Goal: Communication & Community: Answer question/provide support

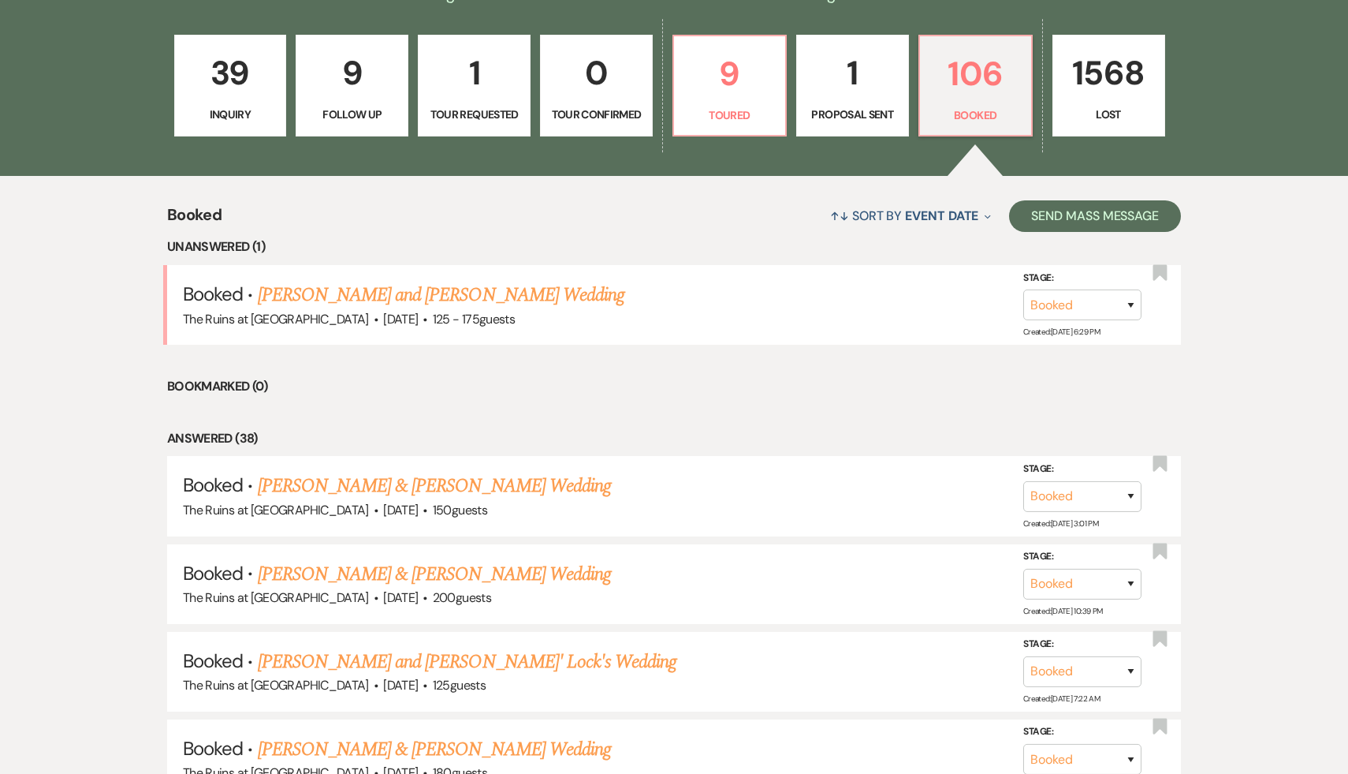
scroll to position [447, 0]
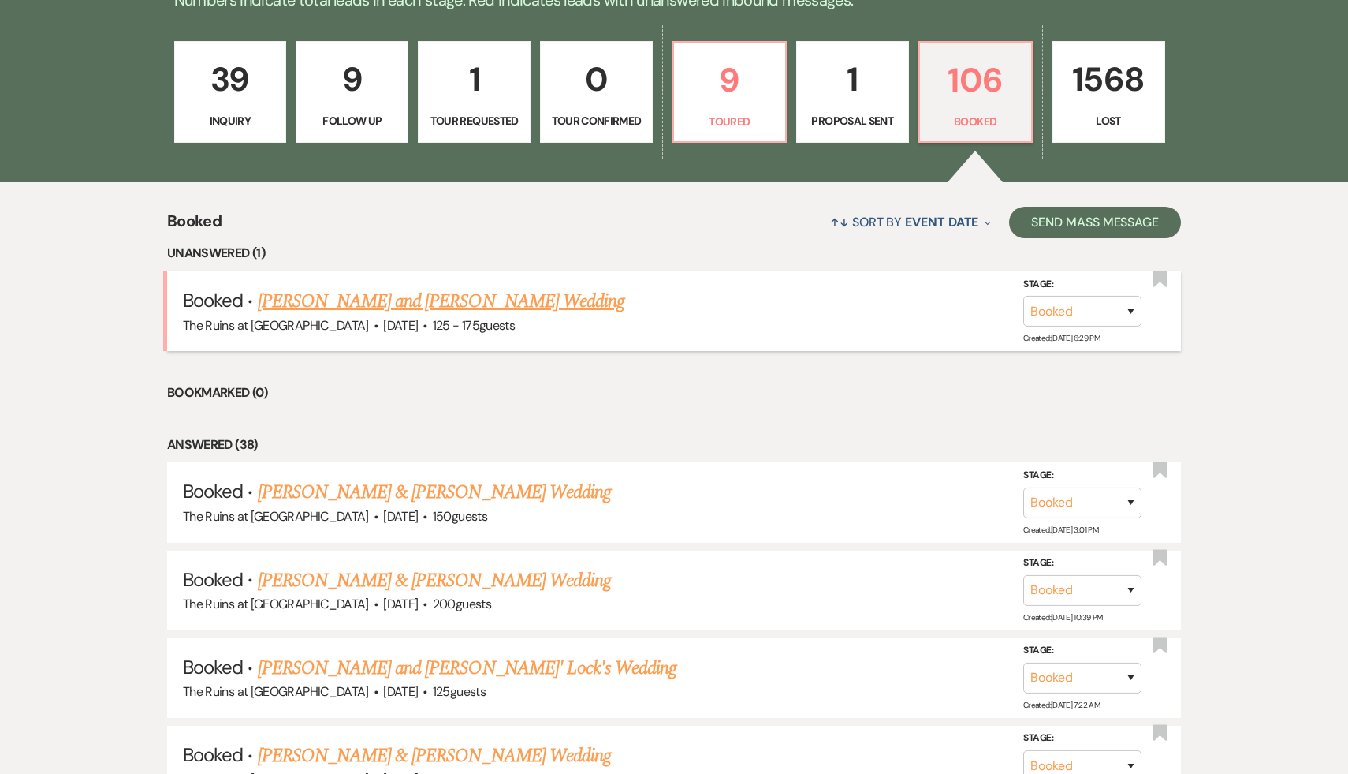
click at [387, 300] on link "[PERSON_NAME] and [PERSON_NAME] Wedding" at bounding box center [441, 301] width 367 height 28
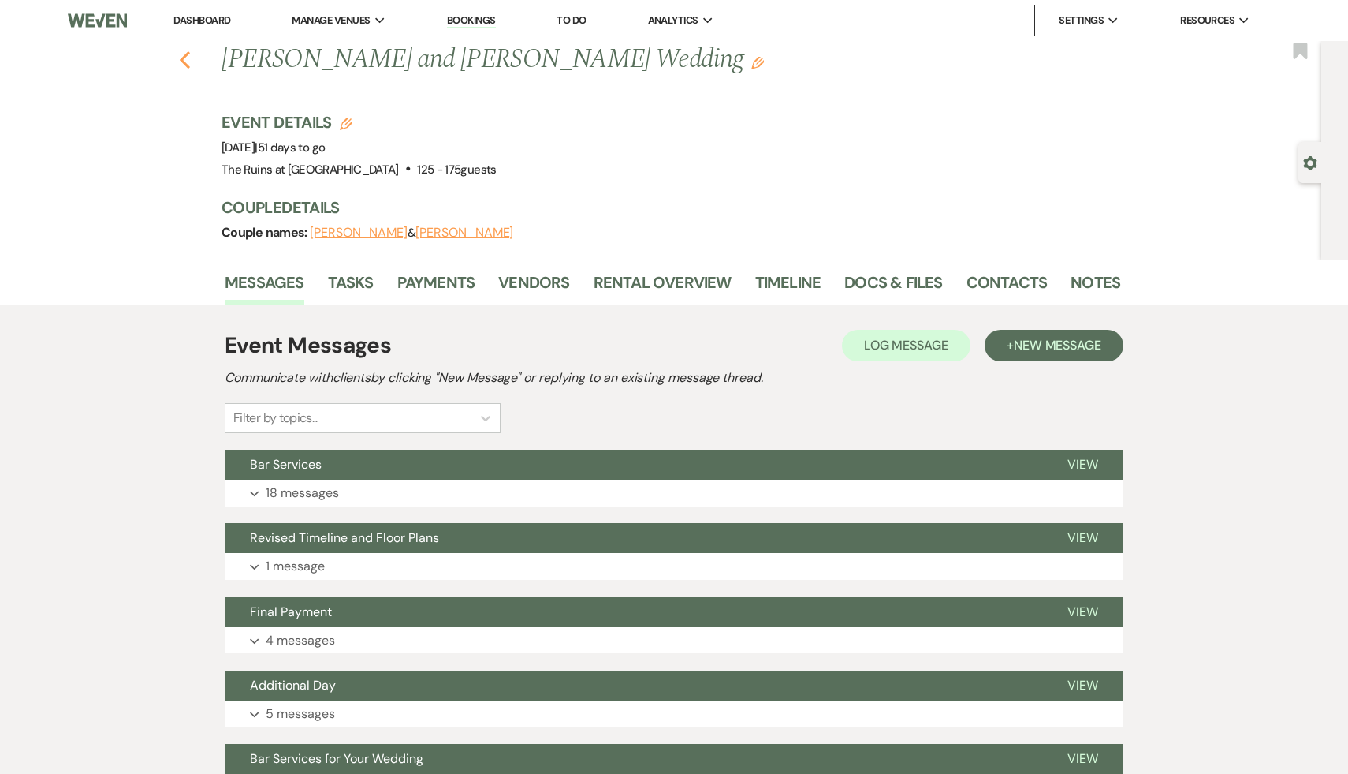
click at [183, 54] on icon "Previous" at bounding box center [185, 59] width 12 height 19
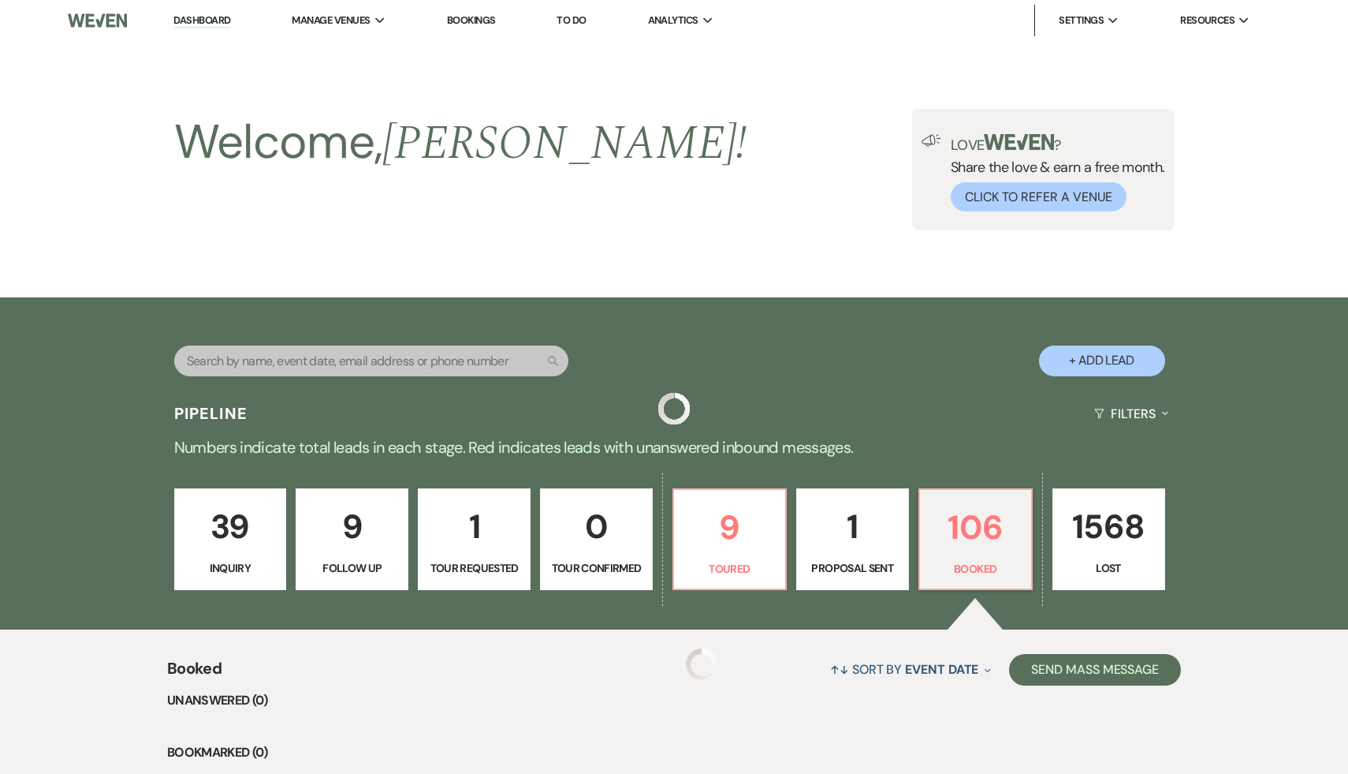
scroll to position [447, 0]
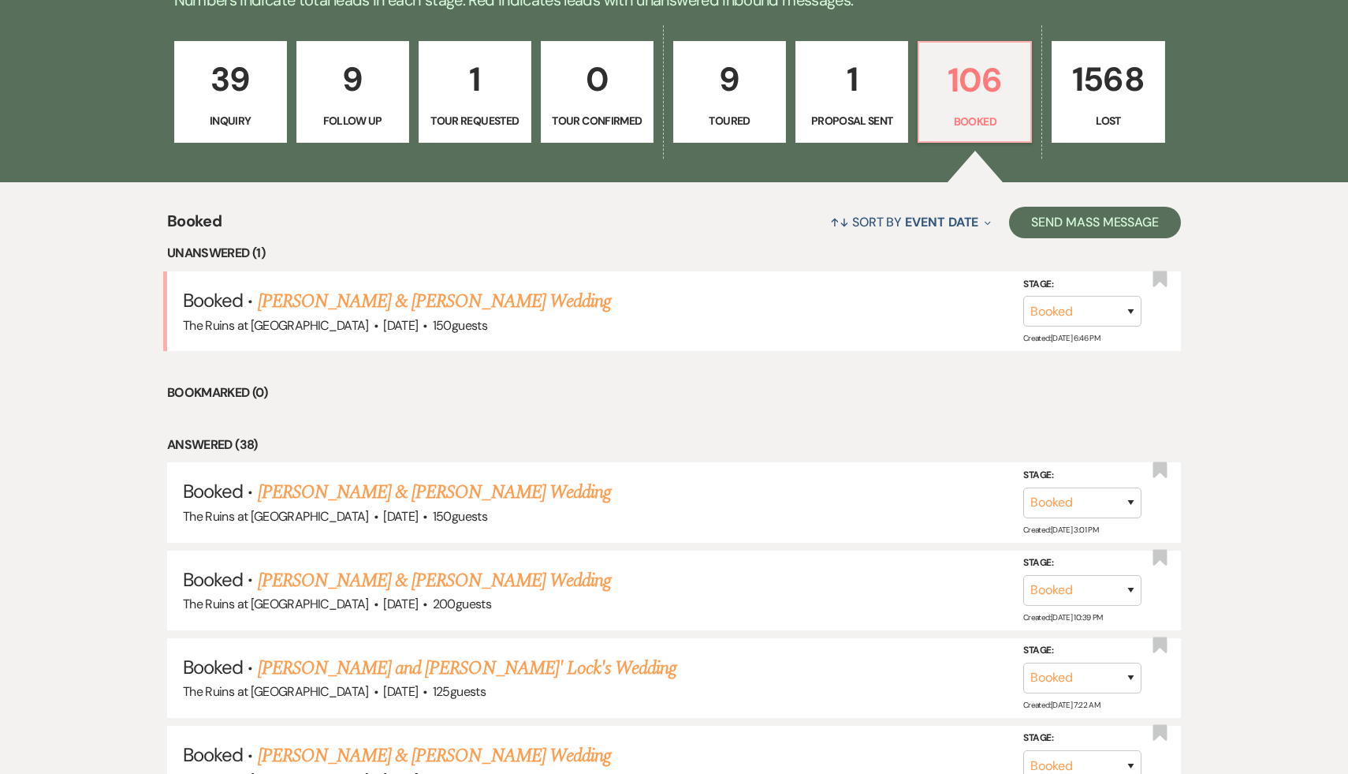
click at [235, 89] on p "39" at bounding box center [231, 79] width 92 height 53
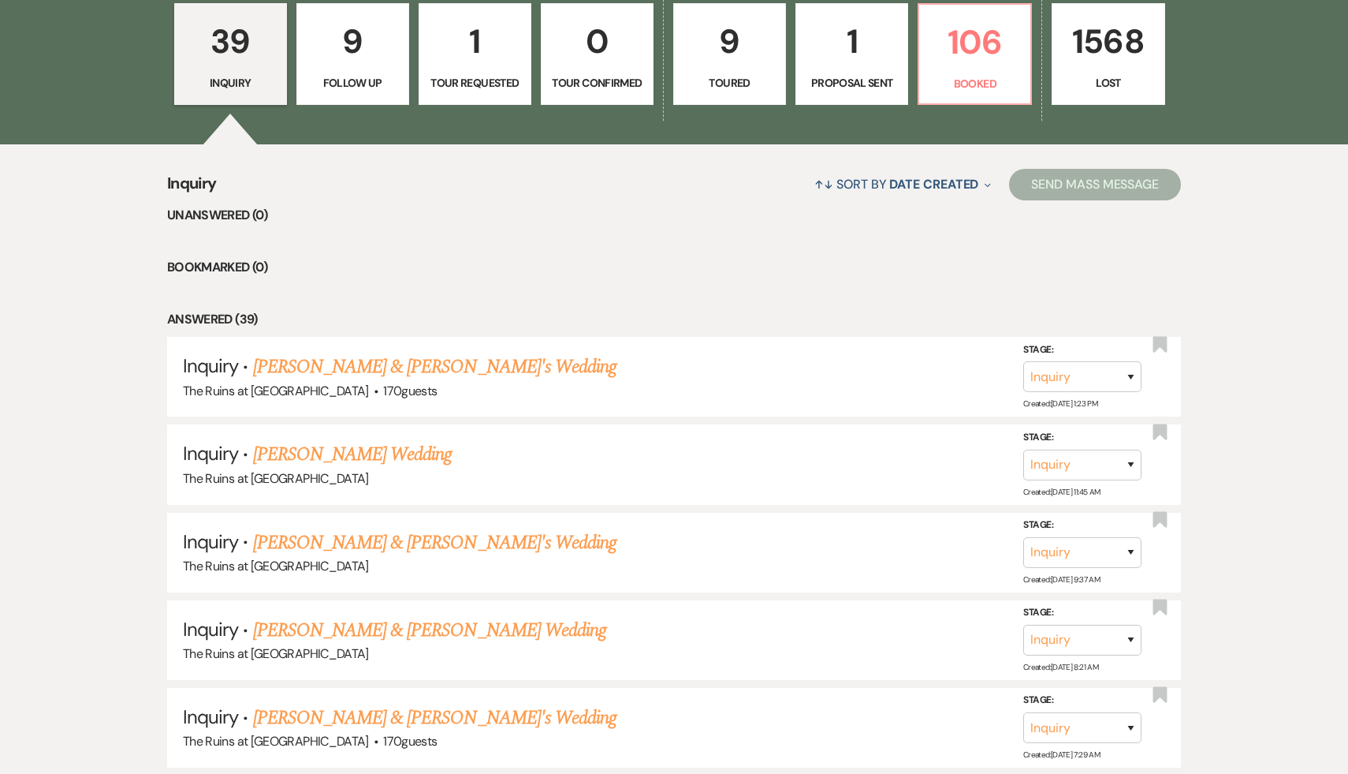
scroll to position [494, 0]
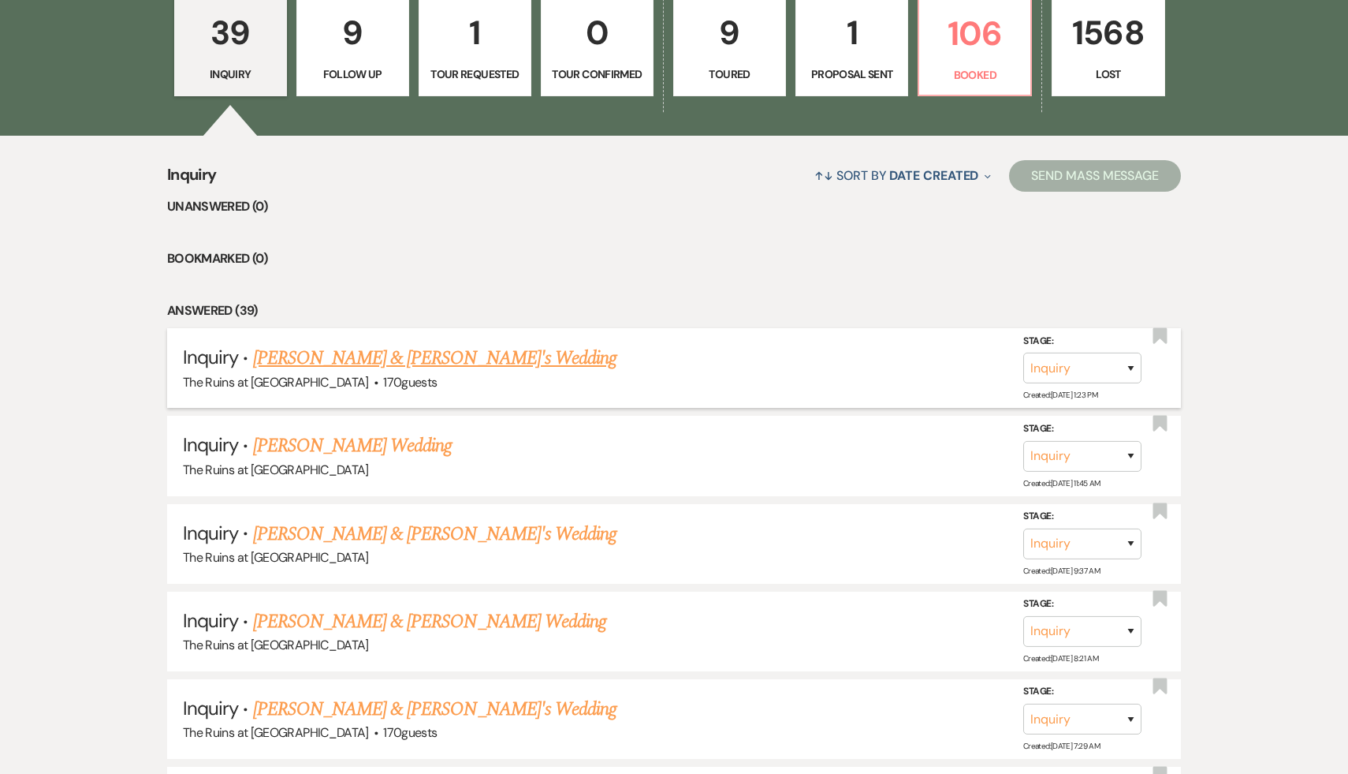
click at [362, 358] on link "[PERSON_NAME] & [PERSON_NAME]'s Wedding" at bounding box center [435, 358] width 364 height 28
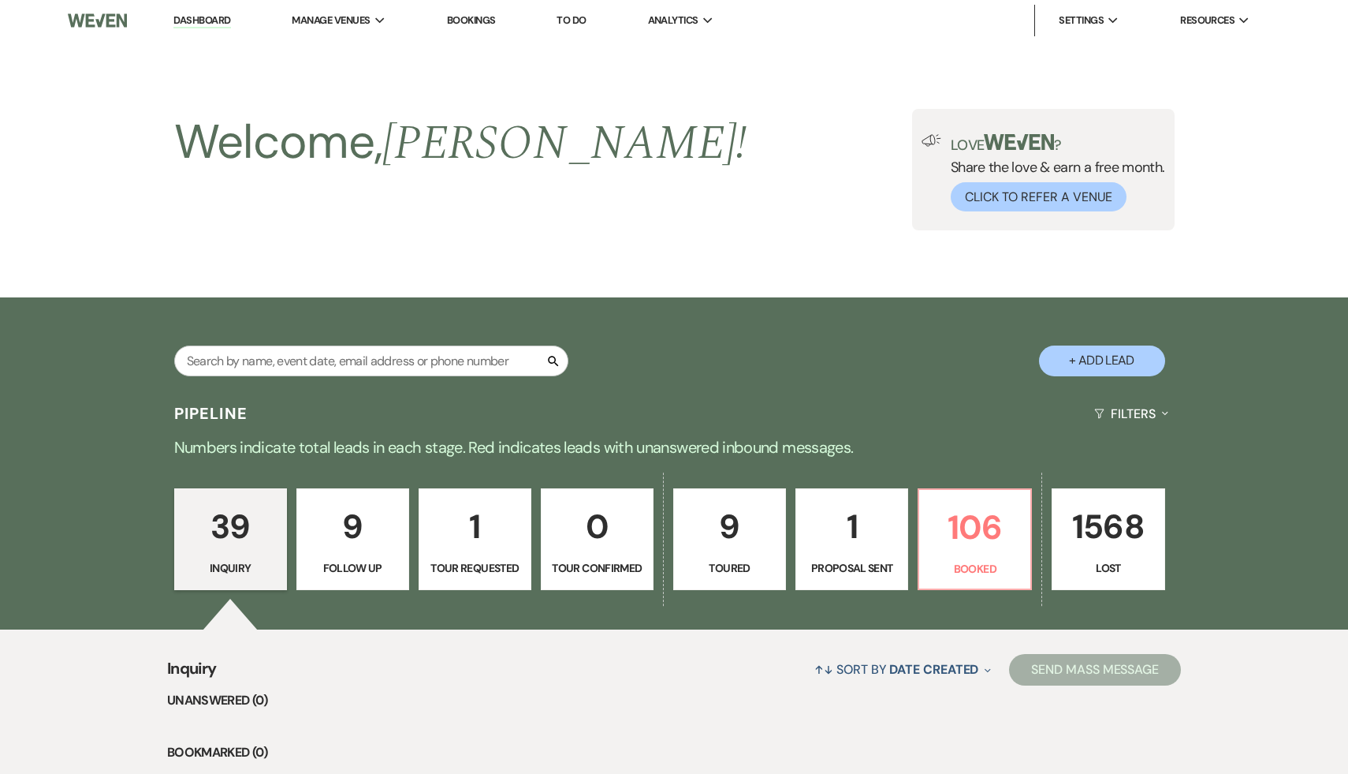
select select "6"
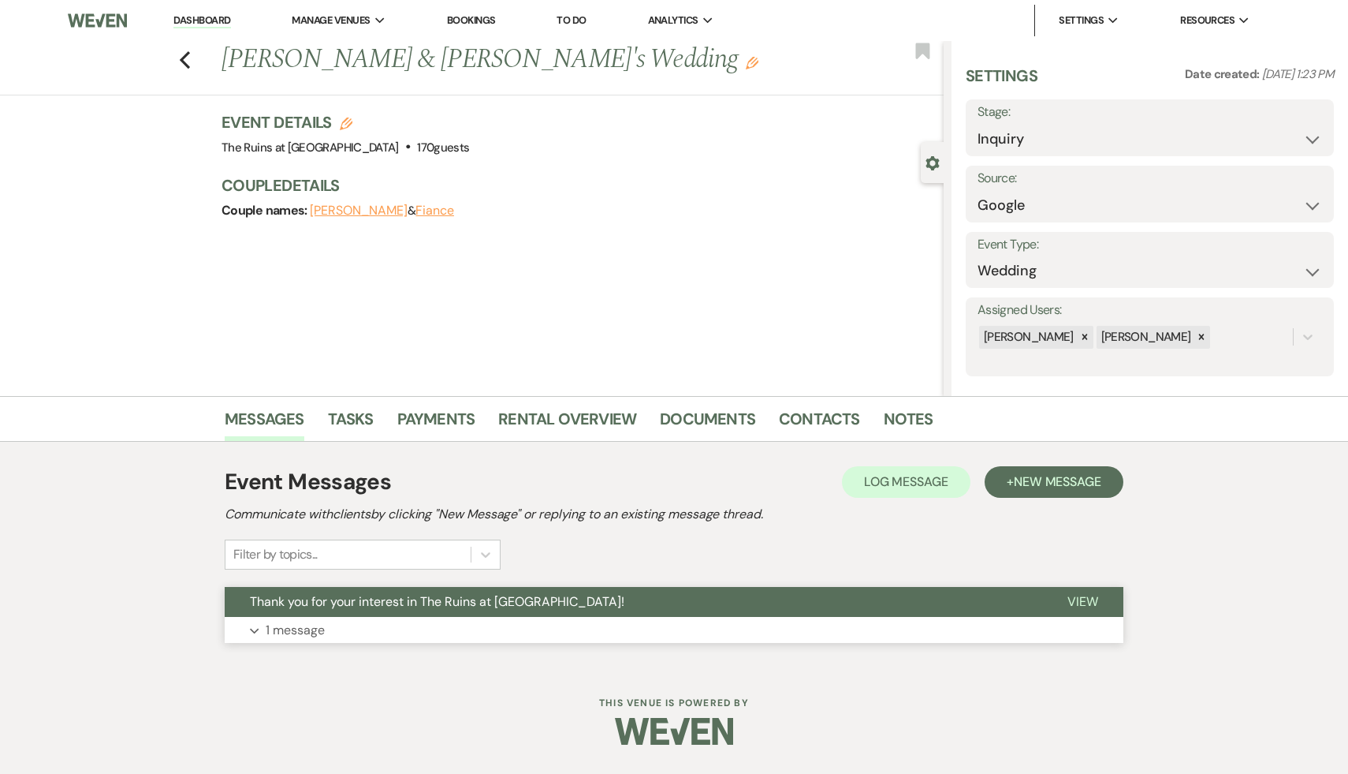
click at [371, 596] on span "Thank you for your interest in The Ruins at [GEOGRAPHIC_DATA]!" at bounding box center [437, 601] width 375 height 17
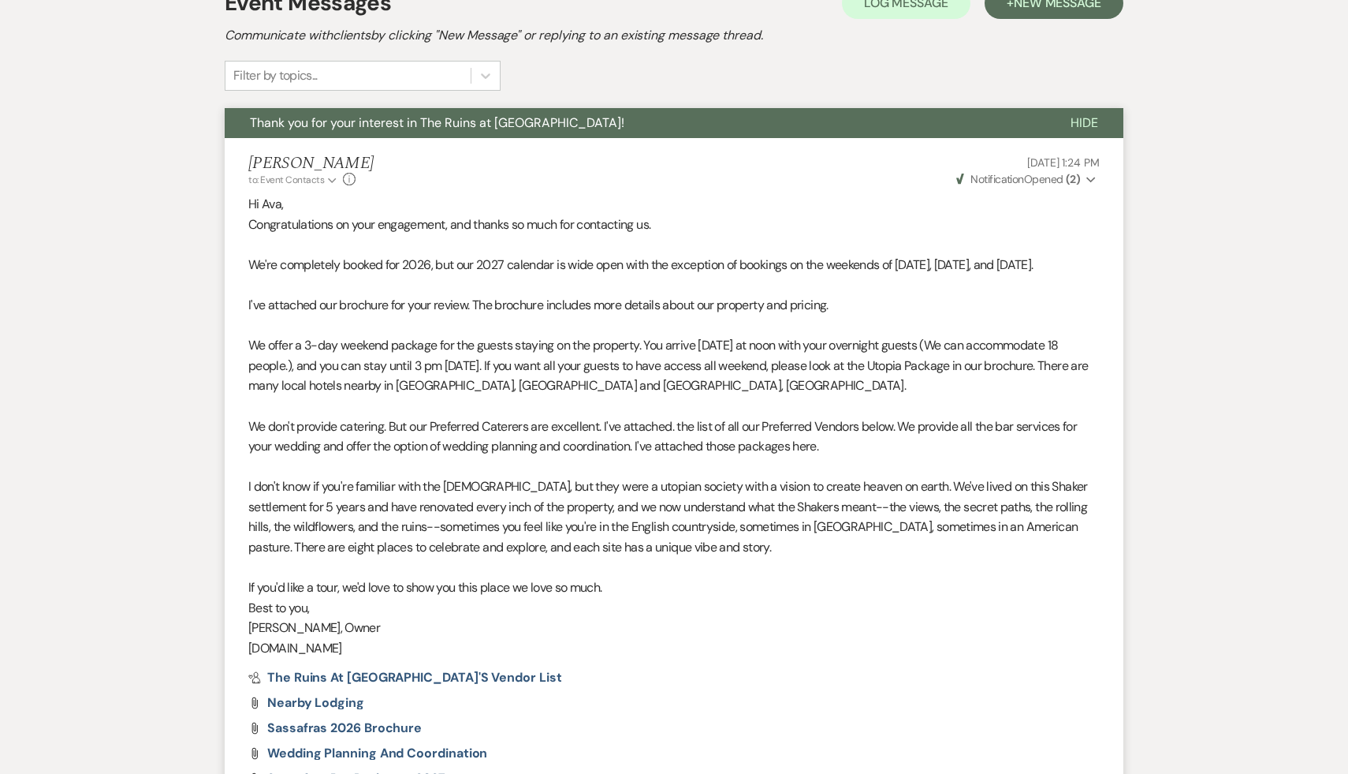
scroll to position [448, 0]
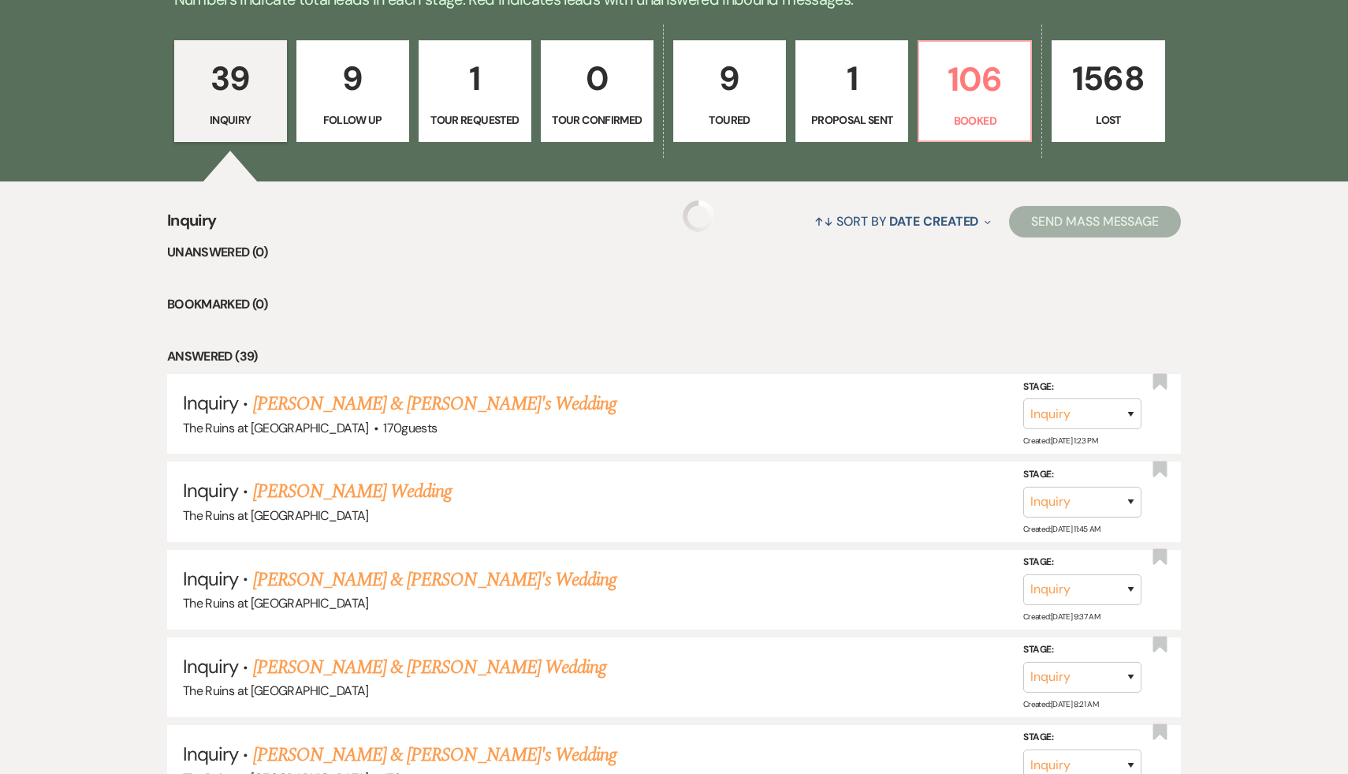
scroll to position [494, 0]
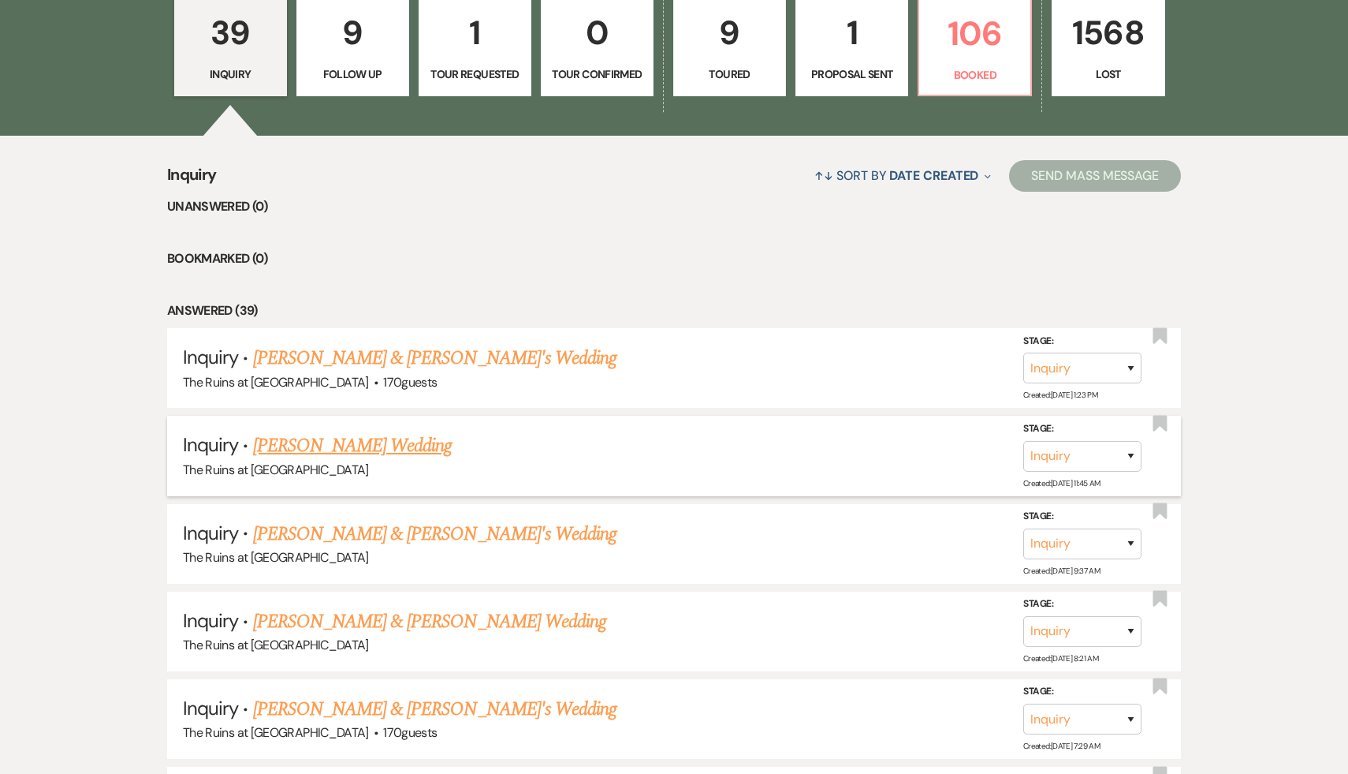
click at [364, 453] on link "[PERSON_NAME] Wedding" at bounding box center [352, 445] width 199 height 28
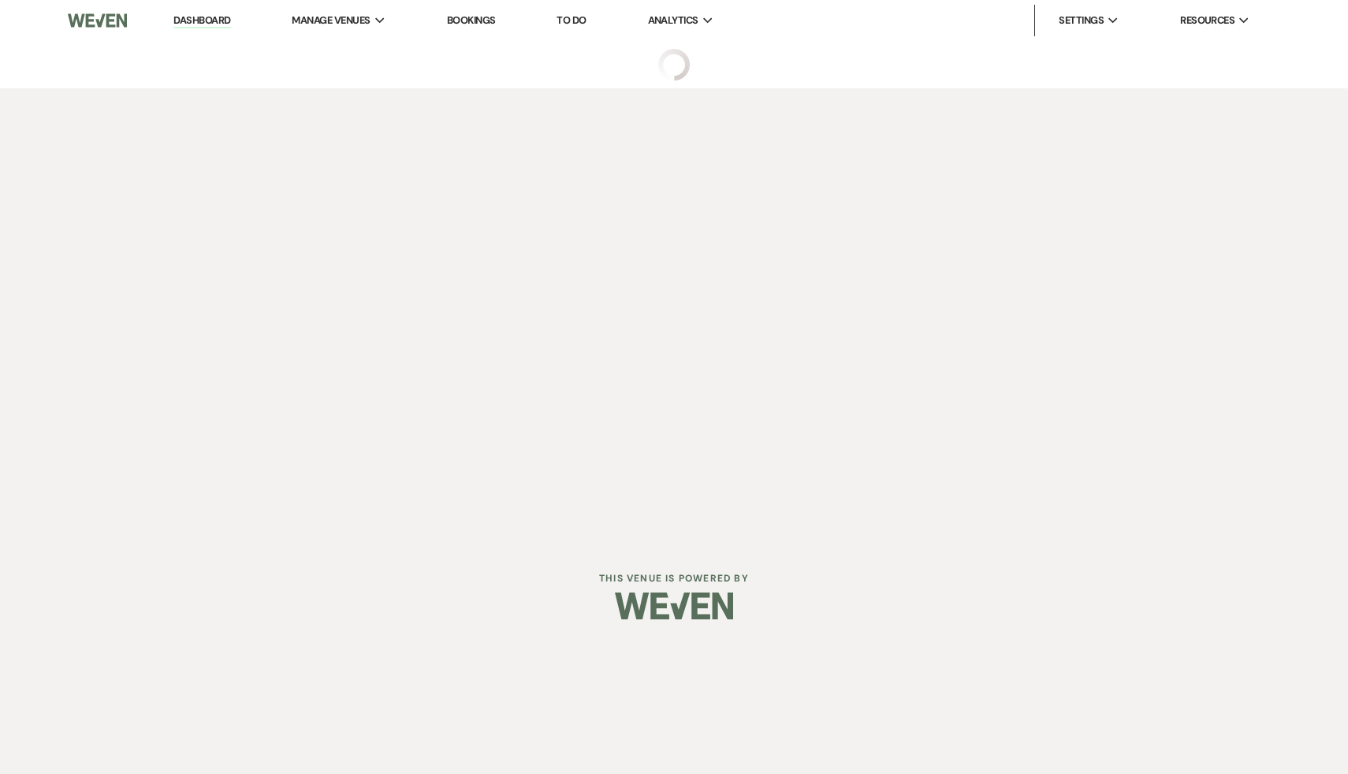
select select "5"
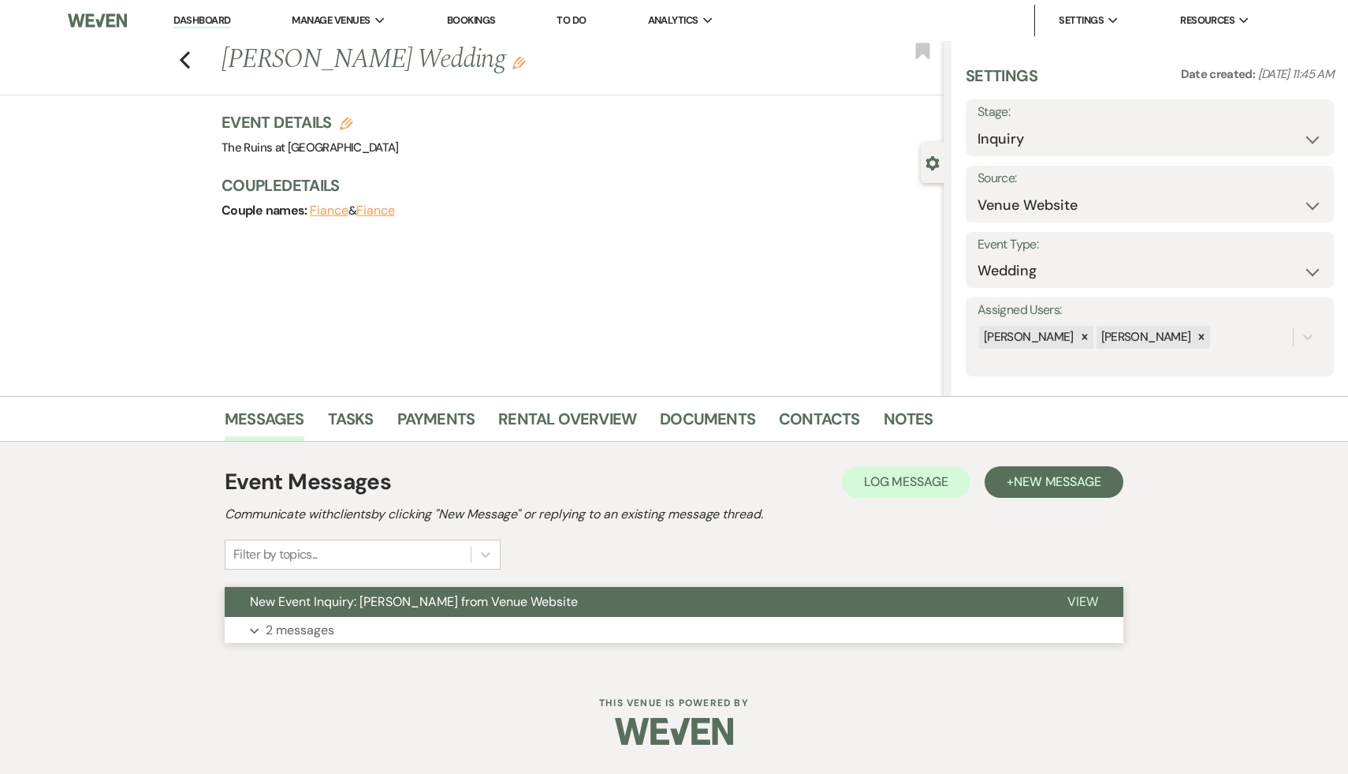
click at [449, 602] on span "New Event Inquiry: Briana Parrino from Venue Website" at bounding box center [414, 601] width 328 height 17
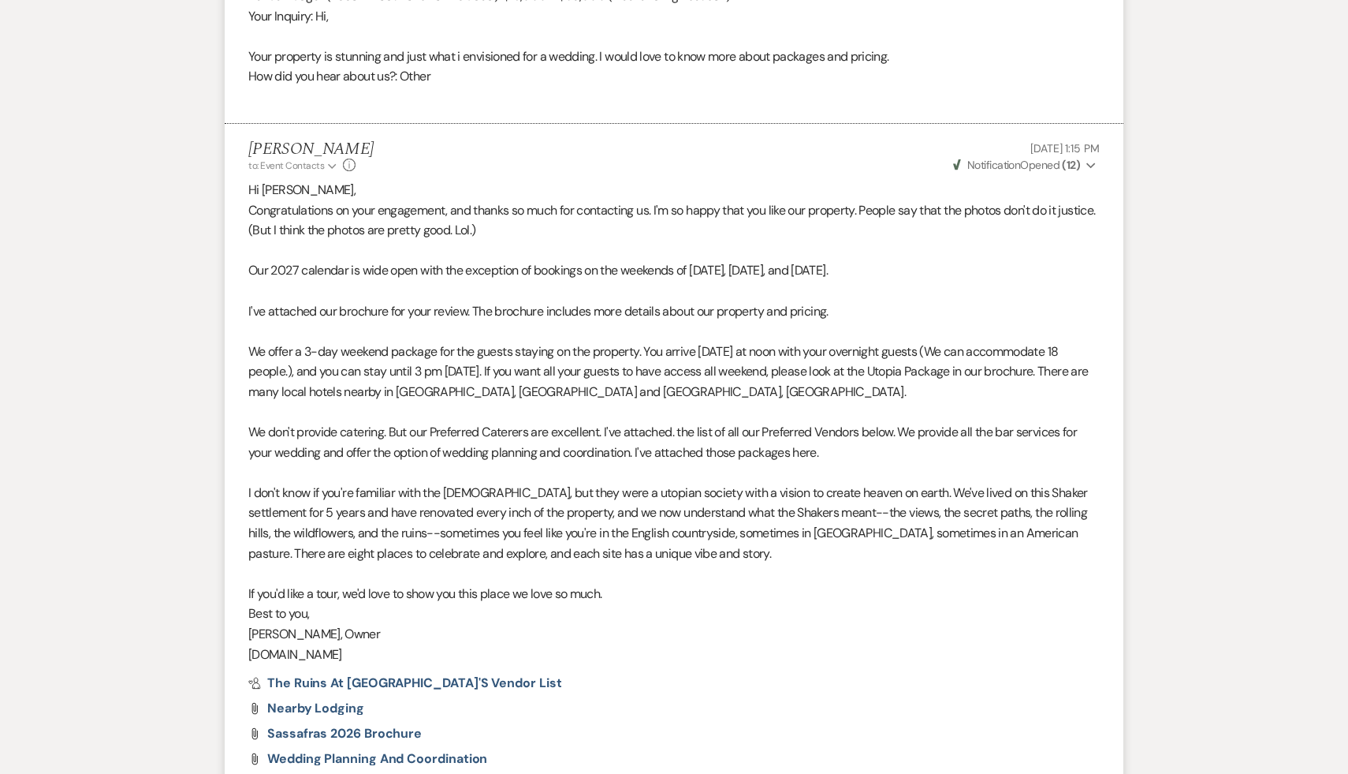
scroll to position [1098, 0]
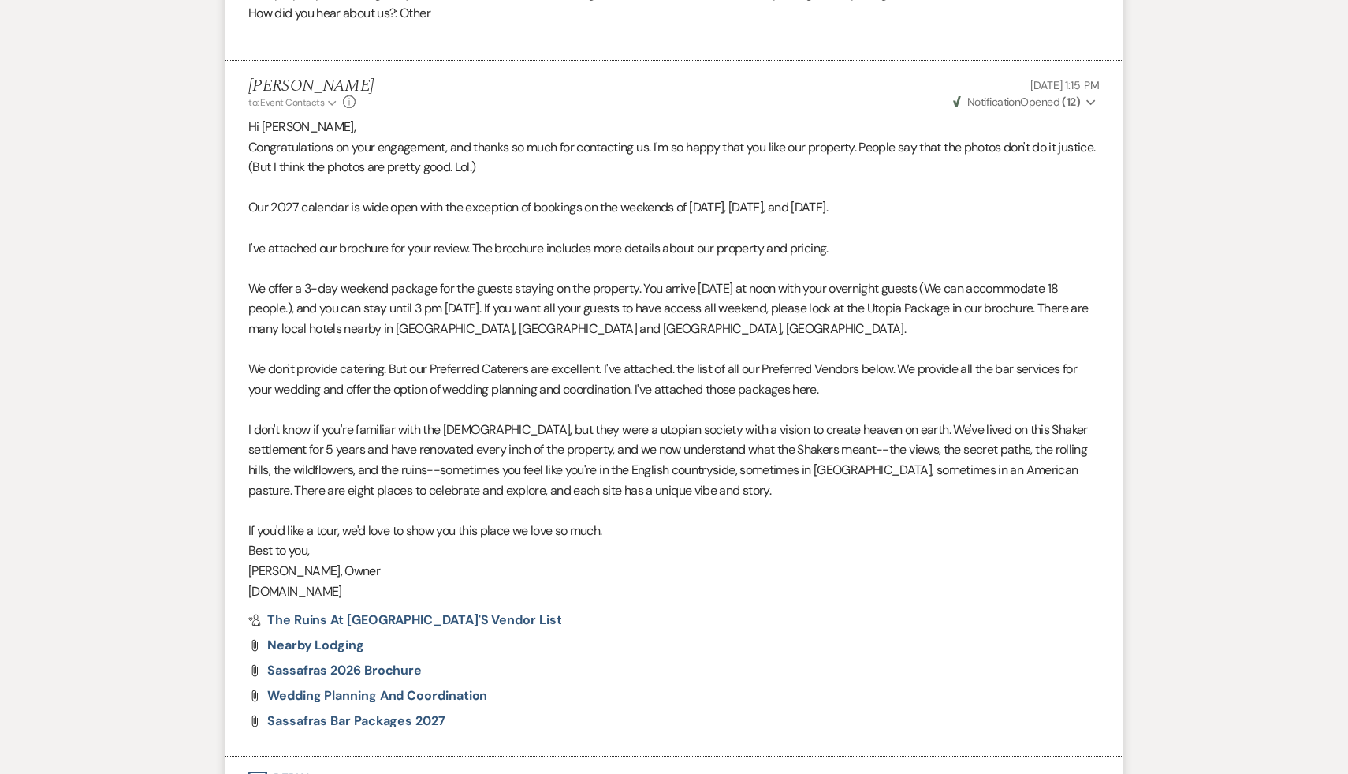
click at [587, 621] on div "Pref Vendors The Ruins at Sassafras's Vendor List" at bounding box center [674, 619] width 852 height 13
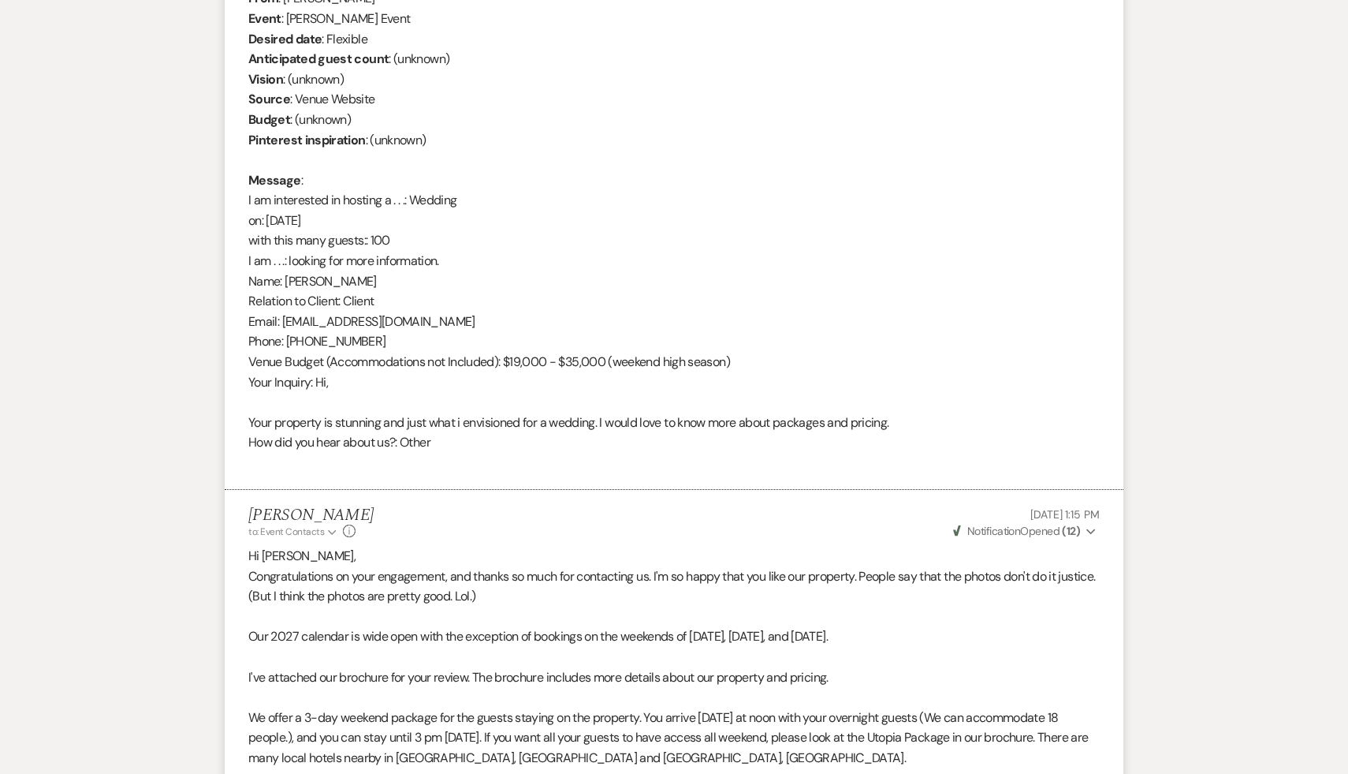
scroll to position [0, 0]
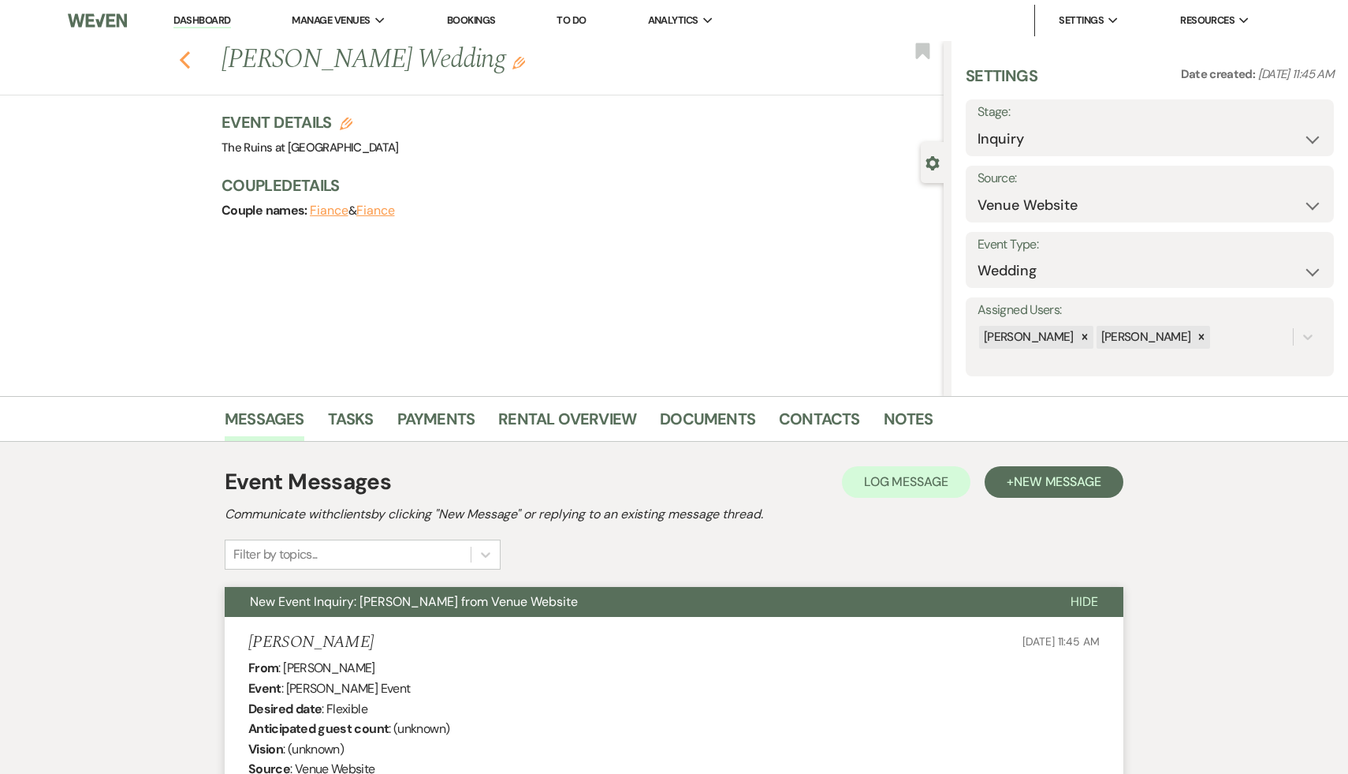
click at [185, 50] on icon "Previous" at bounding box center [185, 59] width 12 height 19
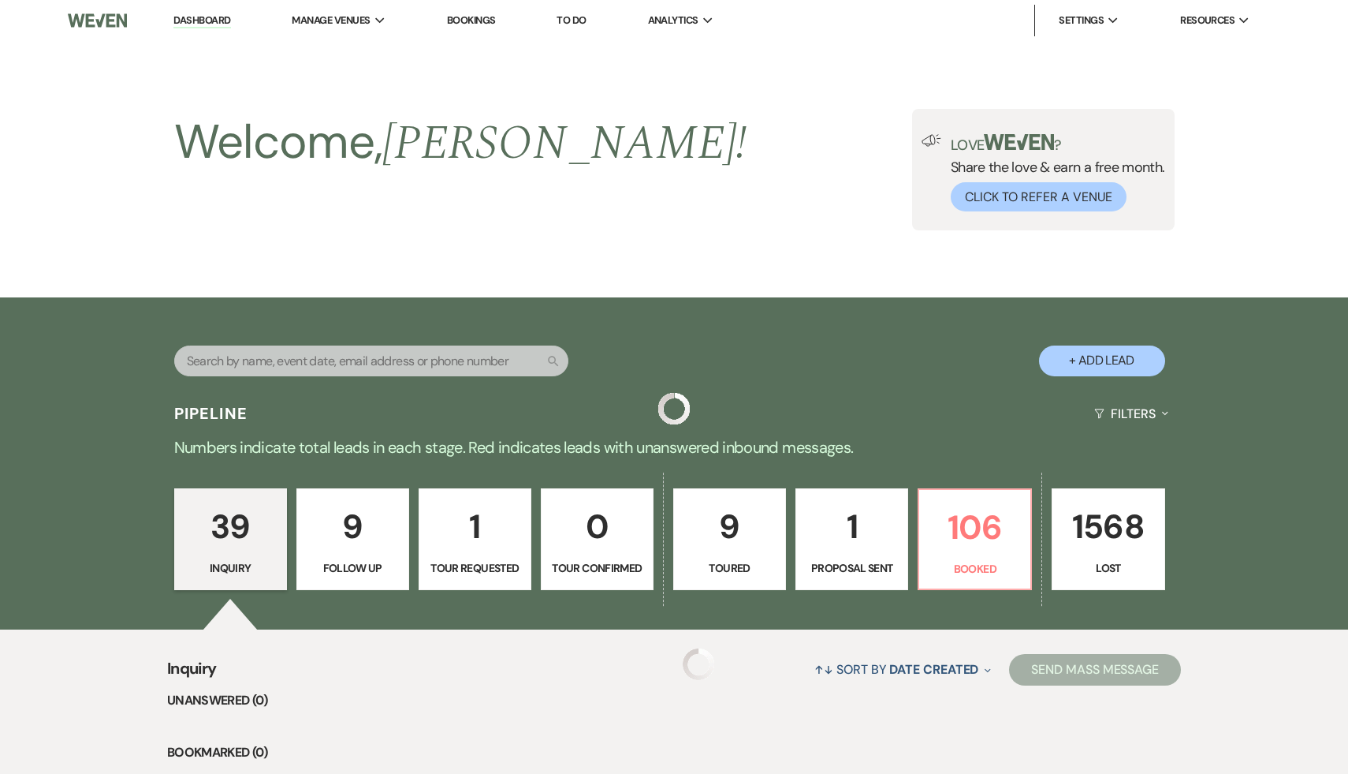
scroll to position [494, 0]
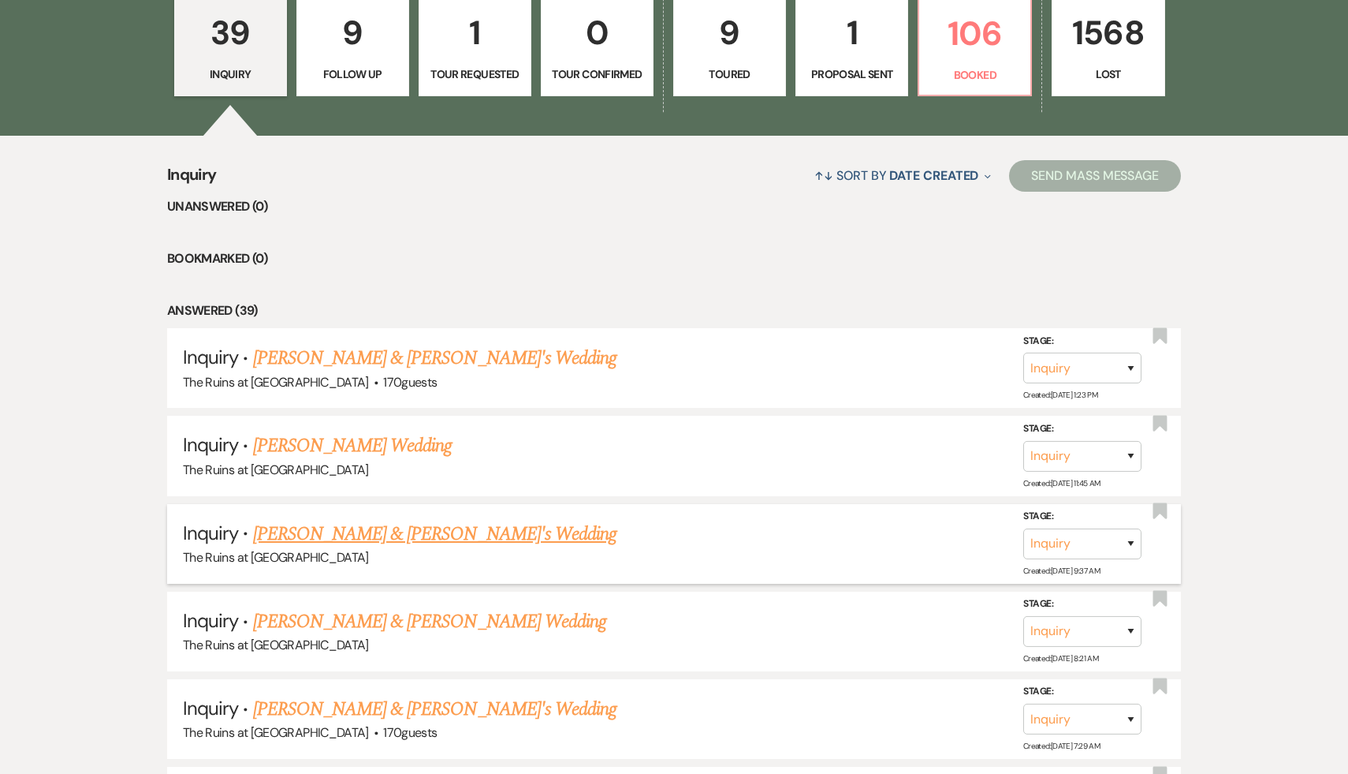
click at [378, 533] on link "[PERSON_NAME] & [PERSON_NAME]'s Wedding" at bounding box center [435, 534] width 364 height 28
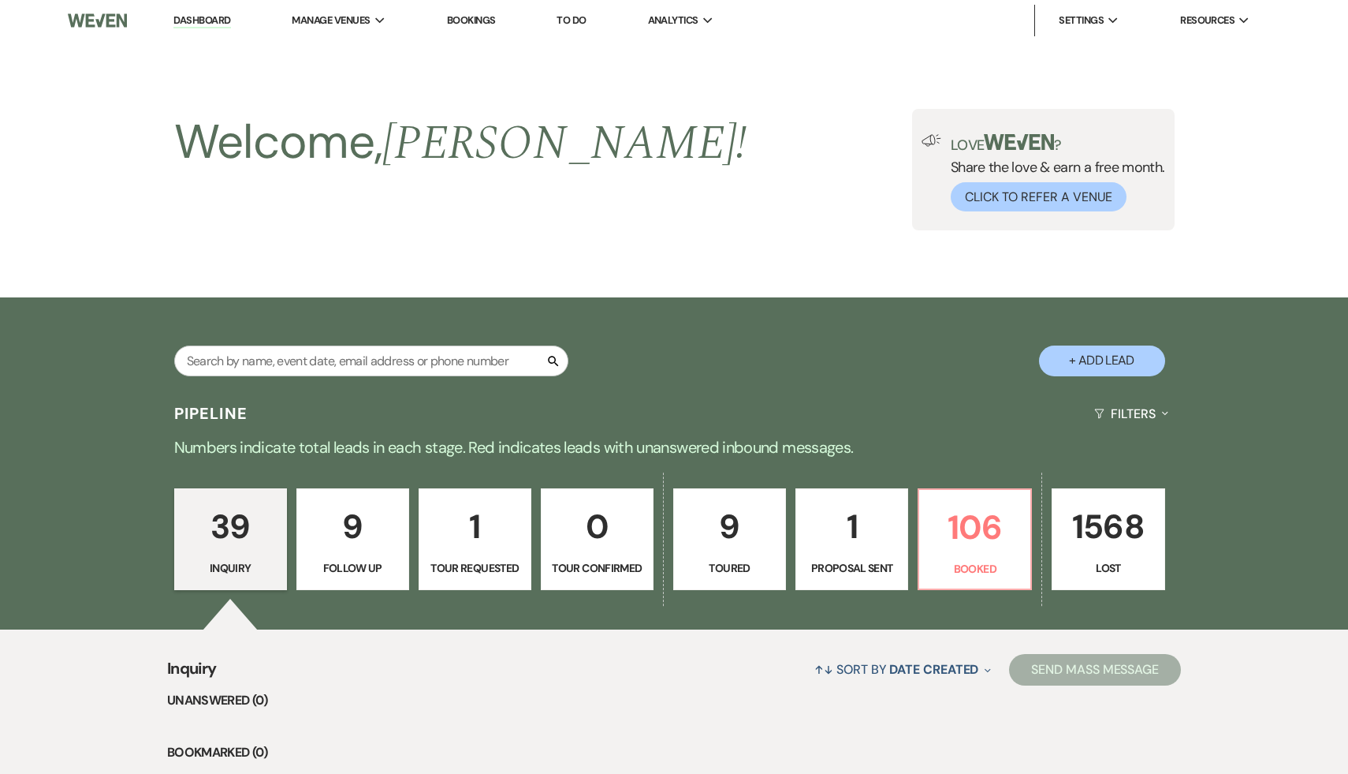
select select "6"
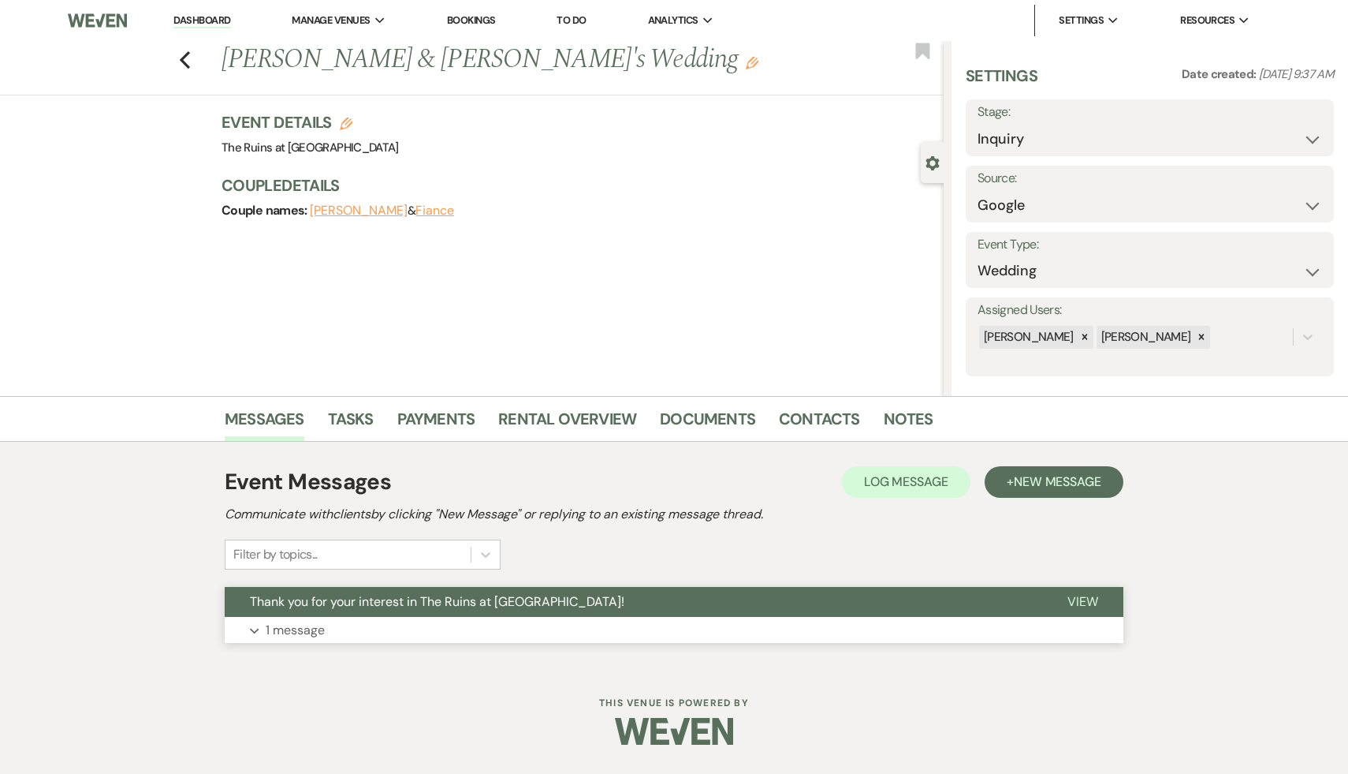
click at [377, 600] on span "Thank you for your interest in The Ruins at [GEOGRAPHIC_DATA]!" at bounding box center [437, 601] width 375 height 17
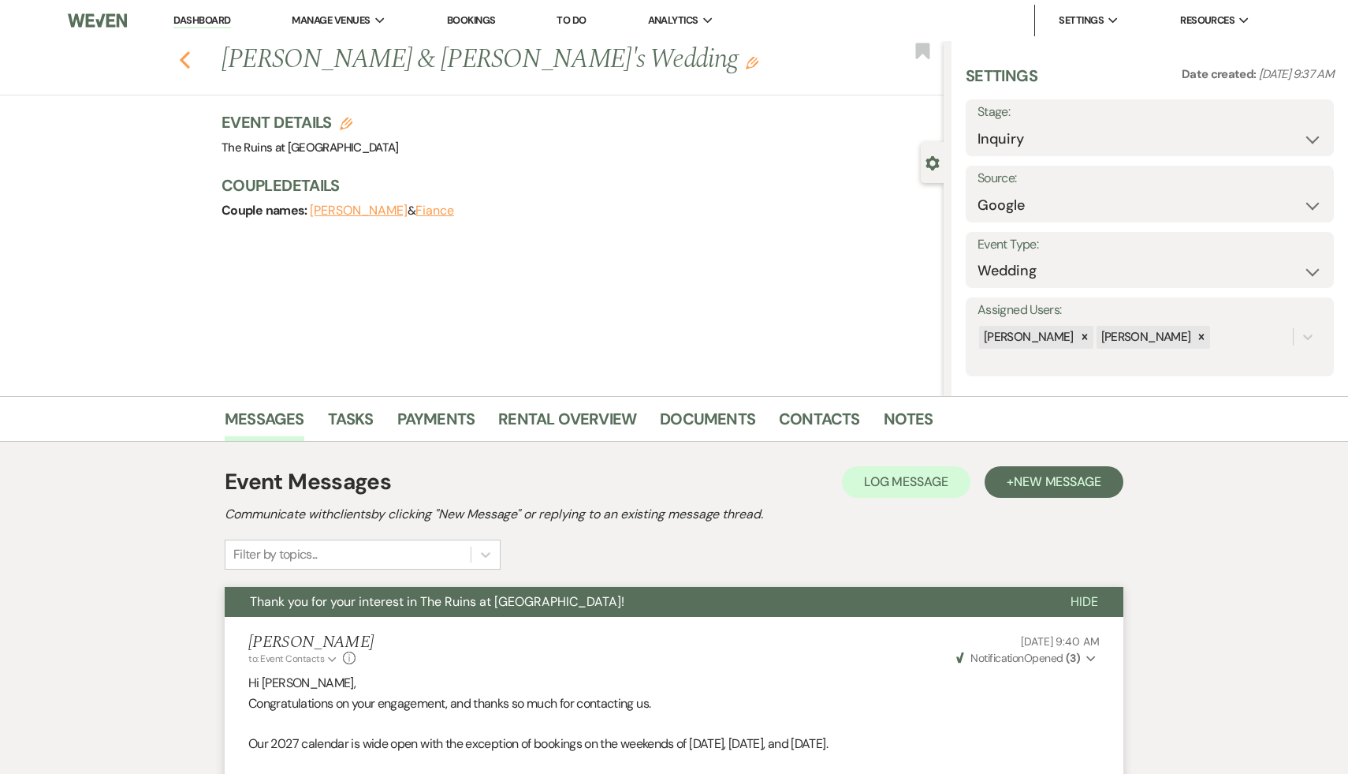
click at [181, 47] on button "Previous" at bounding box center [185, 58] width 12 height 22
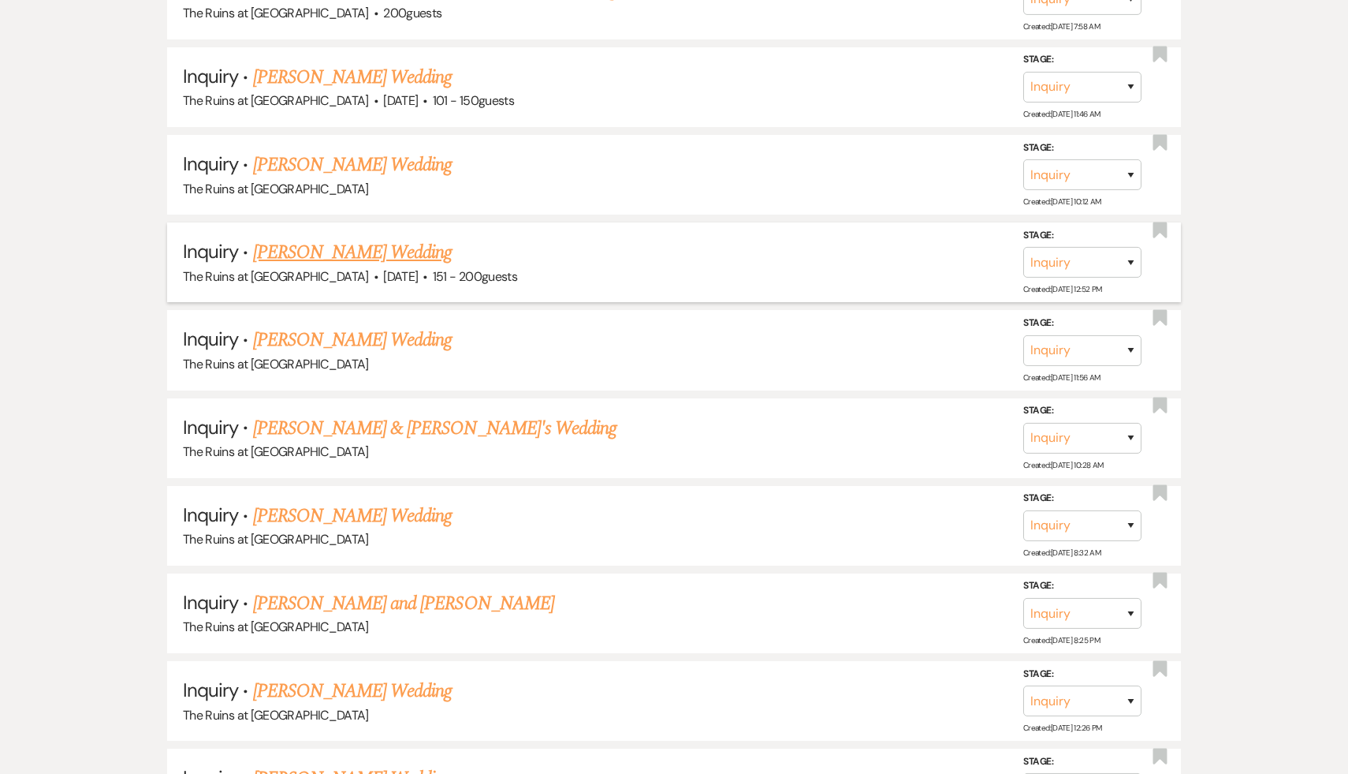
scroll to position [3558, 0]
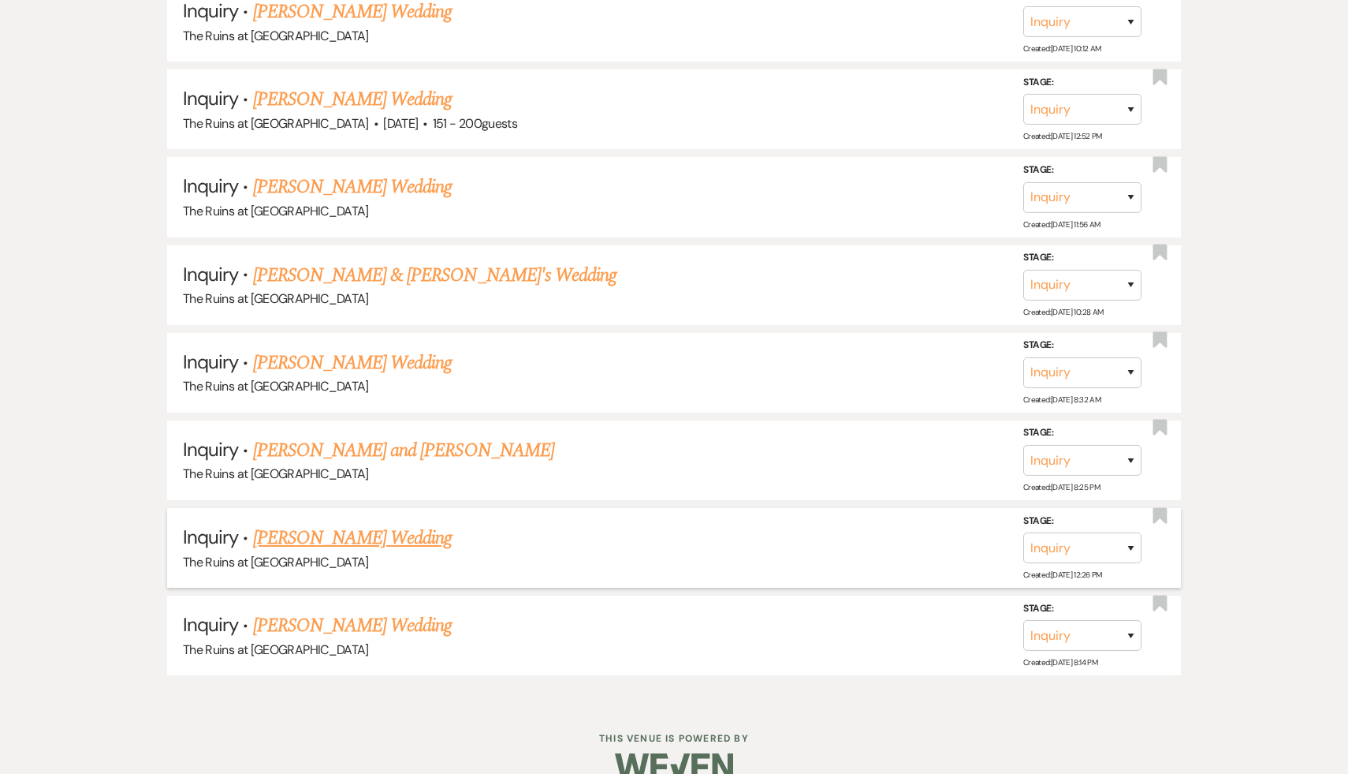
click at [352, 524] on link "Hannah Perrelli's Wedding" at bounding box center [352, 538] width 199 height 28
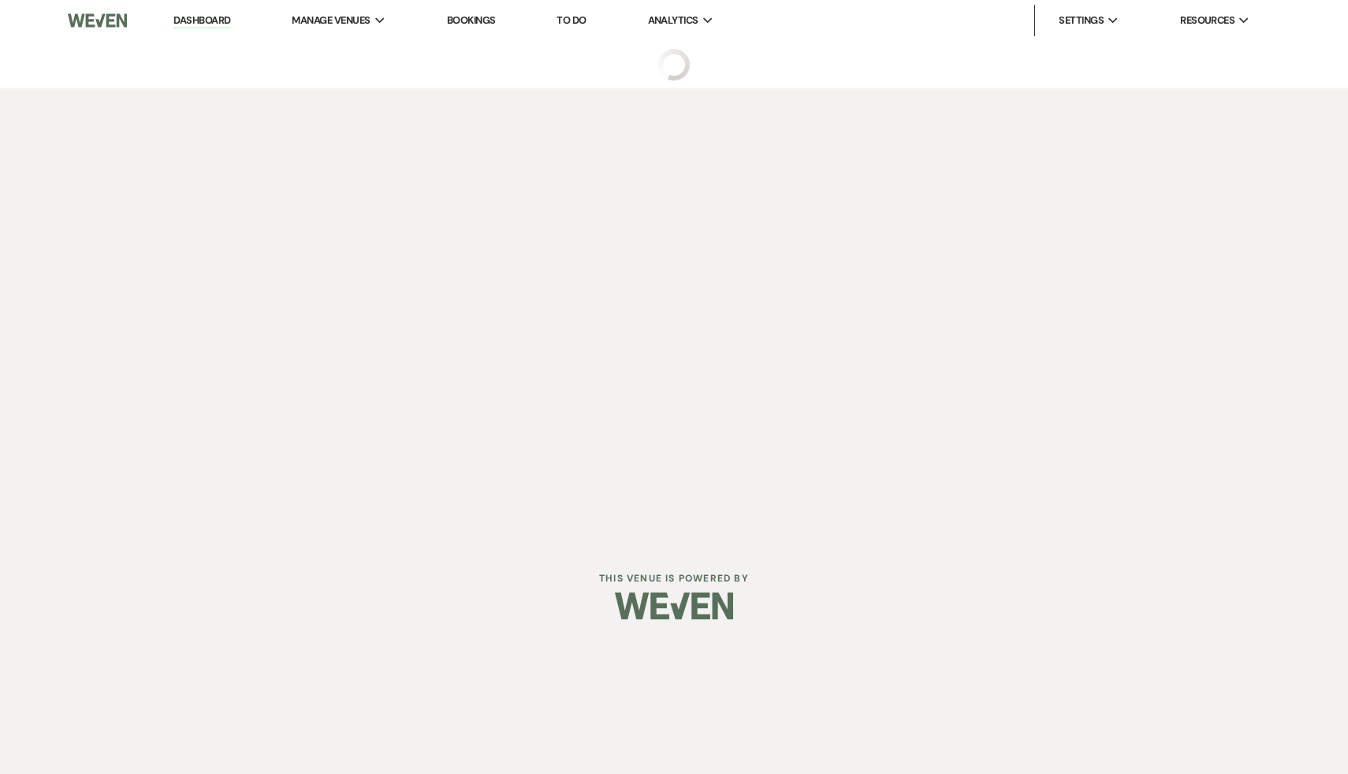
select select "5"
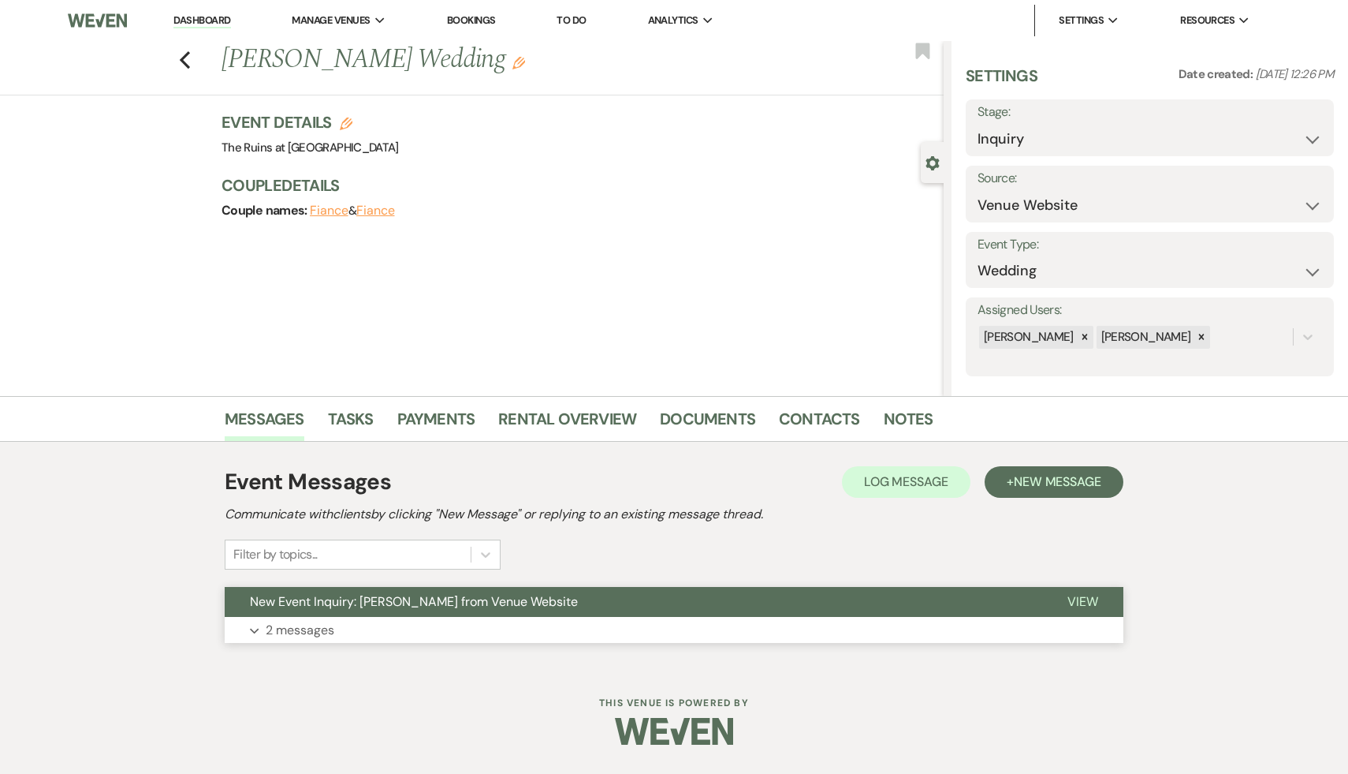
click at [356, 605] on span "New Event Inquiry: Hannah Perrelli from Venue Website" at bounding box center [414, 601] width 328 height 17
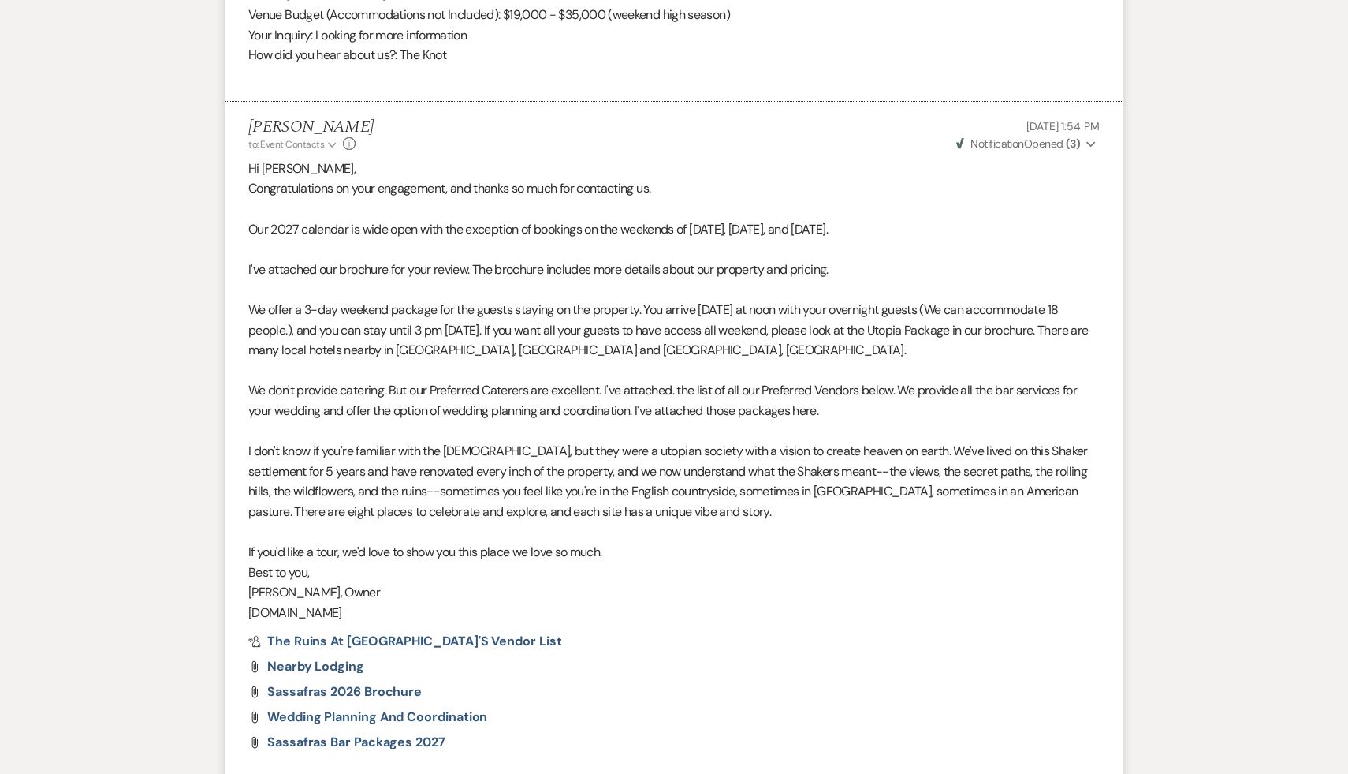
scroll to position [1190, 0]
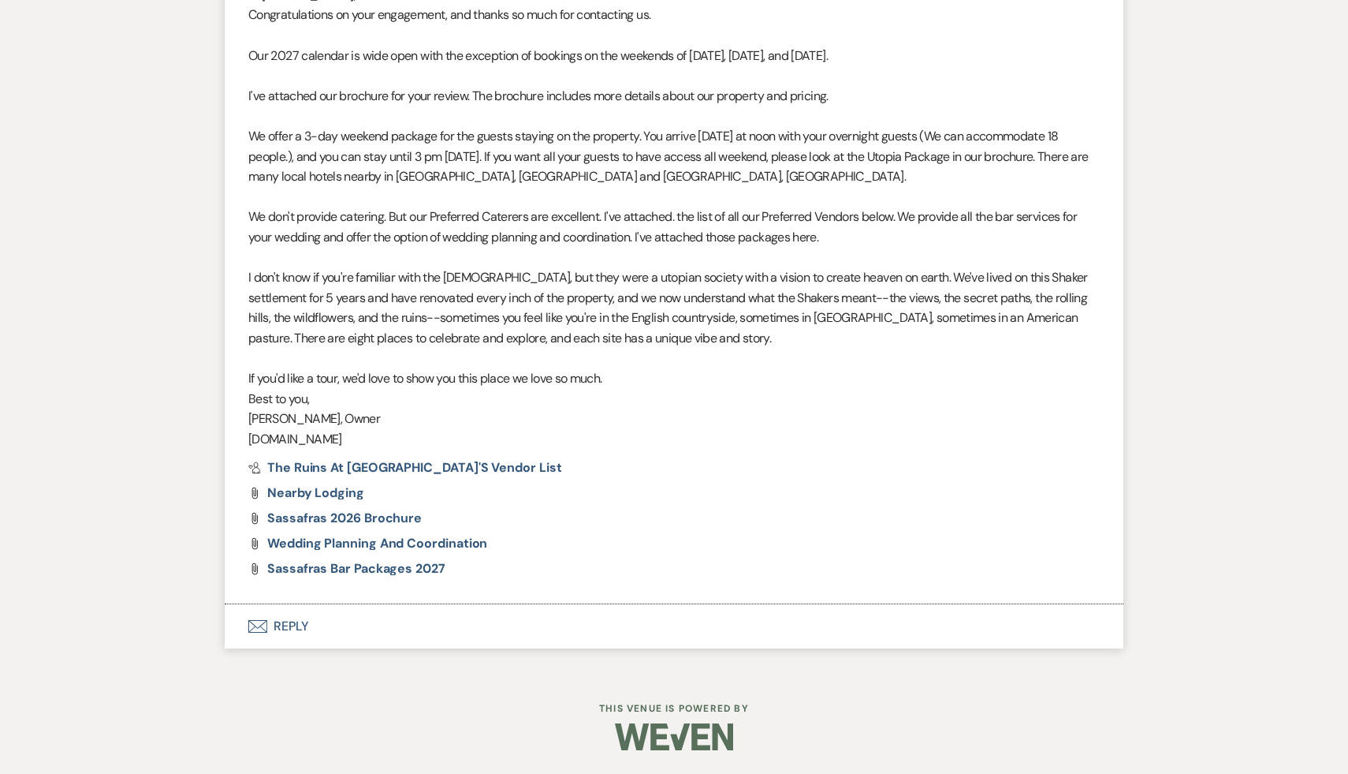
click at [295, 625] on button "Envelope Reply" at bounding box center [674, 626] width 899 height 44
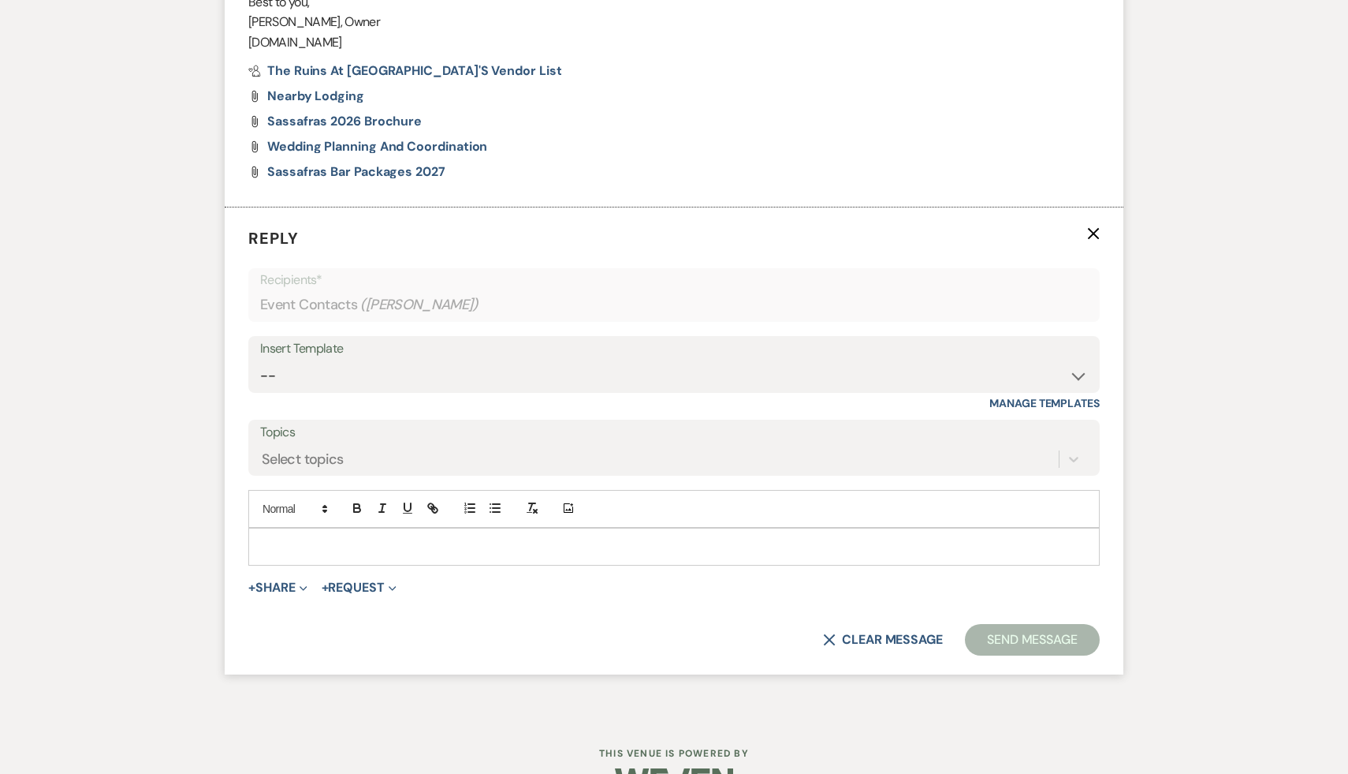
scroll to position [1631, 0]
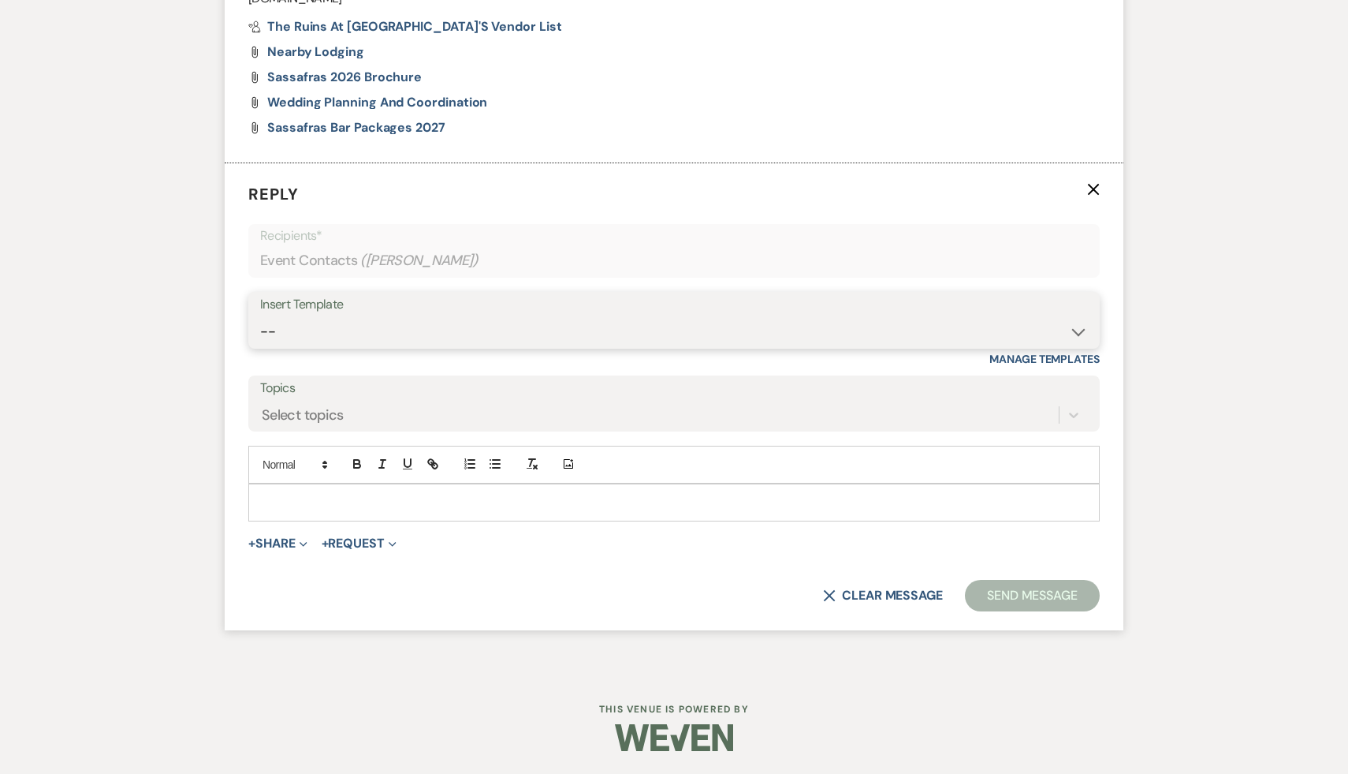
click at [1077, 331] on select "-- Weven Planning Portal Introduction (Booked Events) Initial Inquiry Response …" at bounding box center [674, 331] width 828 height 31
select select "1435"
click at [260, 316] on select "-- Weven Planning Portal Introduction (Booked Events) Initial Inquiry Response …" at bounding box center [674, 331] width 828 height 31
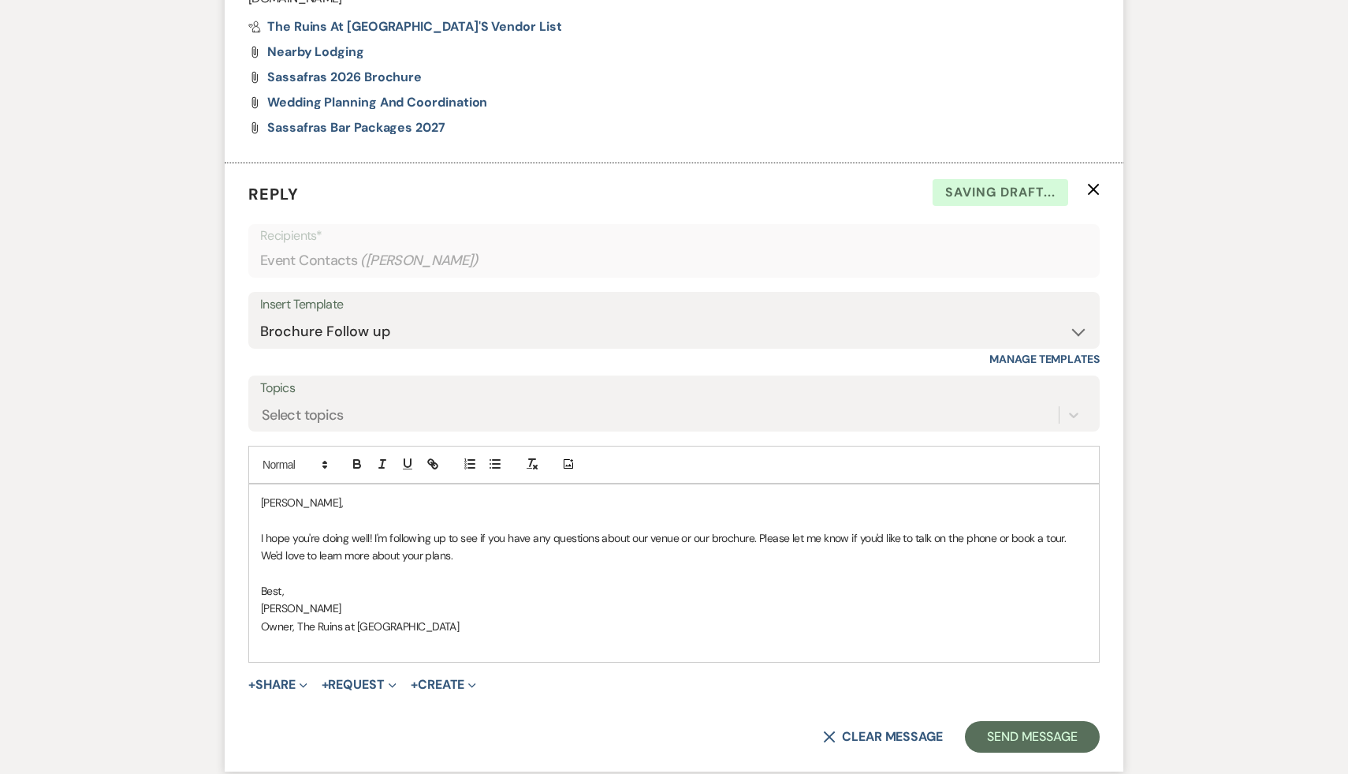
click at [256, 502] on div "Hannah, I hope you're doing well! I'm following up to see if you have any quest…" at bounding box center [674, 573] width 850 height 178
click at [1036, 740] on button "Send Message" at bounding box center [1032, 737] width 135 height 32
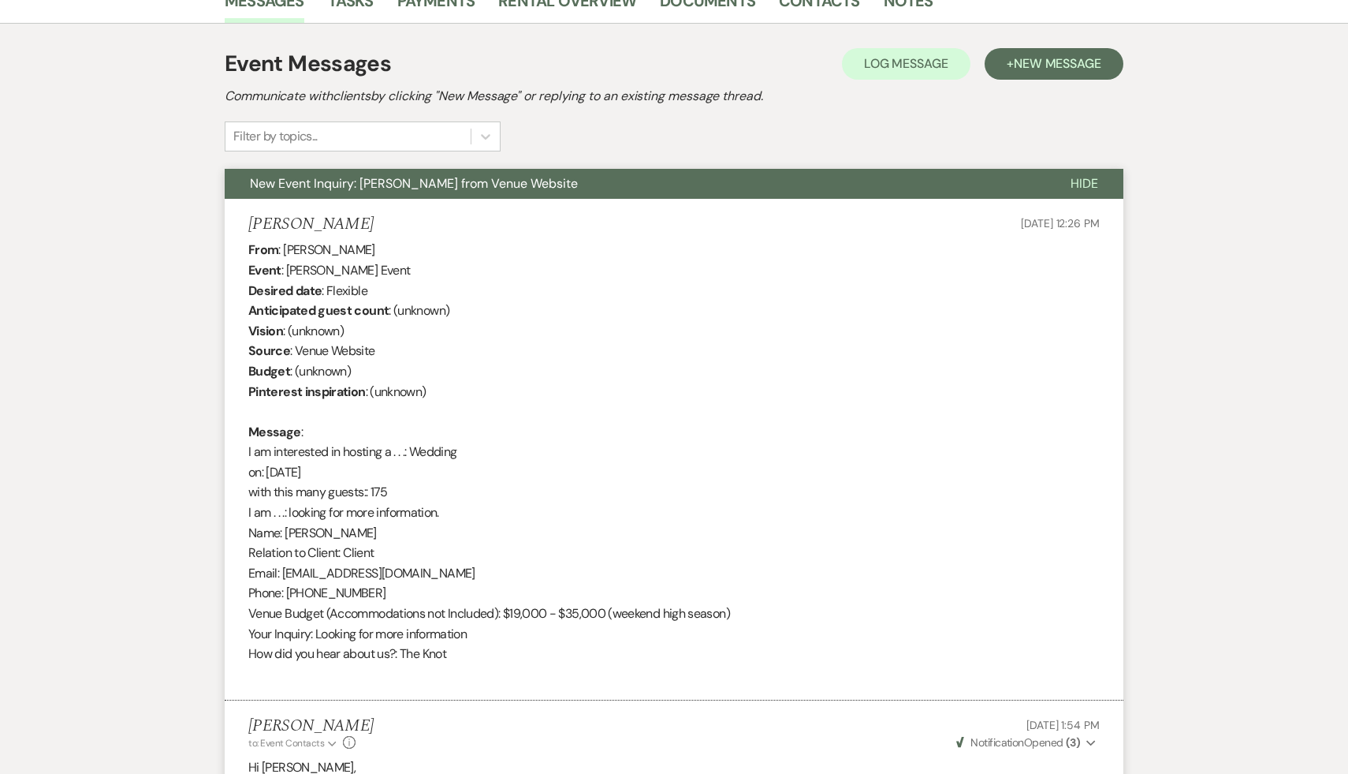
scroll to position [0, 0]
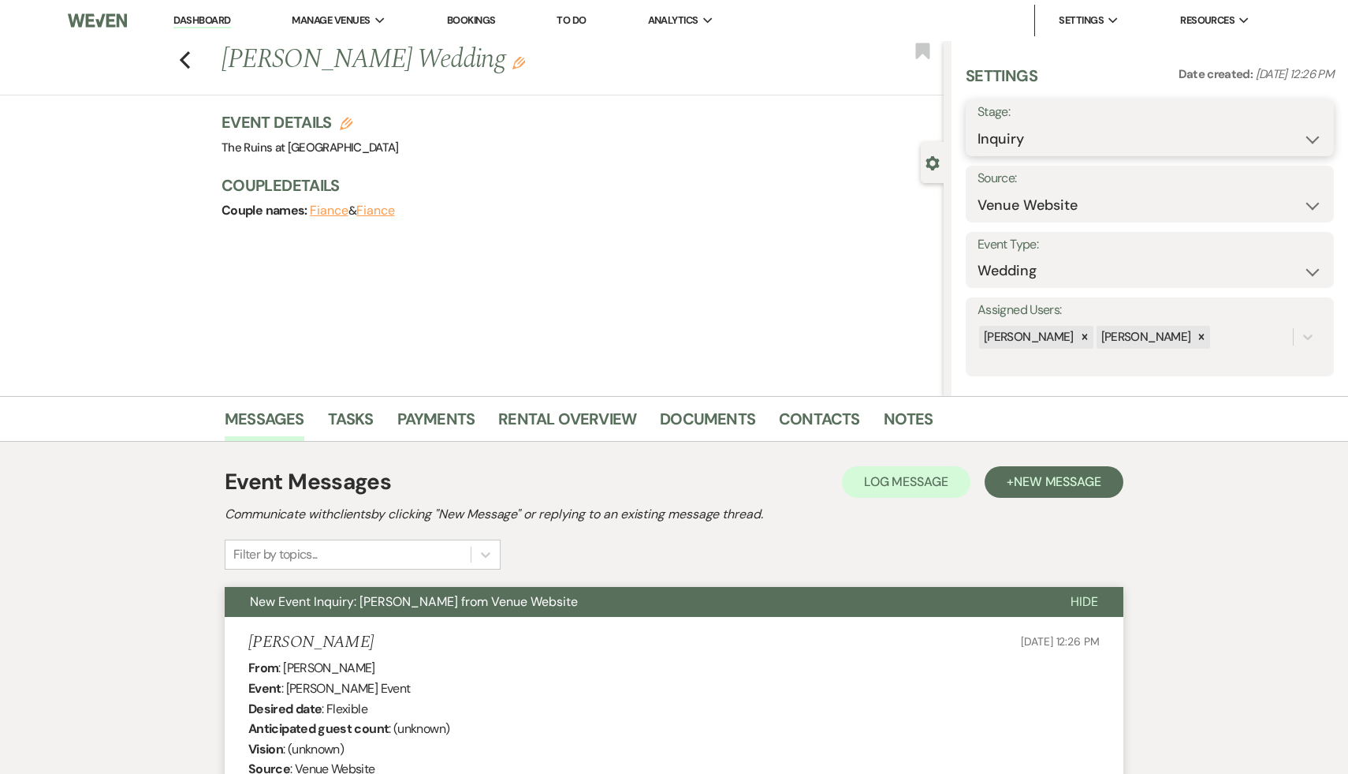
click at [1313, 140] on select "Inquiry Follow Up Tour Requested Tour Confirmed Toured Proposal Sent Booked Lost" at bounding box center [1150, 139] width 345 height 31
select select "9"
click at [978, 124] on select "Inquiry Follow Up Tour Requested Tour Confirmed Toured Proposal Sent Booked Lost" at bounding box center [1150, 139] width 345 height 31
click at [1292, 131] on button "Save" at bounding box center [1295, 128] width 78 height 32
click at [184, 56] on use "button" at bounding box center [185, 59] width 10 height 17
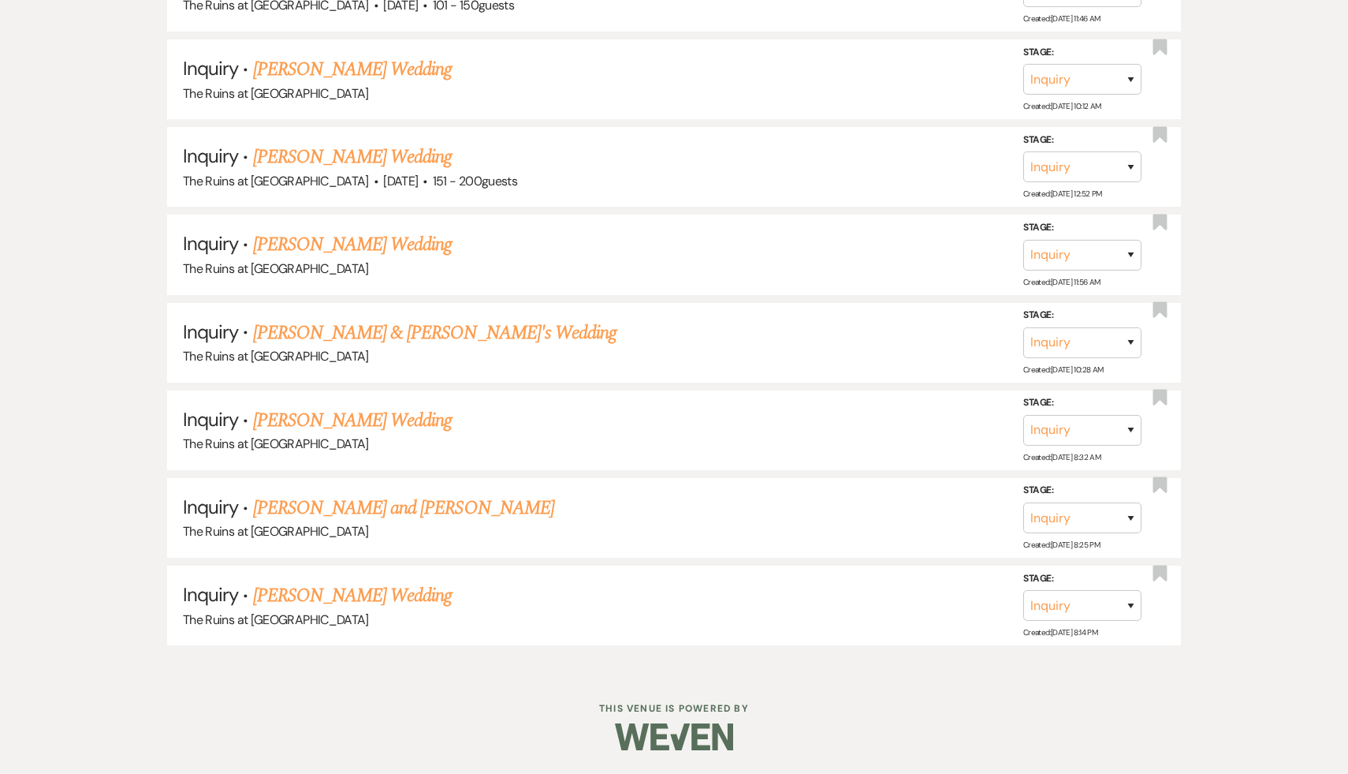
scroll to position [3470, 0]
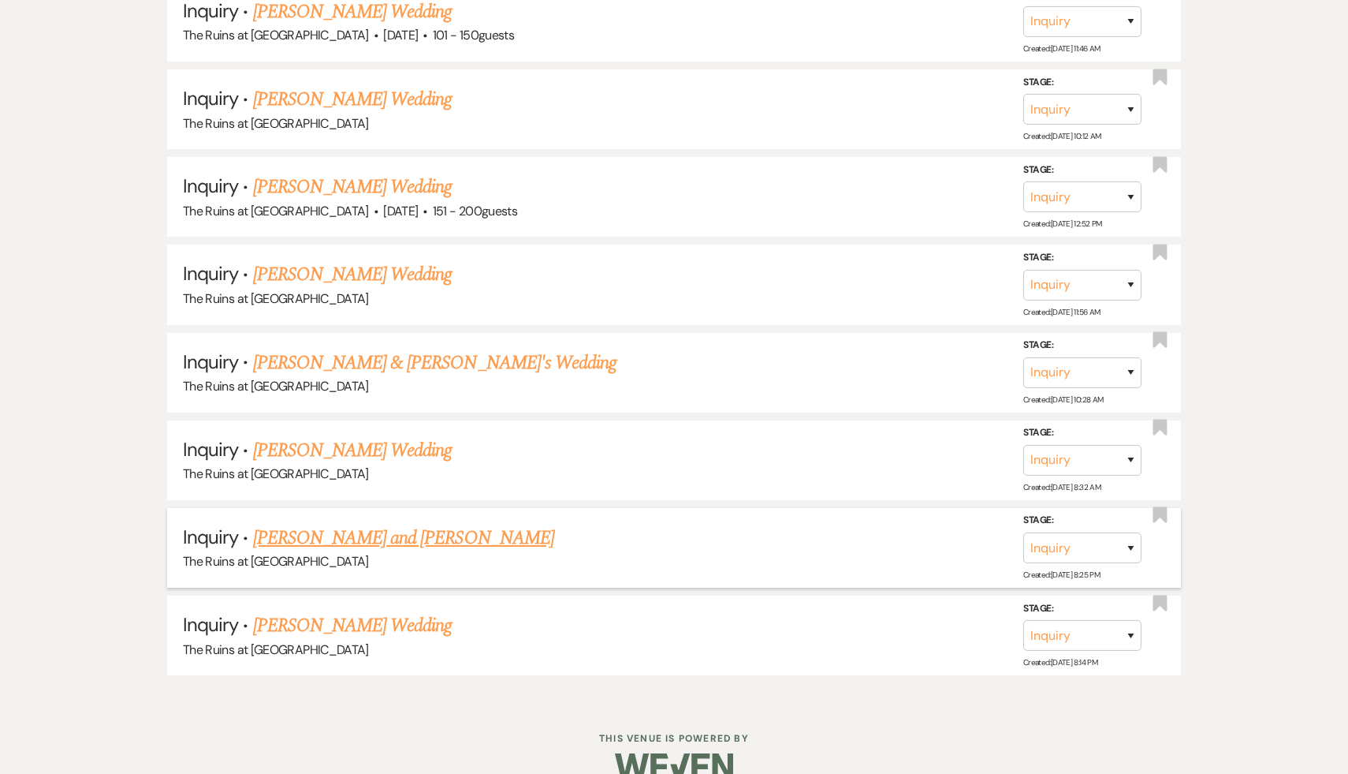
click at [305, 524] on link "[PERSON_NAME] and [PERSON_NAME]" at bounding box center [403, 538] width 301 height 28
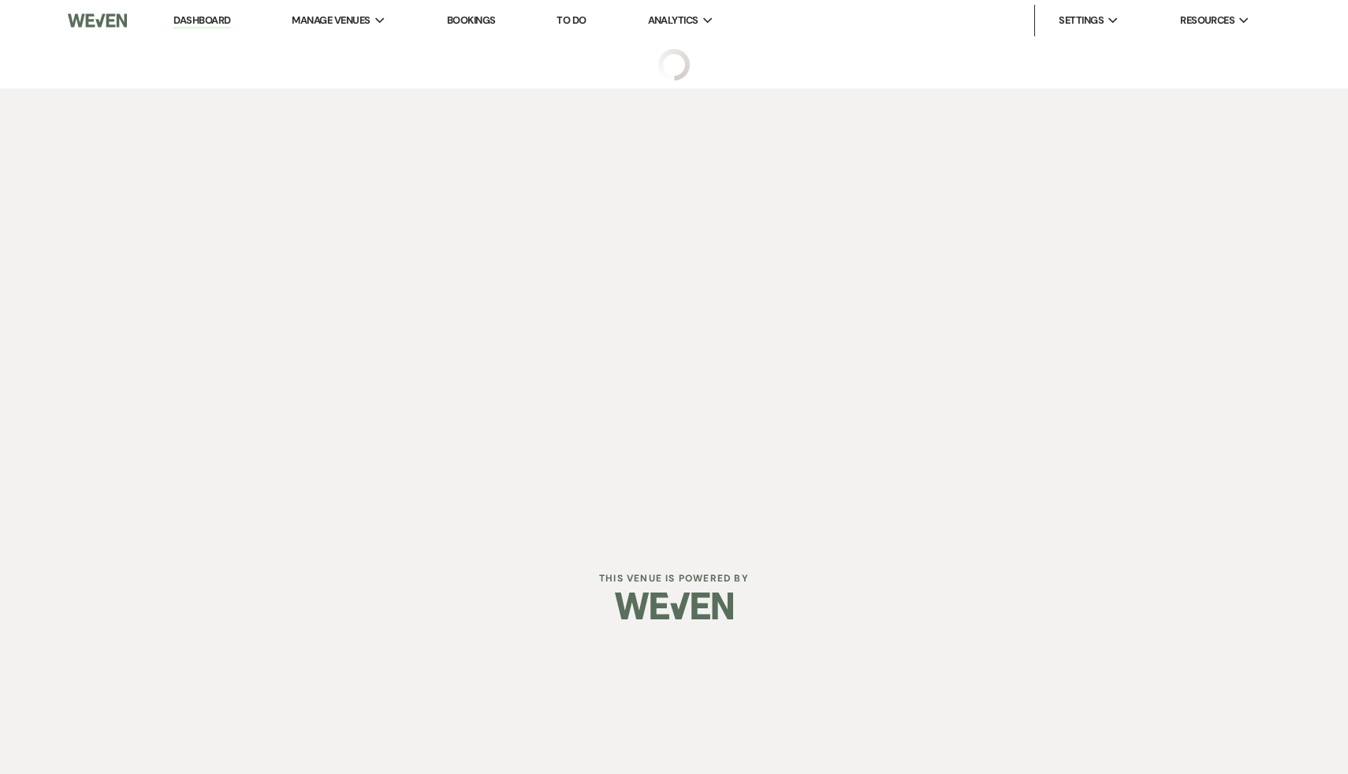
select select "6"
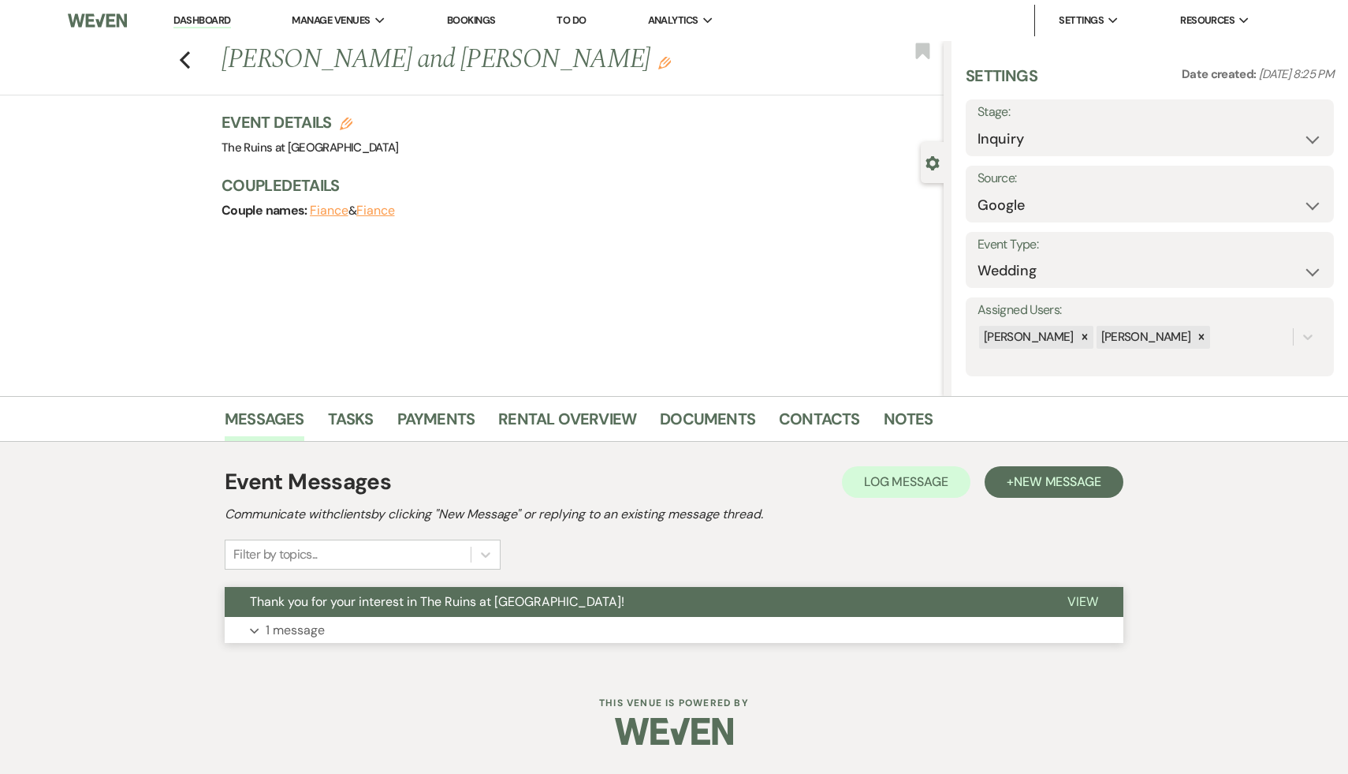
click at [386, 605] on span "Thank you for your interest in The Ruins at Sassafras!" at bounding box center [437, 601] width 375 height 17
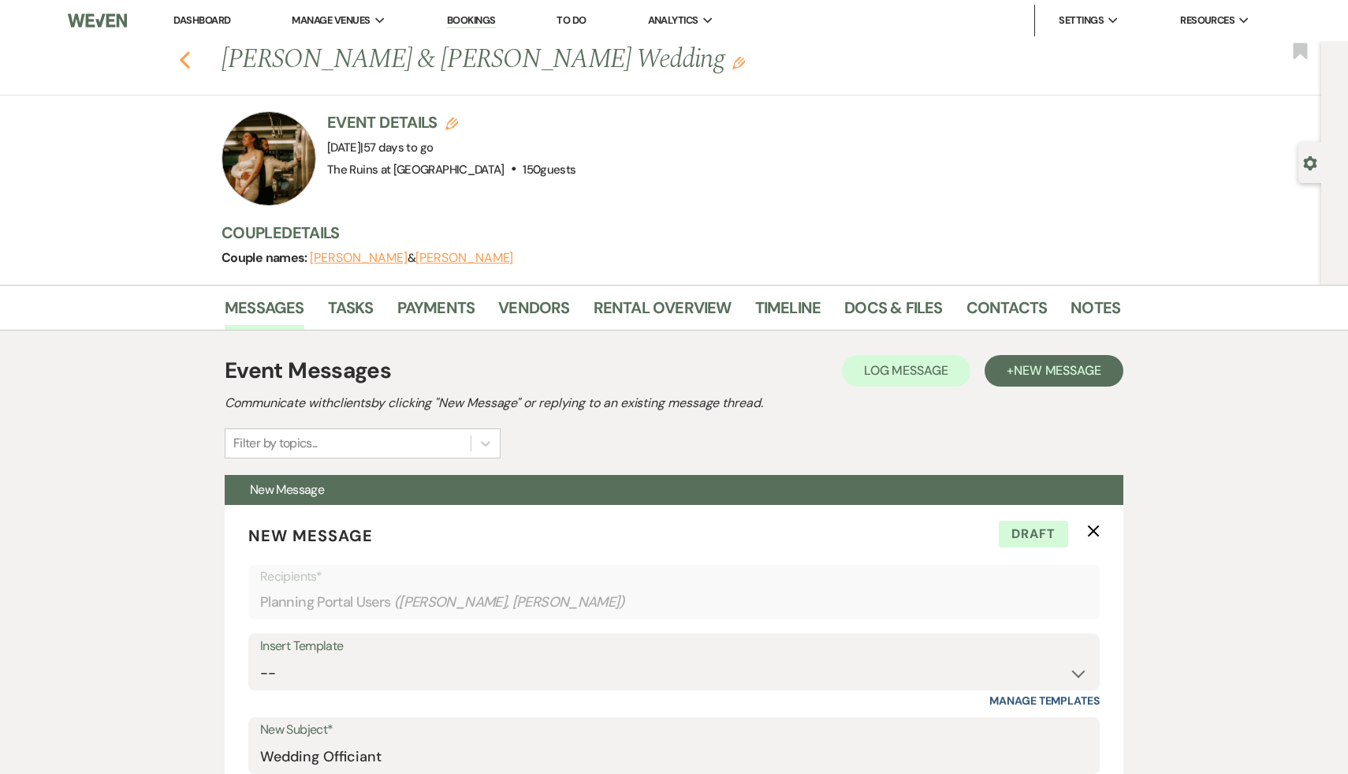
click at [185, 56] on use "button" at bounding box center [185, 59] width 10 height 17
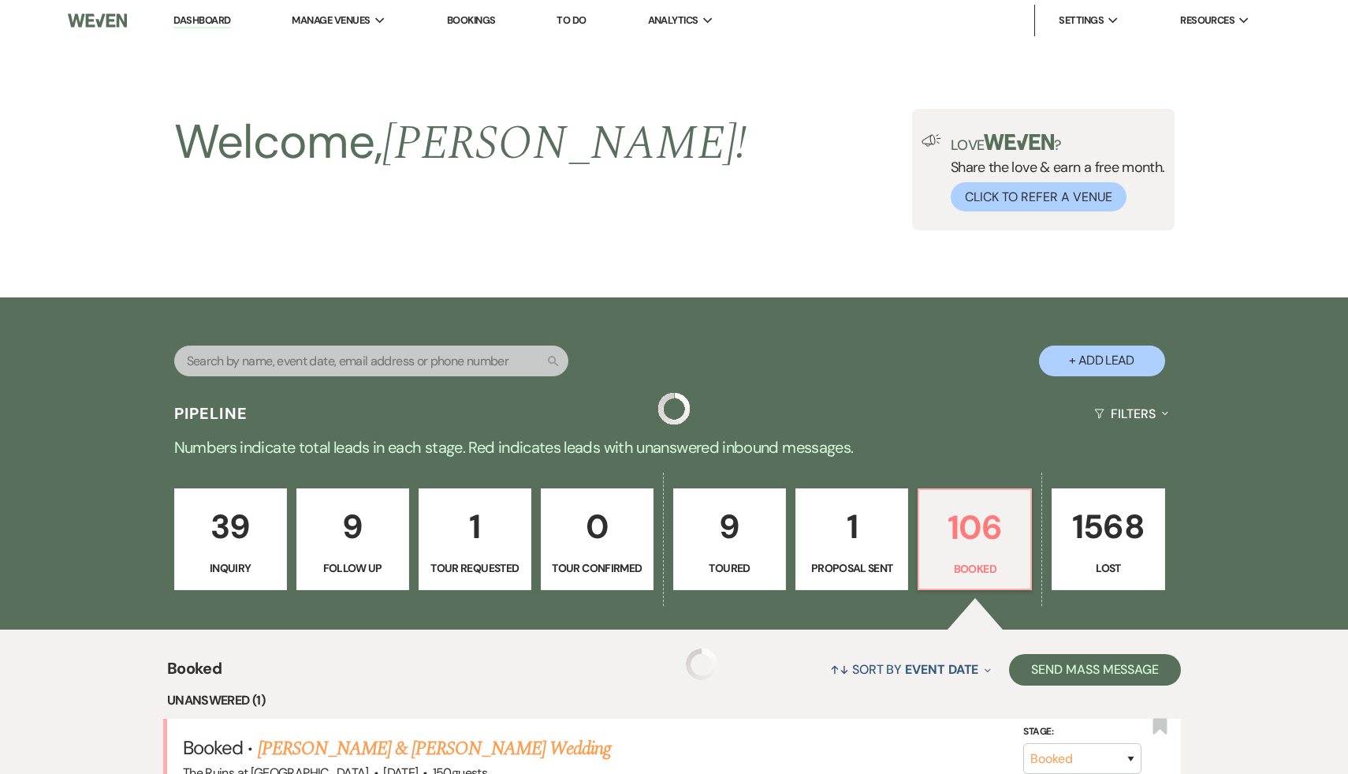
scroll to position [390, 0]
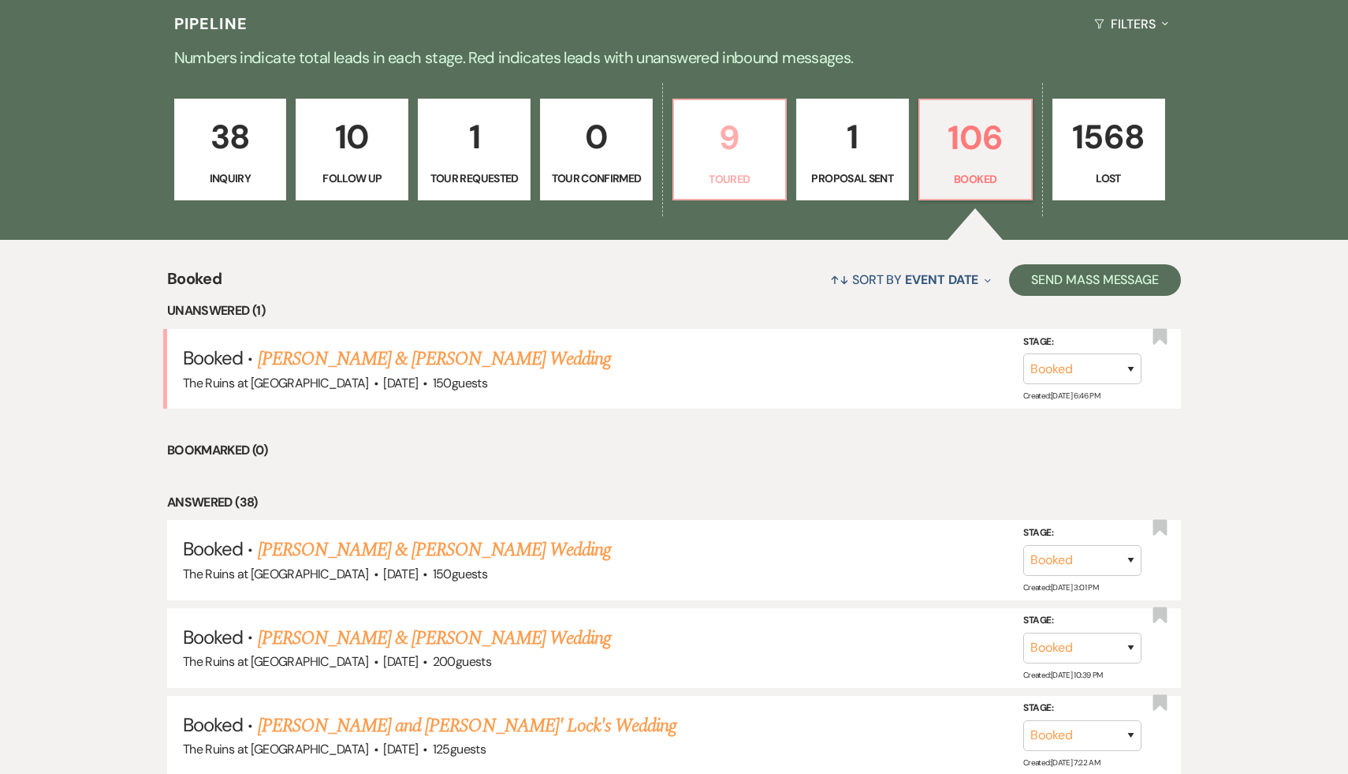
click at [733, 129] on p "9" at bounding box center [730, 137] width 92 height 53
select select "5"
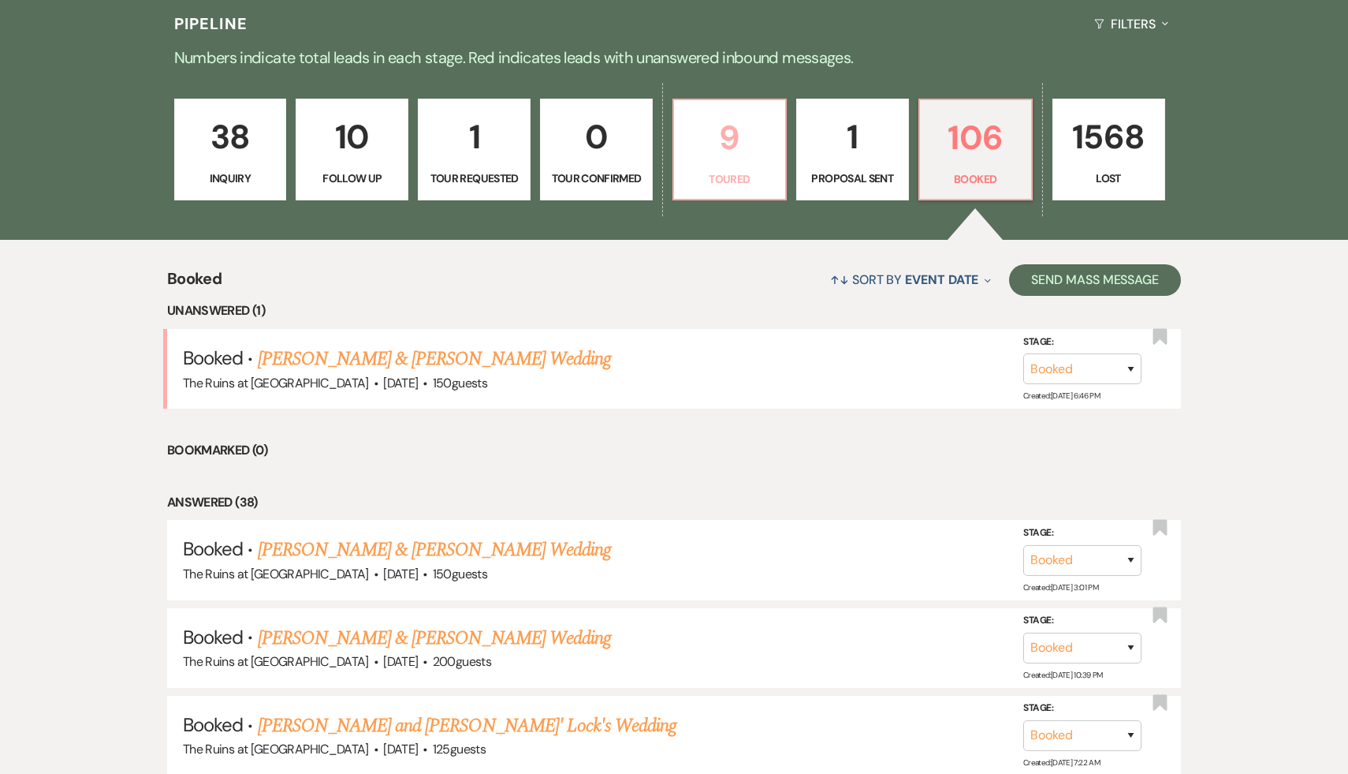
select select "5"
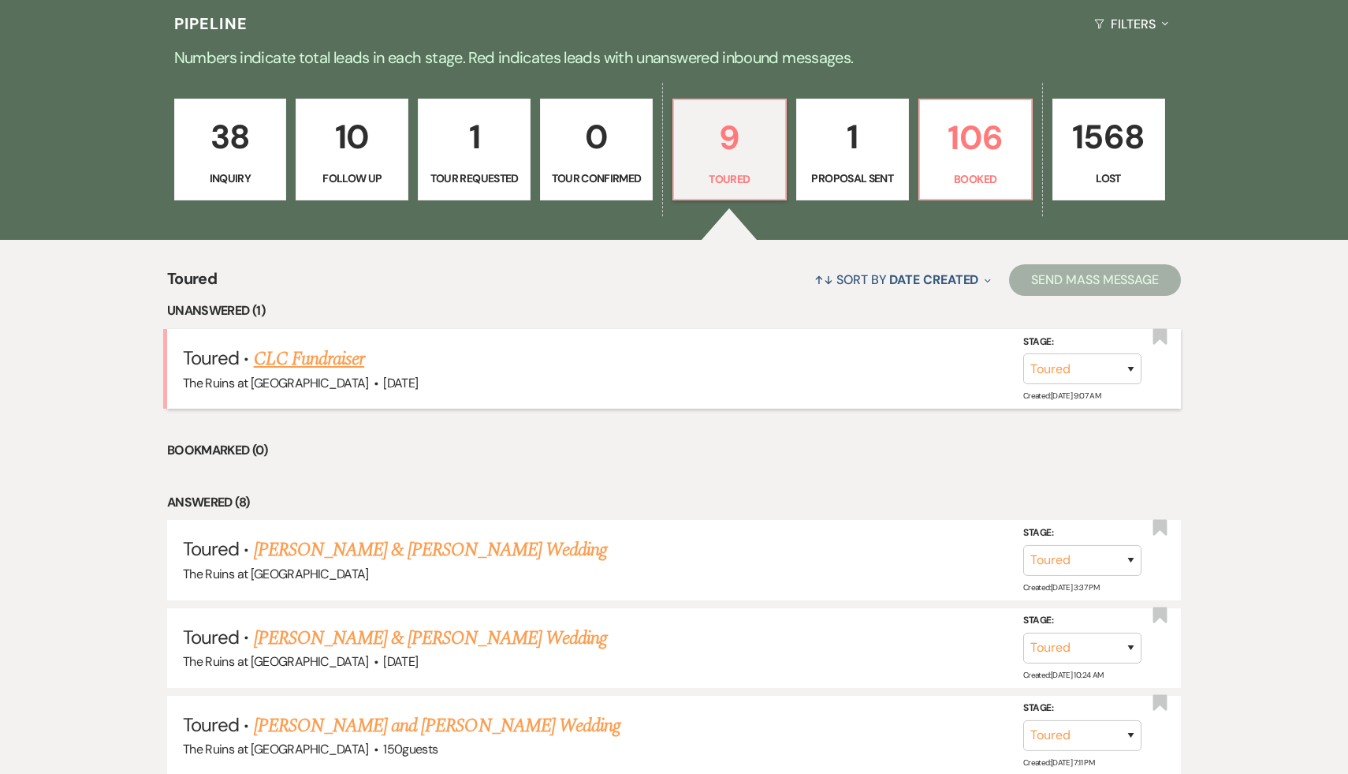
click at [354, 358] on link "CLC Fundraiser" at bounding box center [309, 359] width 111 height 28
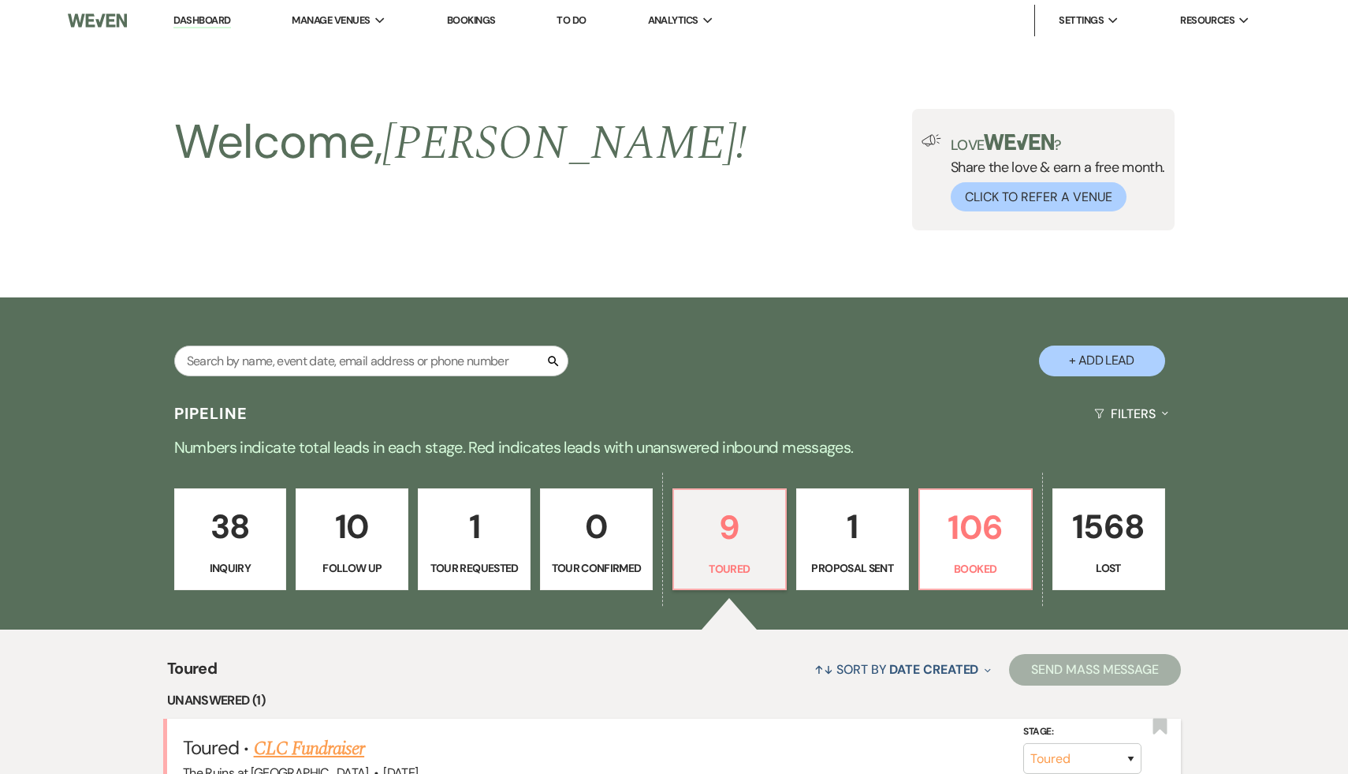
select select "5"
select select "20"
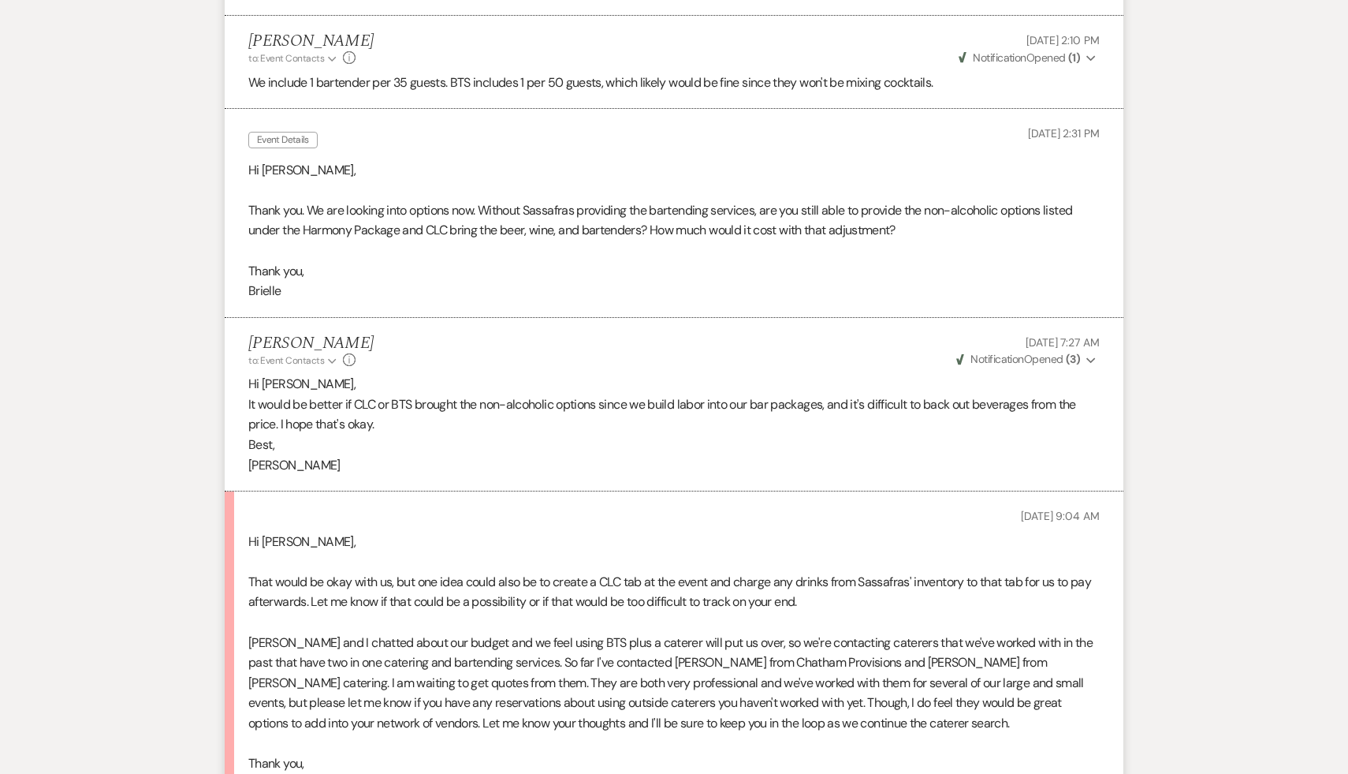
scroll to position [3306, 0]
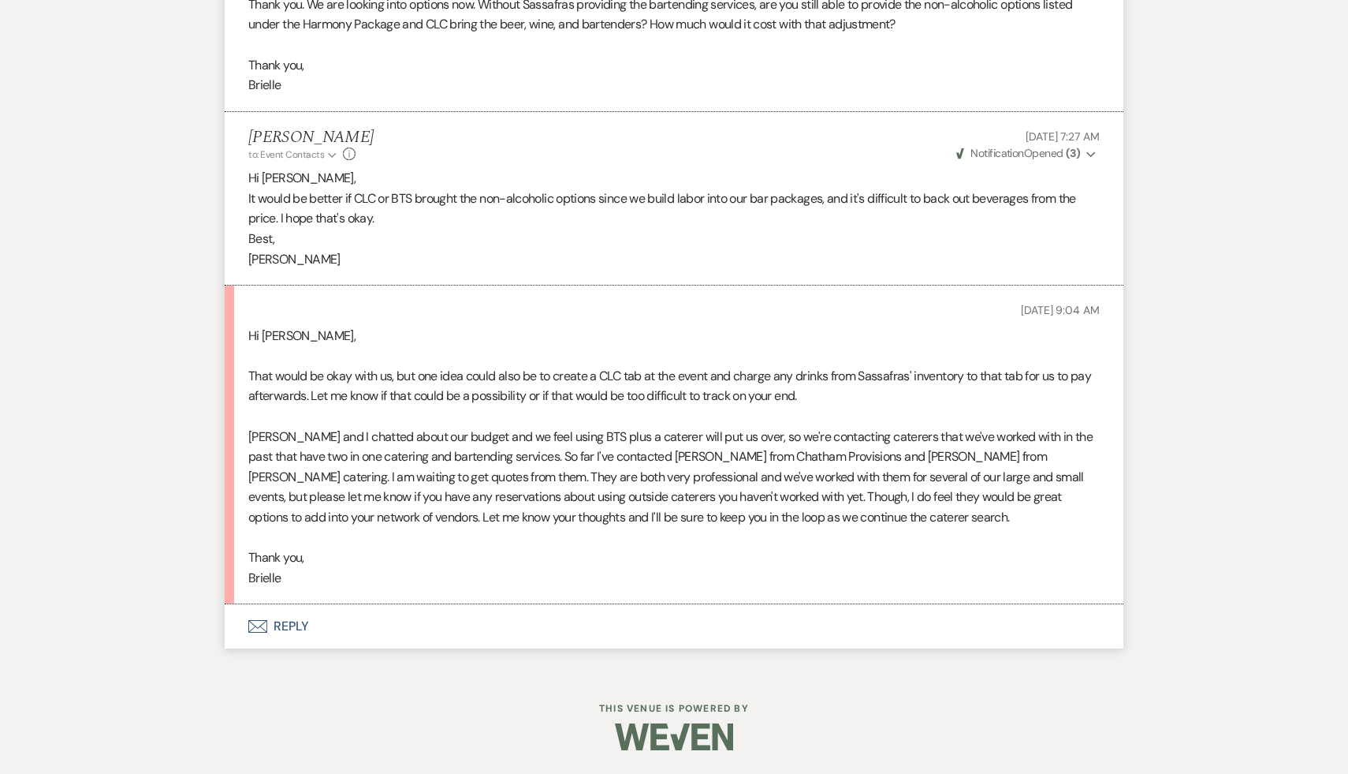
click at [418, 536] on p at bounding box center [674, 538] width 852 height 21
click at [404, 559] on p "Thank you," at bounding box center [674, 557] width 852 height 21
click at [382, 546] on p at bounding box center [674, 538] width 852 height 21
click at [389, 547] on p "Thank you," at bounding box center [674, 557] width 852 height 21
click at [296, 625] on button "Envelope Reply" at bounding box center [674, 626] width 899 height 44
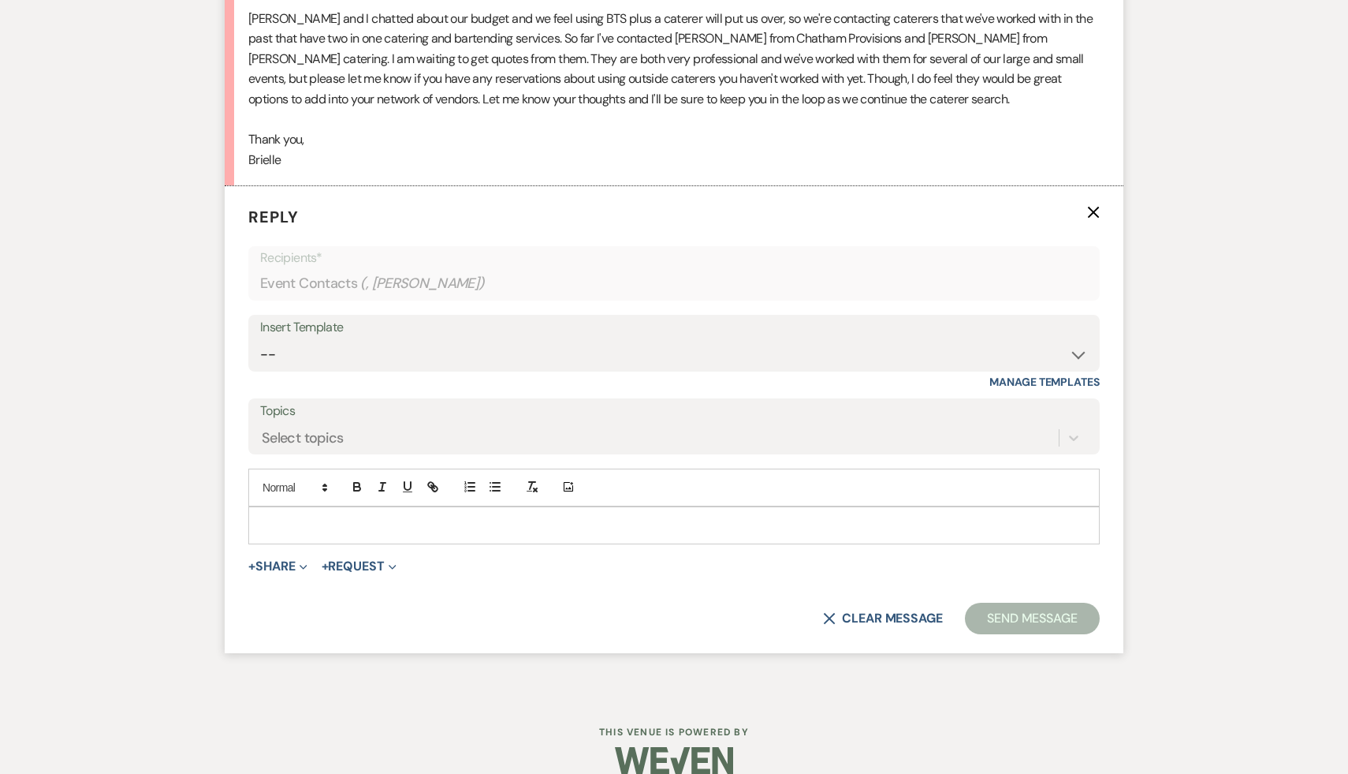
scroll to position [3746, 0]
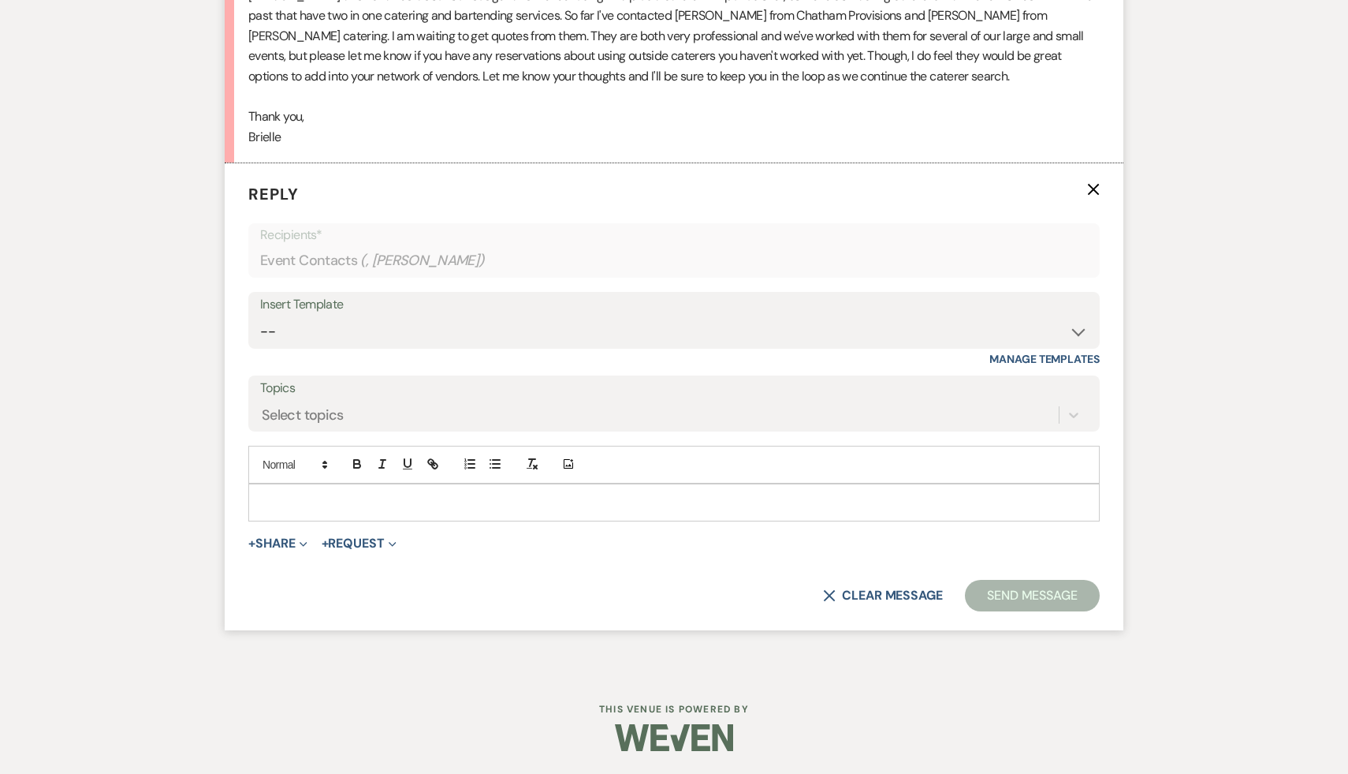
click at [379, 507] on p at bounding box center [674, 502] width 826 height 17
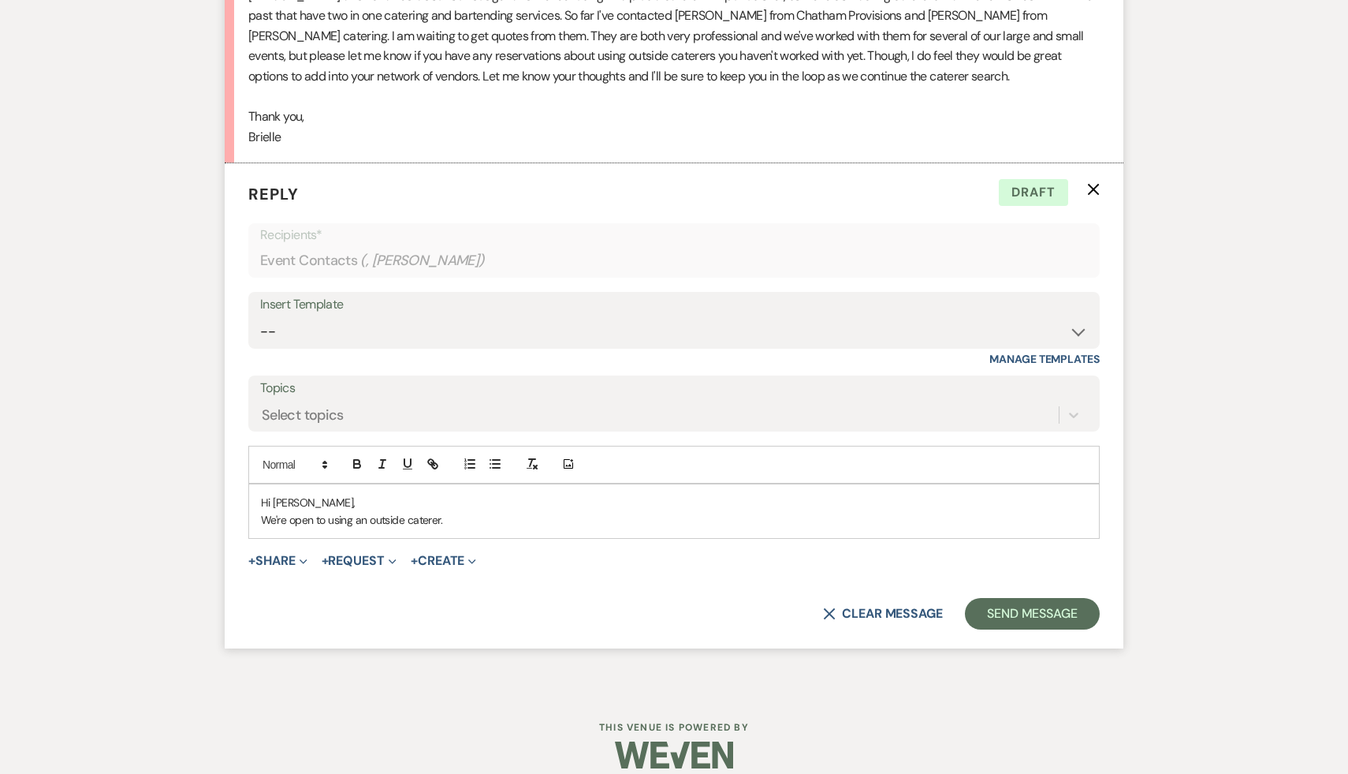
click at [476, 523] on p "We're open to using an outside caterer." at bounding box center [674, 519] width 826 height 17
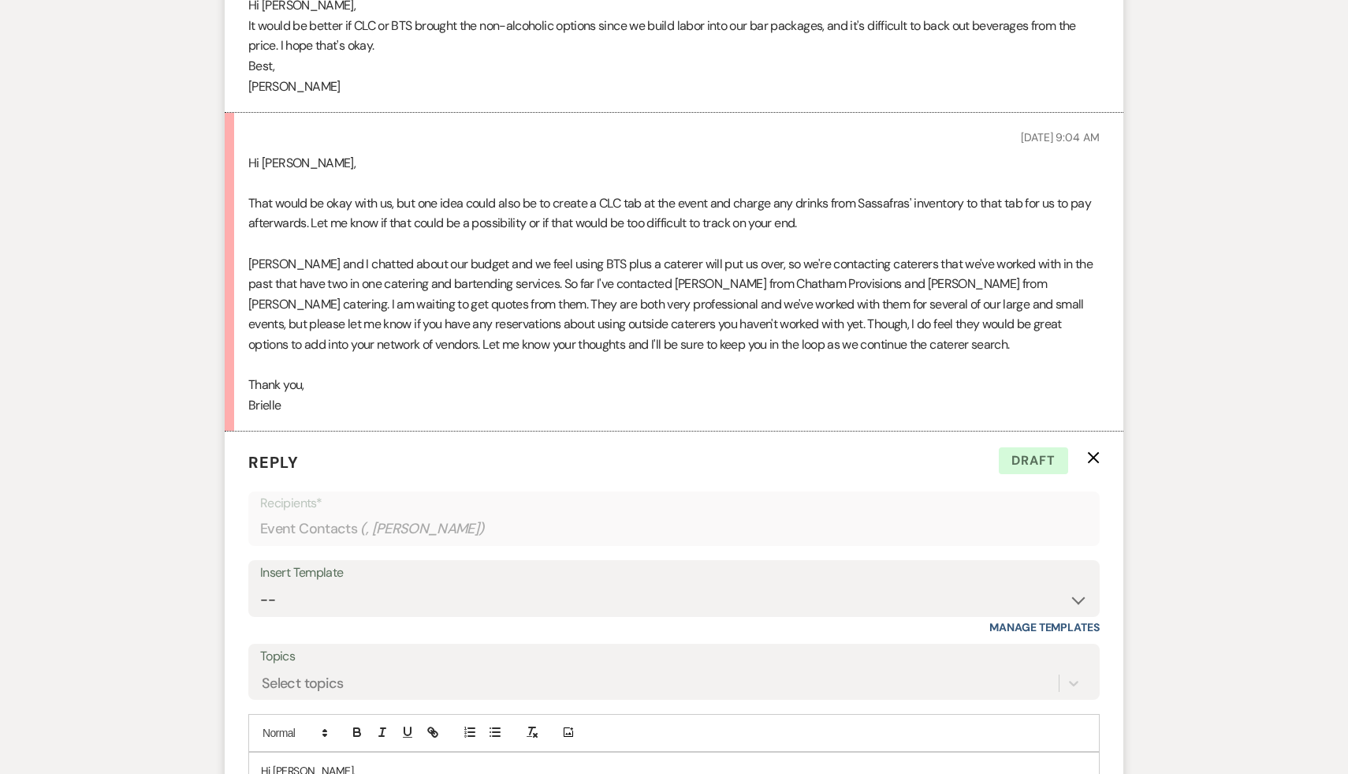
scroll to position [3435, 0]
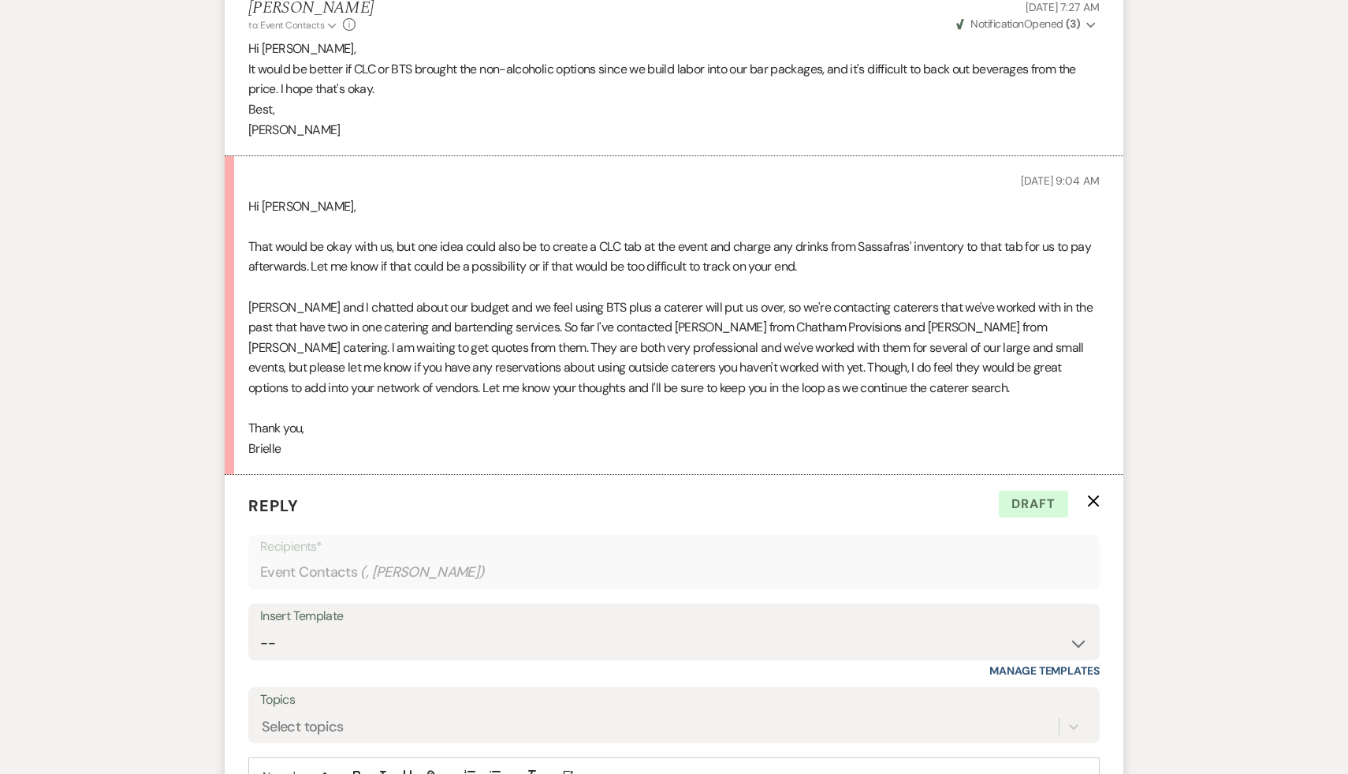
click at [587, 414] on p at bounding box center [674, 408] width 852 height 21
click at [572, 409] on p at bounding box center [674, 408] width 852 height 21
click at [543, 405] on p at bounding box center [674, 408] width 852 height 21
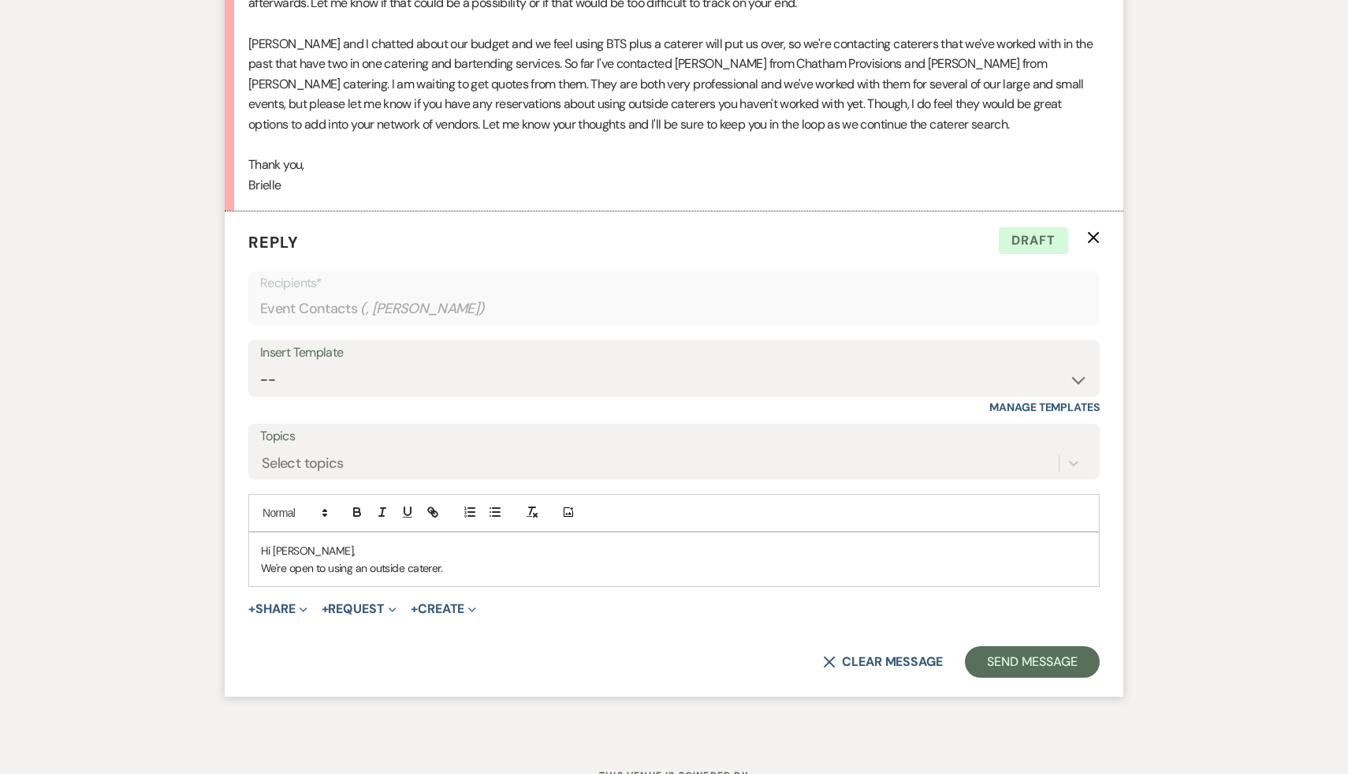
scroll to position [3764, 0]
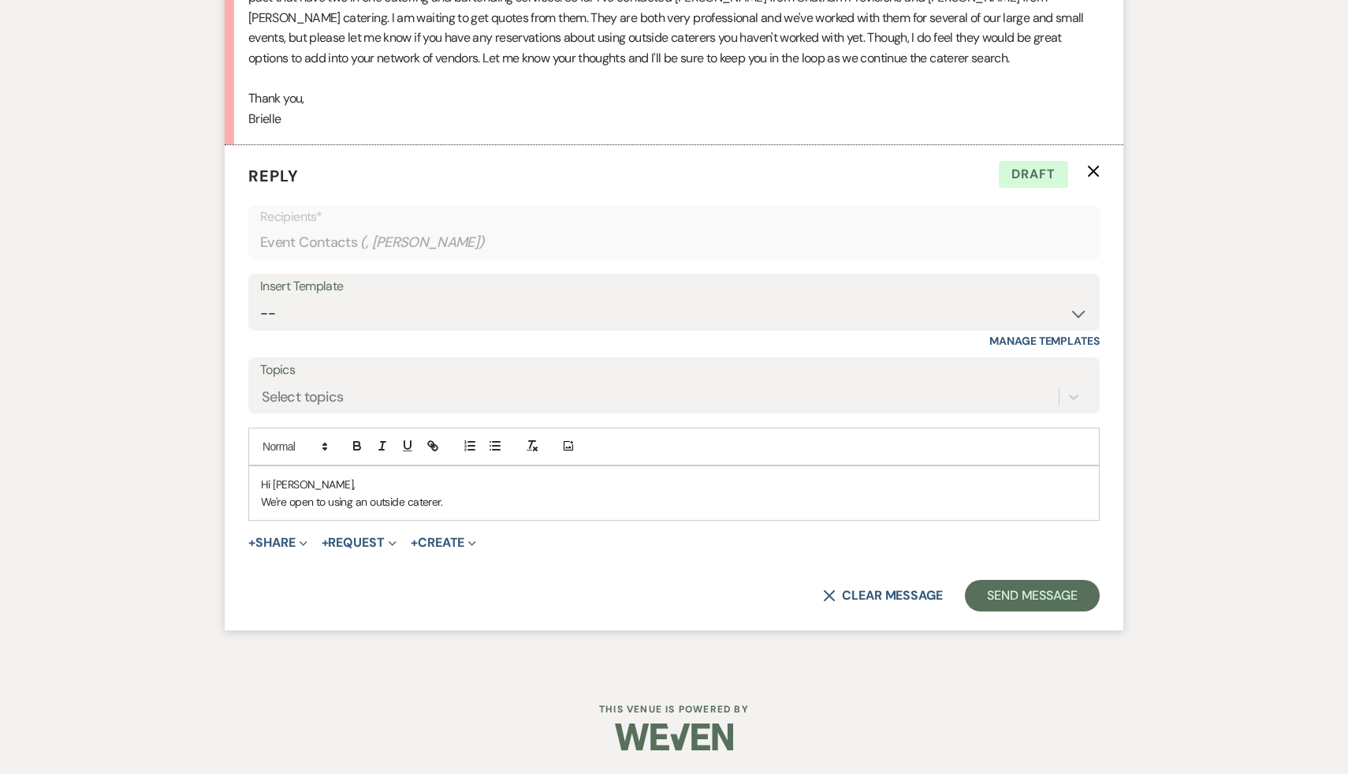
click at [472, 502] on p "We're open to using an outside caterer." at bounding box center [674, 501] width 826 height 17
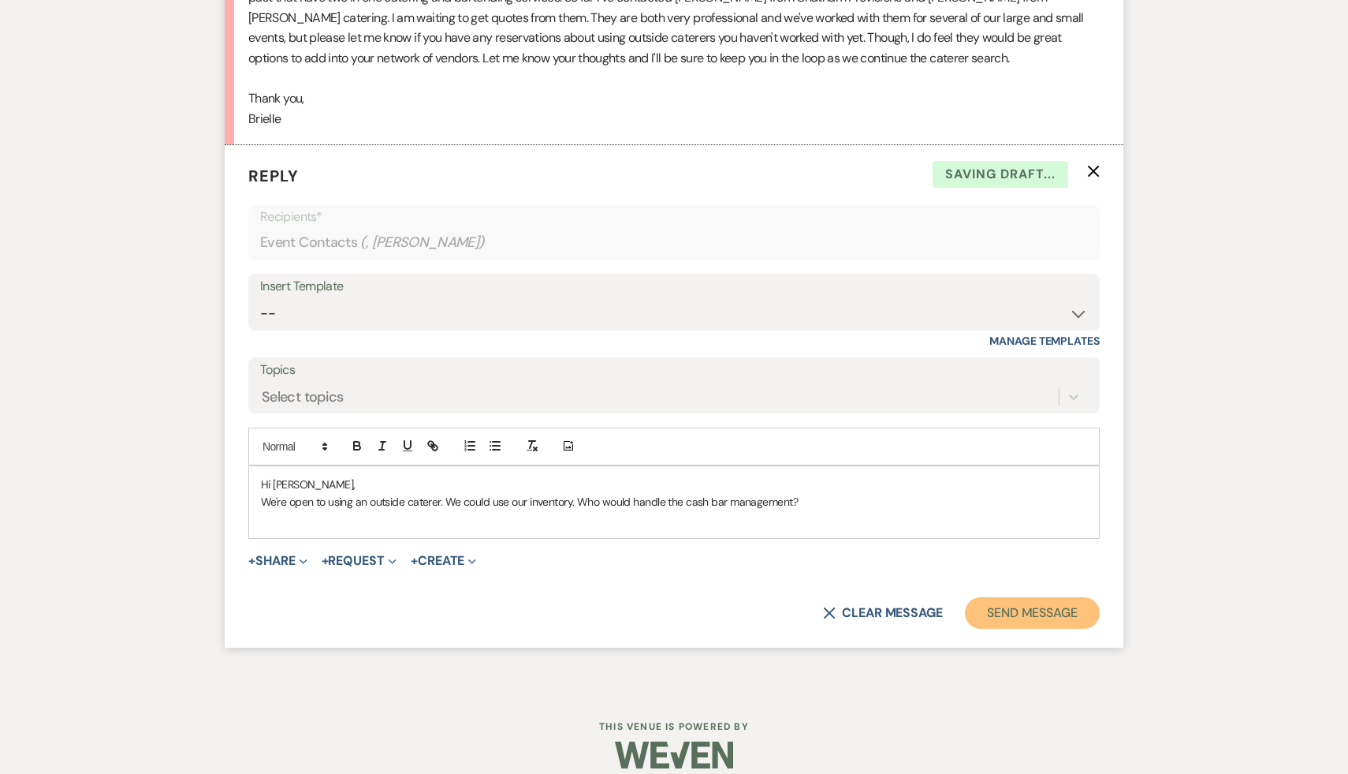
click at [1024, 607] on button "Send Message" at bounding box center [1032, 613] width 135 height 32
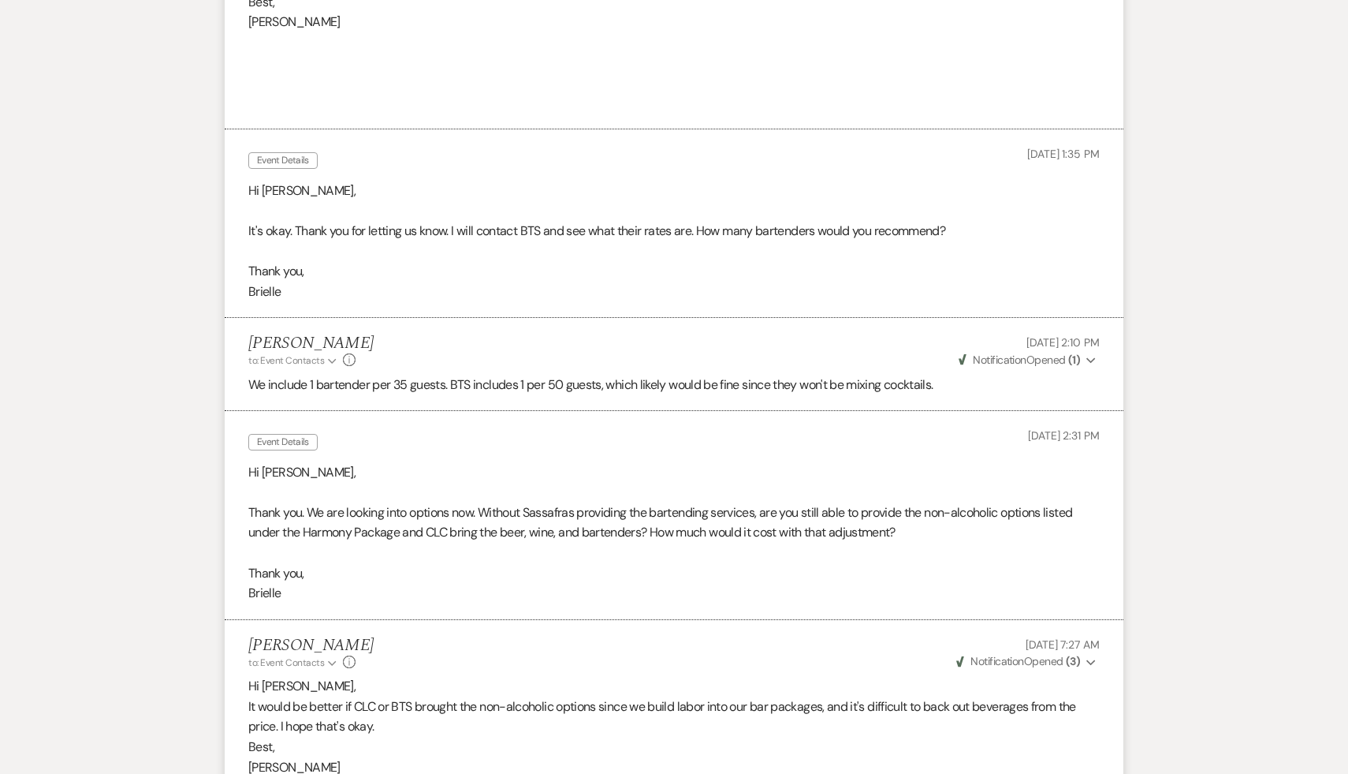
scroll to position [2767, 0]
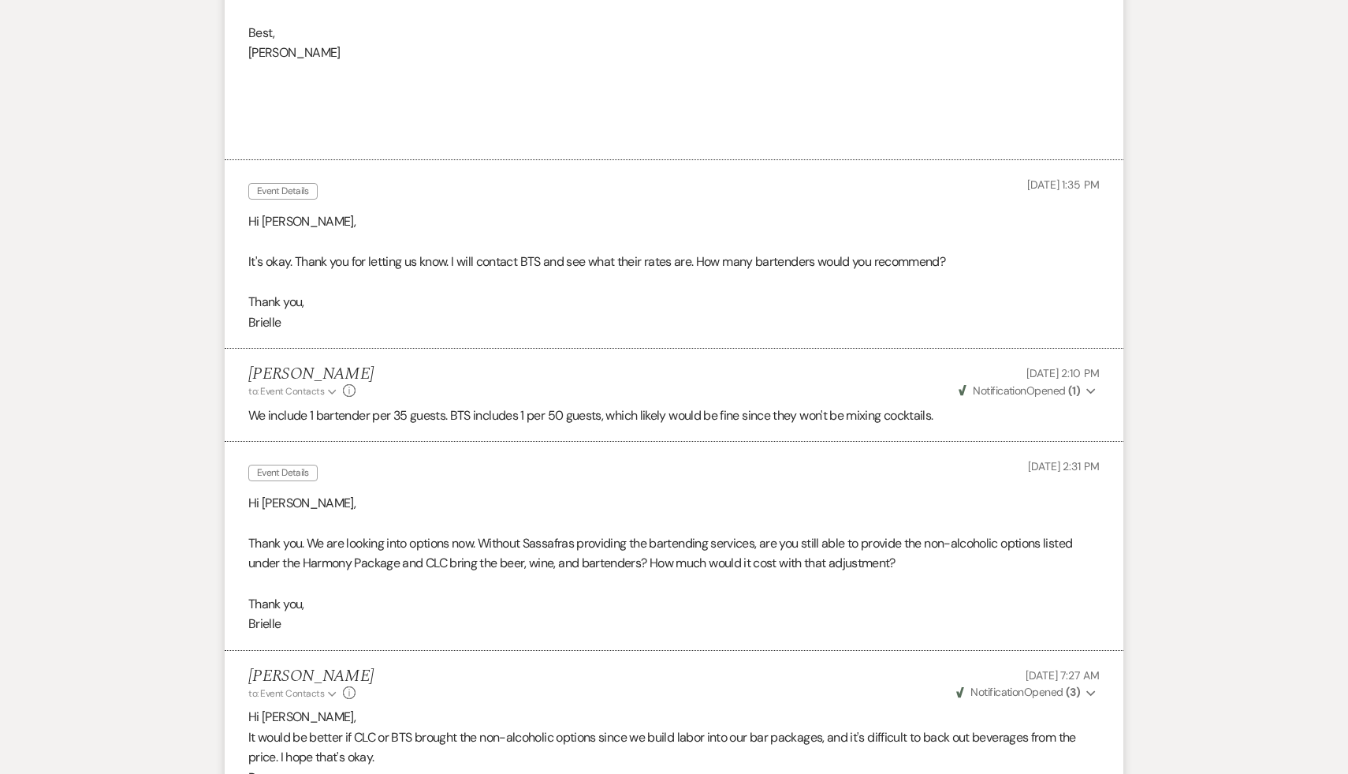
select select "5"
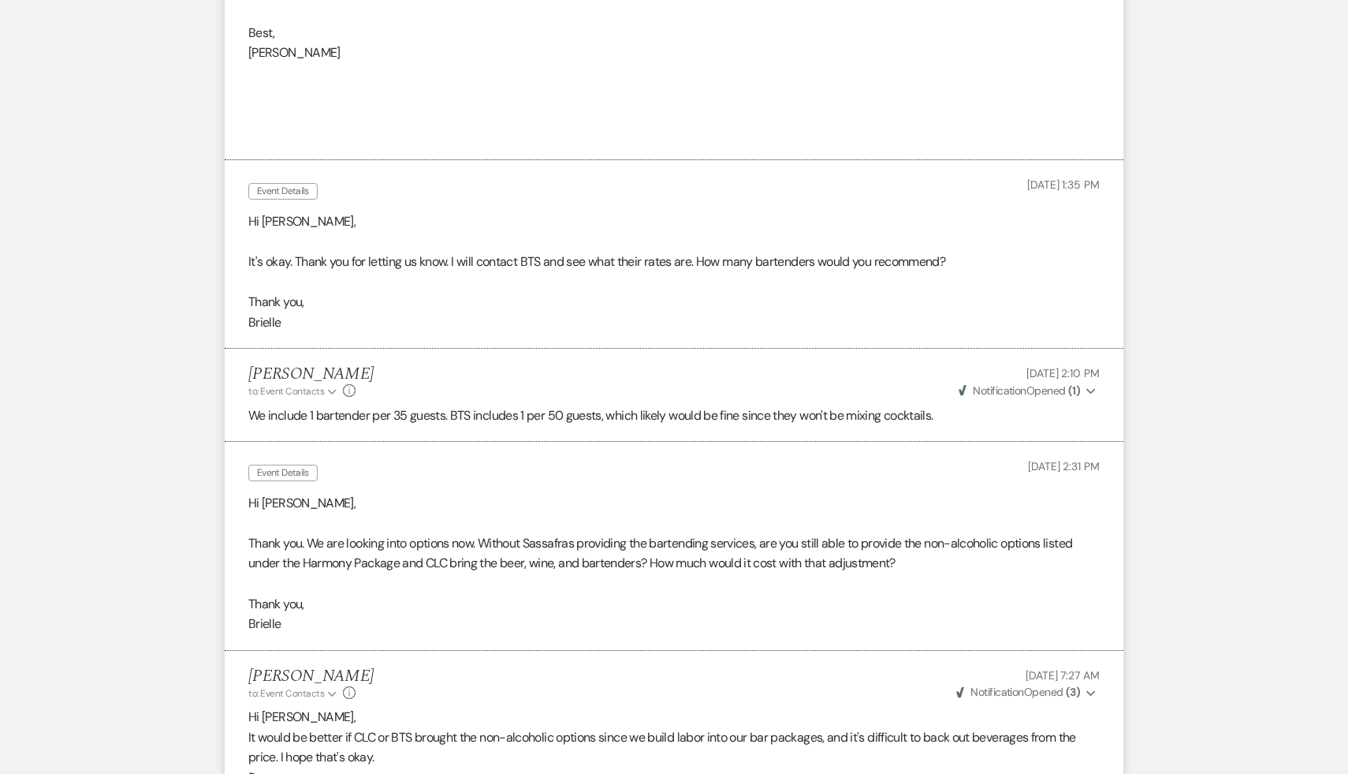
select select "5"
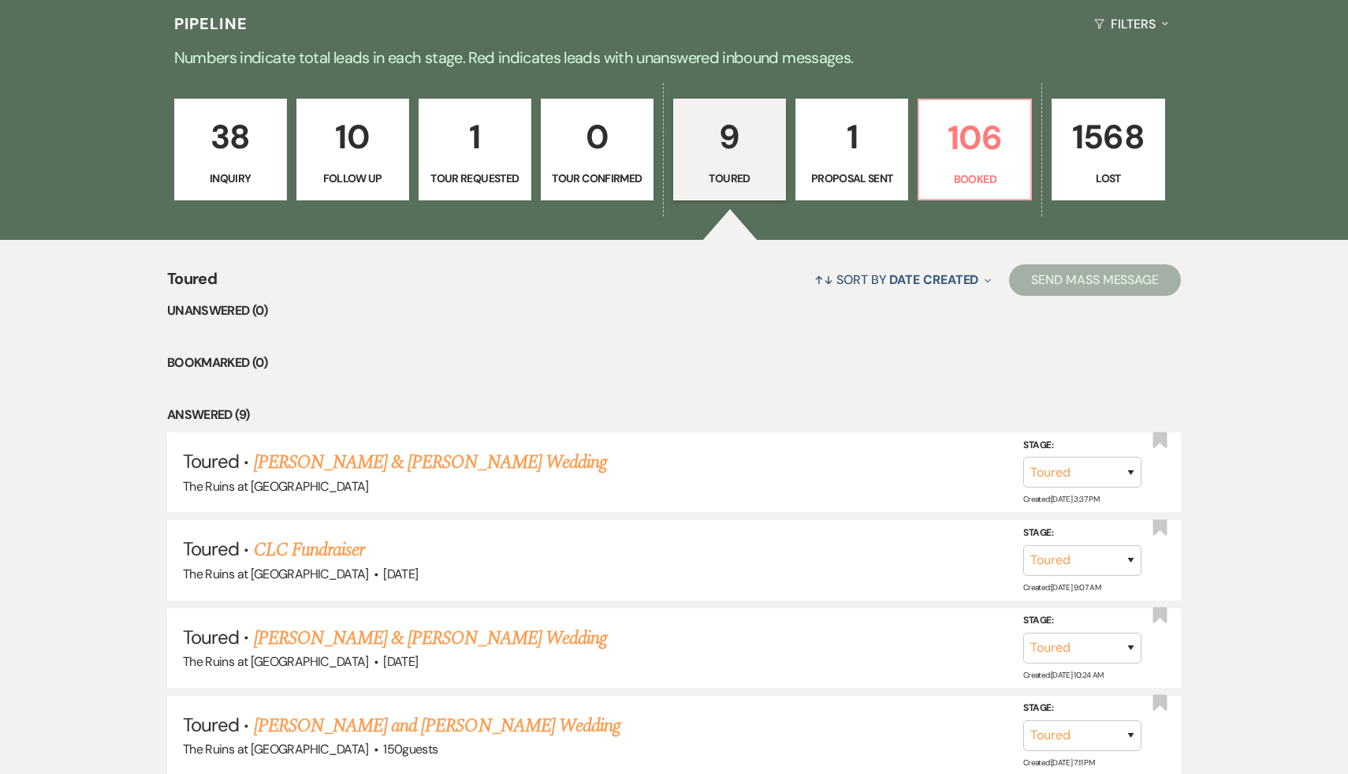
scroll to position [390, 0]
click at [218, 147] on p "38" at bounding box center [231, 136] width 92 height 53
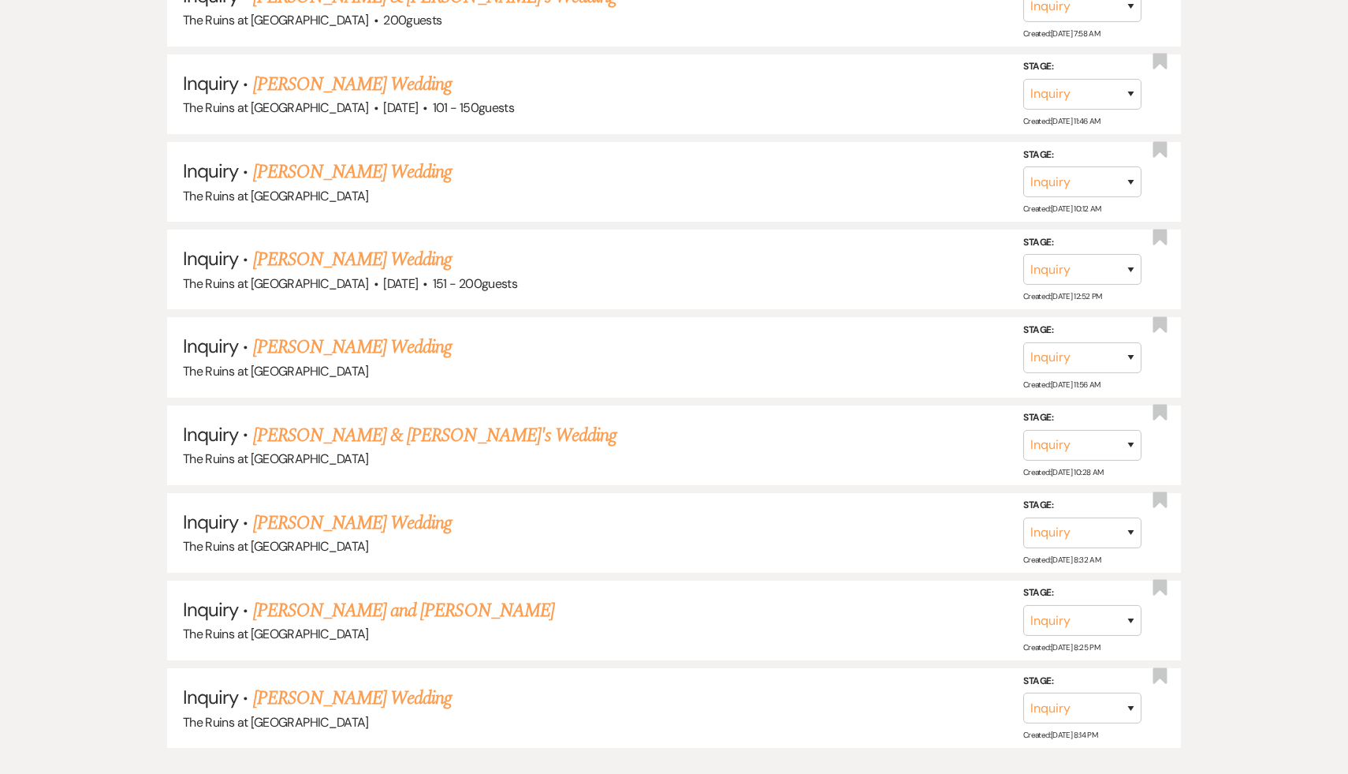
scroll to position [3470, 0]
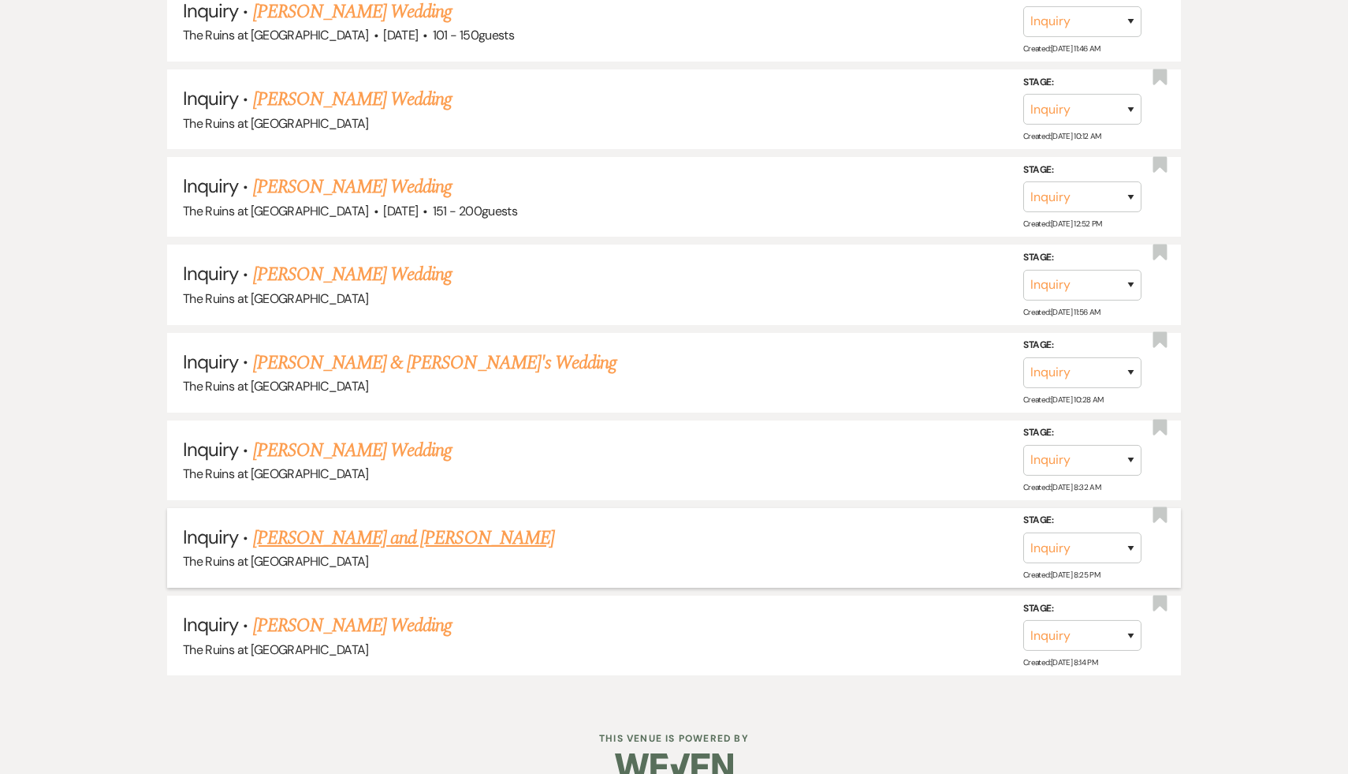
click at [333, 524] on link "[PERSON_NAME] and [PERSON_NAME]" at bounding box center [403, 538] width 301 height 28
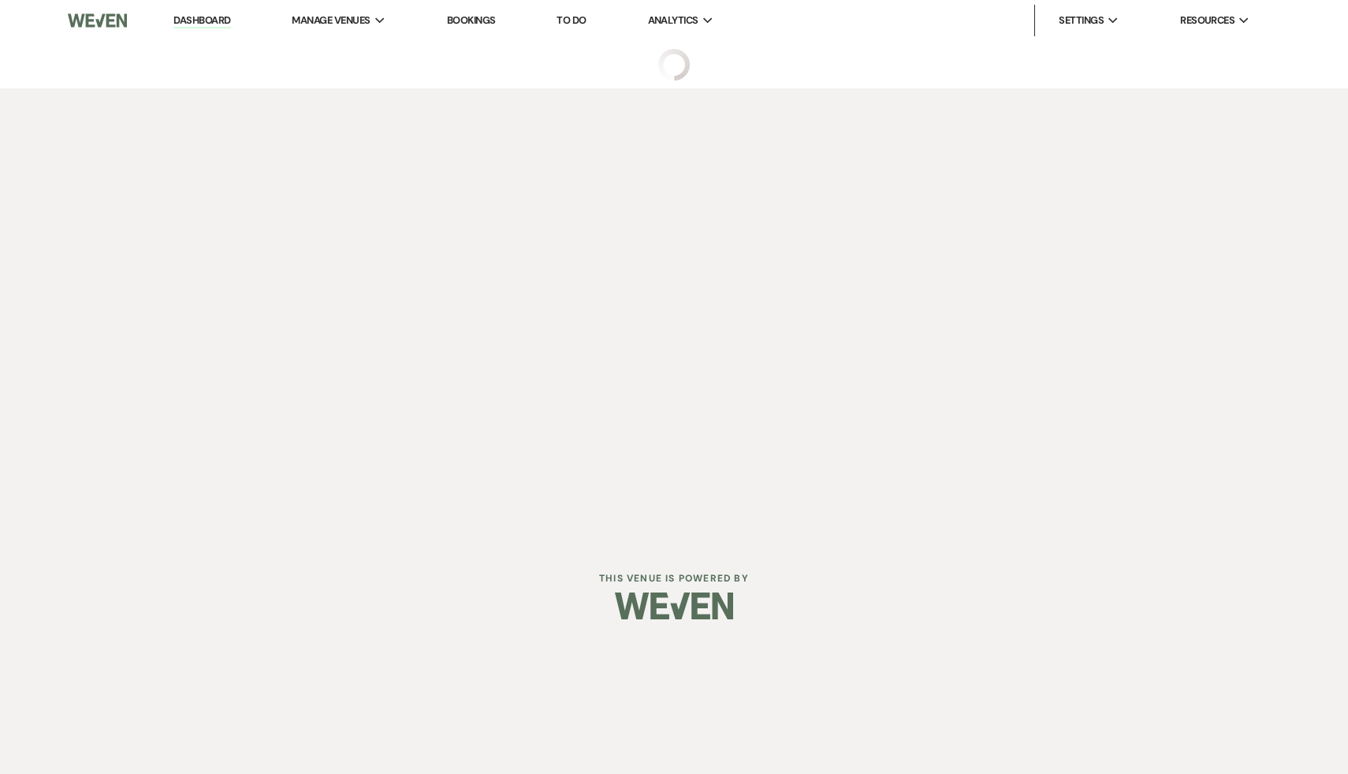
select select "6"
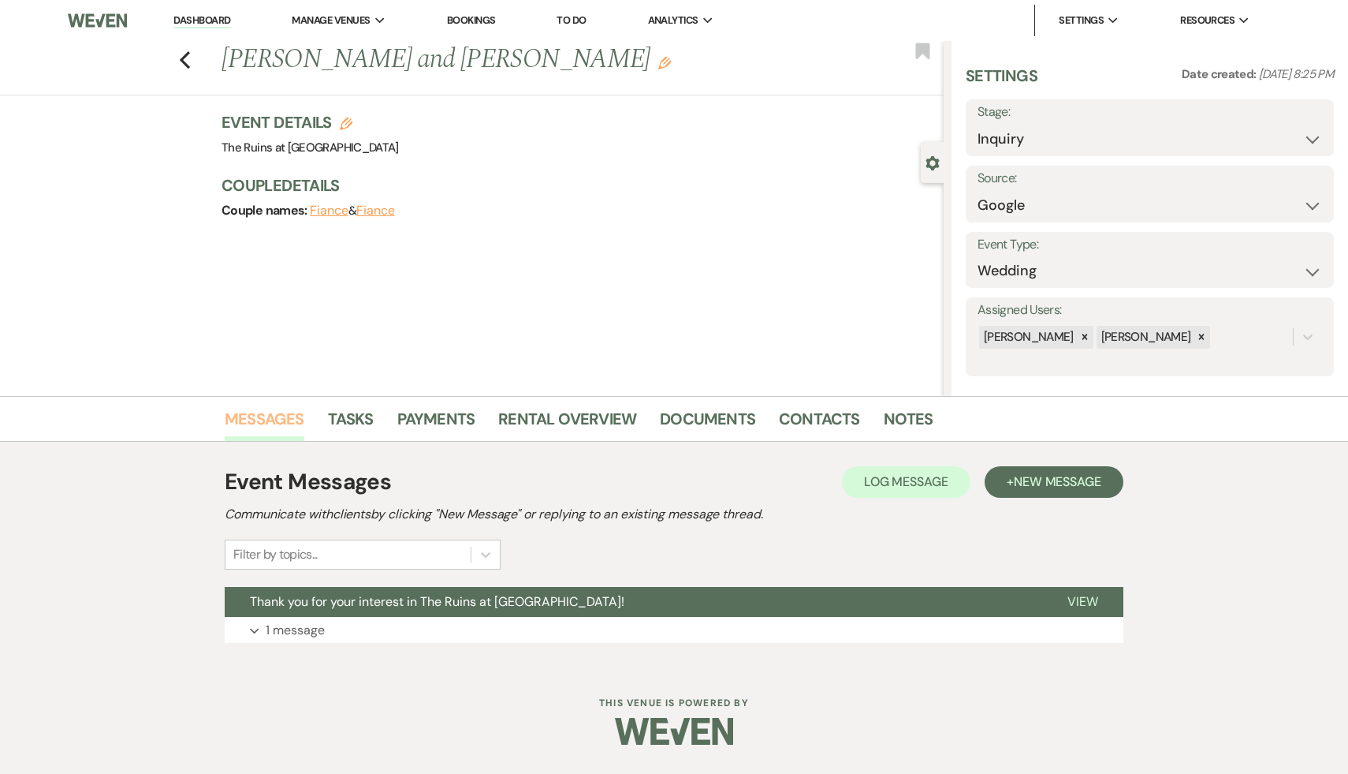
click at [255, 419] on link "Messages" at bounding box center [265, 423] width 80 height 35
click at [1081, 483] on span "New Message" at bounding box center [1058, 481] width 88 height 17
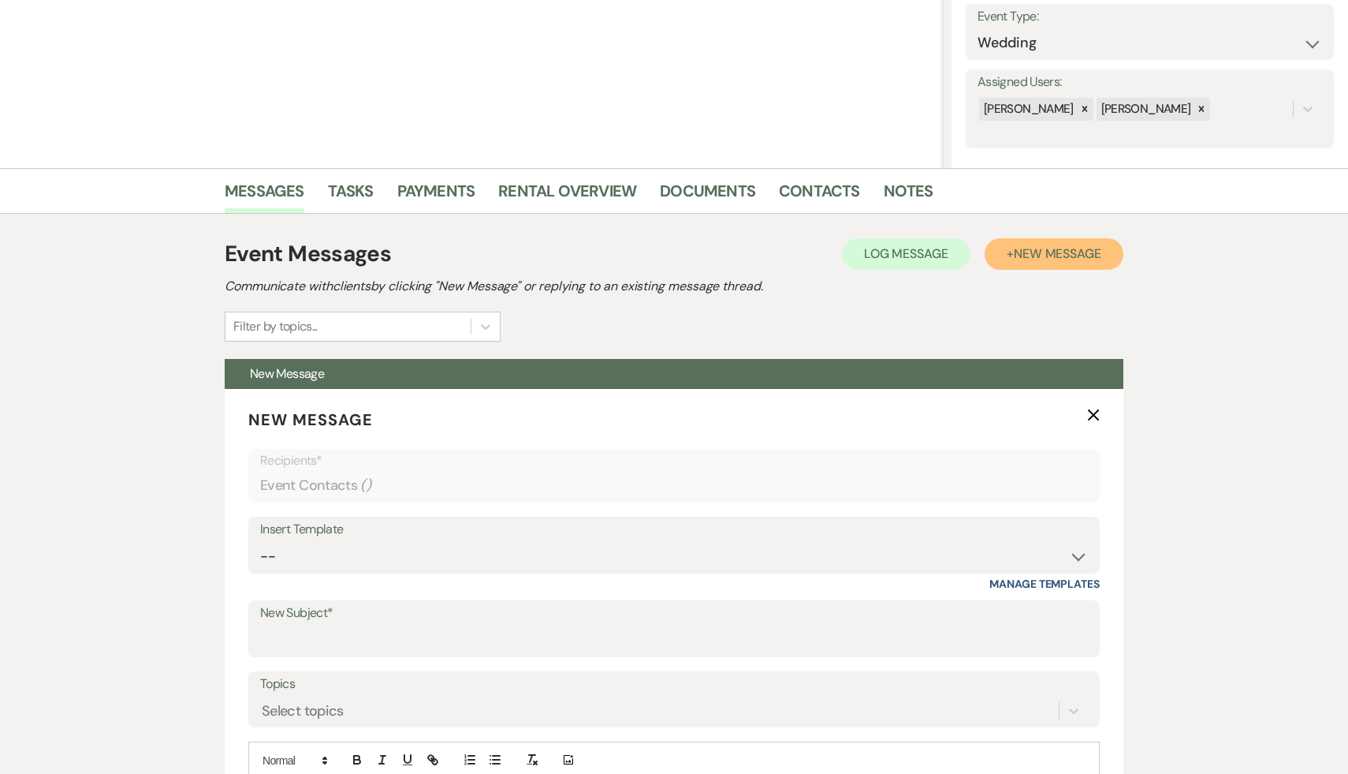
scroll to position [418, 0]
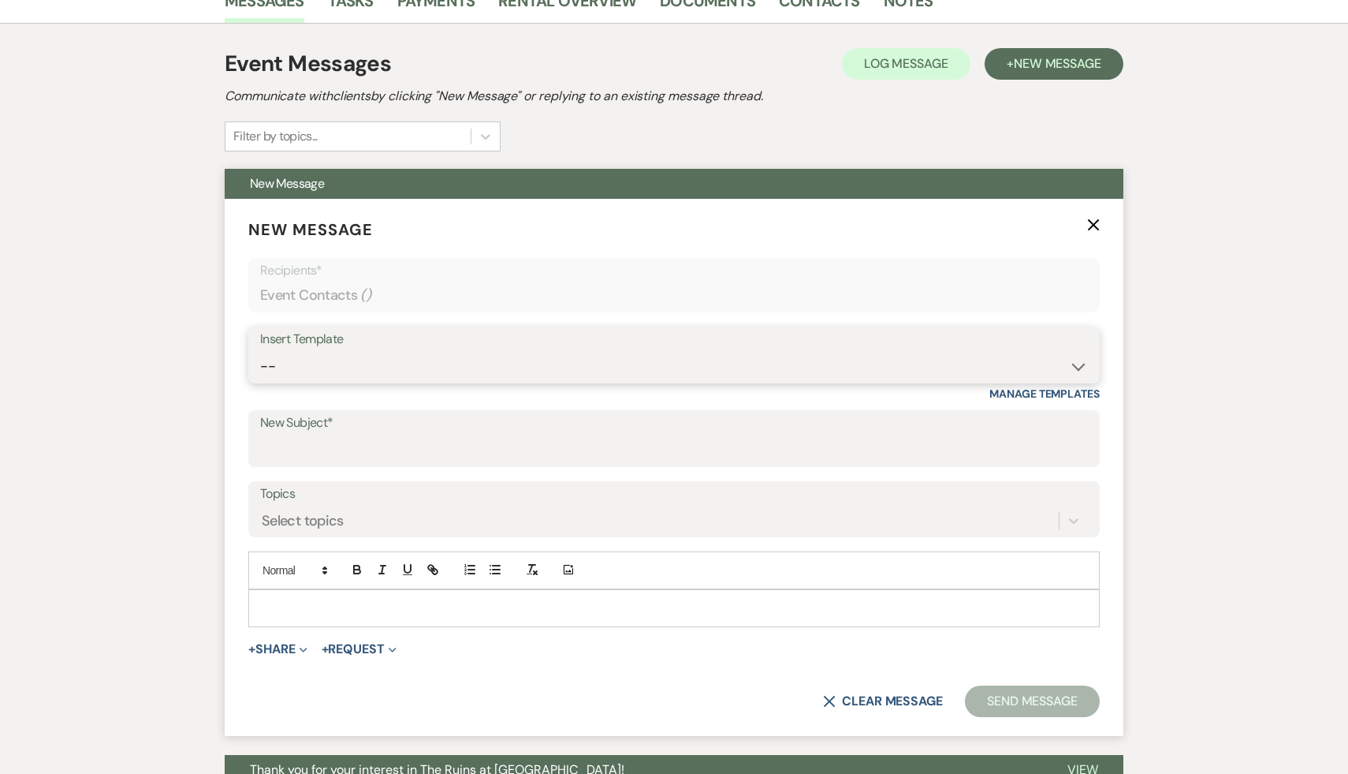
click at [1072, 365] on select "-- Weven Planning Portal Introduction (Booked Events) Initial Inquiry Response …" at bounding box center [674, 366] width 828 height 31
select select "1435"
click at [260, 351] on select "-- Weven Planning Portal Introduction (Booked Events) Initial Inquiry Response …" at bounding box center [674, 366] width 828 height 31
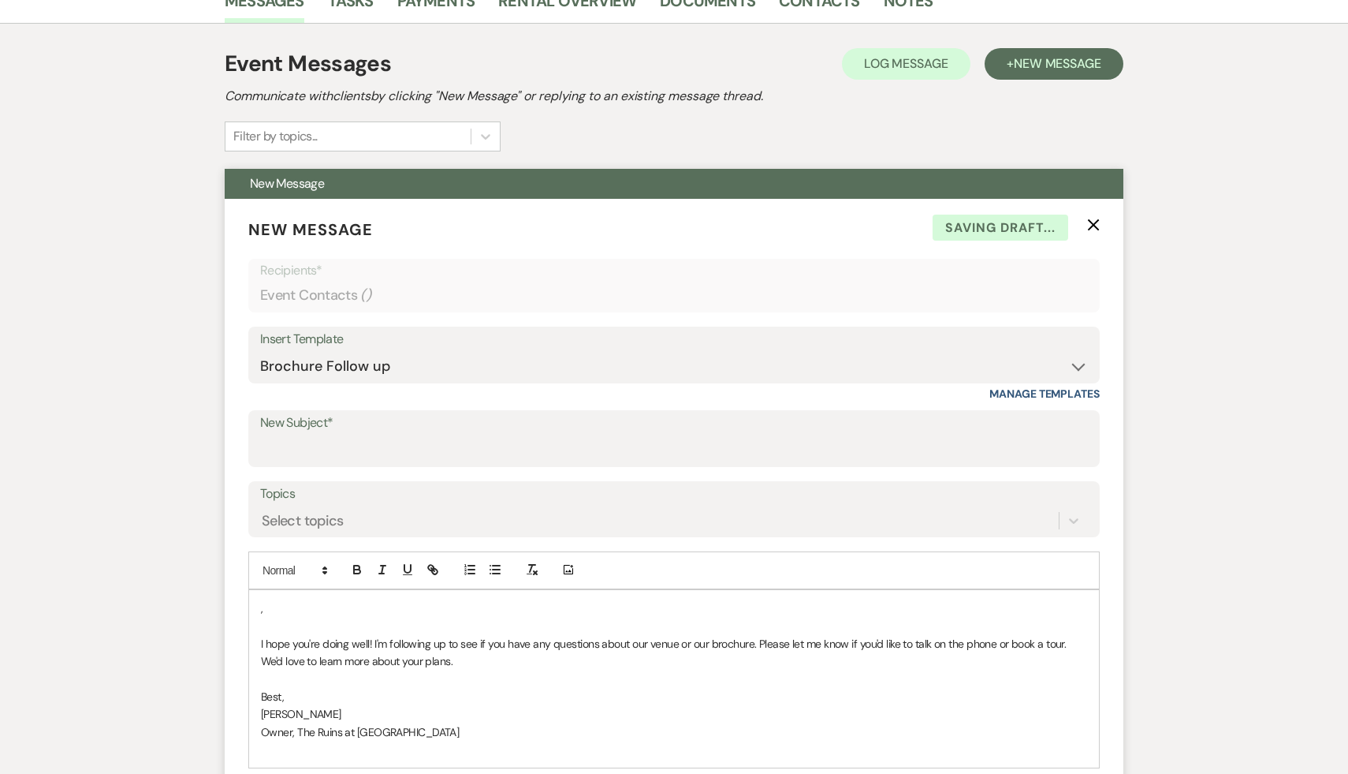
click at [298, 613] on p "," at bounding box center [674, 607] width 826 height 17
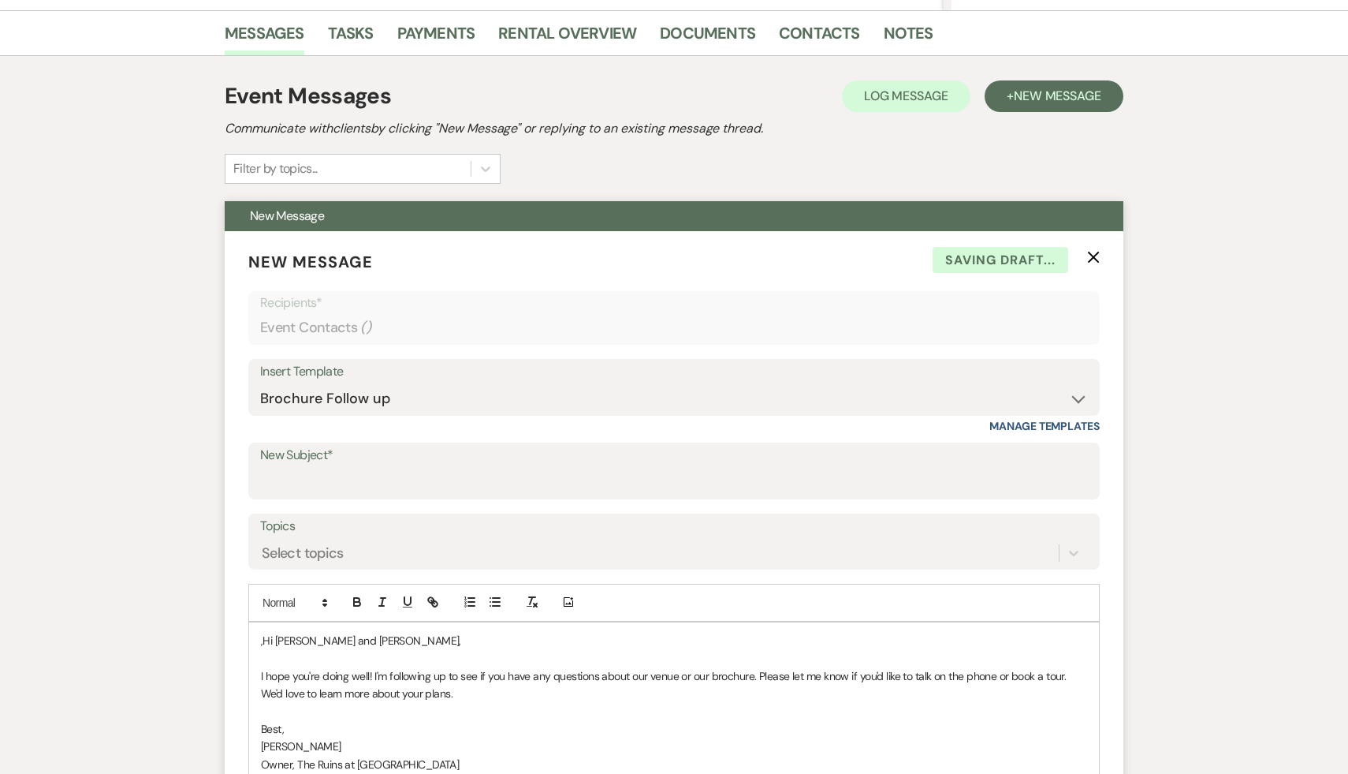
scroll to position [722, 0]
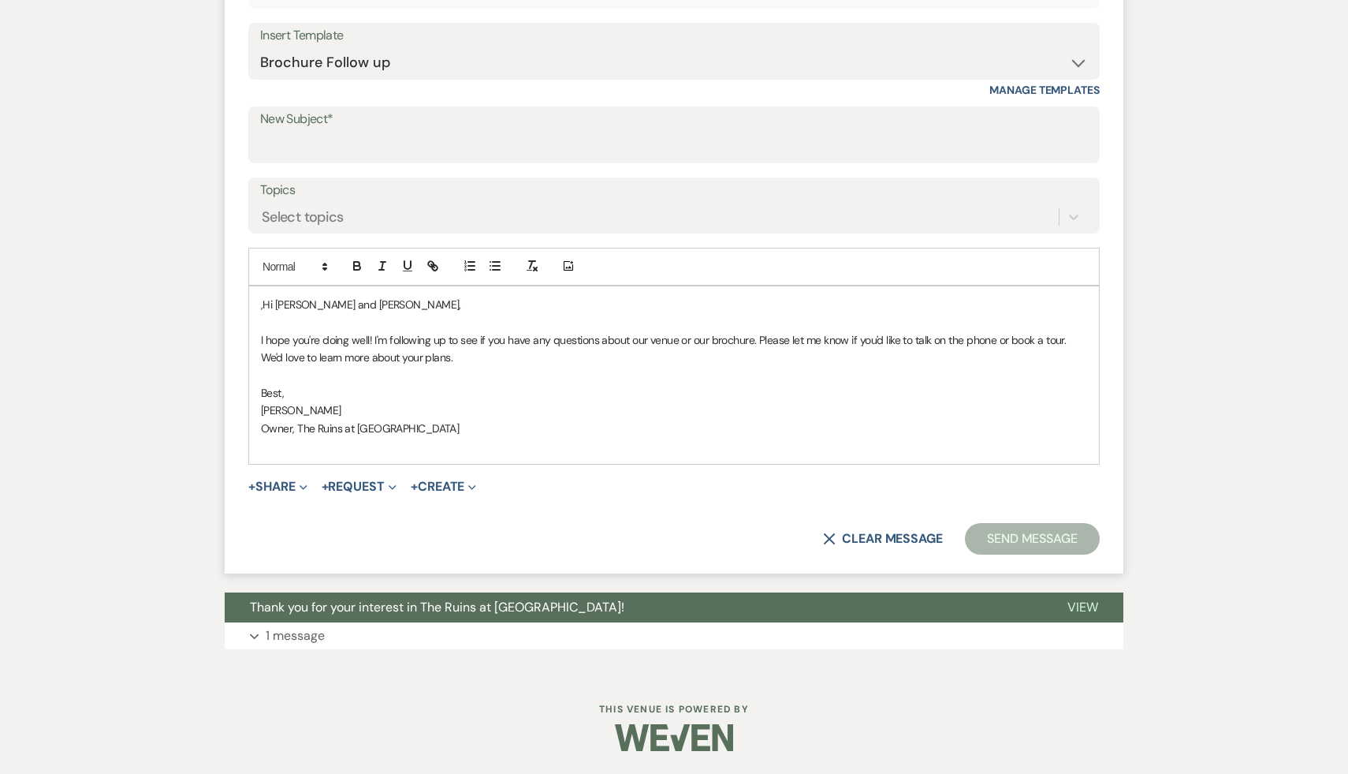
click at [619, 440] on p at bounding box center [674, 445] width 826 height 17
click at [565, 512] on form "New Message X Draft saved! Recipients* Event Contacts ( ) Insert Template -- We…" at bounding box center [674, 234] width 899 height 679
click at [1038, 539] on button "Send Message" at bounding box center [1032, 539] width 135 height 32
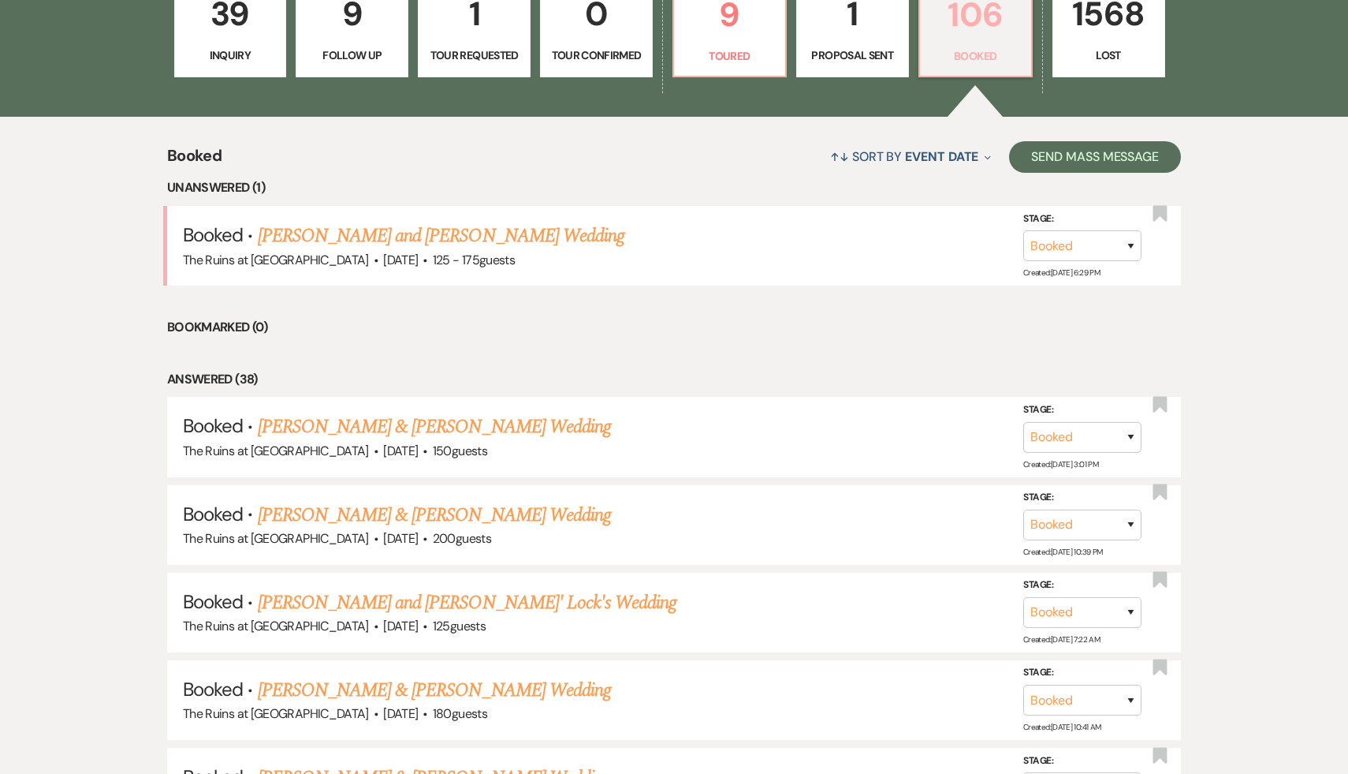
click at [988, 25] on p "106" at bounding box center [976, 14] width 92 height 53
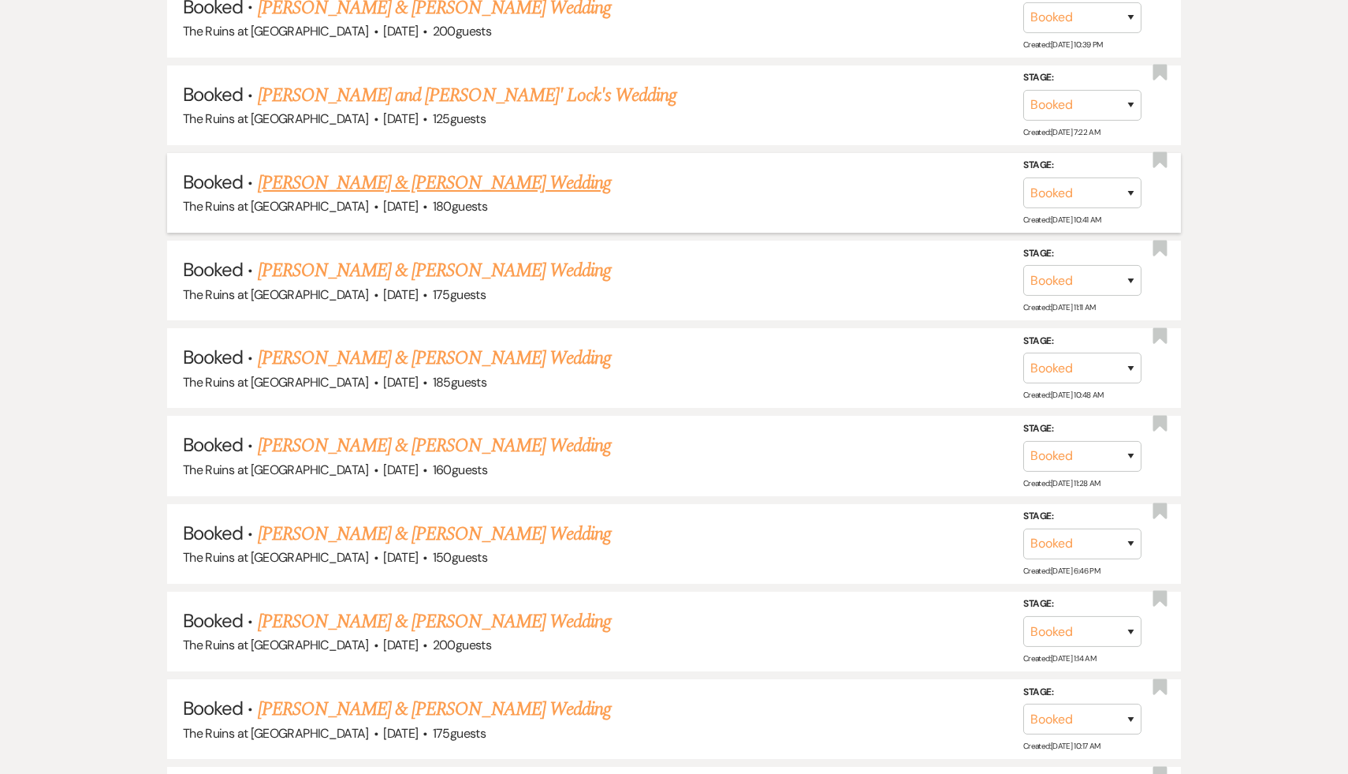
scroll to position [1028, 0]
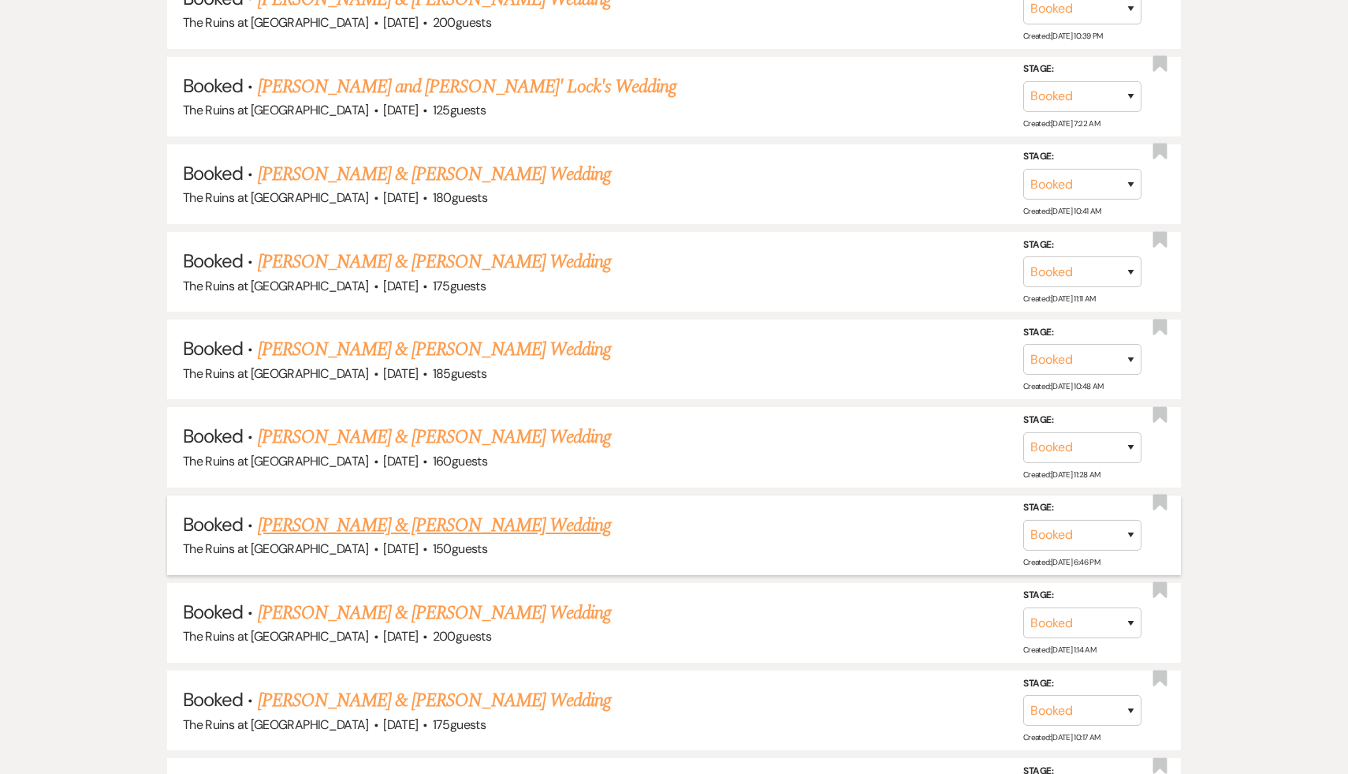
click at [430, 516] on link "[PERSON_NAME] & [PERSON_NAME] Wedding" at bounding box center [434, 525] width 353 height 28
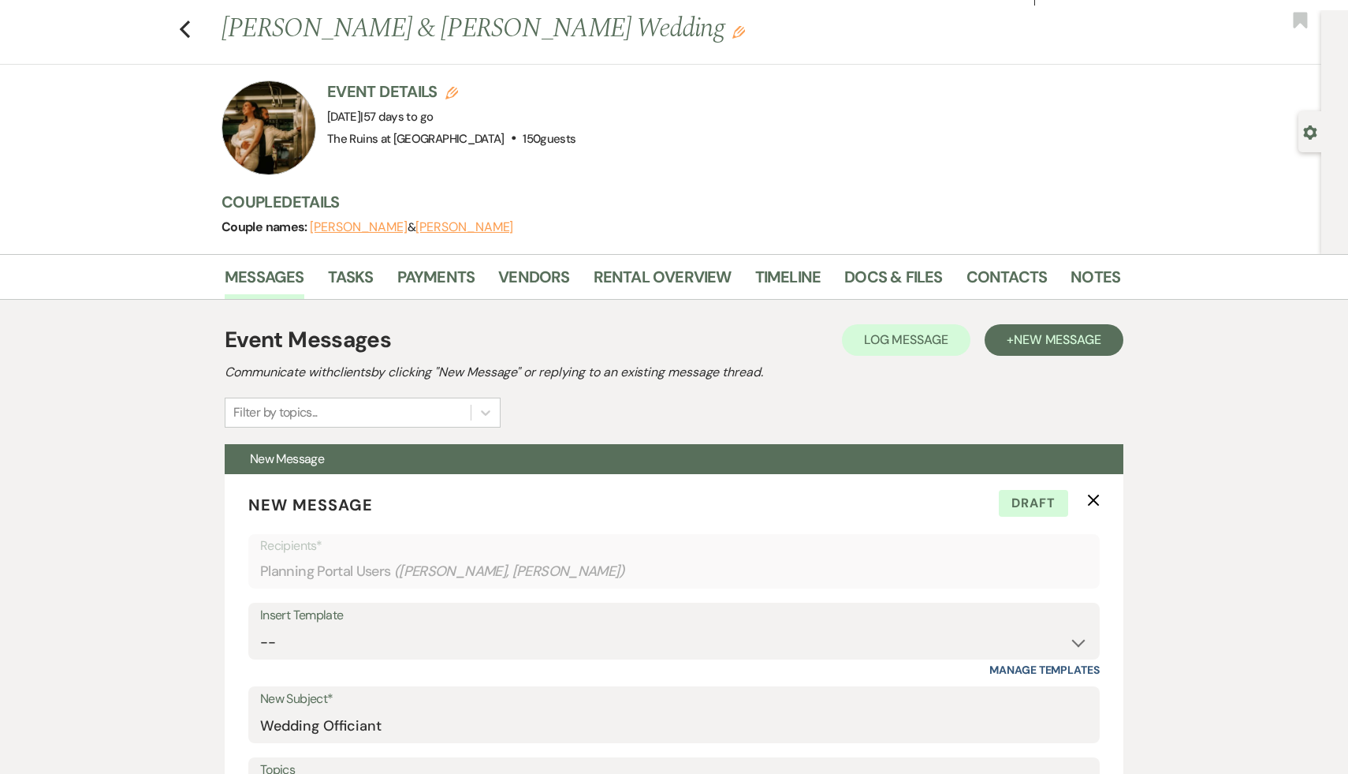
scroll to position [43, 0]
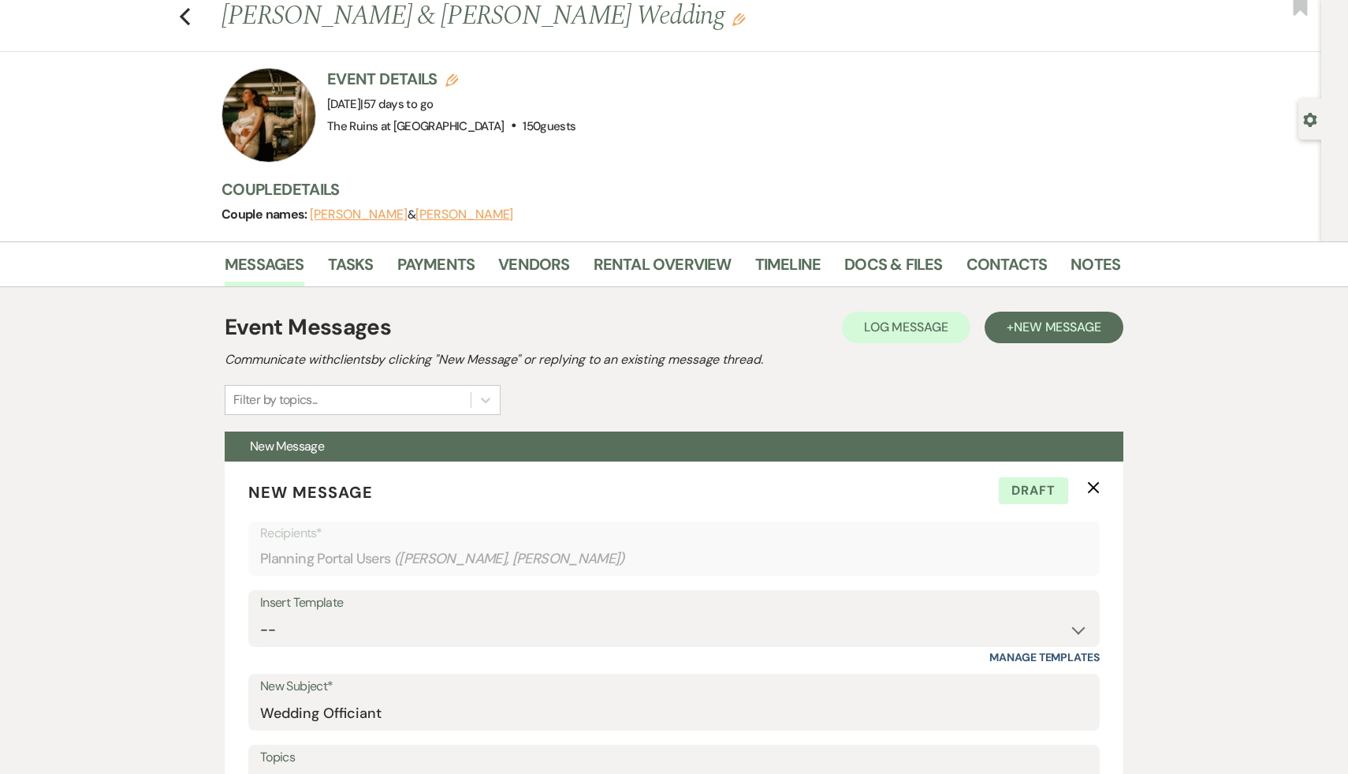
click at [957, 396] on div "Event Messages Log Log Message + New Message Communicate with clients by clicki…" at bounding box center [674, 363] width 899 height 104
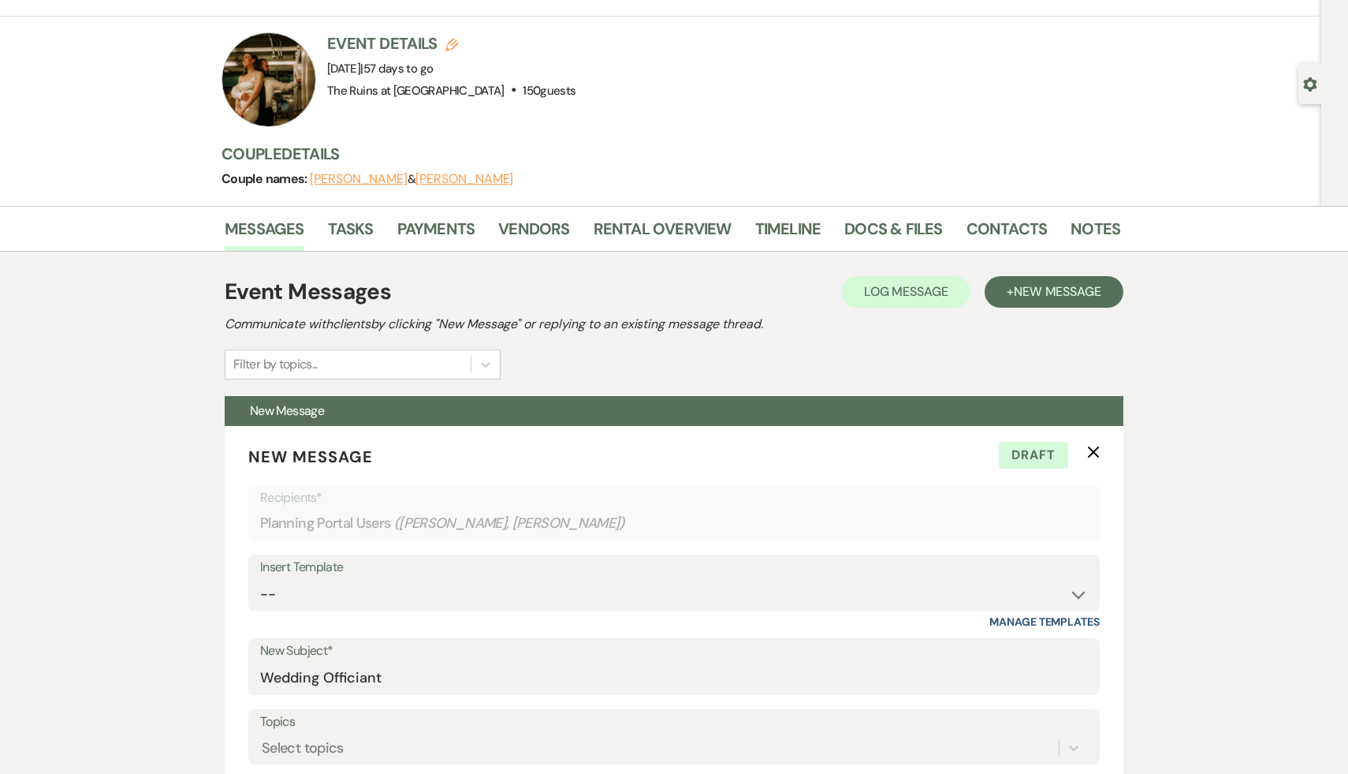
scroll to position [92, 0]
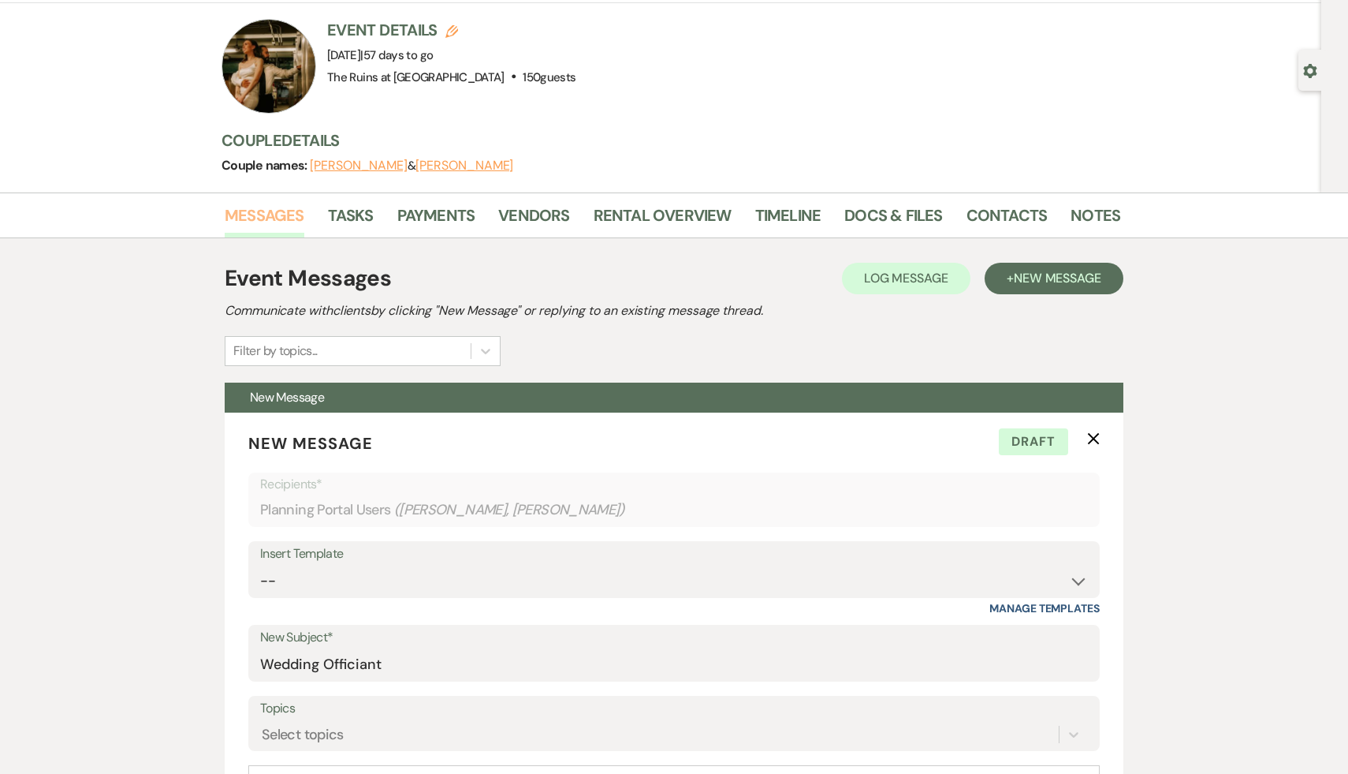
click at [275, 208] on link "Messages" at bounding box center [265, 220] width 80 height 35
click at [807, 326] on div "Event Messages Log Log Message + New Message Communicate with clients by clicki…" at bounding box center [674, 314] width 899 height 104
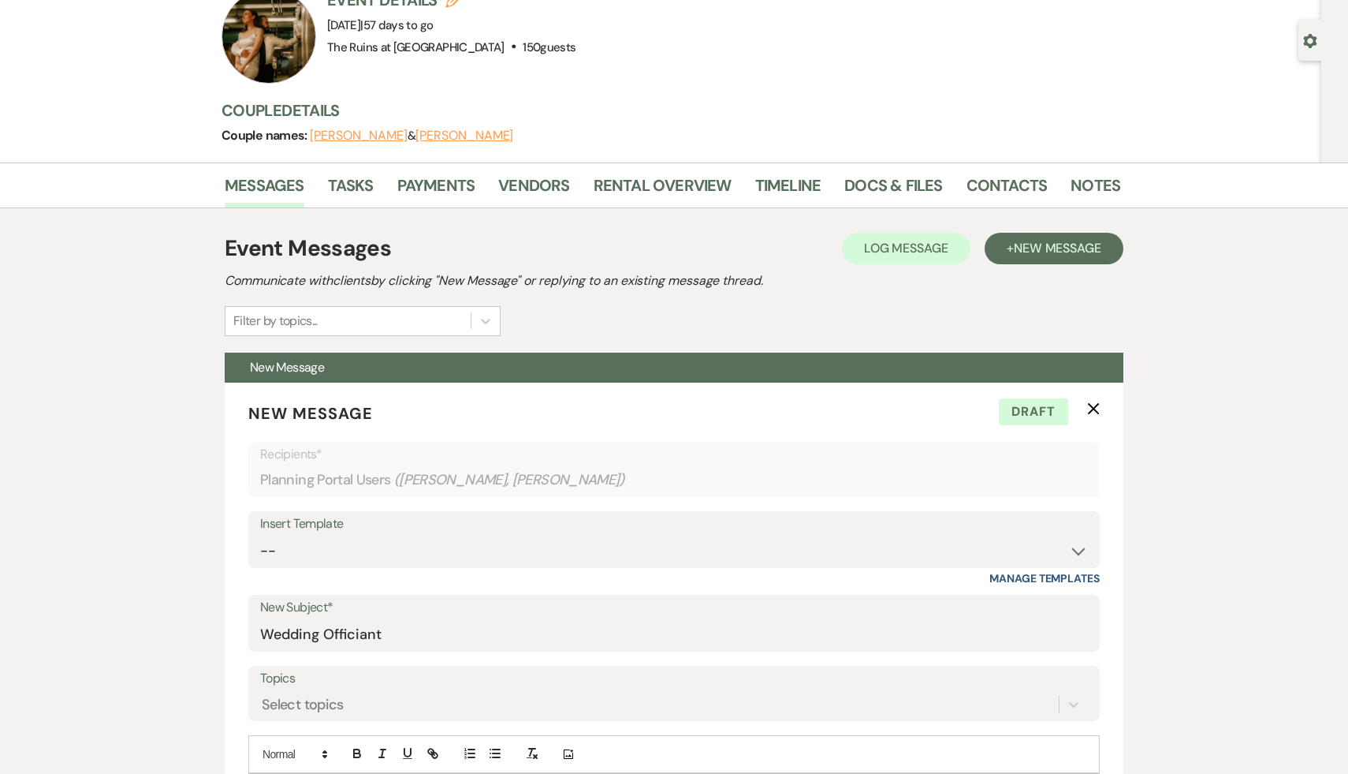
scroll to position [127, 0]
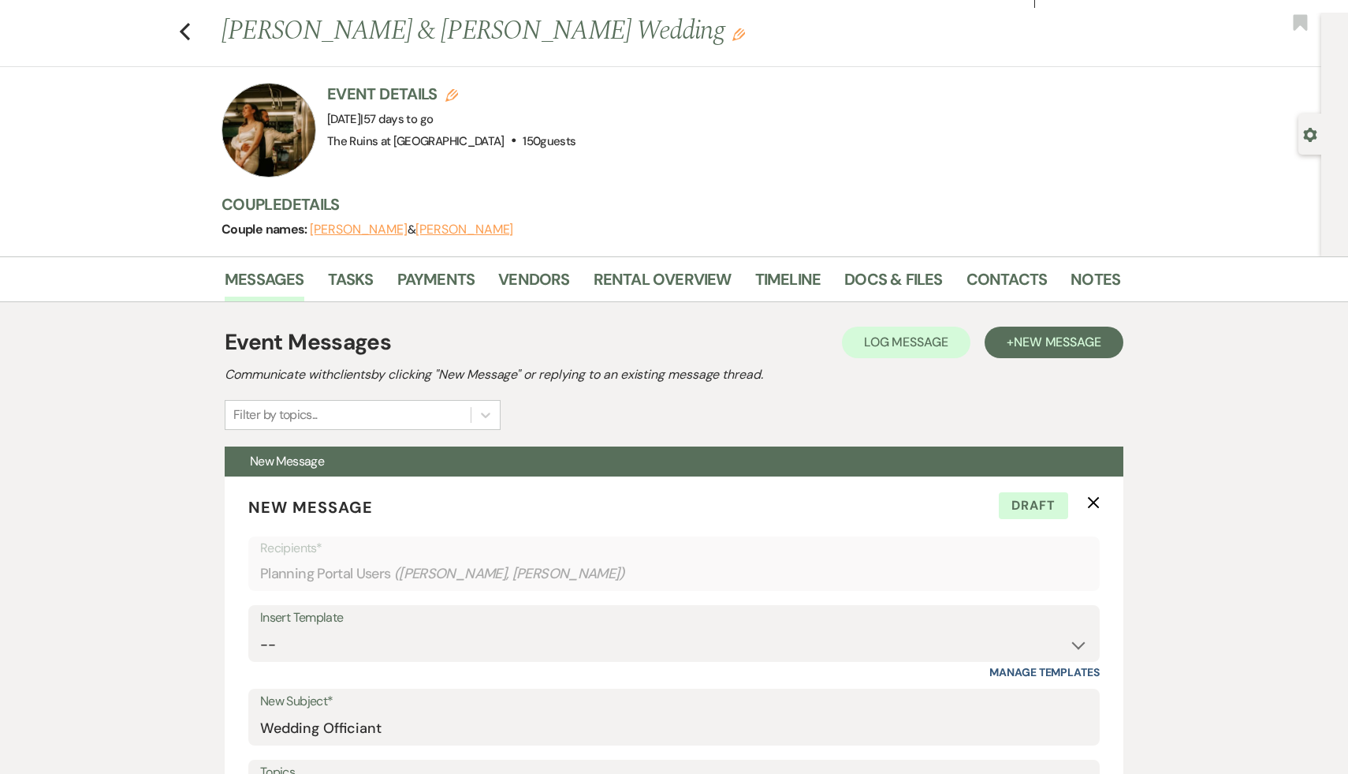
scroll to position [9, 0]
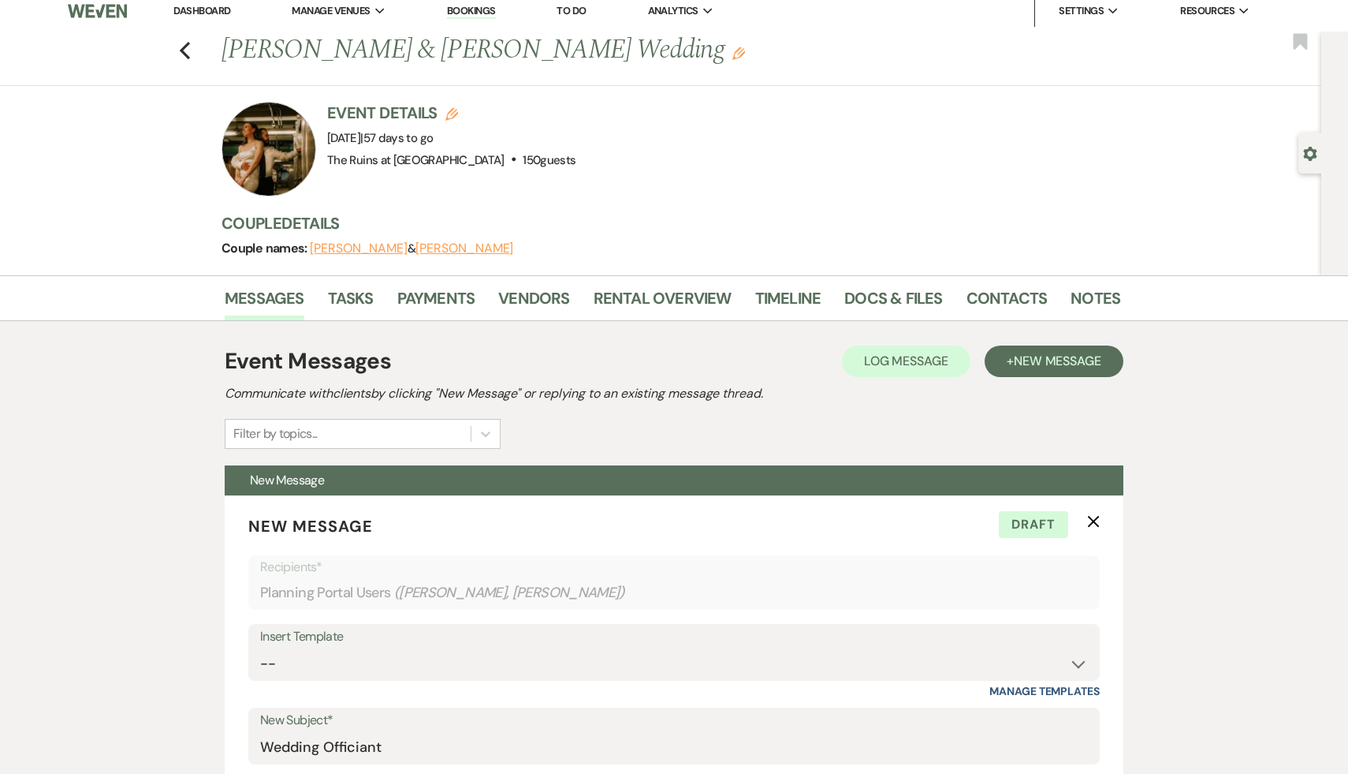
click at [887, 159] on div "Event Details Edit Event Date: Saturday, November 15th, 2025 | 57 days to go Ve…" at bounding box center [663, 149] width 883 height 95
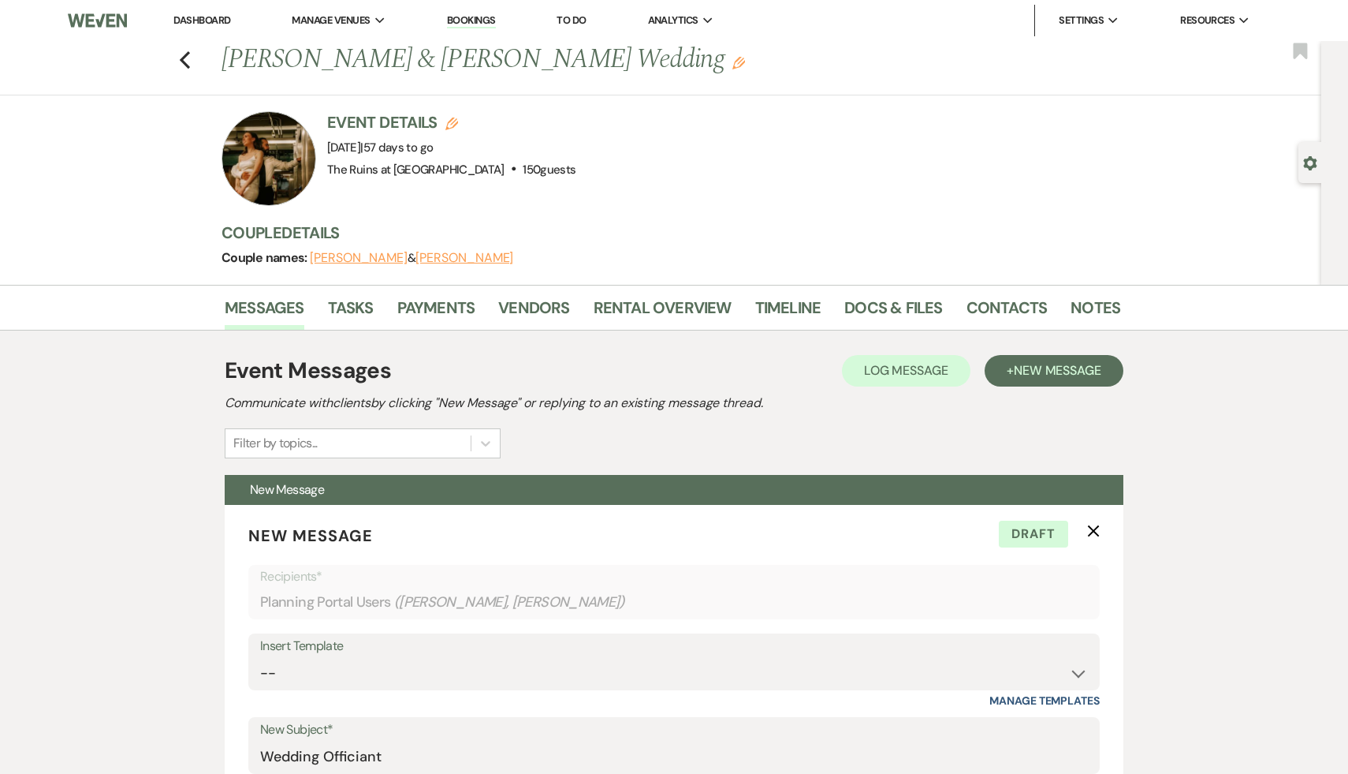
click at [811, 132] on div "Event Details Edit Event Date: Saturday, November 15th, 2025 | 57 days to go Ve…" at bounding box center [663, 158] width 883 height 95
click at [185, 57] on use "button" at bounding box center [185, 59] width 10 height 17
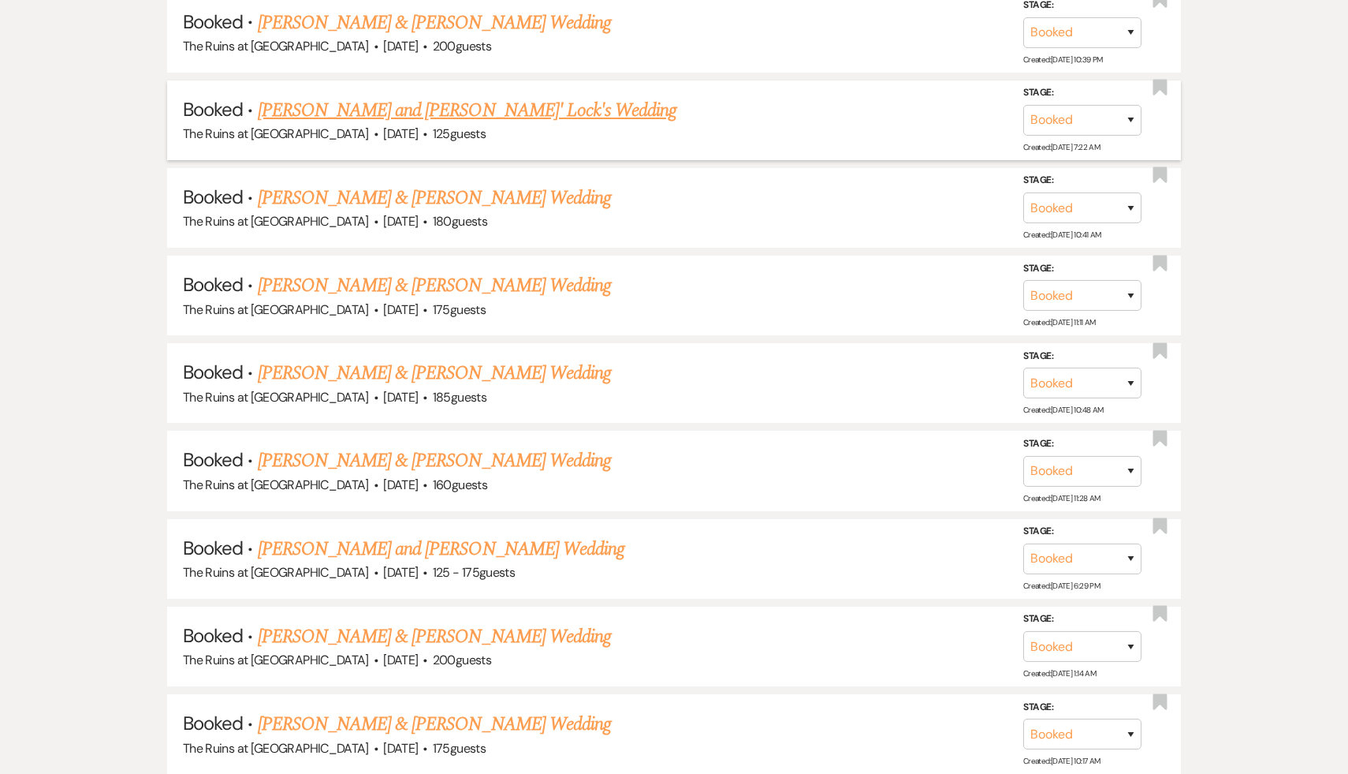
scroll to position [1091, 0]
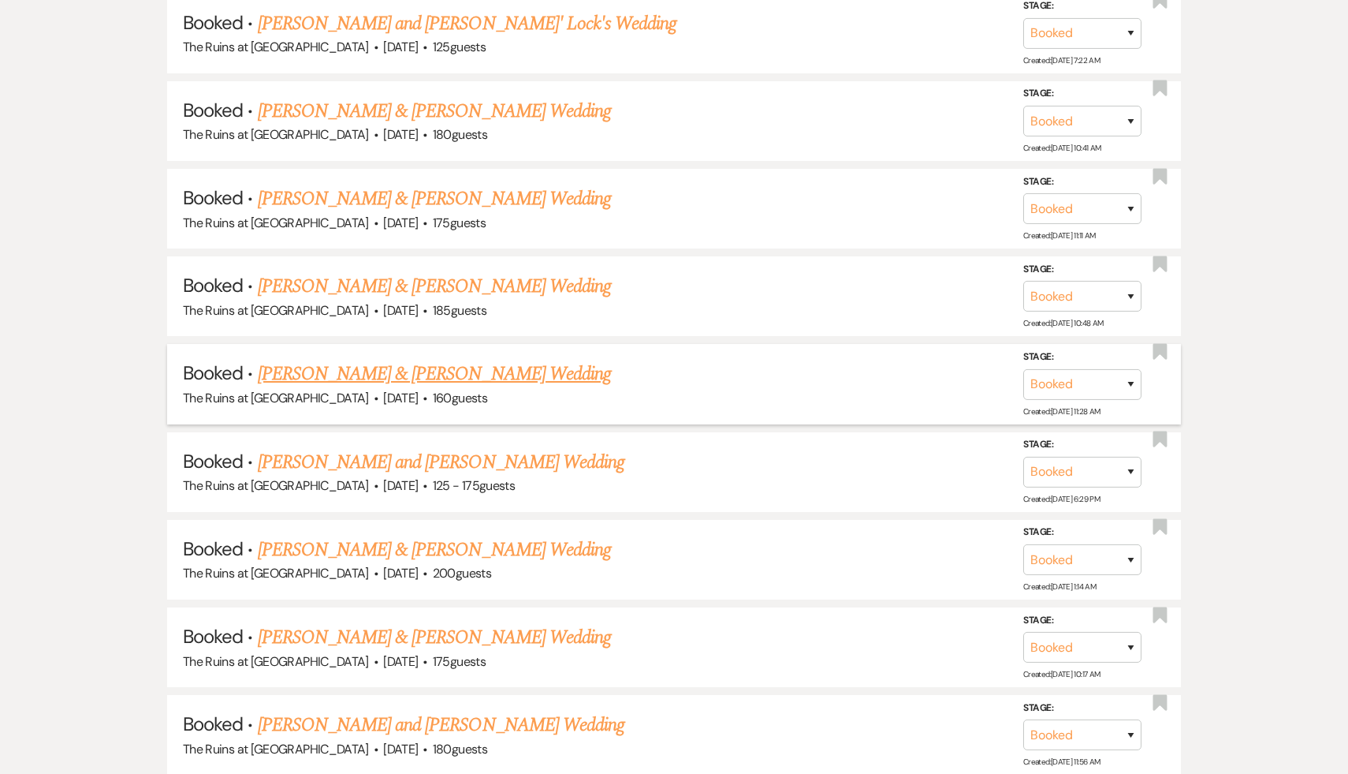
click at [434, 369] on link "[PERSON_NAME] & [PERSON_NAME] Wedding" at bounding box center [434, 374] width 353 height 28
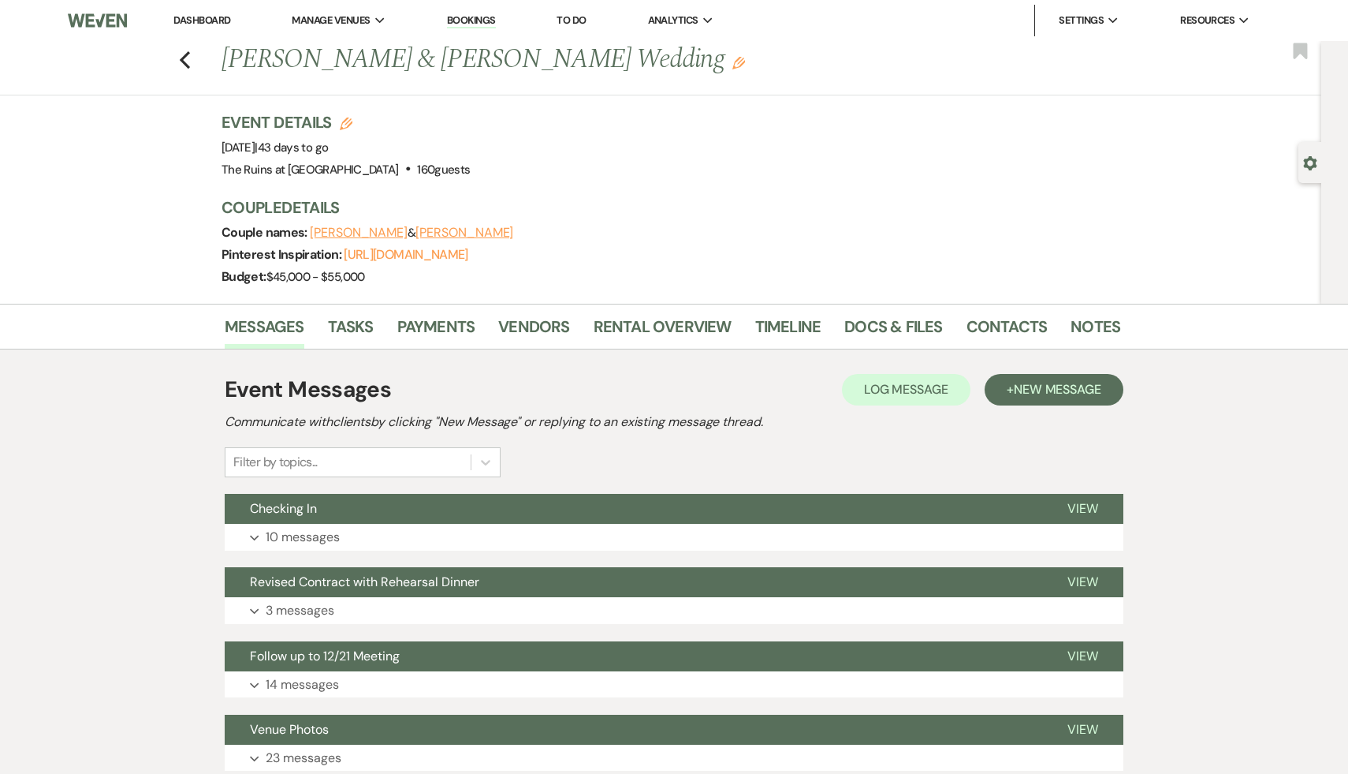
click at [791, 461] on div "Event Messages Log Log Message + New Message Communicate with clients by clicki…" at bounding box center [674, 425] width 899 height 104
click at [182, 60] on use "button" at bounding box center [185, 59] width 10 height 17
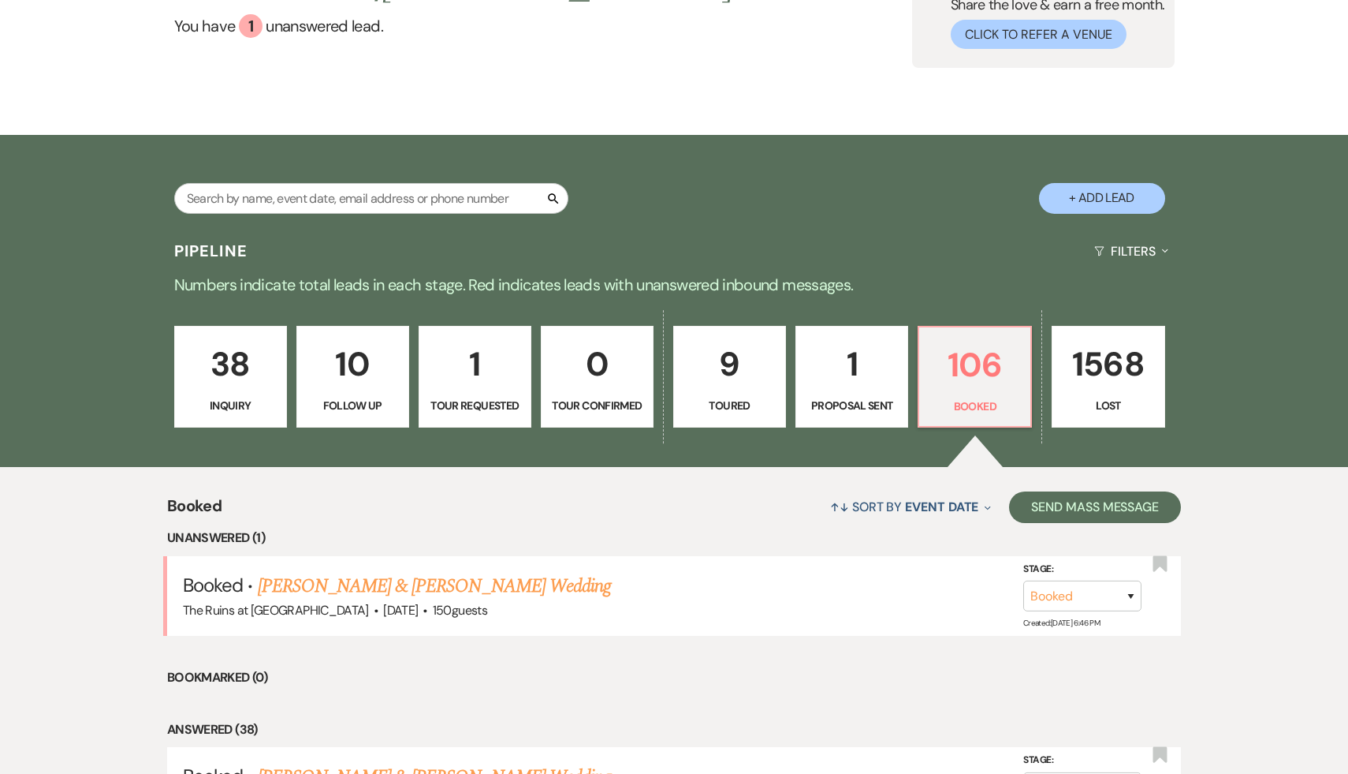
scroll to position [264, 0]
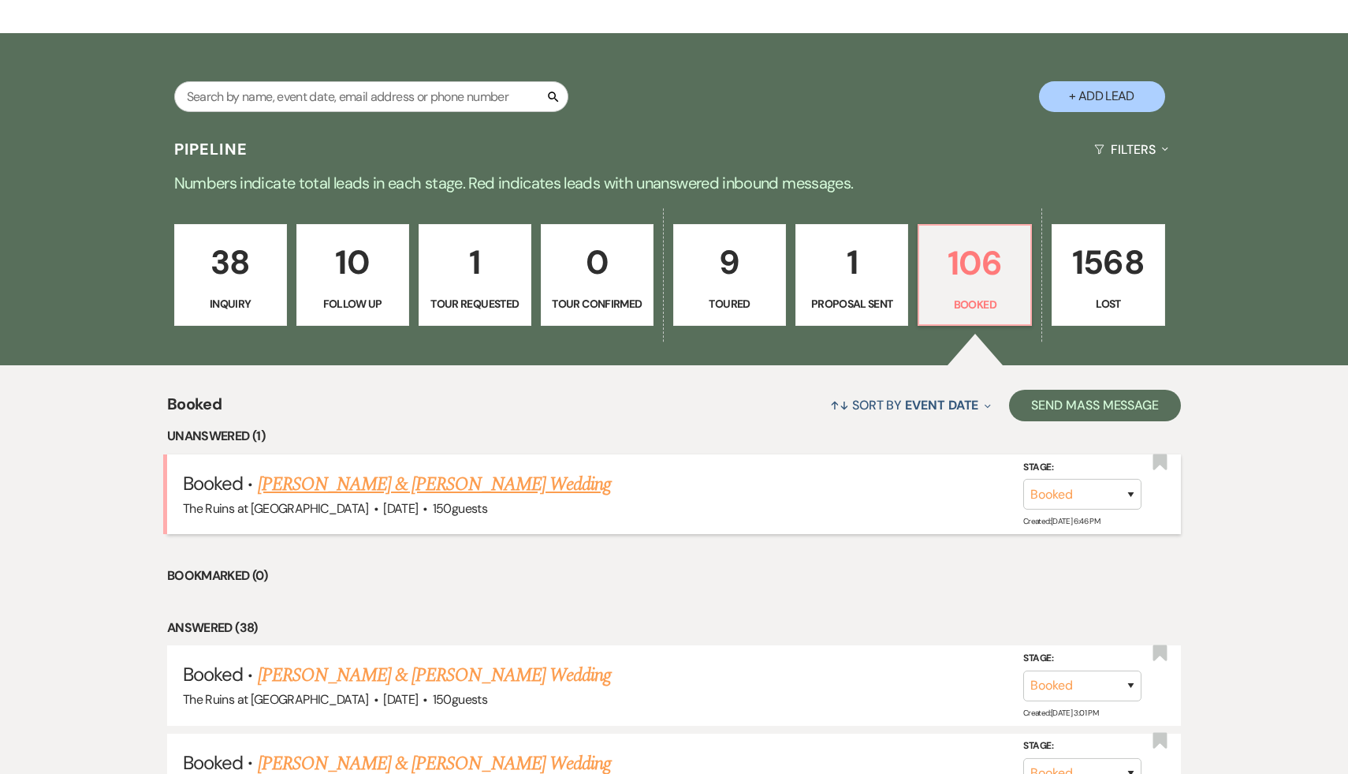
click at [502, 483] on link "[PERSON_NAME] & [PERSON_NAME] Wedding" at bounding box center [434, 484] width 353 height 28
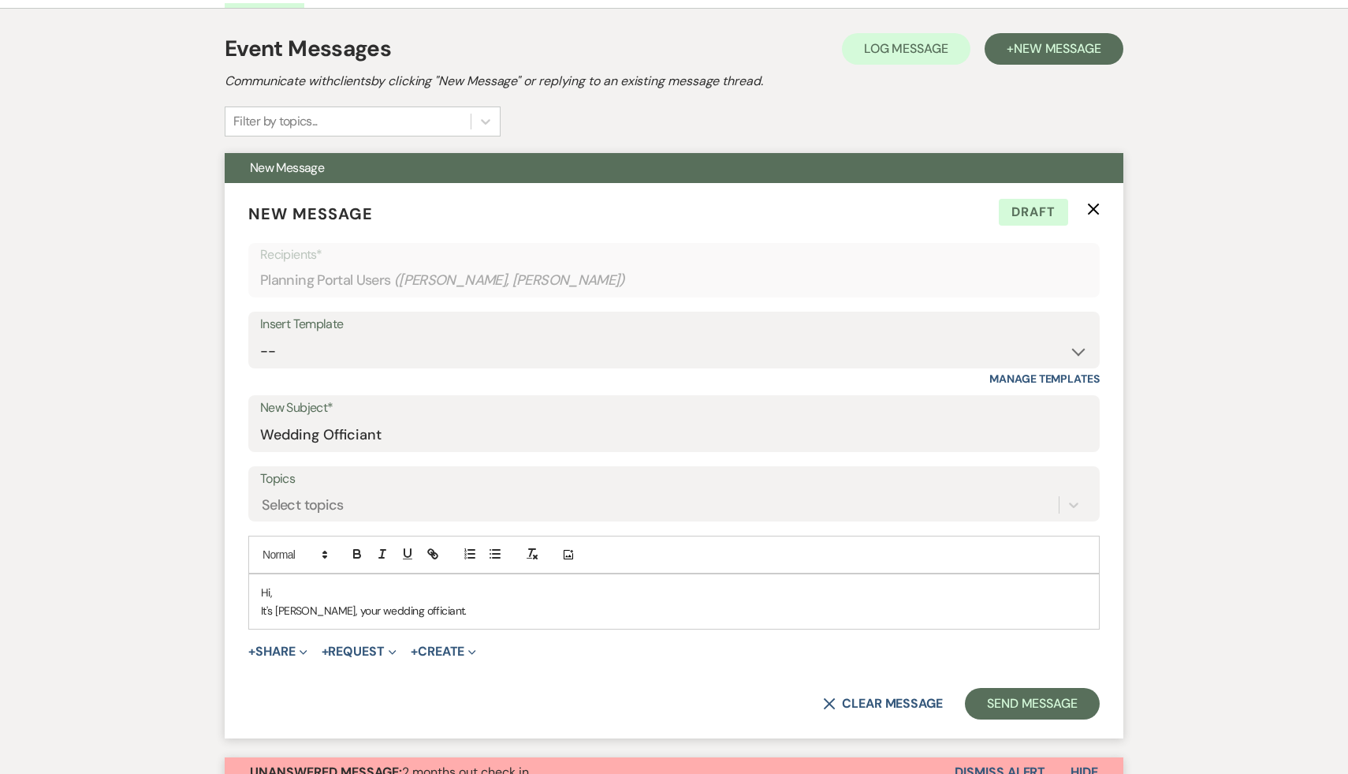
scroll to position [323, 0]
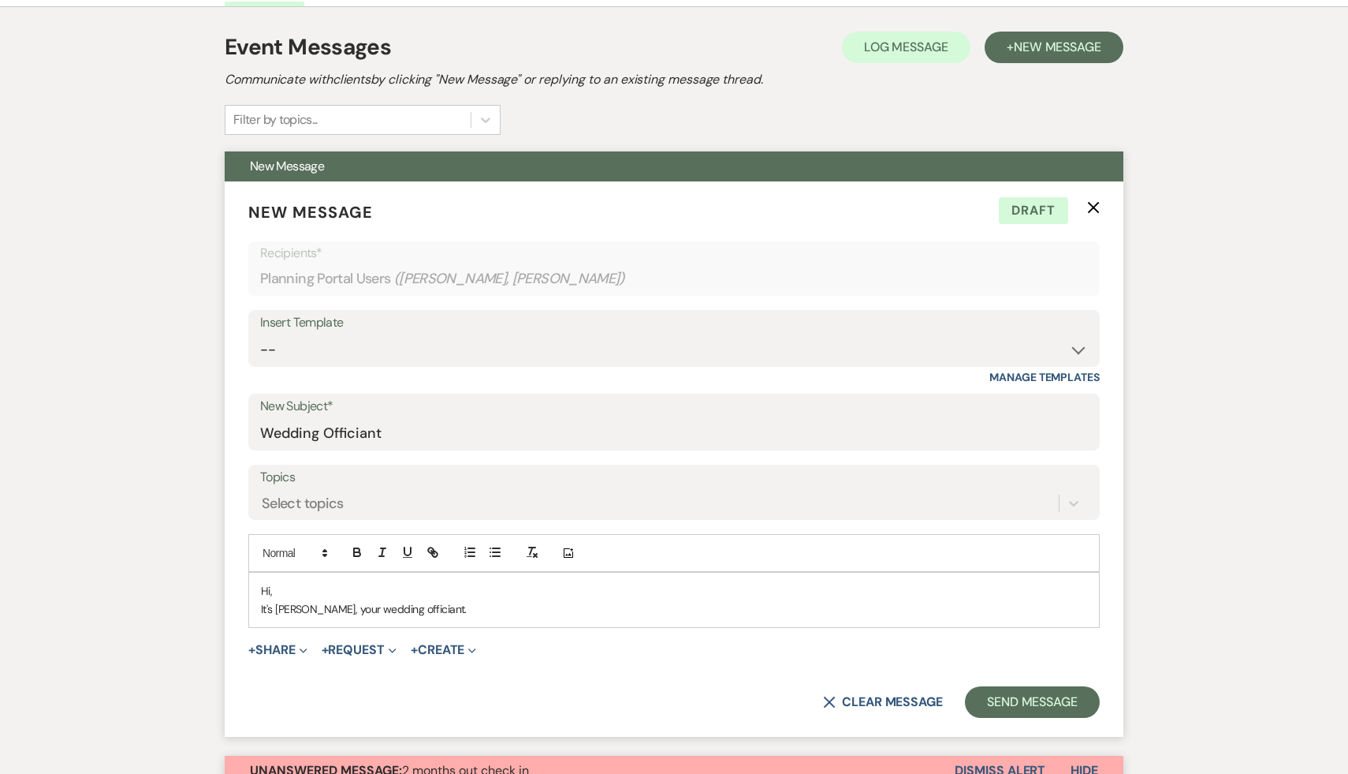
click at [983, 595] on p "Hi," at bounding box center [674, 590] width 826 height 17
click at [449, 606] on p "It's Carol, your wedding officiant." at bounding box center [674, 608] width 826 height 17
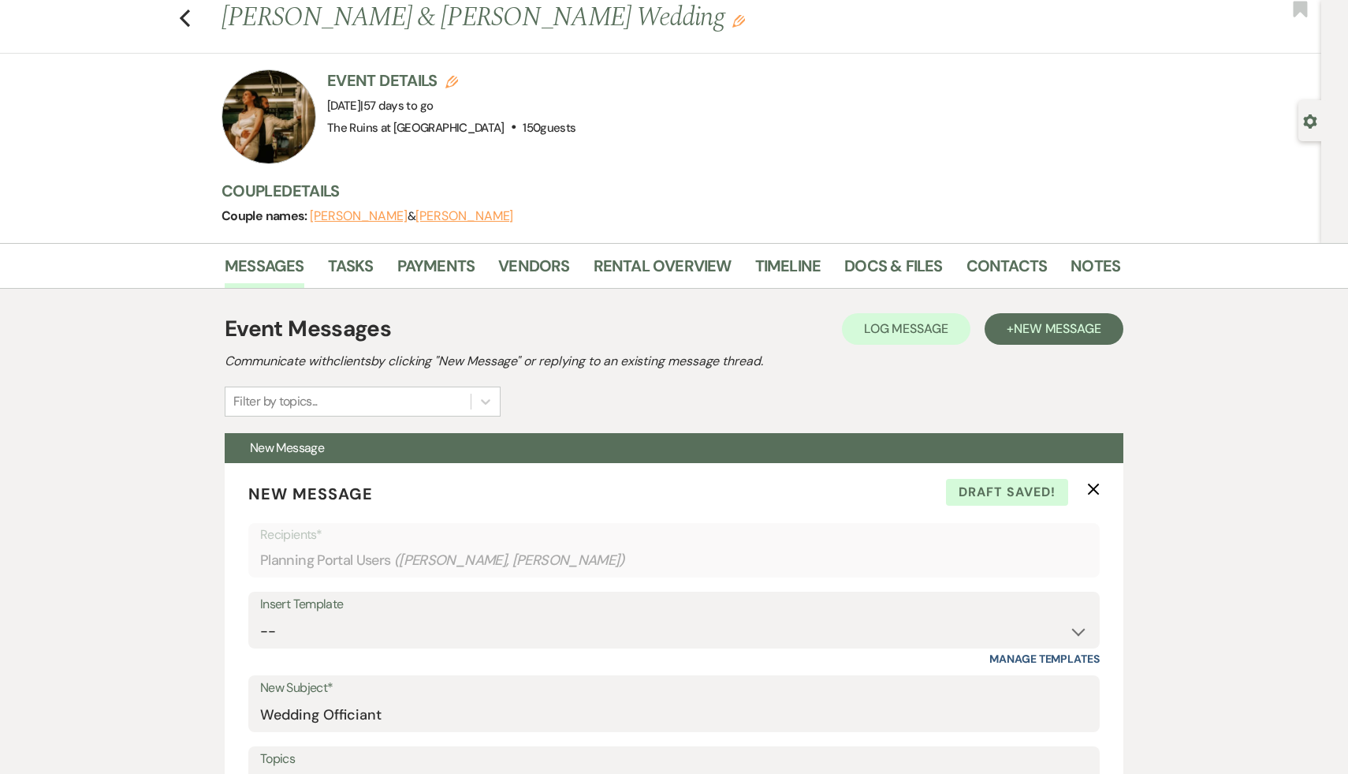
scroll to position [0, 0]
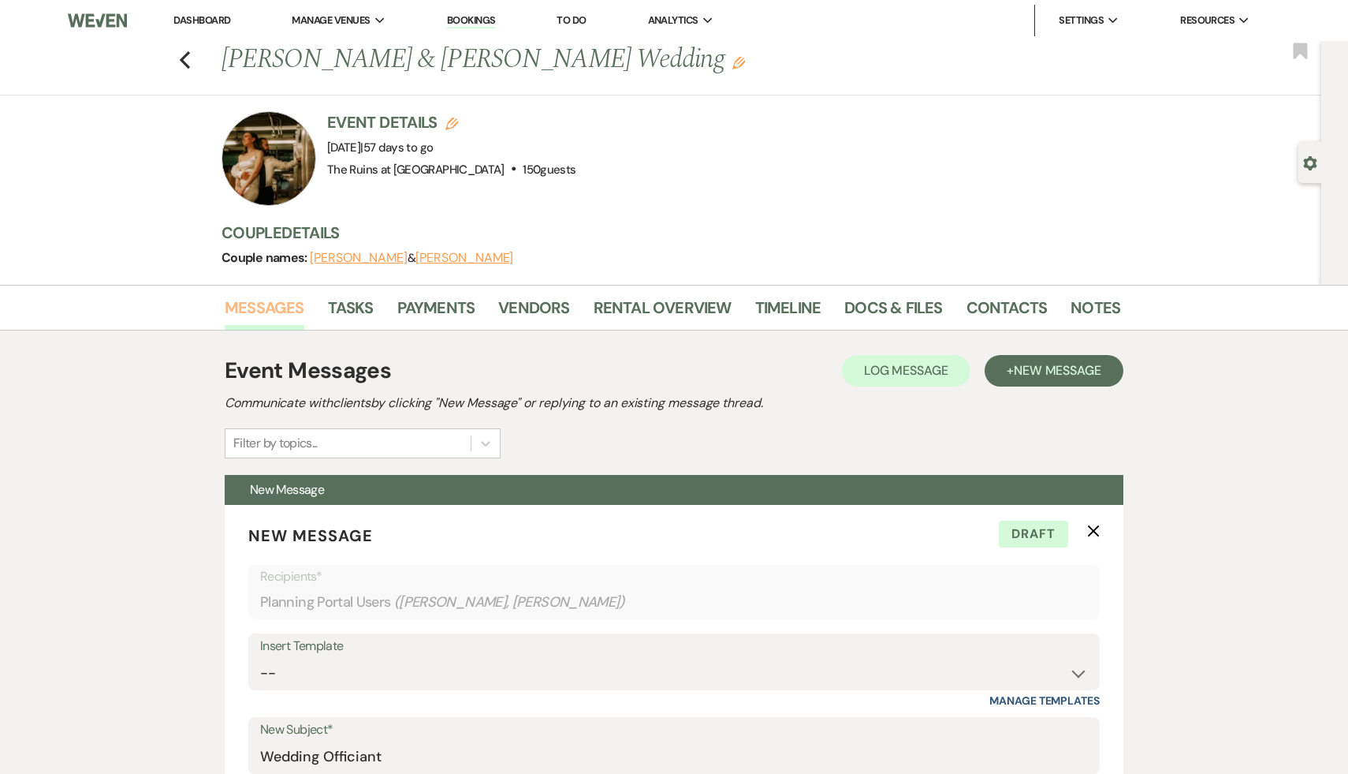
click at [273, 301] on link "Messages" at bounding box center [265, 312] width 80 height 35
click at [867, 307] on link "Docs & Files" at bounding box center [894, 312] width 98 height 35
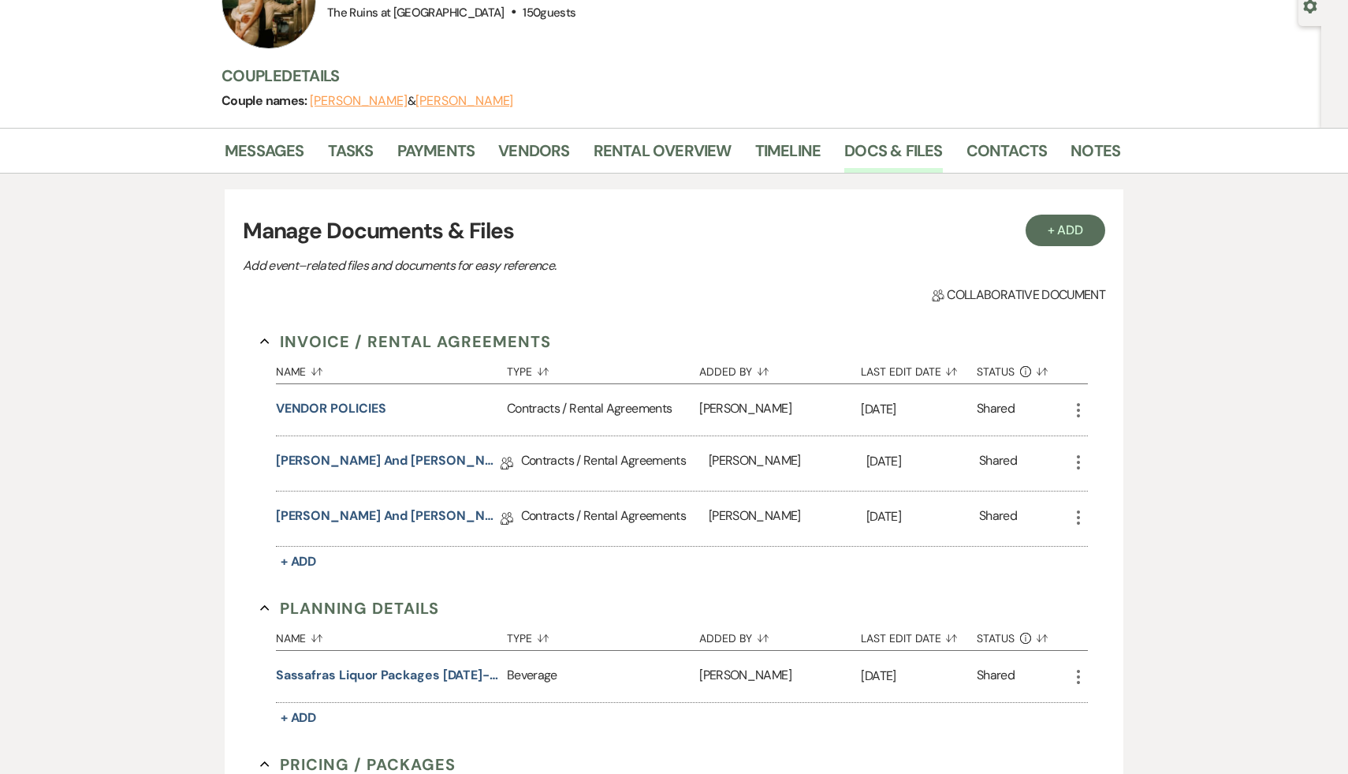
scroll to position [158, 0]
click at [1237, 382] on div "Messages Tasks Payments Vendors Rental Overview Timeline Docs & Files Contacts …" at bounding box center [674, 733] width 1348 height 1212
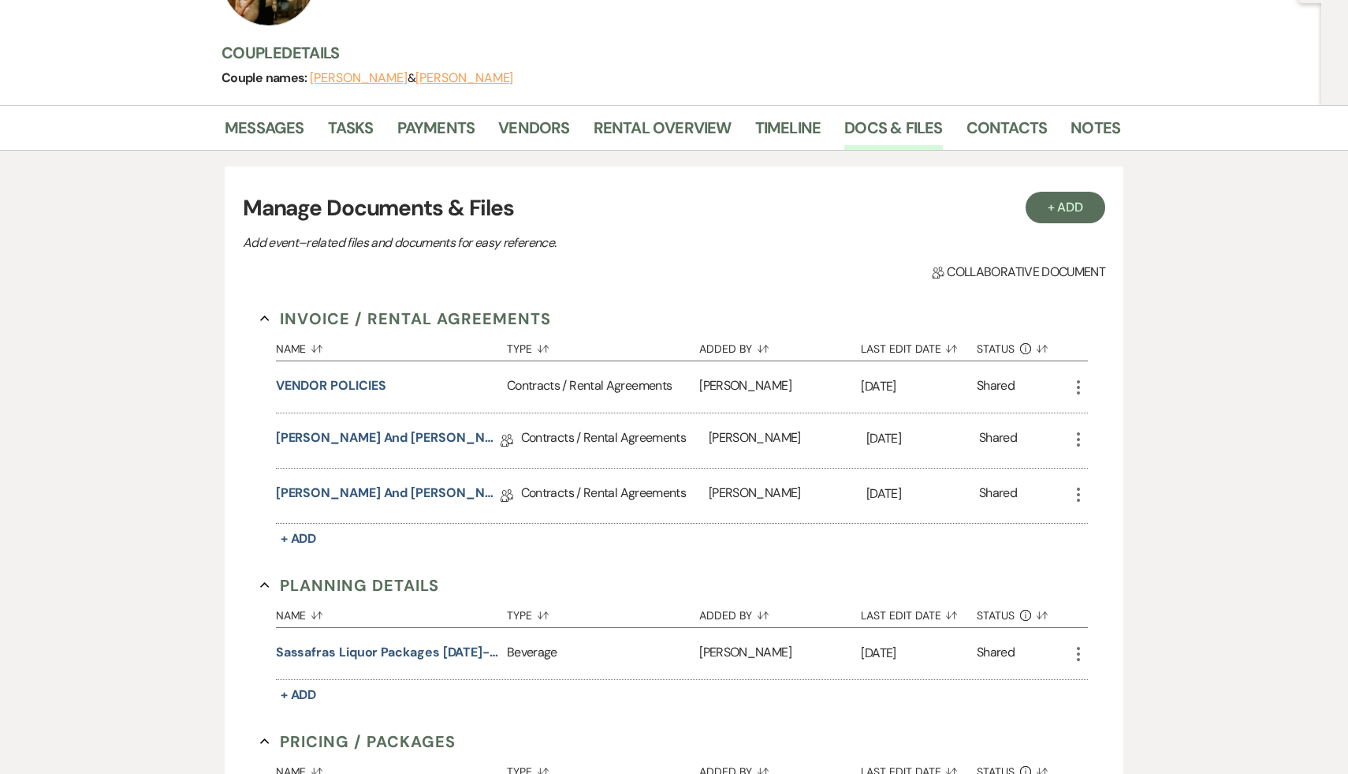
scroll to position [191, 0]
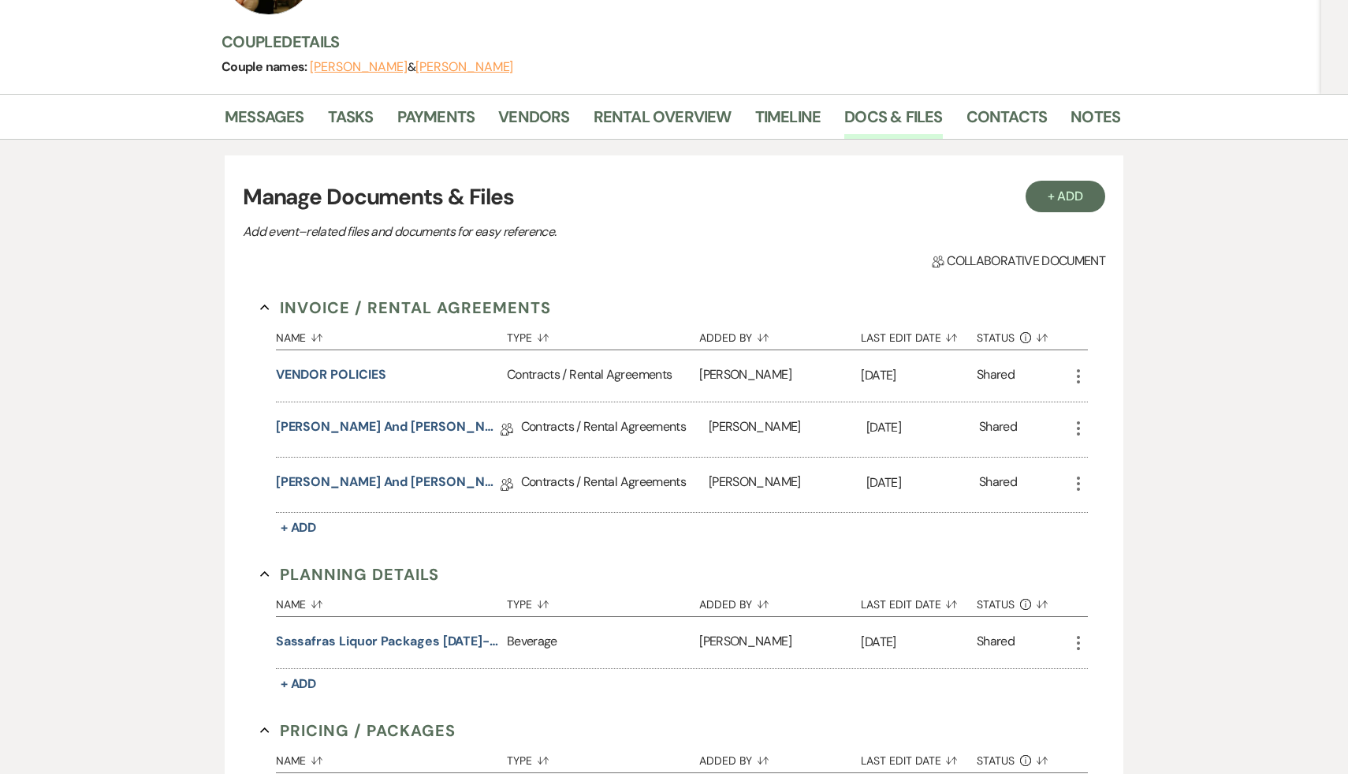
click at [1156, 356] on div "Messages Tasks Payments Vendors Rental Overview Timeline Docs & Files Contacts …" at bounding box center [674, 700] width 1348 height 1212
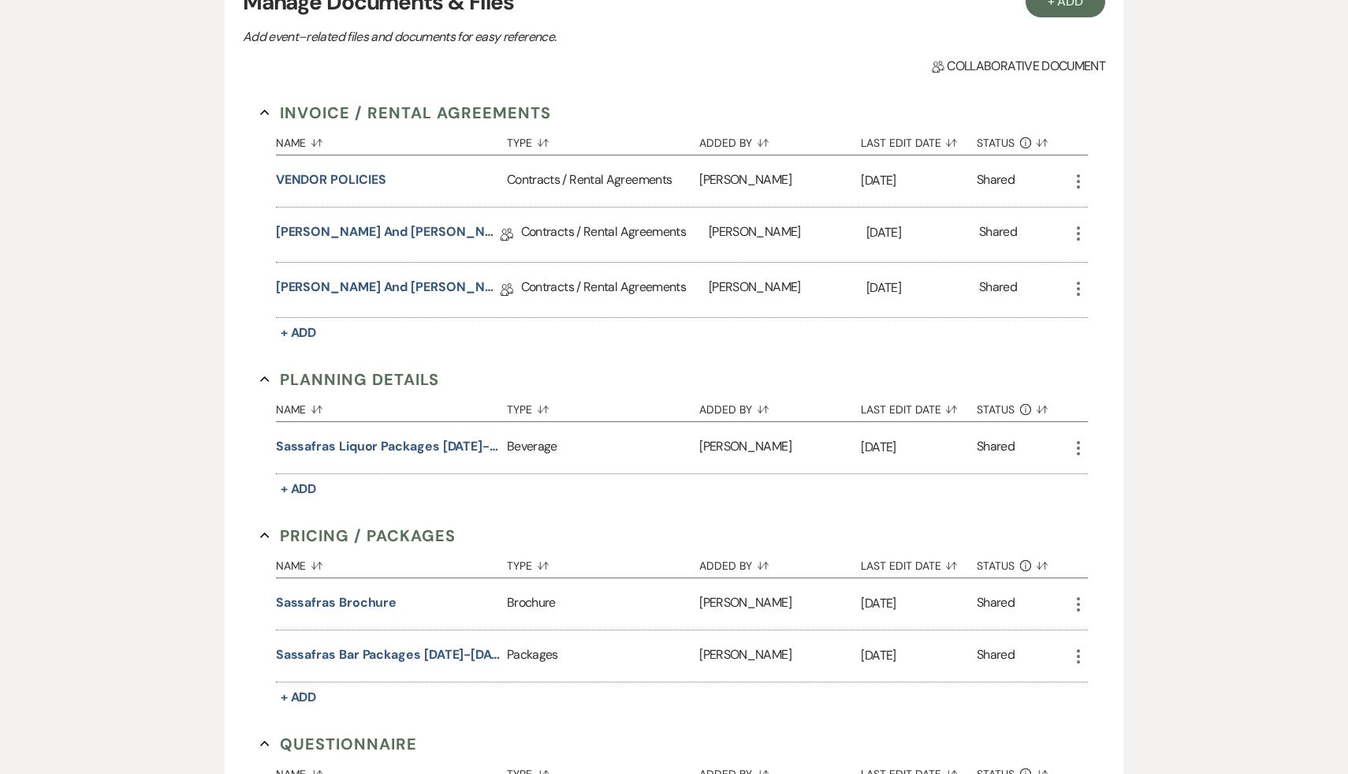
scroll to position [396, 0]
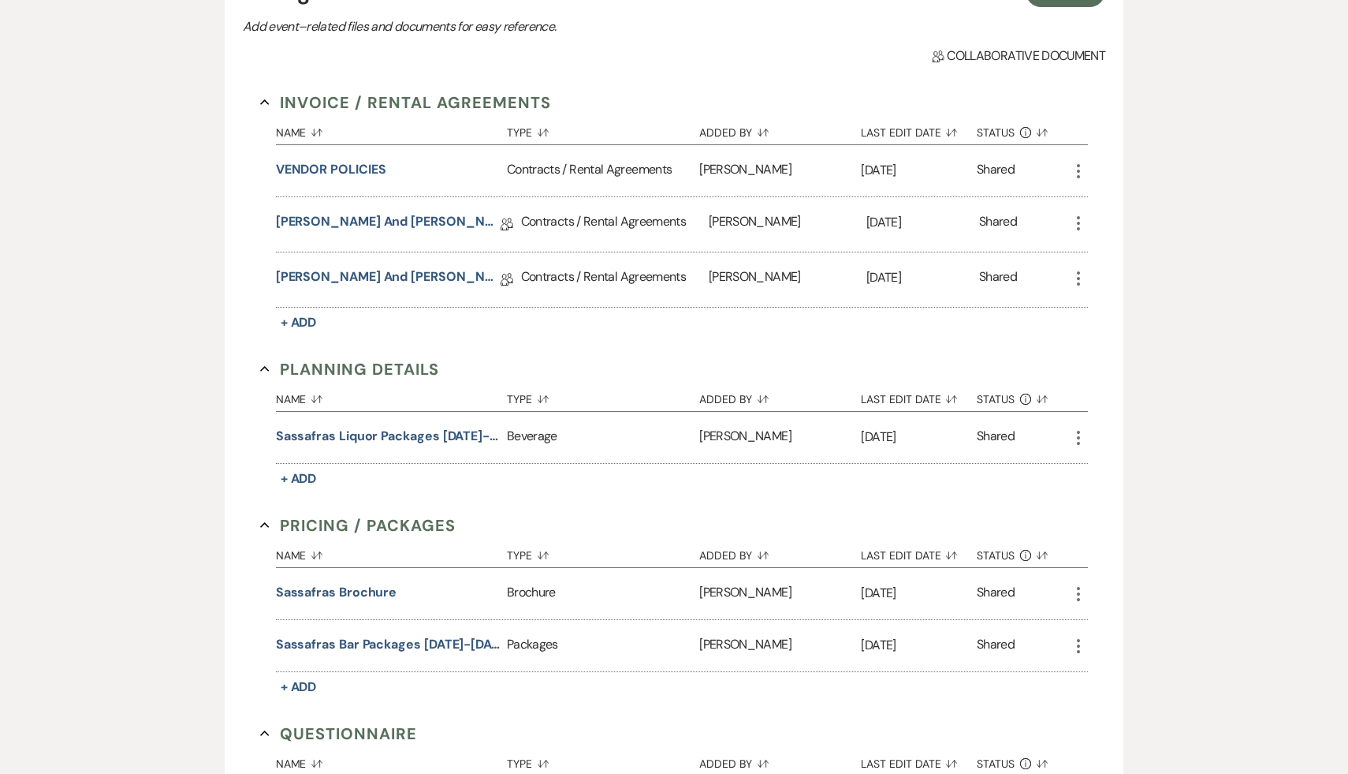
click at [1189, 453] on div "Messages Tasks Payments Vendors Rental Overview Timeline Docs & Files Contacts …" at bounding box center [674, 495] width 1348 height 1212
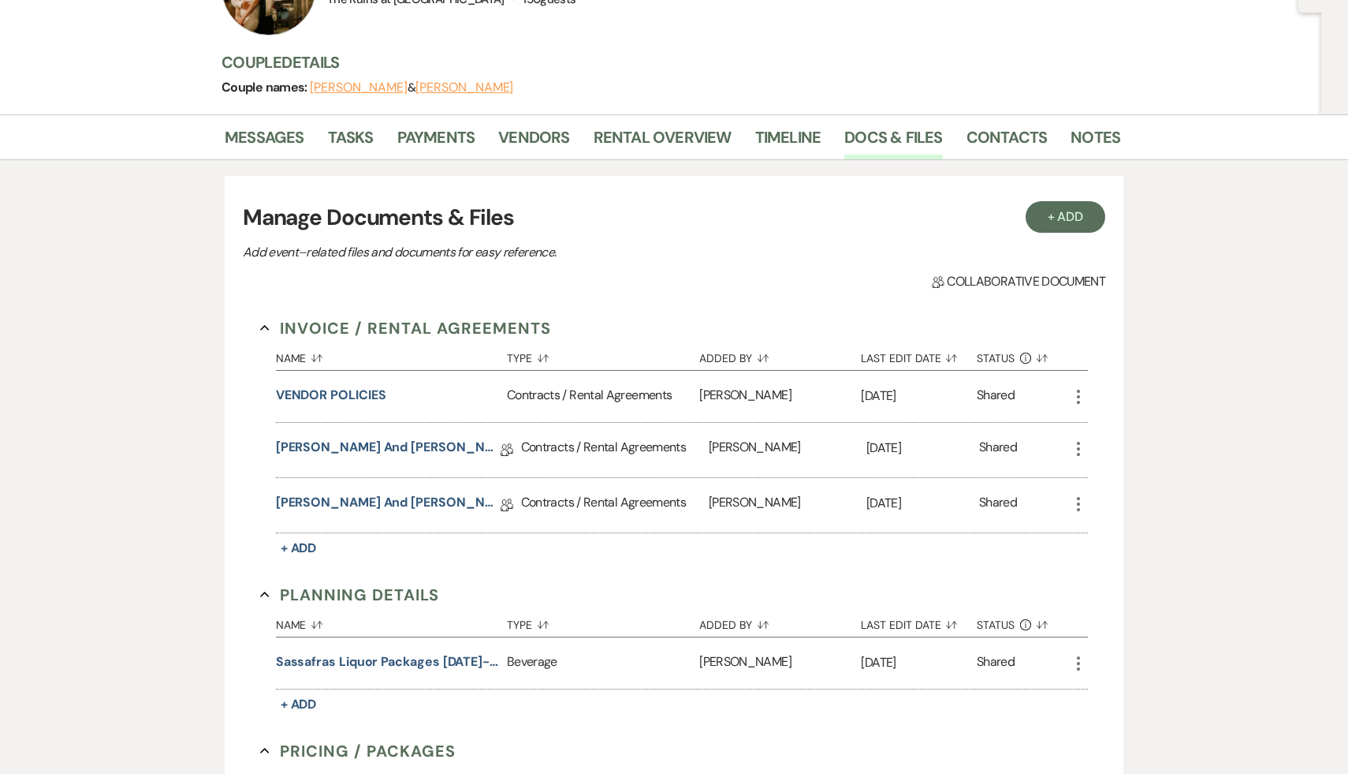
scroll to position [173, 0]
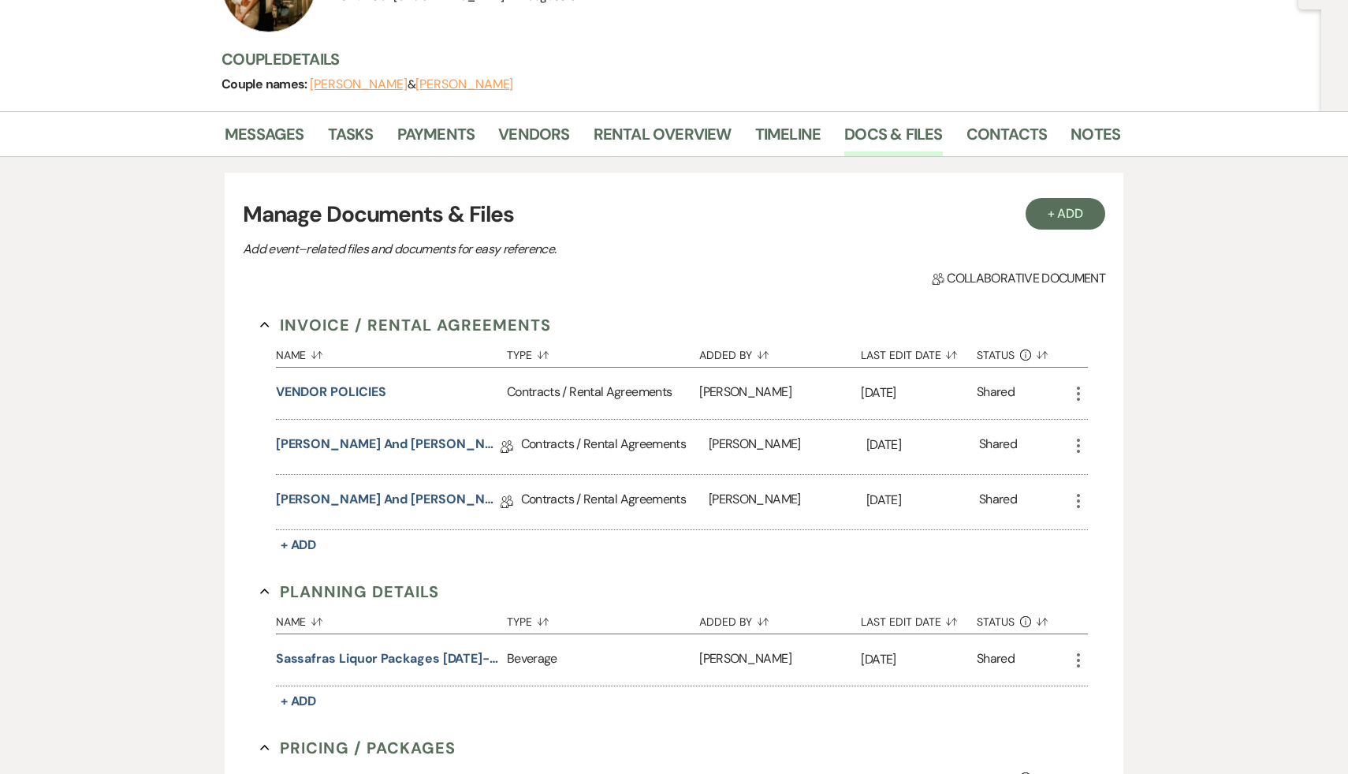
click at [1183, 401] on div "Messages Tasks Payments Vendors Rental Overview Timeline Docs & Files Contacts …" at bounding box center [674, 717] width 1348 height 1212
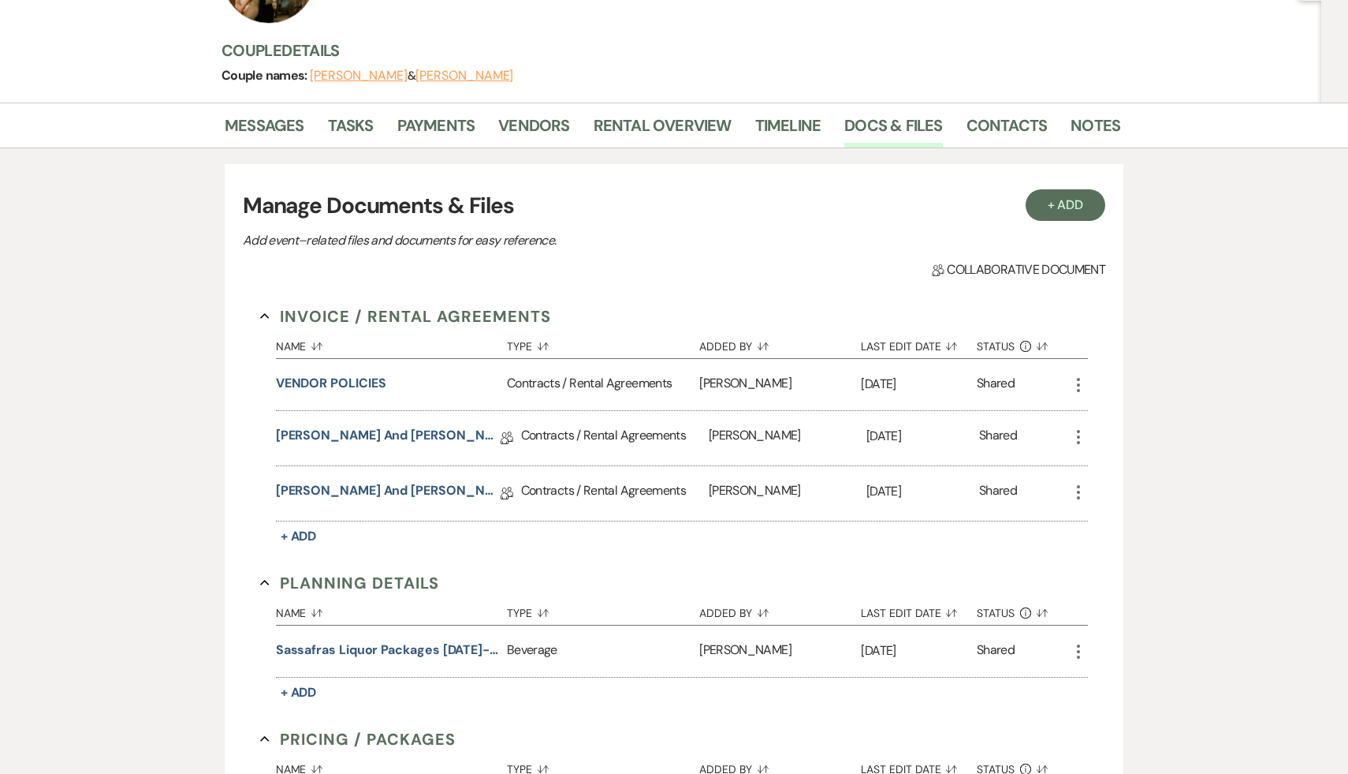
scroll to position [0, 0]
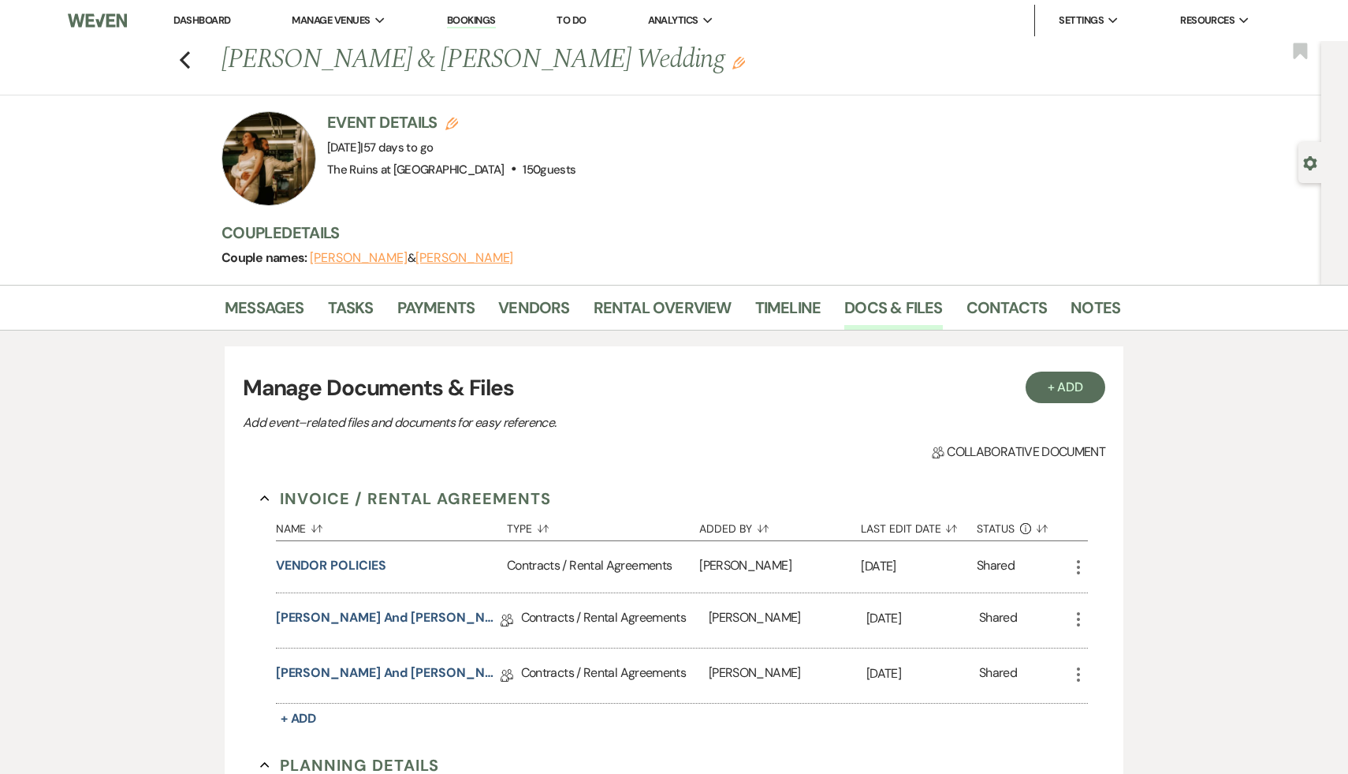
click at [865, 119] on div "Event Details Edit Event Date: Saturday, November 15th, 2025 | 57 days to go Ve…" at bounding box center [663, 158] width 883 height 95
click at [892, 185] on div "Event Details Edit Event Date: Saturday, November 15th, 2025 | 57 days to go Ve…" at bounding box center [663, 158] width 883 height 95
click at [791, 182] on div "Event Details Edit Event Date: Saturday, November 15th, 2025 | 57 days to go Ve…" at bounding box center [663, 158] width 883 height 95
click at [786, 177] on div "Event Details Edit Event Date: Saturday, November 15th, 2025 | 57 days to go Ve…" at bounding box center [663, 158] width 883 height 95
click at [726, 155] on div "Event Details Edit Event Date: Saturday, November 15th, 2025 | 57 days to go Ve…" at bounding box center [663, 158] width 883 height 95
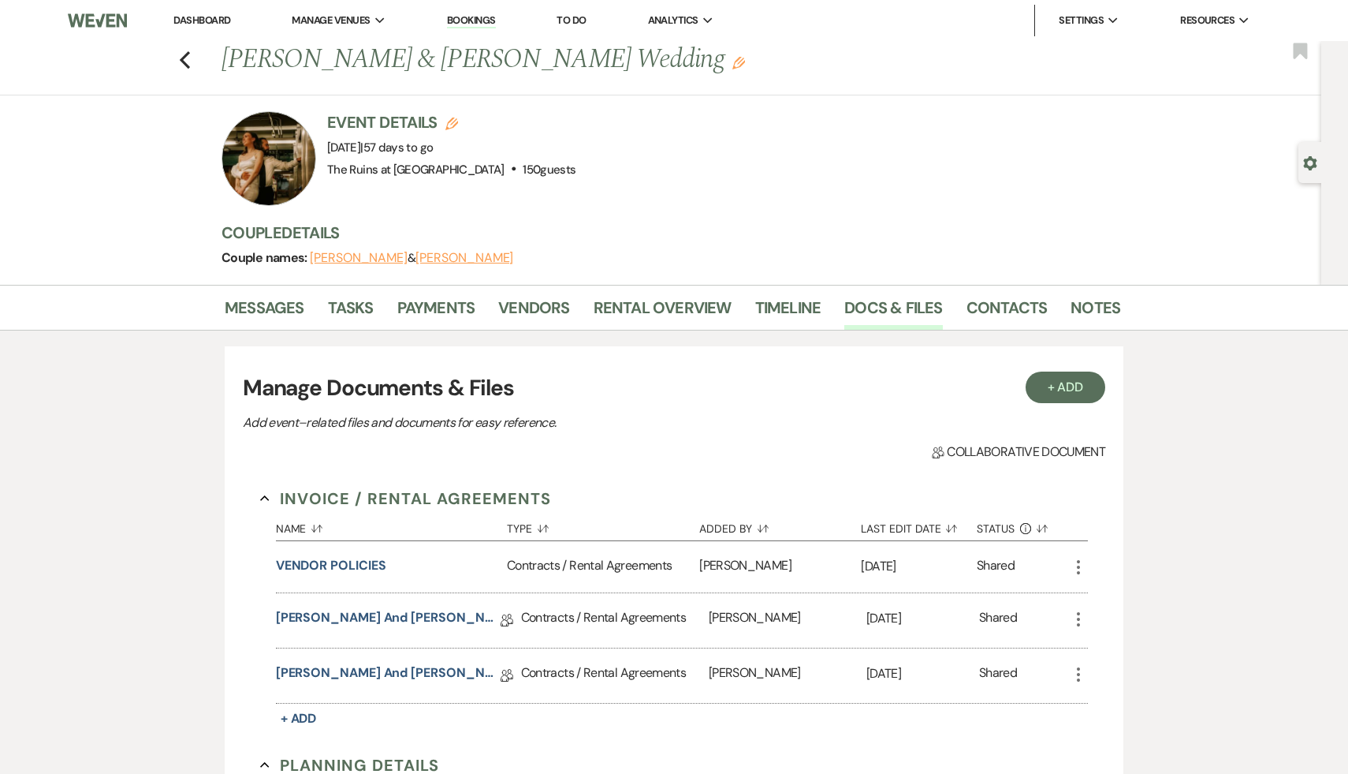
click at [770, 181] on div "Event Details Edit Event Date: Saturday, November 15th, 2025 | 57 days to go Ve…" at bounding box center [663, 158] width 883 height 95
click at [770, 167] on div "Event Details Edit Event Date: Saturday, November 15th, 2025 | 57 days to go Ve…" at bounding box center [663, 158] width 883 height 95
click at [642, 188] on div "Event Details Edit Event Date: Saturday, November 15th, 2025 | 57 days to go Ve…" at bounding box center [663, 158] width 883 height 95
click at [632, 178] on div "Event Details Edit Event Date: Saturday, November 15th, 2025 | 57 days to go Ve…" at bounding box center [663, 158] width 883 height 95
click at [179, 51] on icon "Previous" at bounding box center [185, 59] width 12 height 19
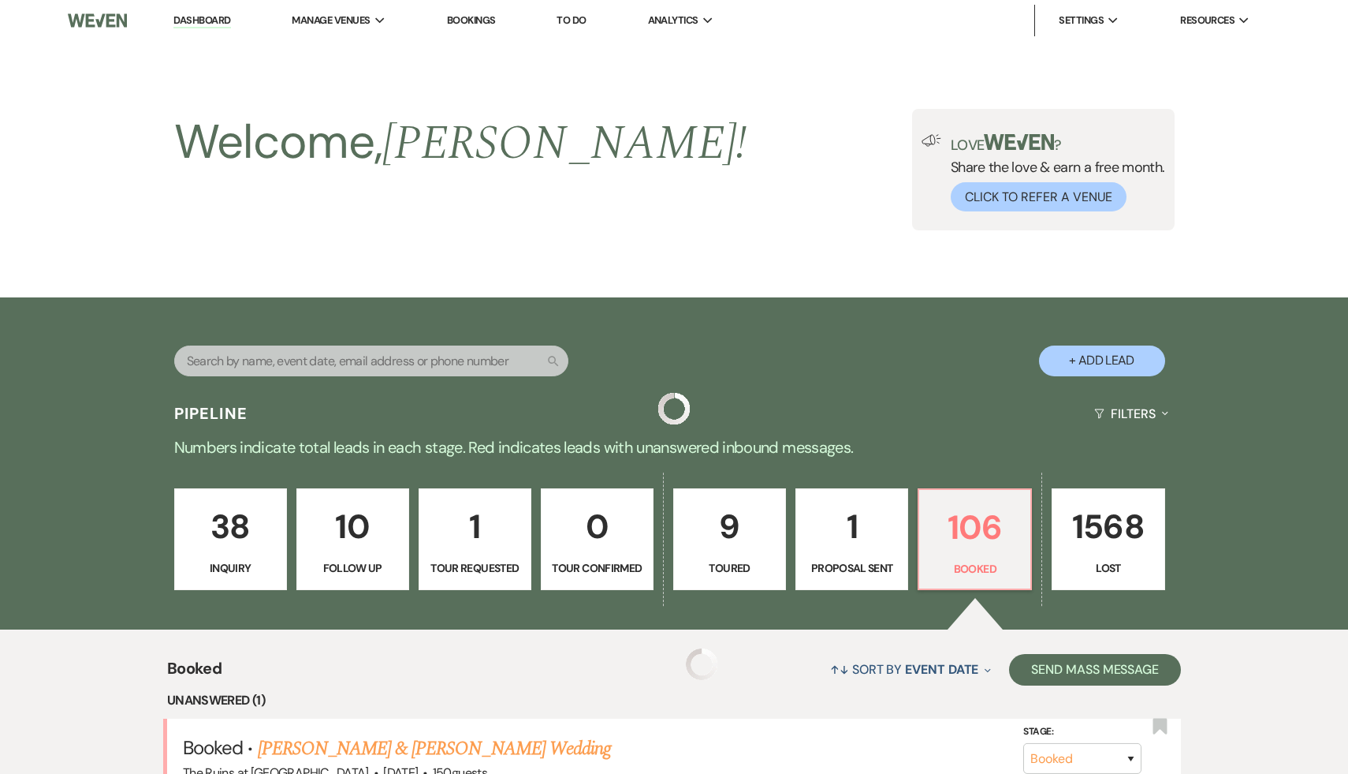
scroll to position [264, 0]
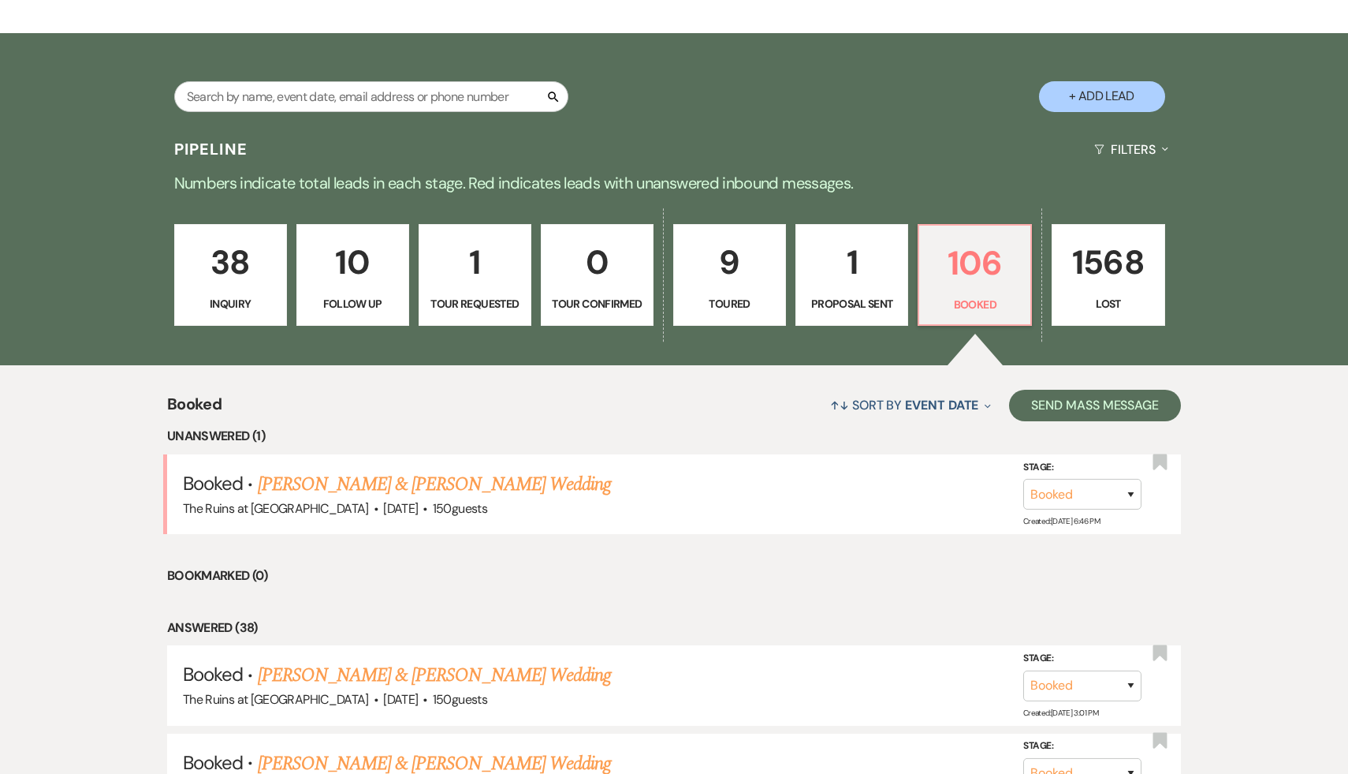
click at [704, 106] on div "Search + Add Lead" at bounding box center [673, 83] width 1135 height 84
click at [458, 481] on link "Liz White & Kevin Aportela-Flores's Wedding" at bounding box center [434, 484] width 353 height 28
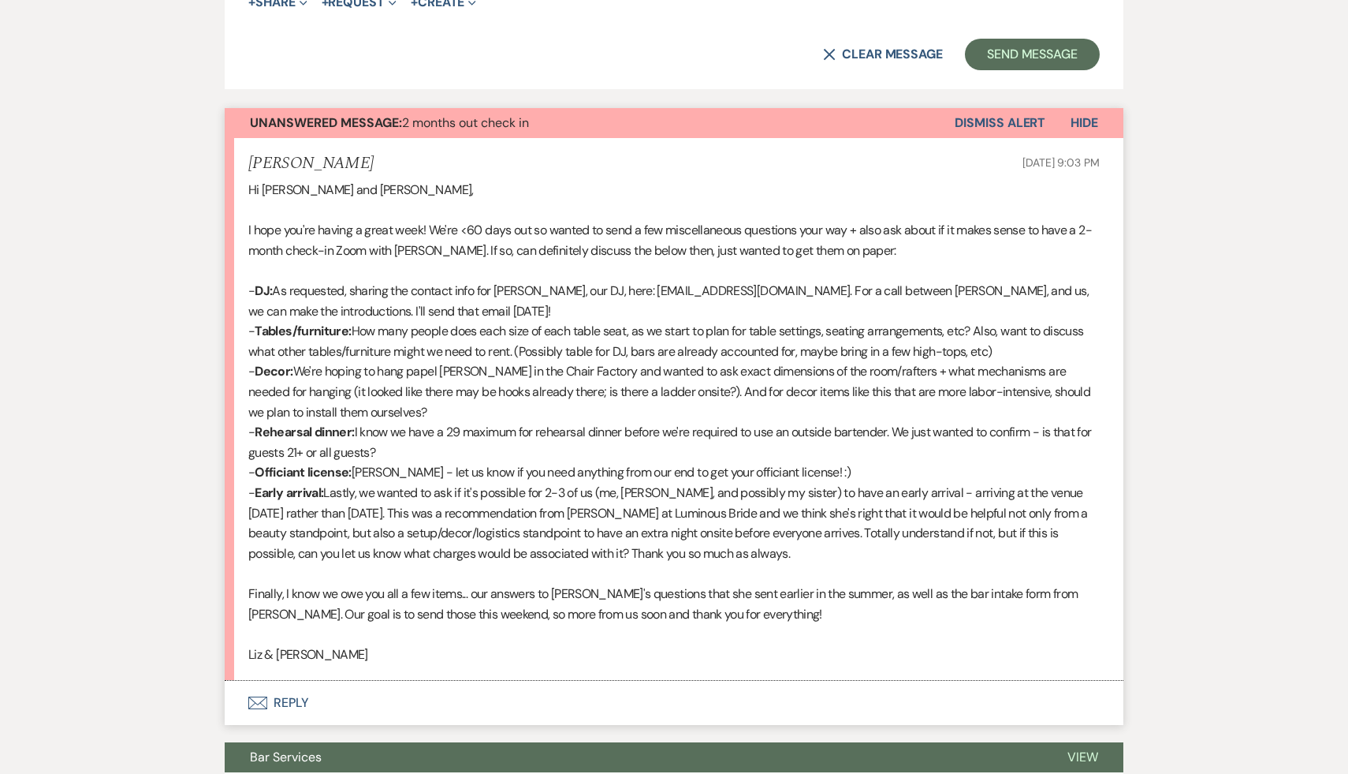
scroll to position [986, 0]
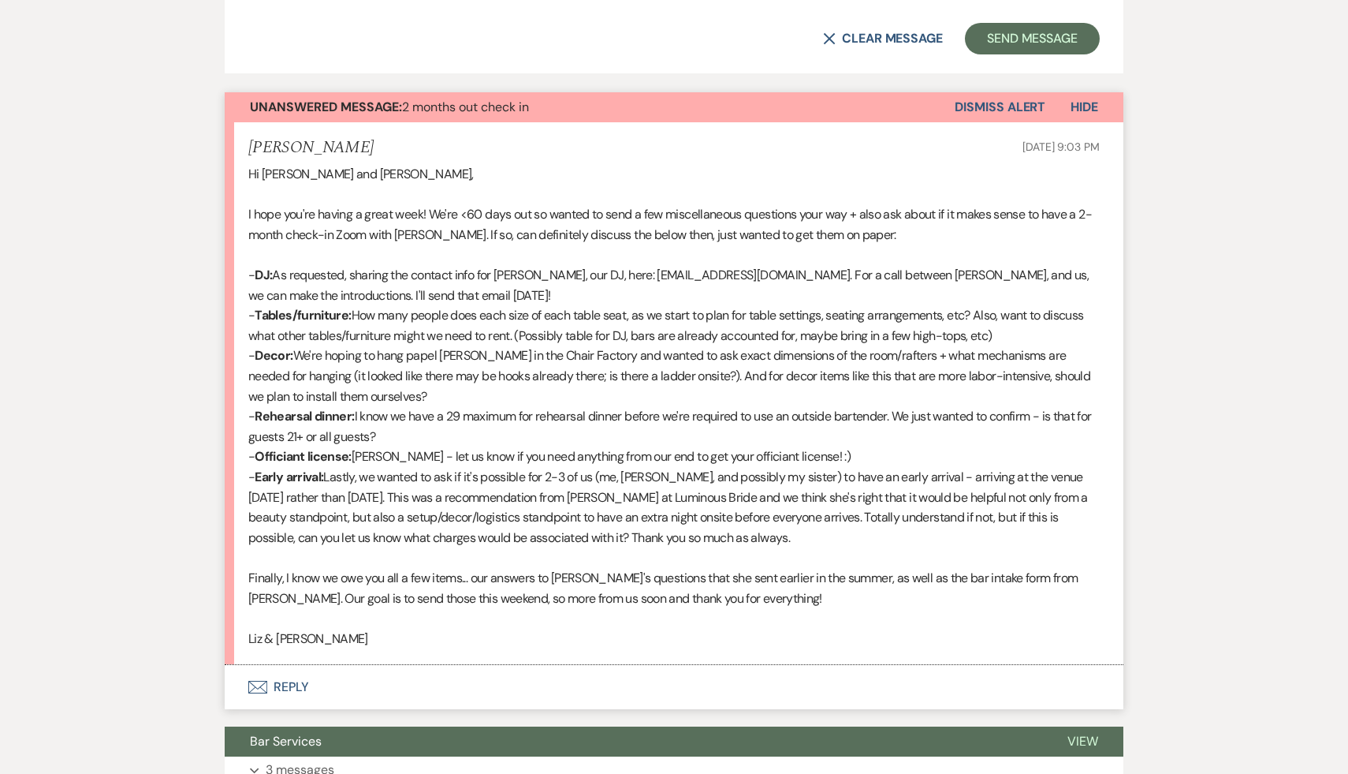
click at [778, 635] on p "Liz & Kevin" at bounding box center [674, 638] width 852 height 21
click at [685, 393] on p "- Decor: We're hoping to hang papel picado in the Chair Factory and wanted to a…" at bounding box center [674, 375] width 852 height 61
click at [422, 397] on p "- Decor: We're hoping to hang papel picado in the Chair Factory and wanted to a…" at bounding box center [674, 375] width 852 height 61
click at [478, 524] on p "- Early arrival: Lastly, we wanted to ask if it's possible for 2-3 of us (me, K…" at bounding box center [674, 507] width 852 height 80
click at [1150, 500] on div "Messages Tasks Payments Vendors Rental Overview Timeline Docs & Files Contacts …" at bounding box center [674, 566] width 1348 height 2537
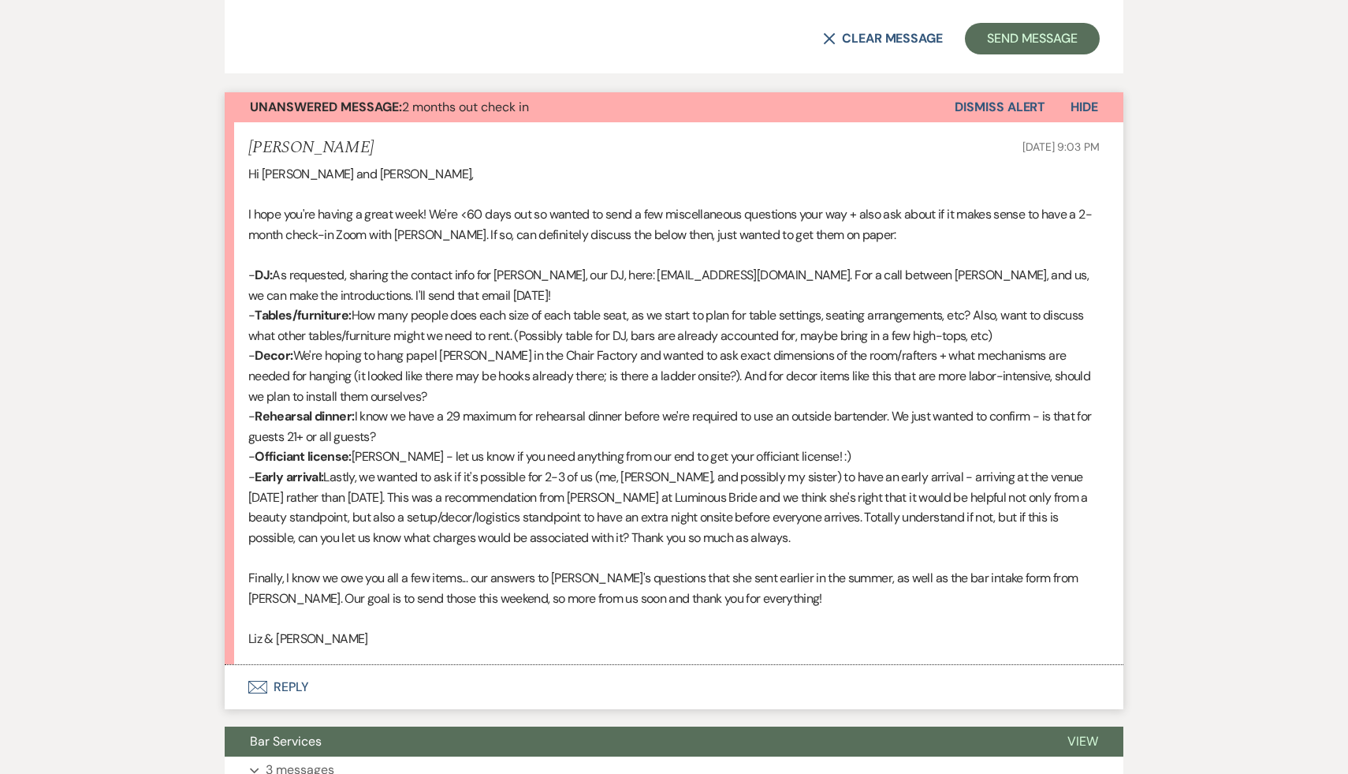
click at [1150, 500] on div "Messages Tasks Payments Vendors Rental Overview Timeline Docs & Files Contacts …" at bounding box center [674, 566] width 1348 height 2537
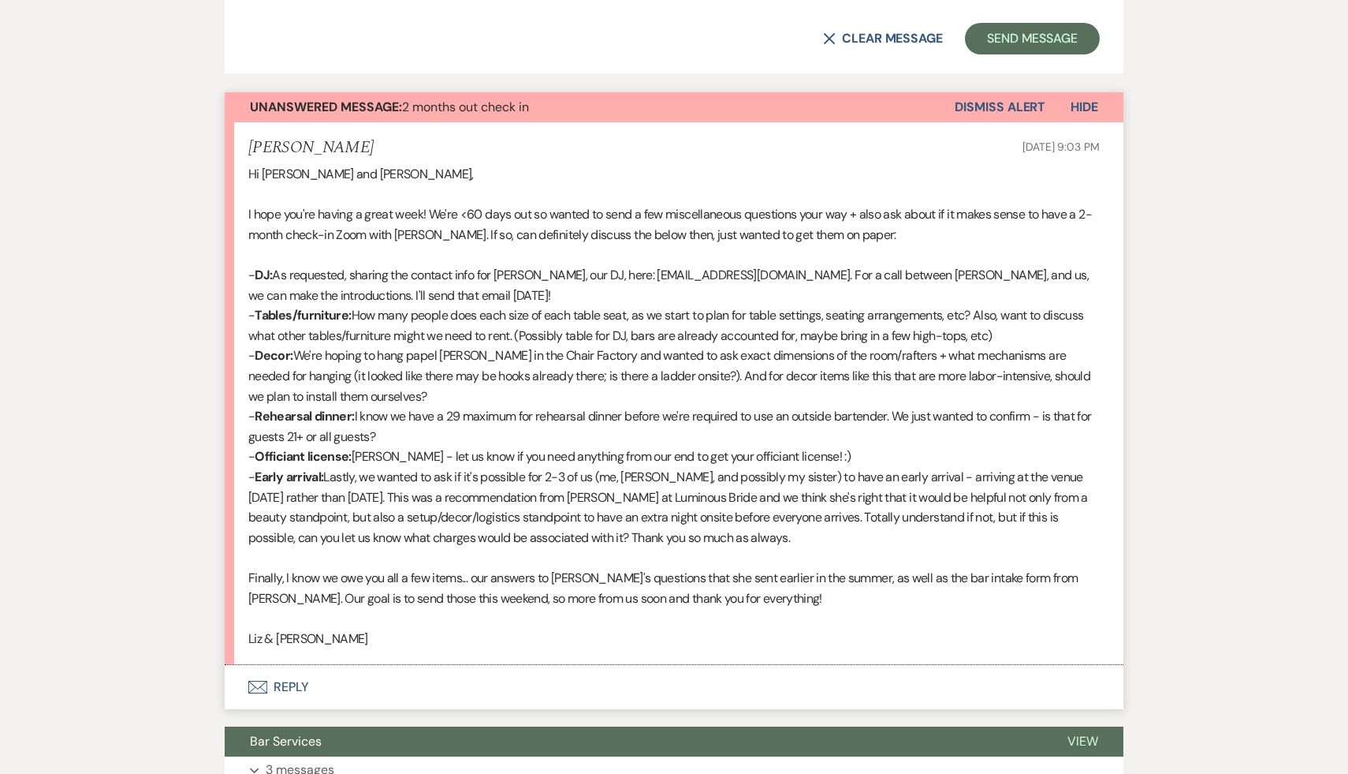
click at [1150, 500] on div "Messages Tasks Payments Vendors Rental Overview Timeline Docs & Files Contacts …" at bounding box center [674, 566] width 1348 height 2537
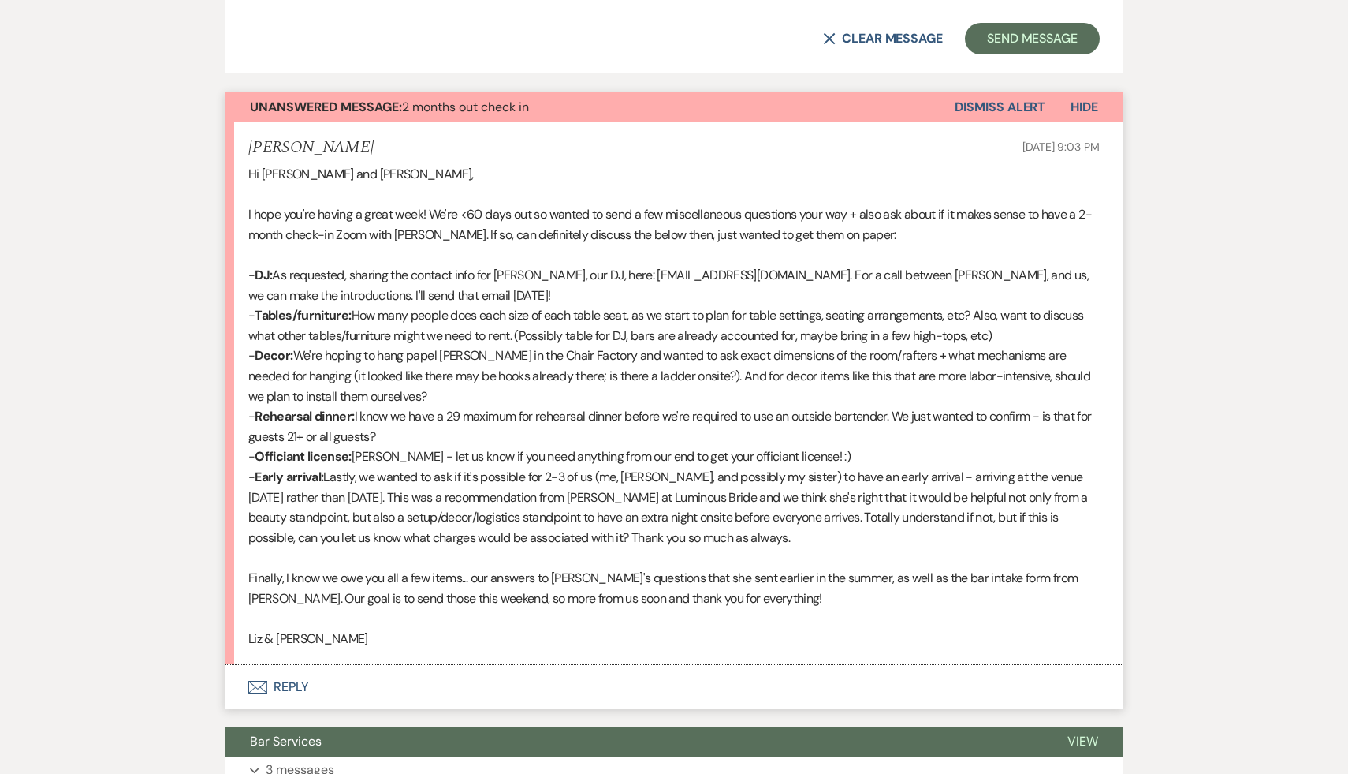
click at [1150, 500] on div "Messages Tasks Payments Vendors Rental Overview Timeline Docs & Files Contacts …" at bounding box center [674, 566] width 1348 height 2537
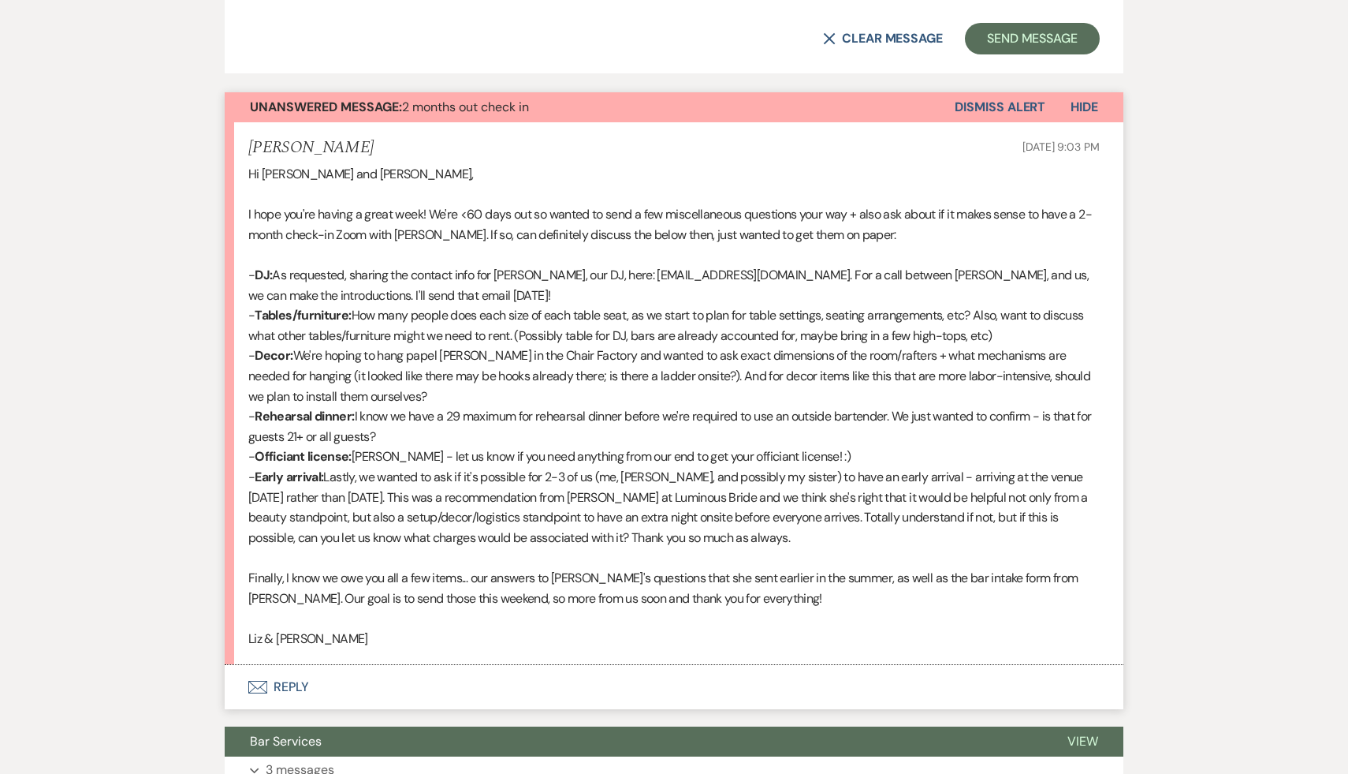
click at [1150, 500] on div "Messages Tasks Payments Vendors Rental Overview Timeline Docs & Files Contacts …" at bounding box center [674, 566] width 1348 height 2537
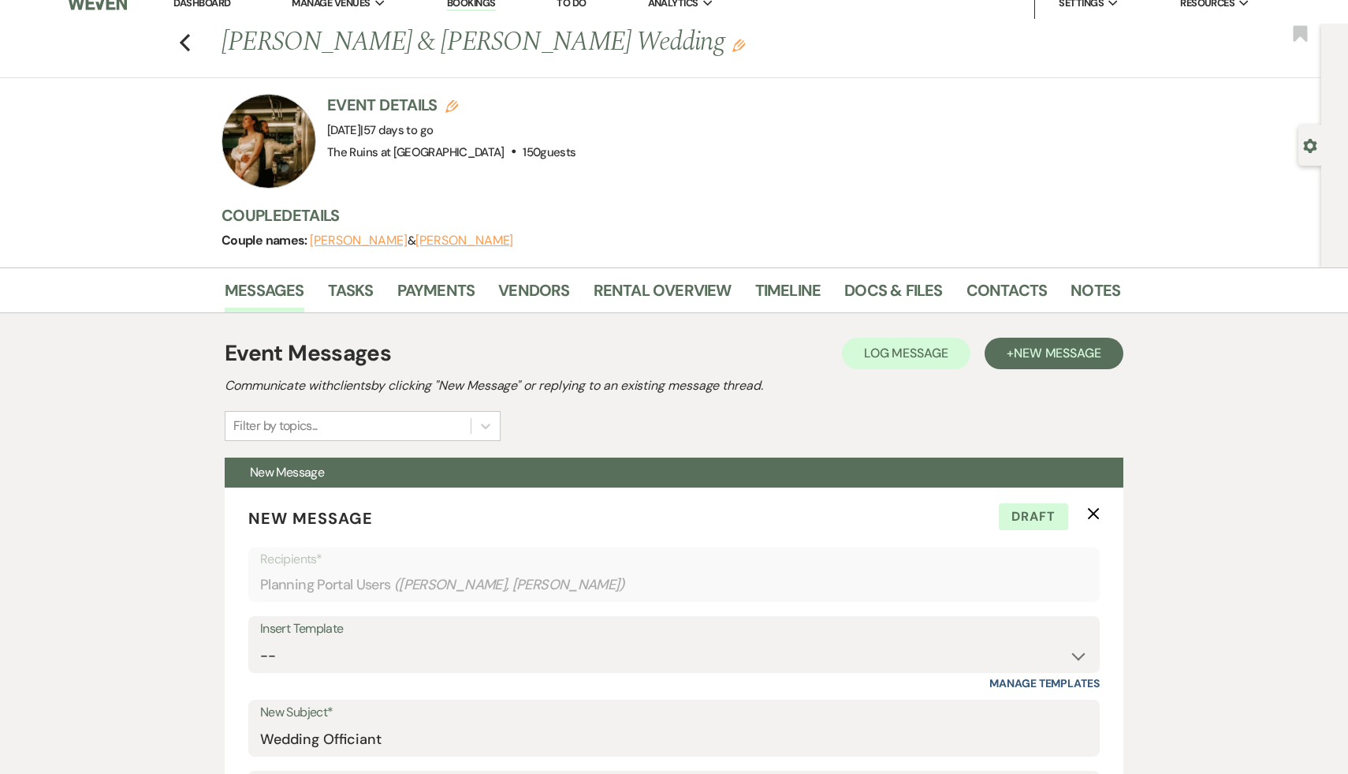
scroll to position [7, 0]
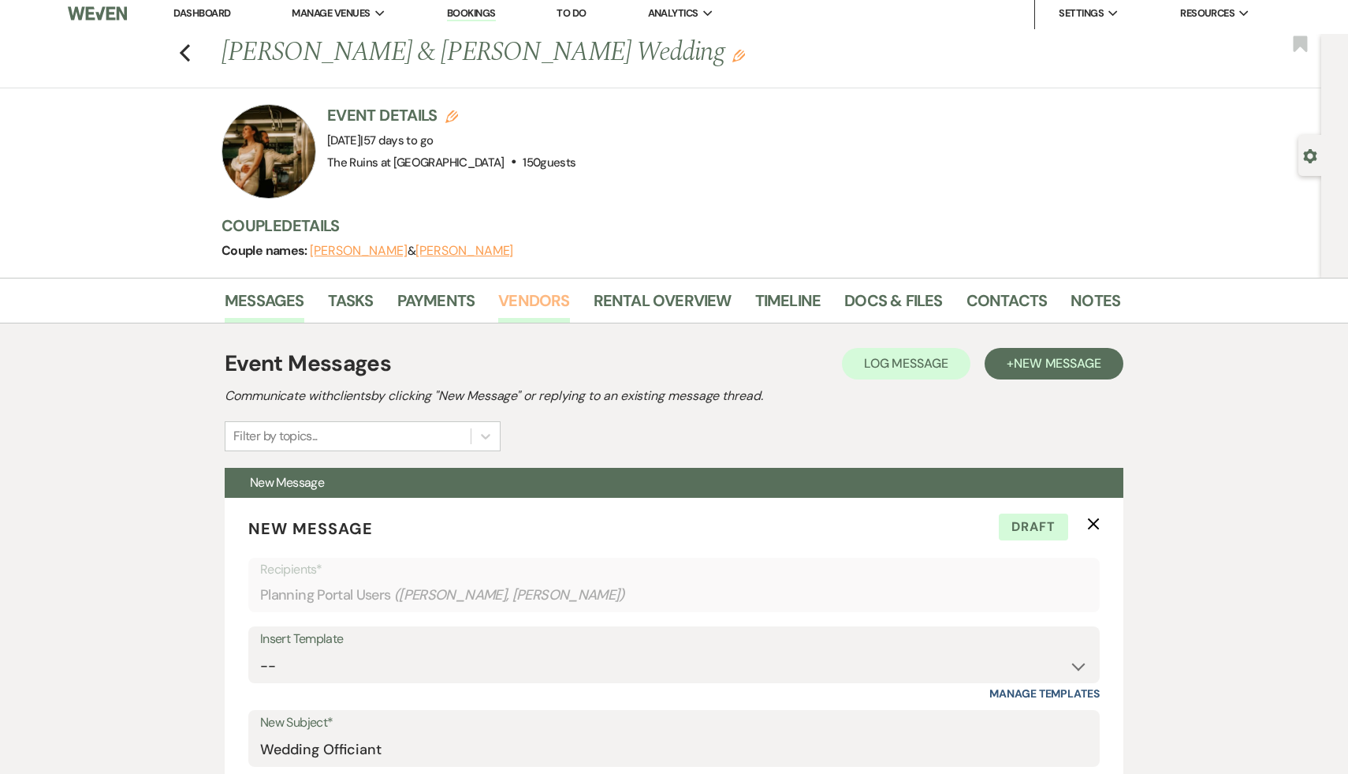
click at [523, 296] on link "Vendors" at bounding box center [533, 305] width 71 height 35
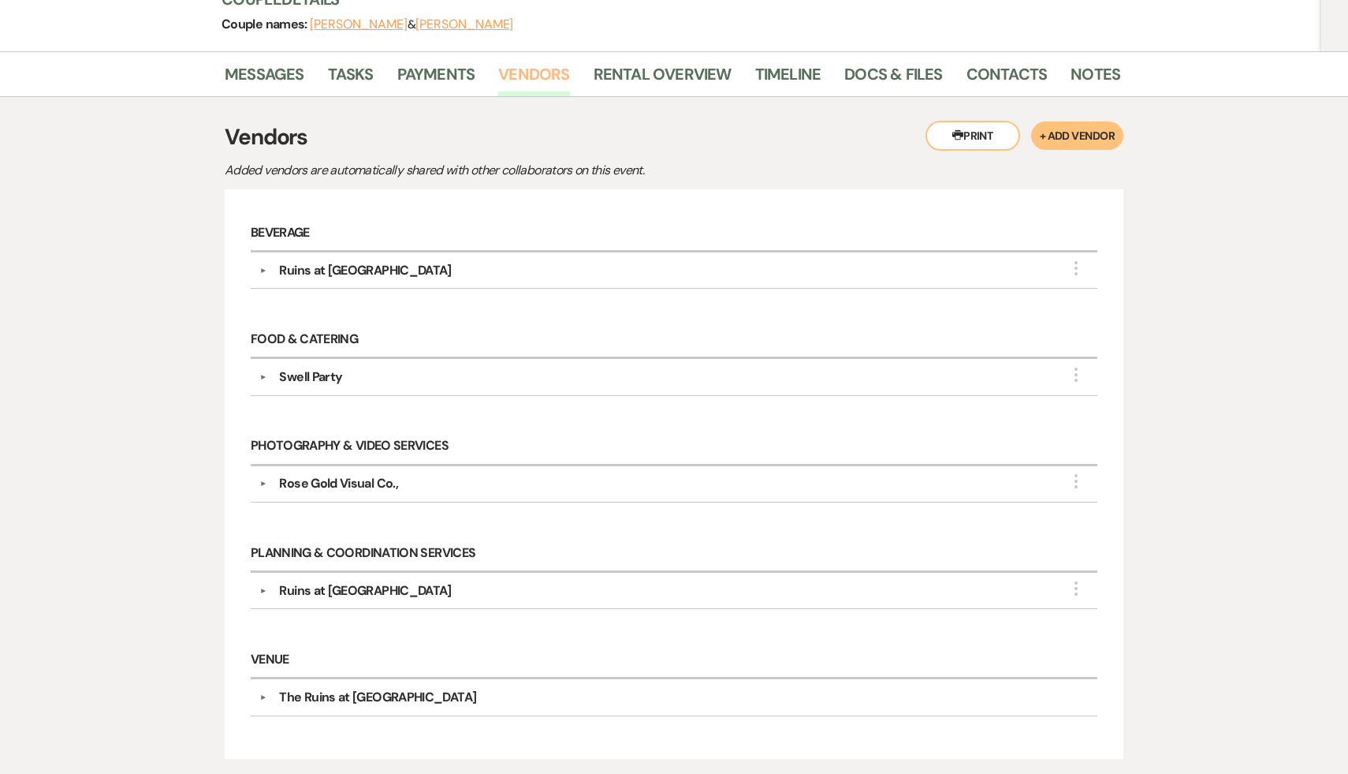
scroll to position [234, 0]
click at [610, 633] on div "Venue ▼ The Ruins at Sassafras Company Contact Information: Phone (617) 990-435…" at bounding box center [674, 686] width 863 height 106
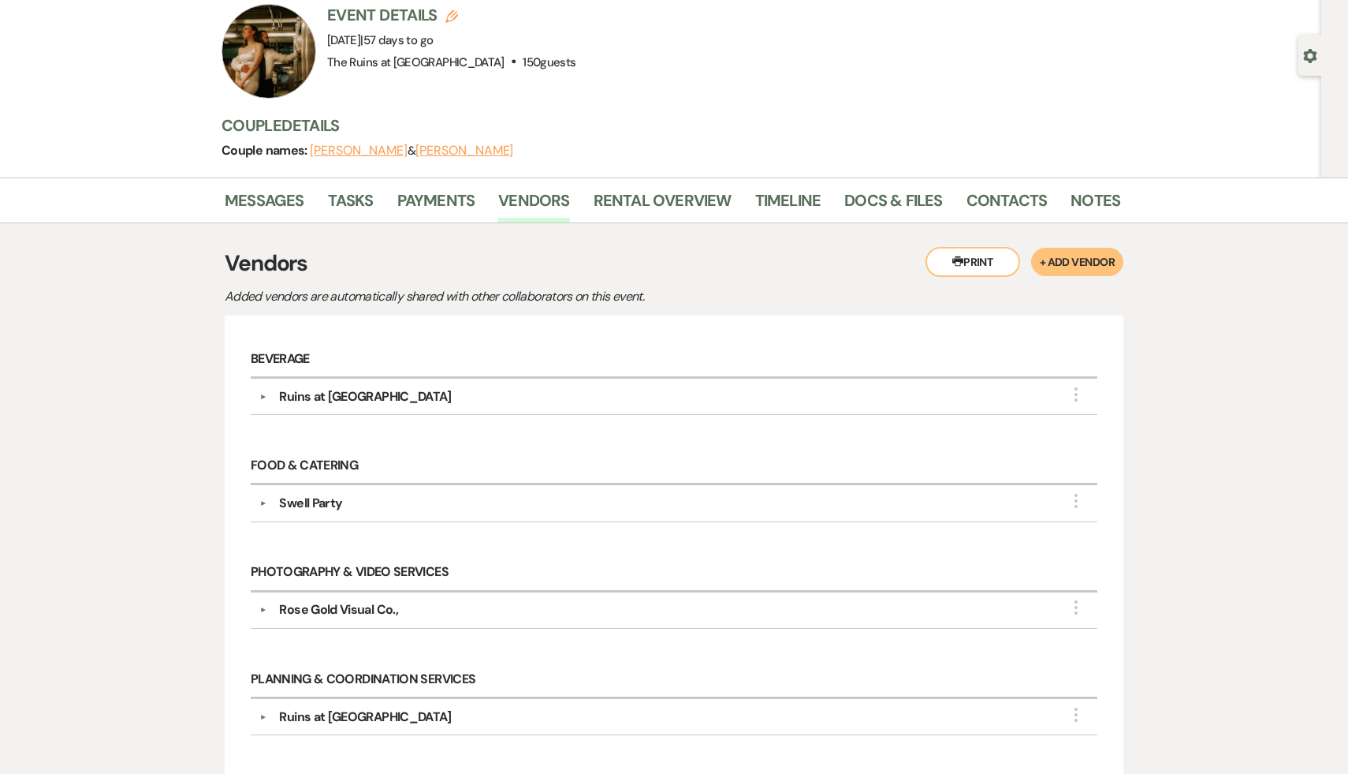
scroll to position [0, 0]
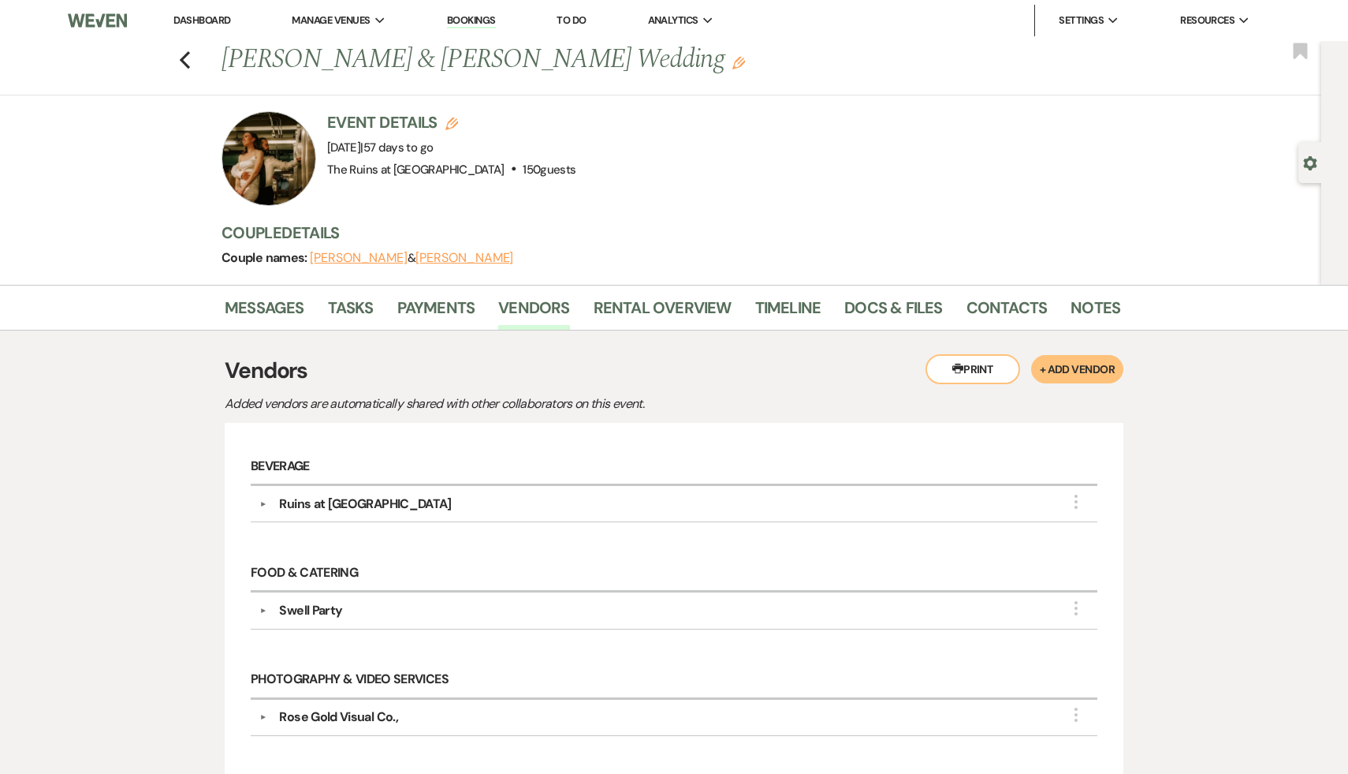
click at [602, 354] on h3 "Vendors" at bounding box center [674, 370] width 899 height 33
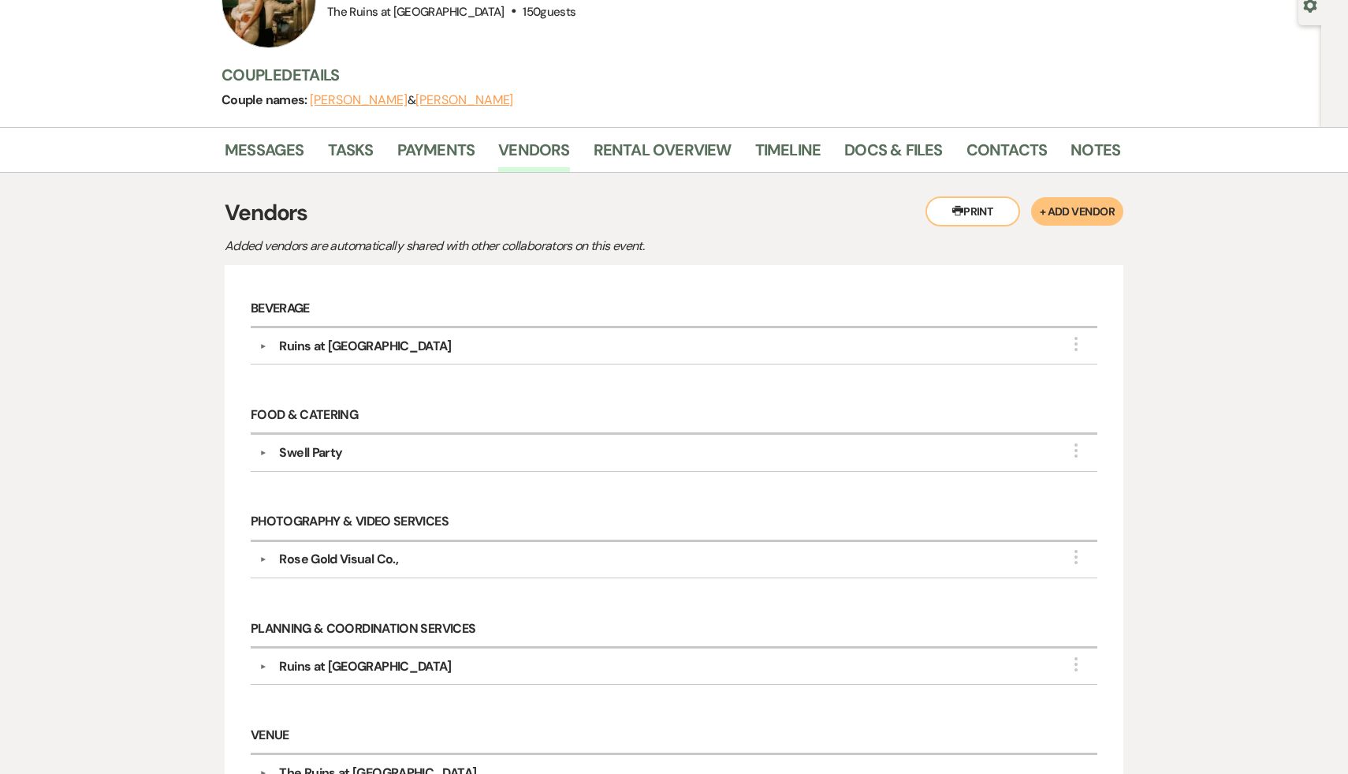
scroll to position [104, 0]
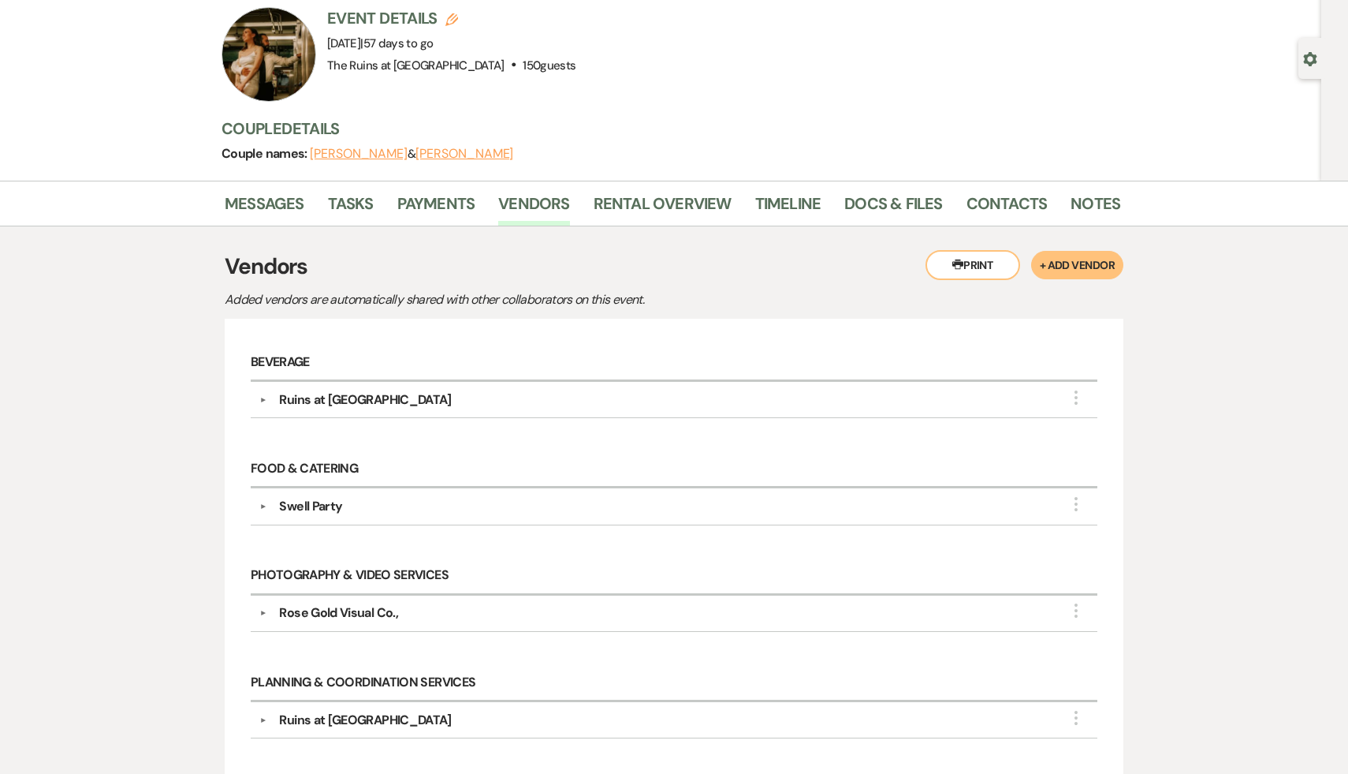
click at [769, 279] on h3 "Vendors" at bounding box center [674, 266] width 899 height 33
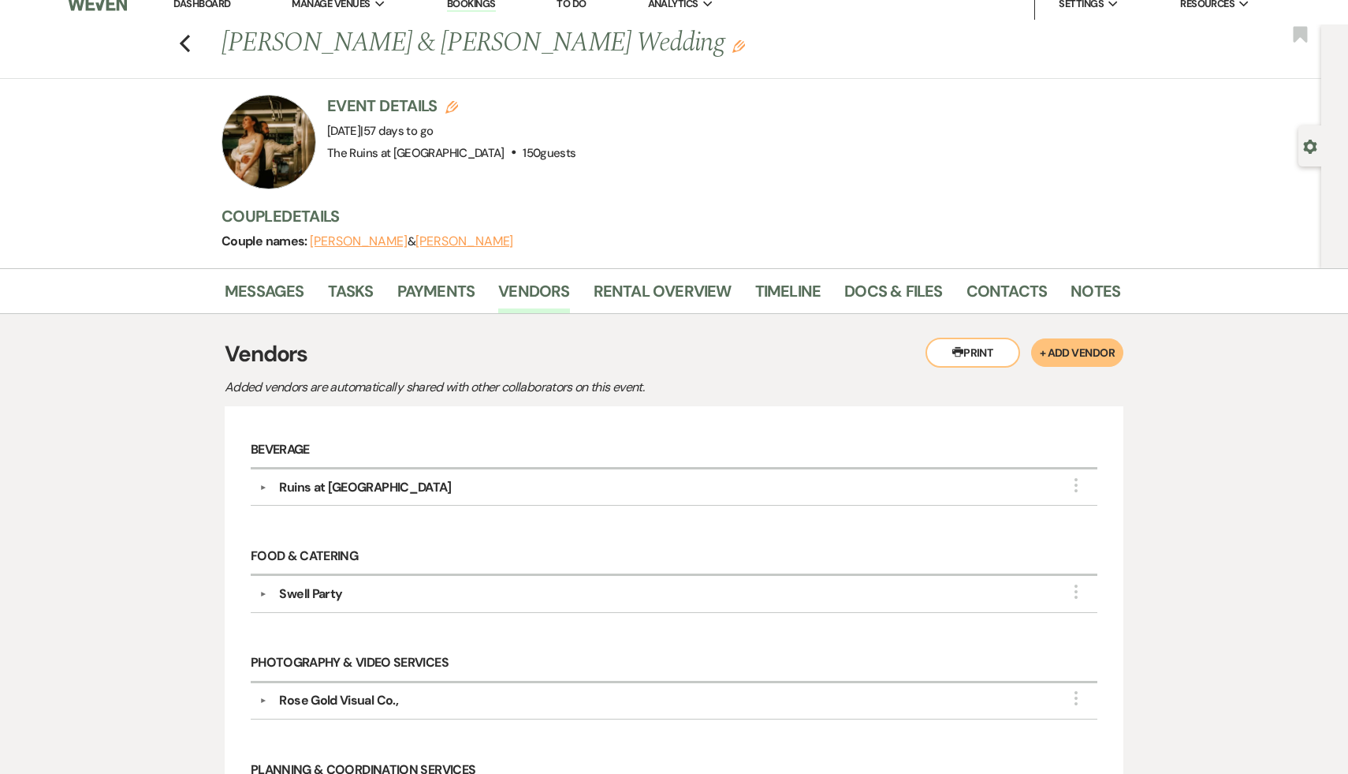
scroll to position [0, 0]
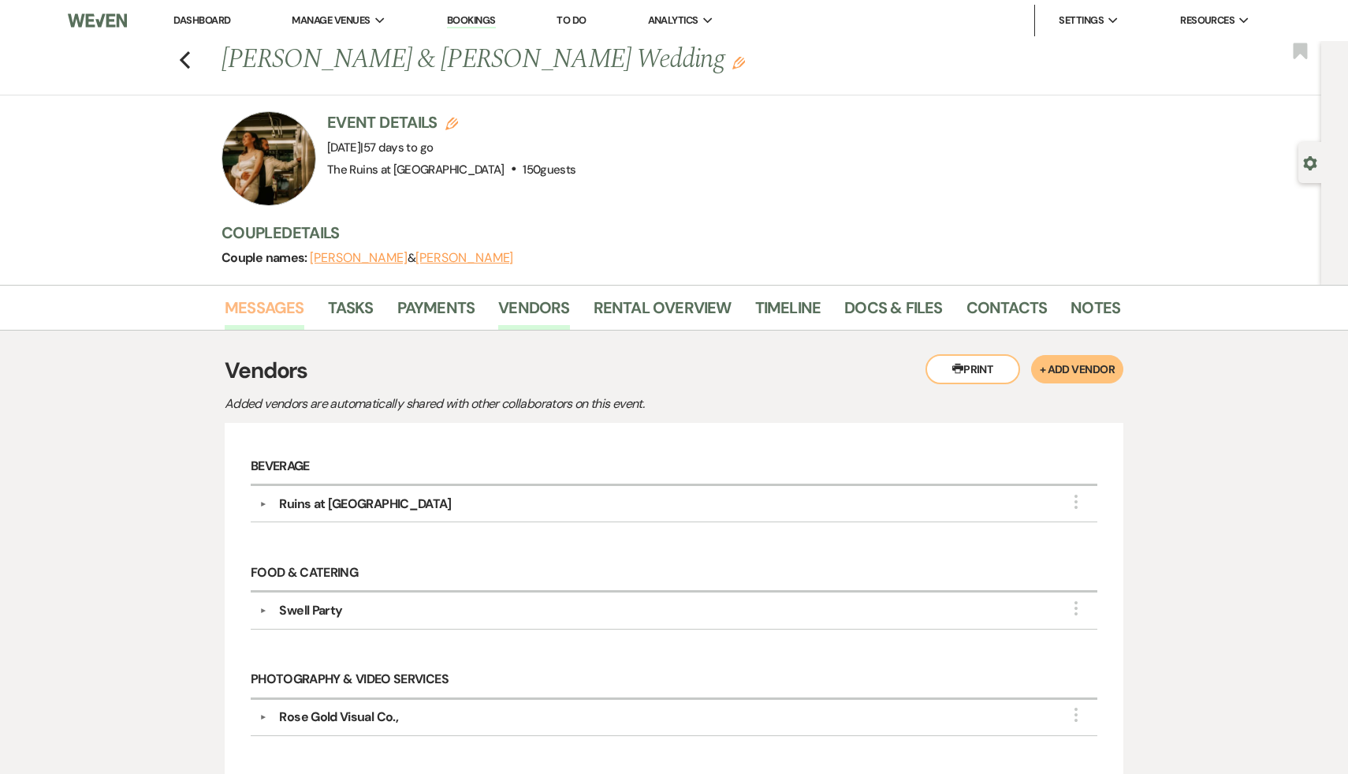
click at [272, 304] on link "Messages" at bounding box center [265, 312] width 80 height 35
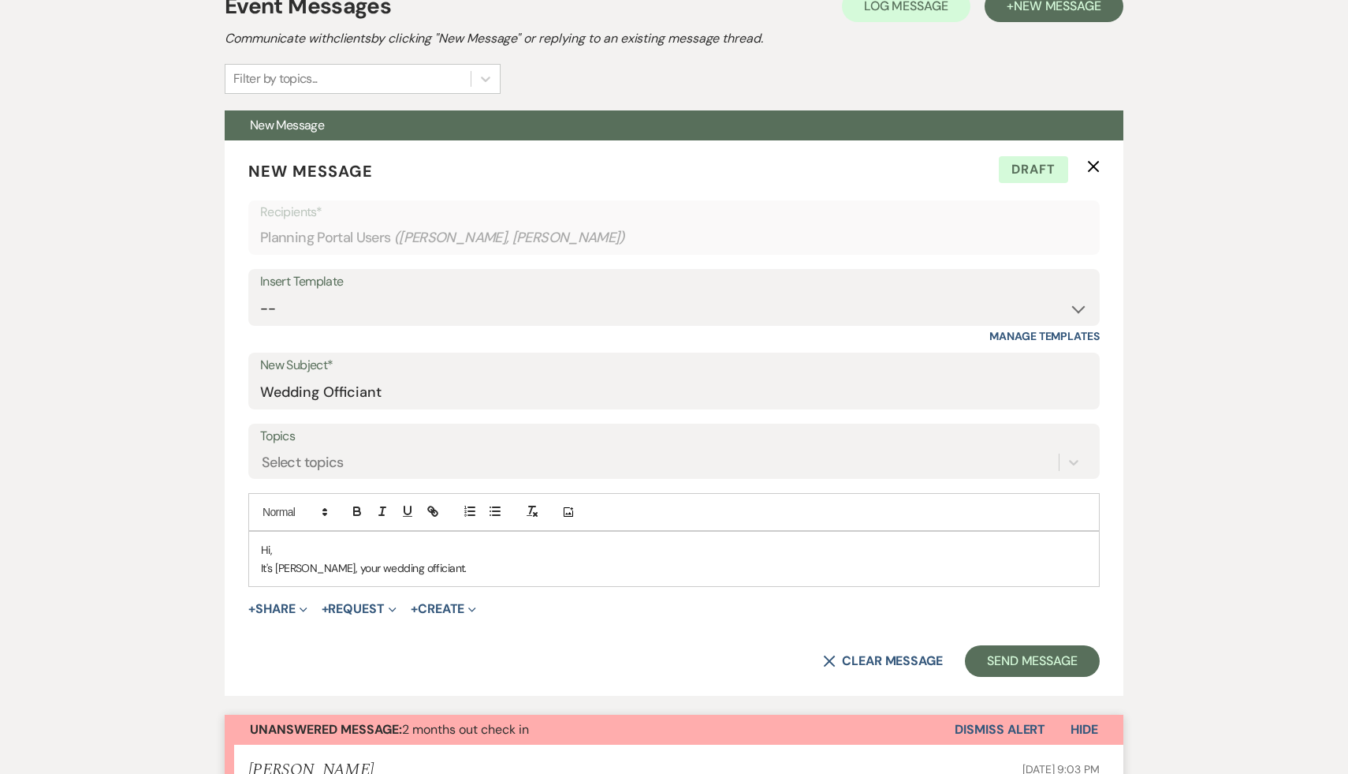
scroll to position [471, 0]
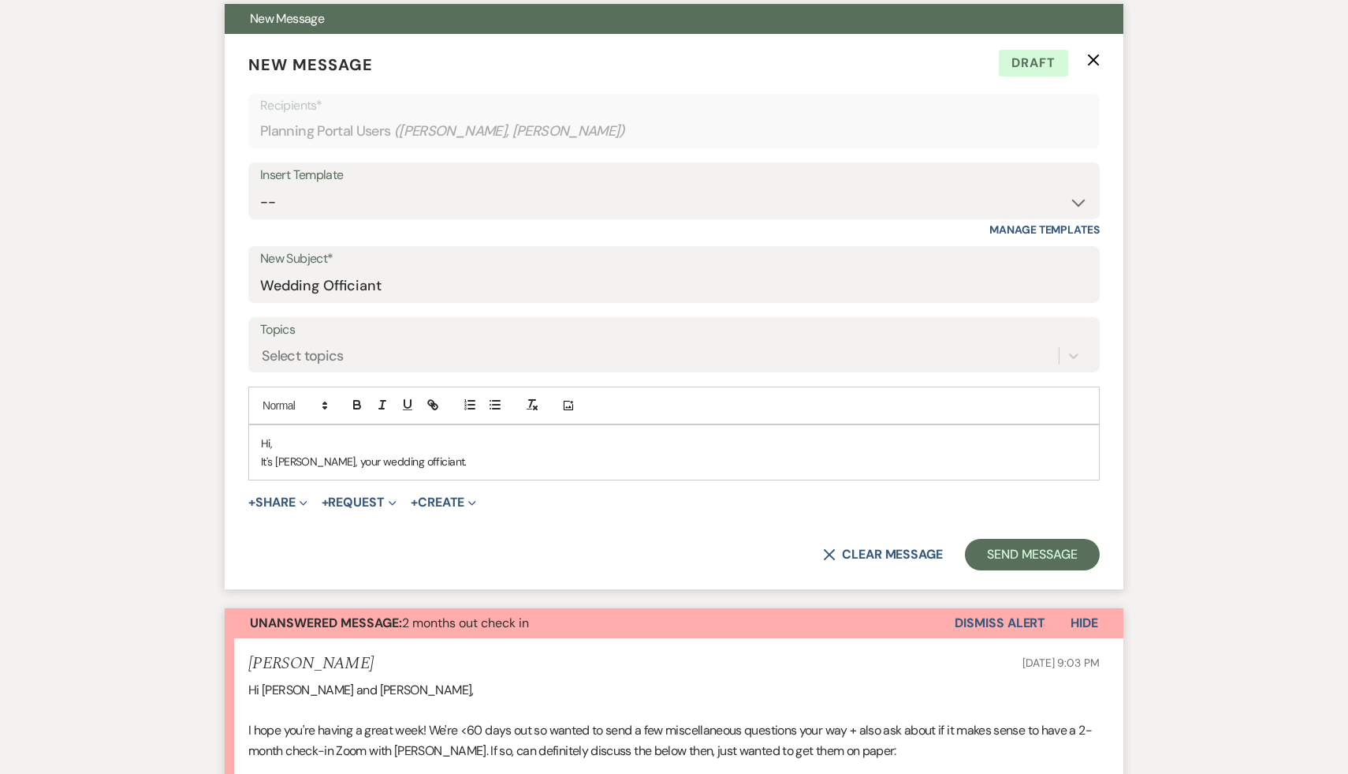
click at [470, 461] on p "It's Carol, your wedding officiant." at bounding box center [674, 461] width 826 height 17
click at [651, 534] on form "New Message X Draft Recipients* Planning Portal Users ( Liz White, Kevin Aporte…" at bounding box center [674, 311] width 899 height 555
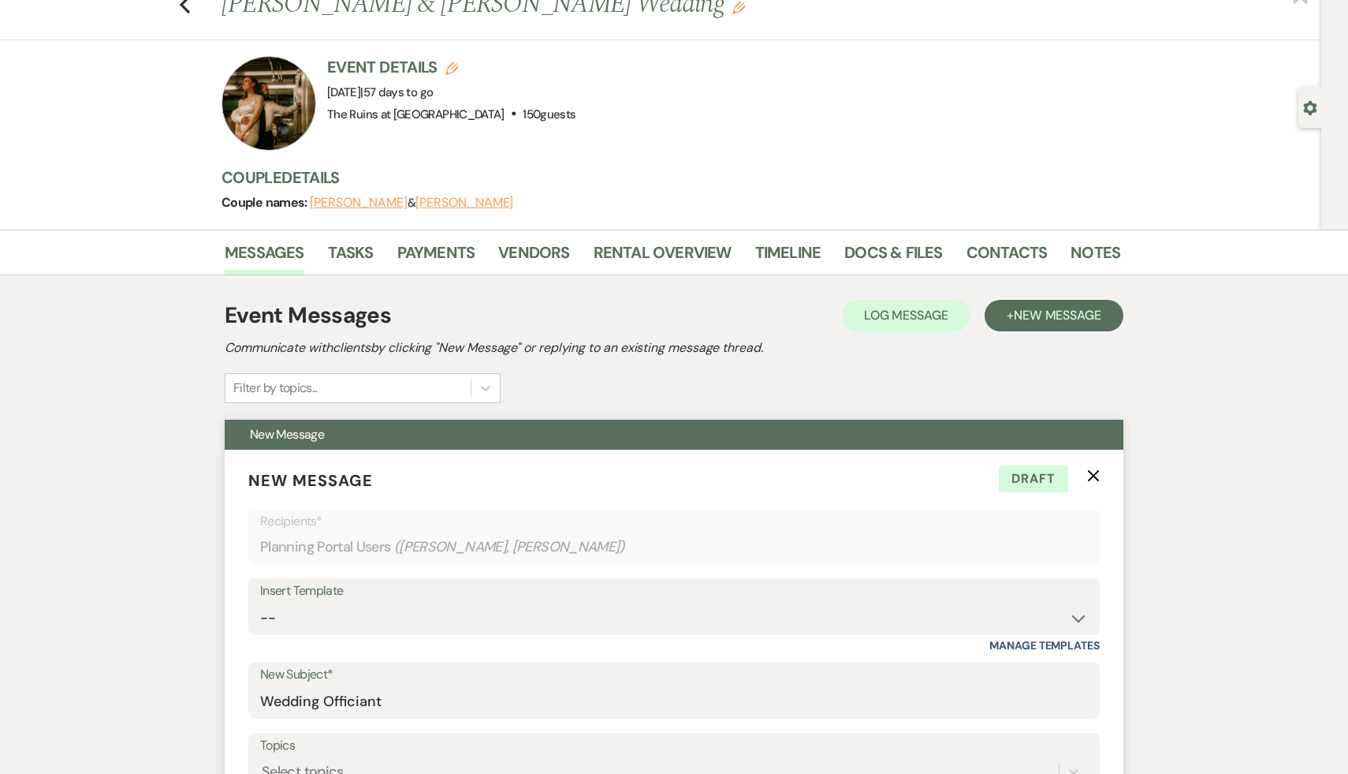
scroll to position [0, 0]
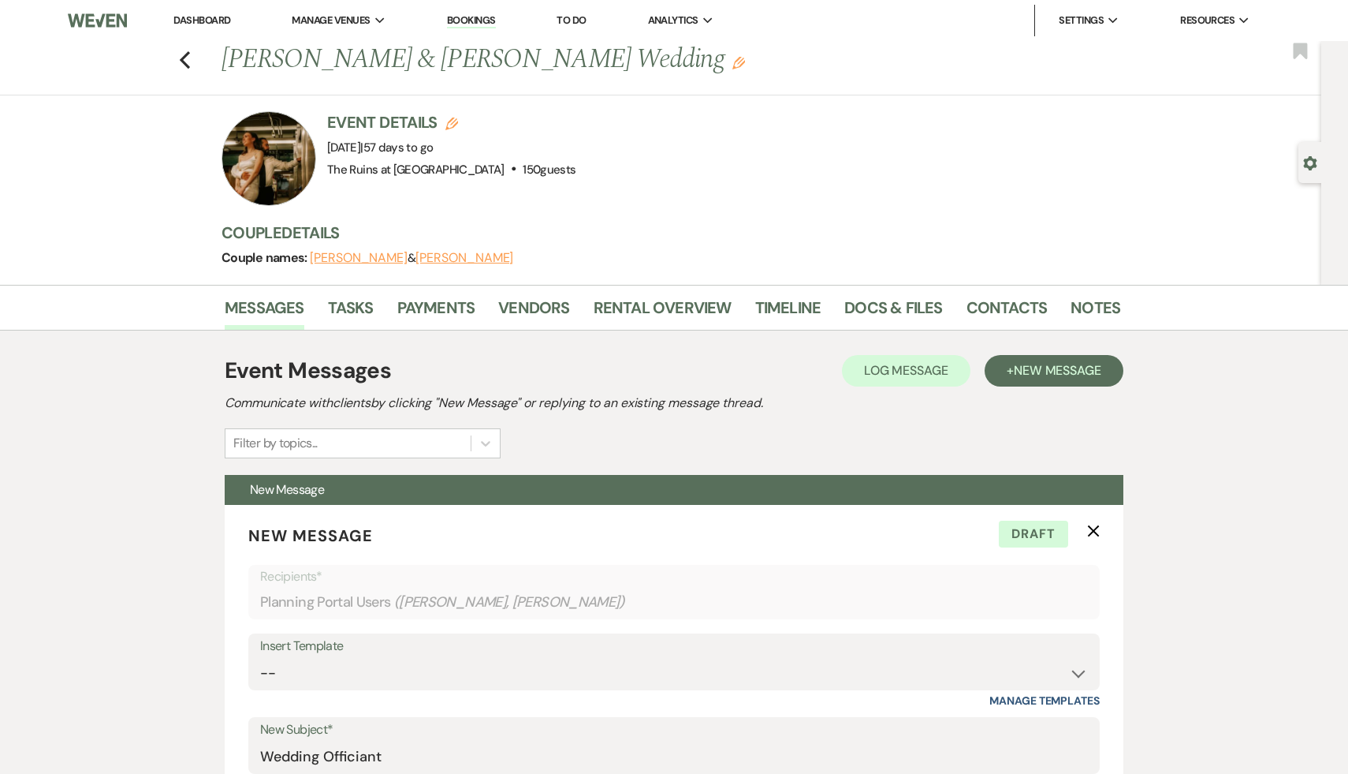
click at [197, 17] on link "Dashboard" at bounding box center [201, 19] width 57 height 13
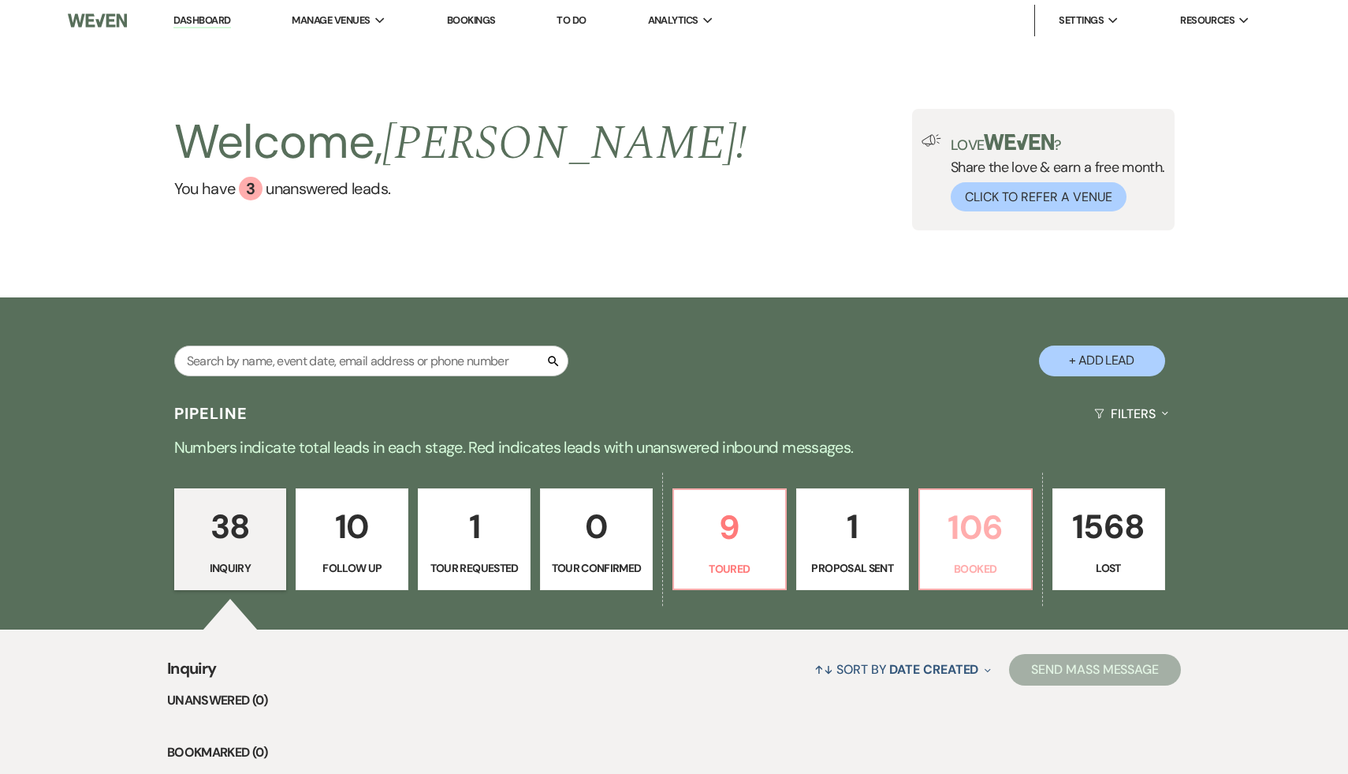
click at [983, 529] on p "106" at bounding box center [976, 527] width 92 height 53
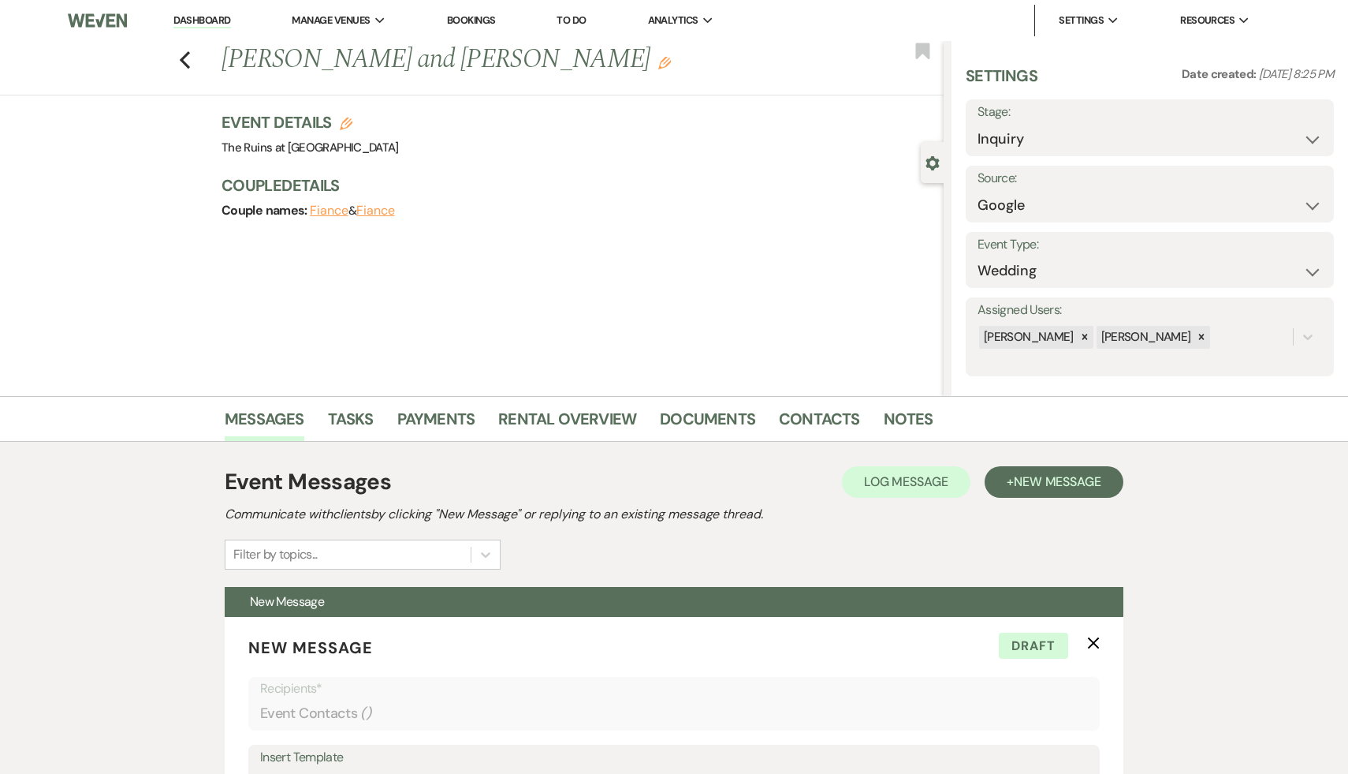
select select "6"
select select "1435"
click at [214, 20] on link "Dashboard" at bounding box center [201, 20] width 57 height 15
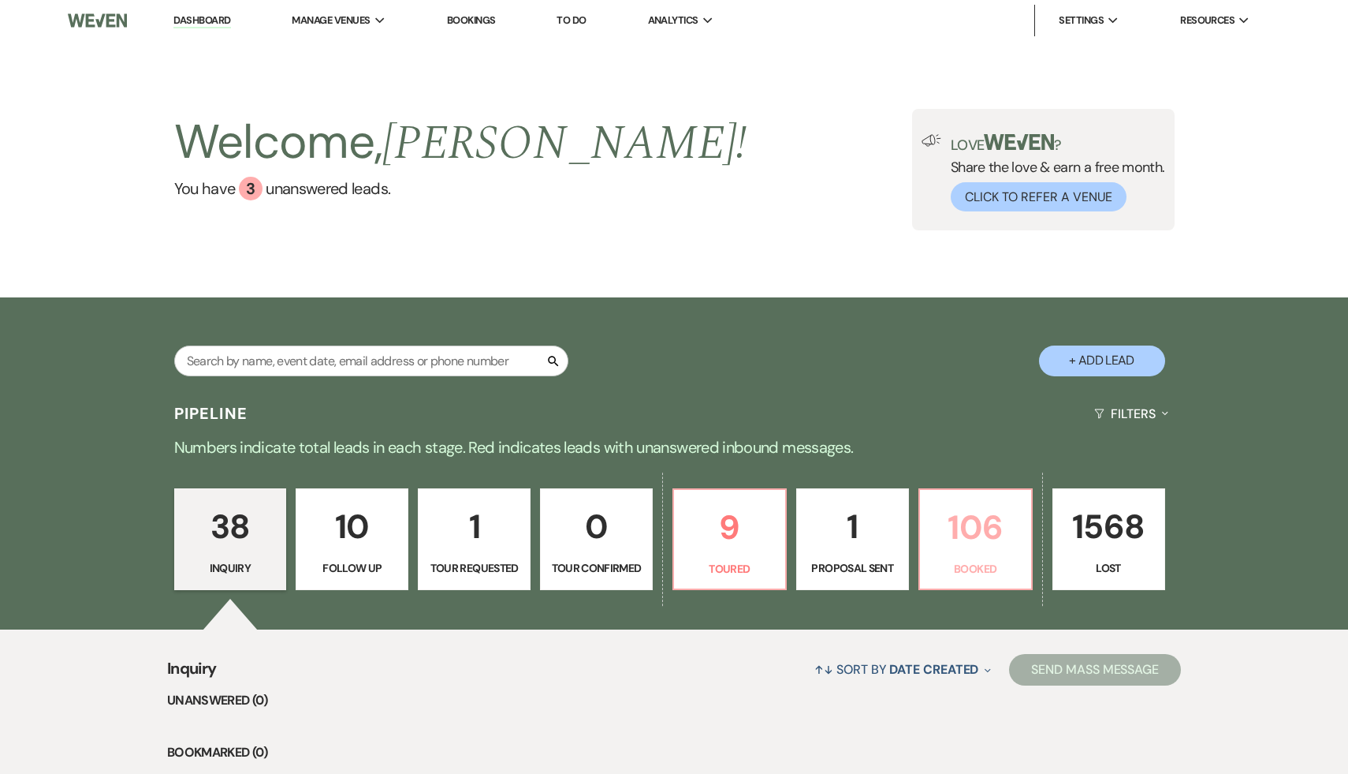
click at [983, 533] on p "106" at bounding box center [976, 527] width 92 height 53
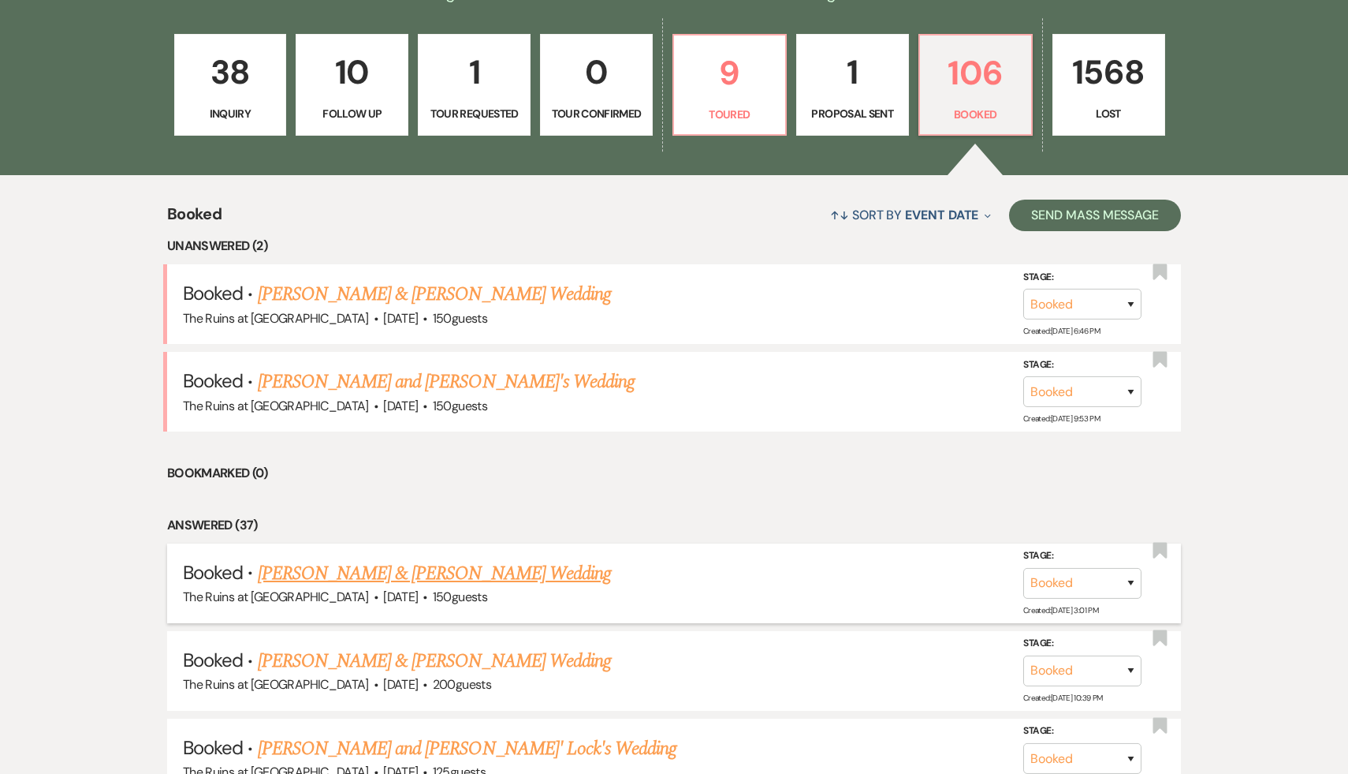
scroll to position [453, 0]
click at [457, 572] on link "Sarah Peck & Chris Strong's Wedding" at bounding box center [434, 574] width 353 height 28
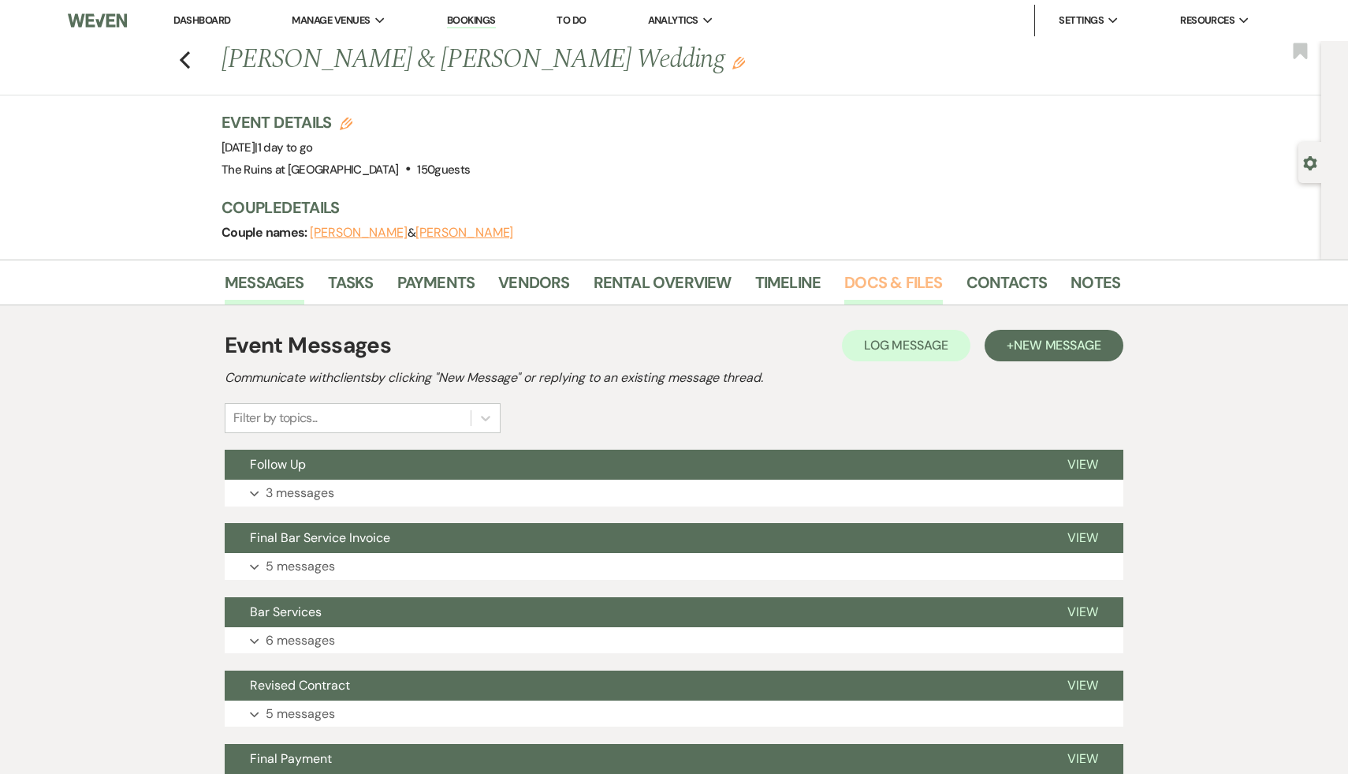
click at [905, 285] on link "Docs & Files" at bounding box center [894, 287] width 98 height 35
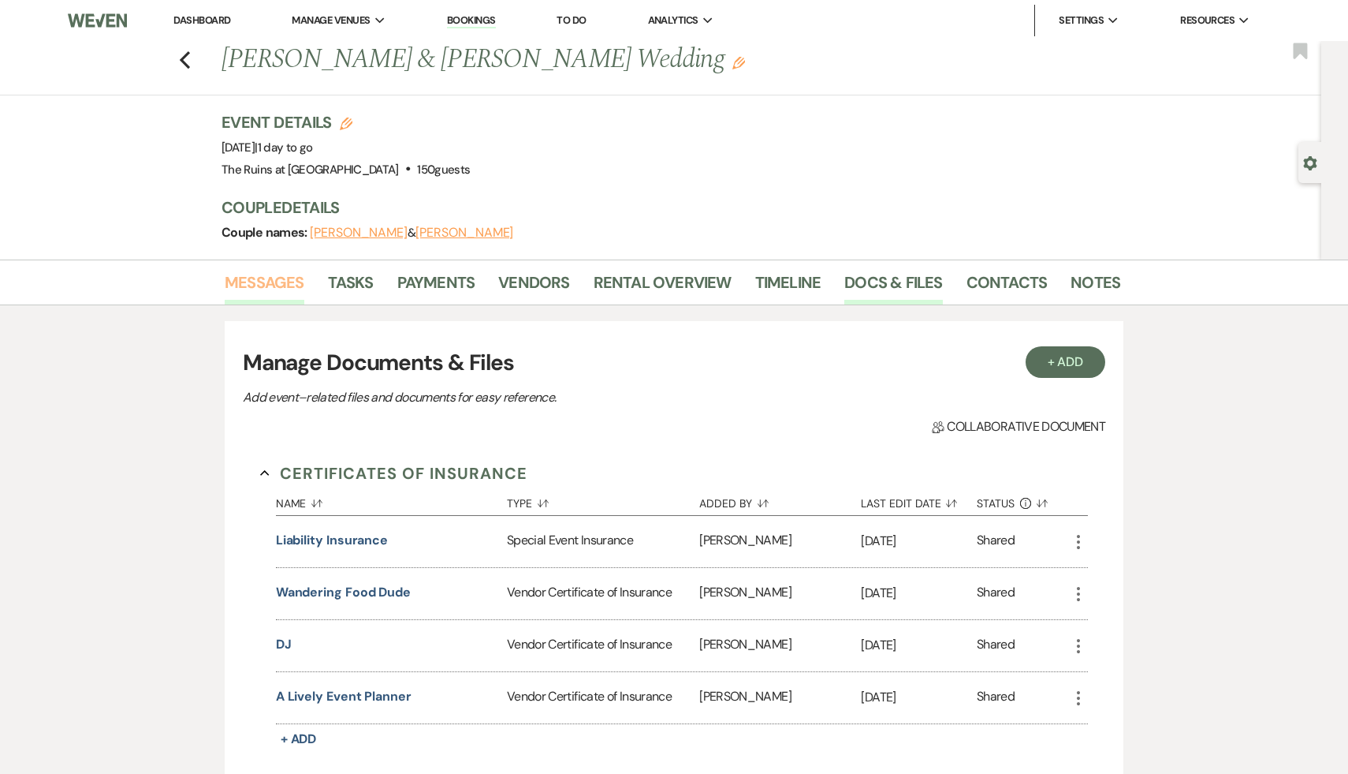
click at [274, 281] on link "Messages" at bounding box center [265, 287] width 80 height 35
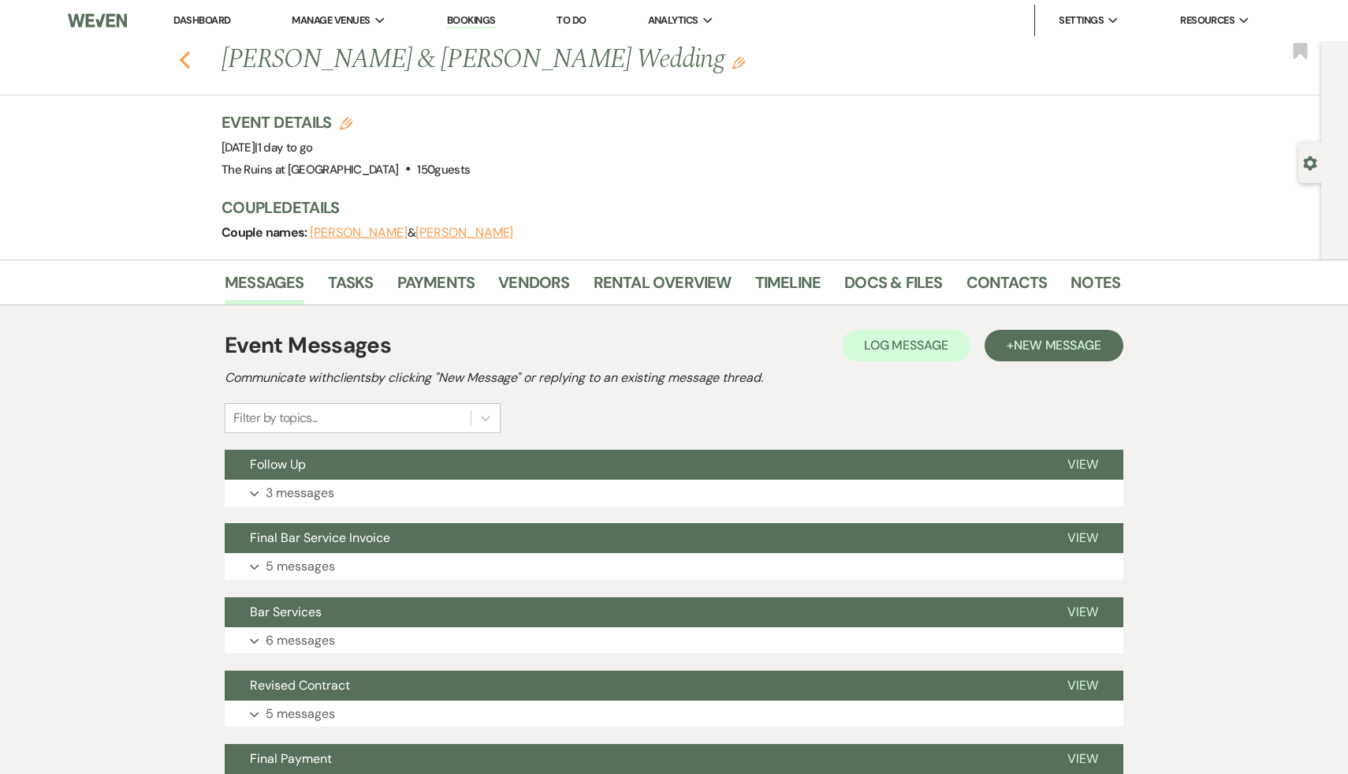
click at [185, 54] on use "button" at bounding box center [185, 59] width 10 height 17
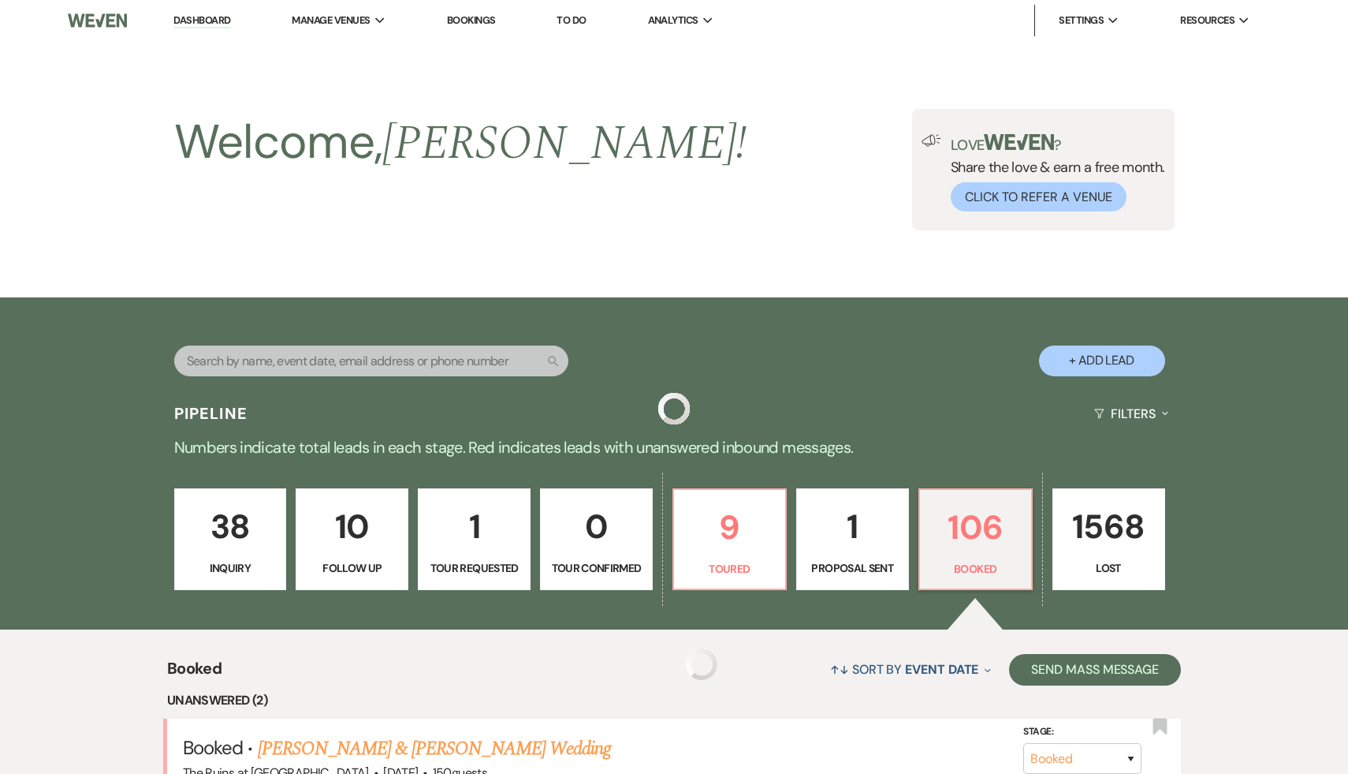
scroll to position [453, 0]
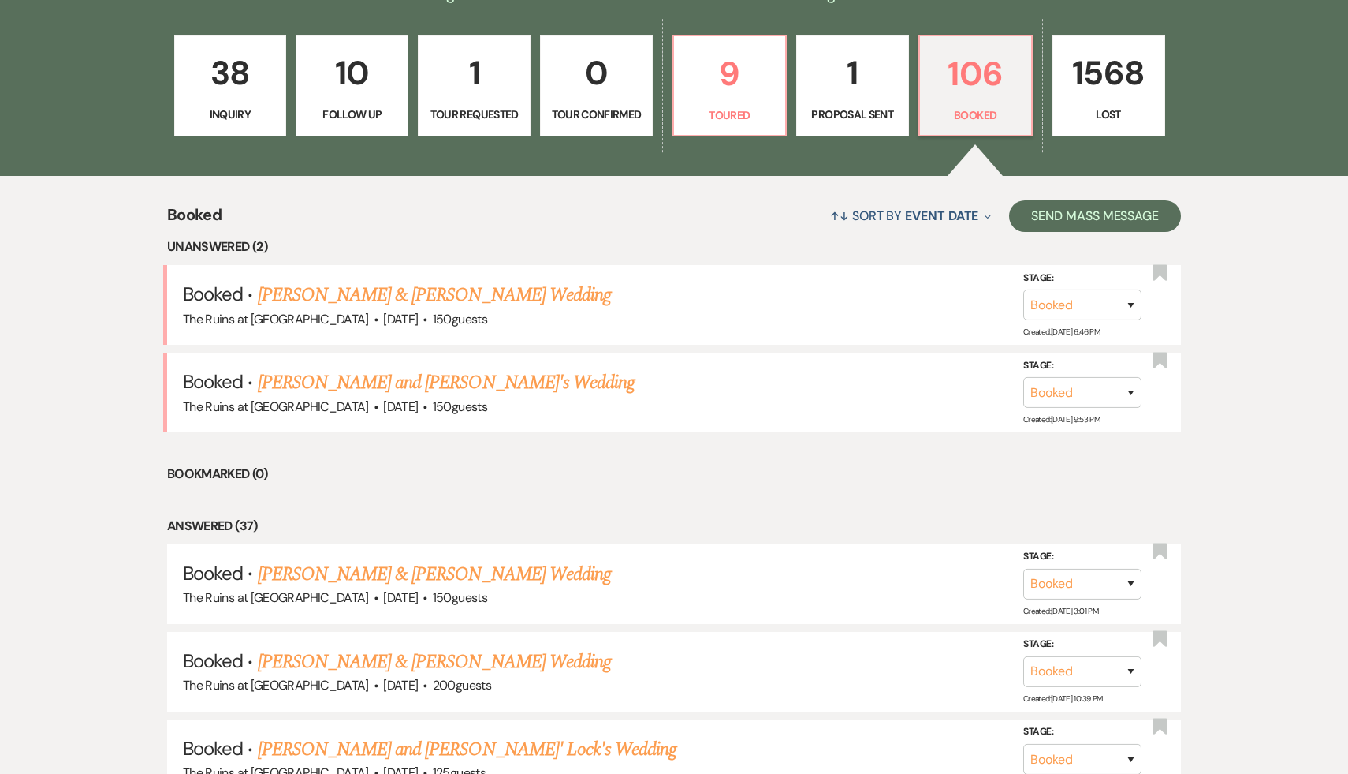
select select "6"
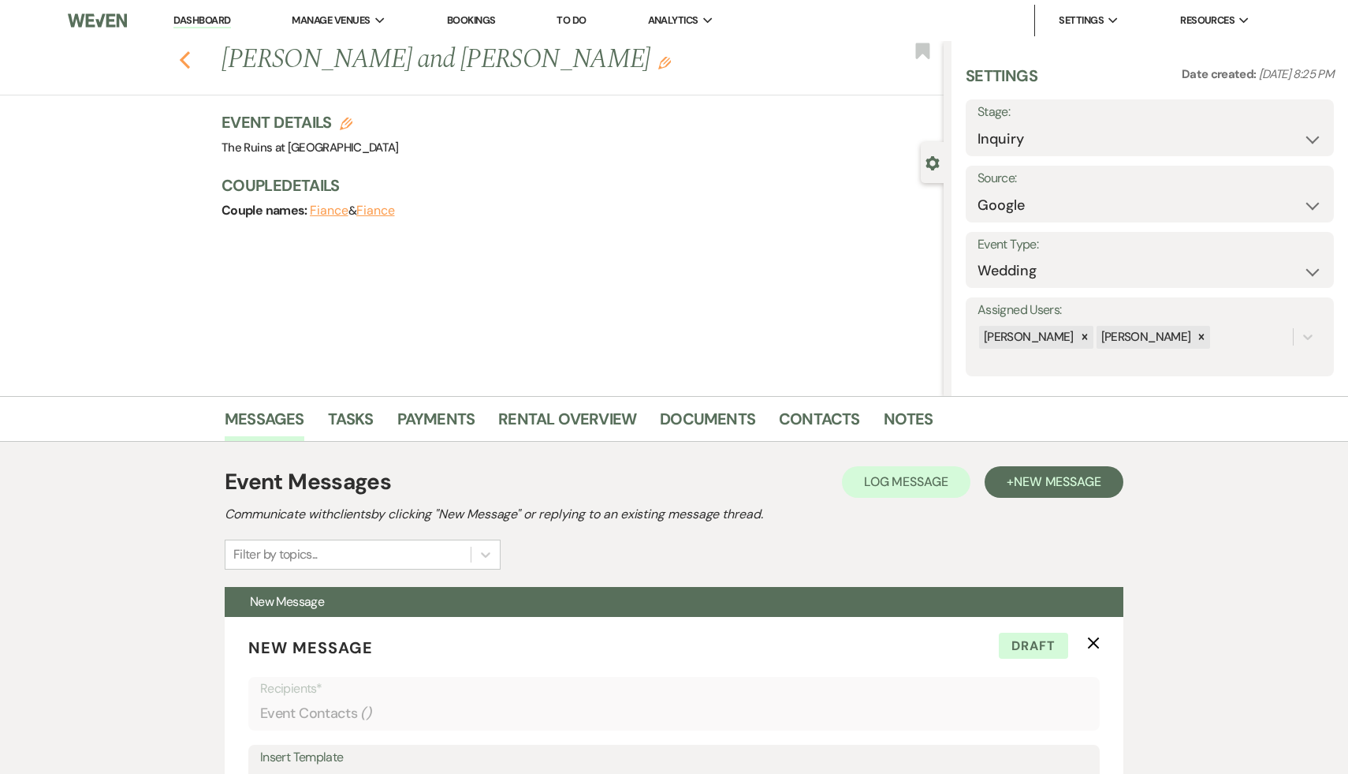
click at [181, 55] on icon "Previous" at bounding box center [185, 59] width 12 height 19
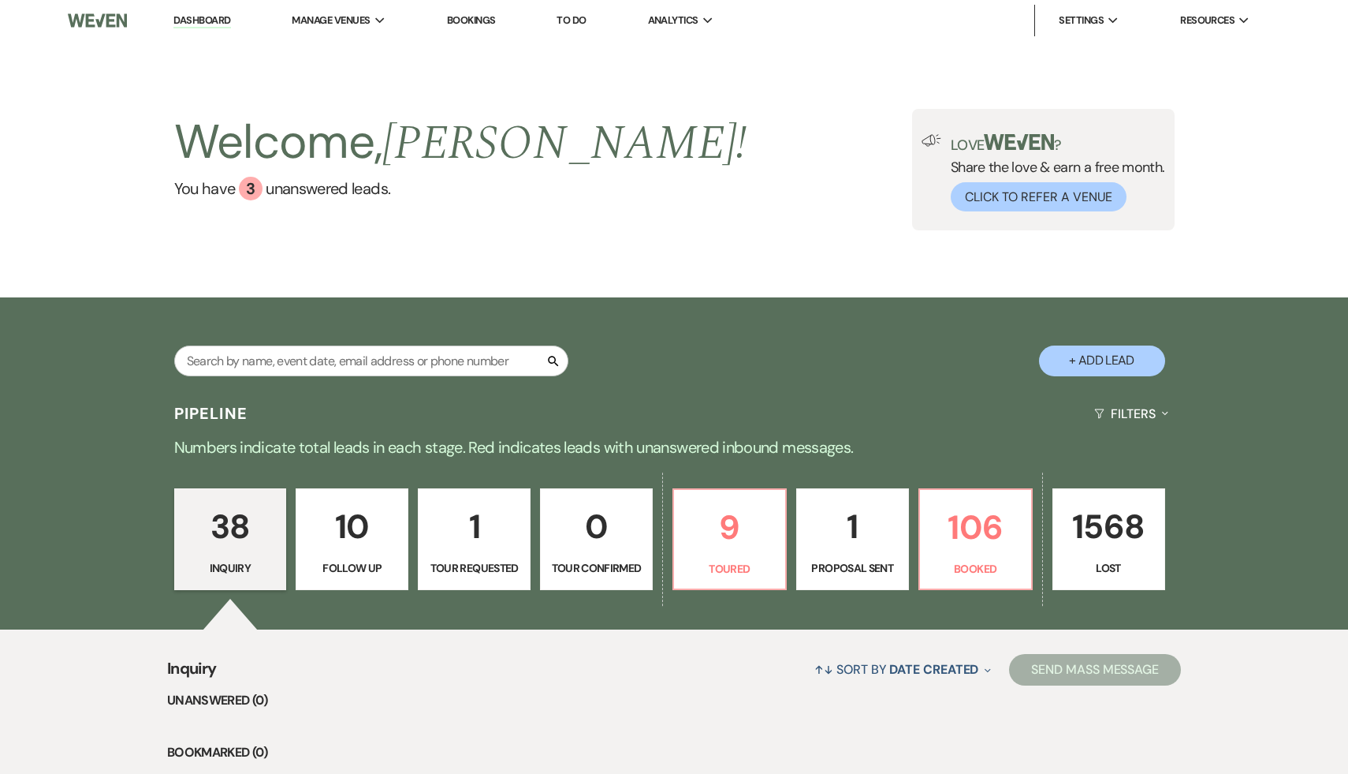
click at [216, 24] on link "Dashboard" at bounding box center [201, 20] width 57 height 15
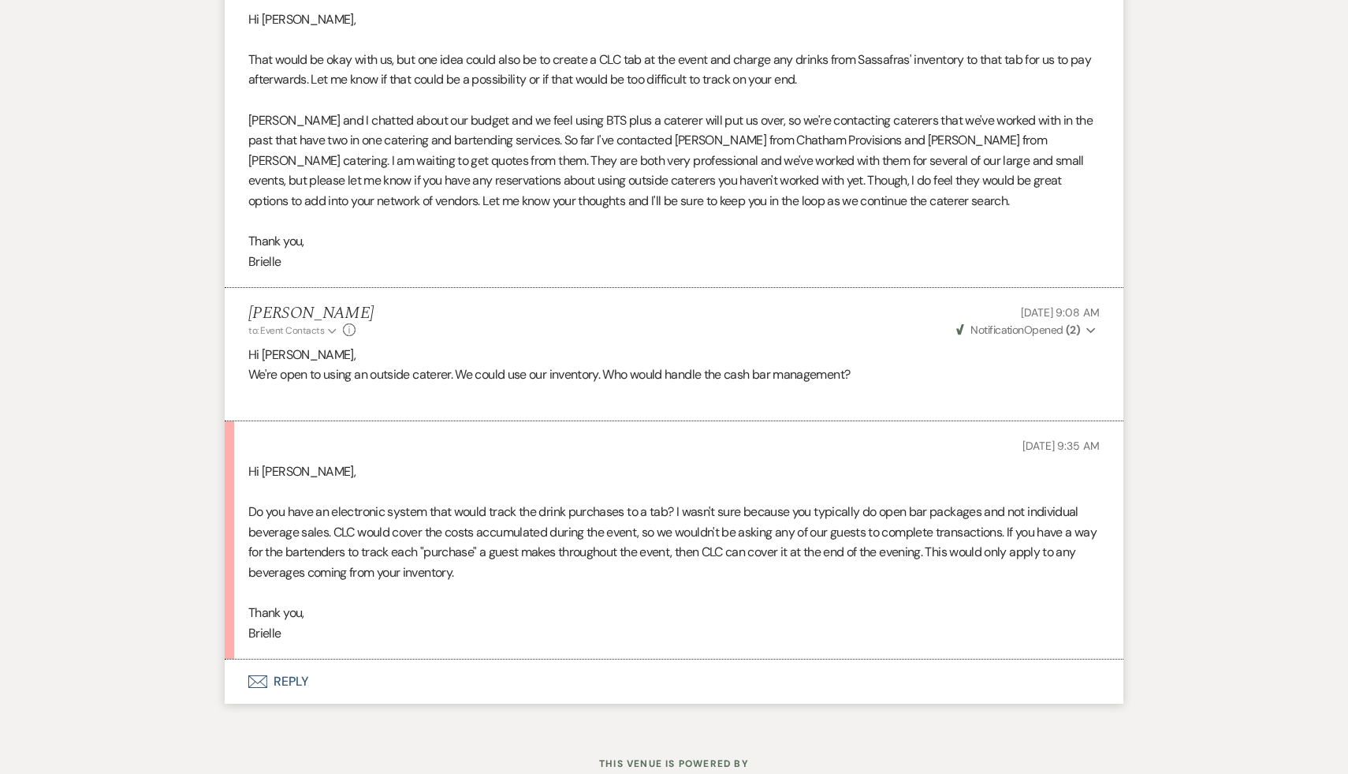
scroll to position [3677, 0]
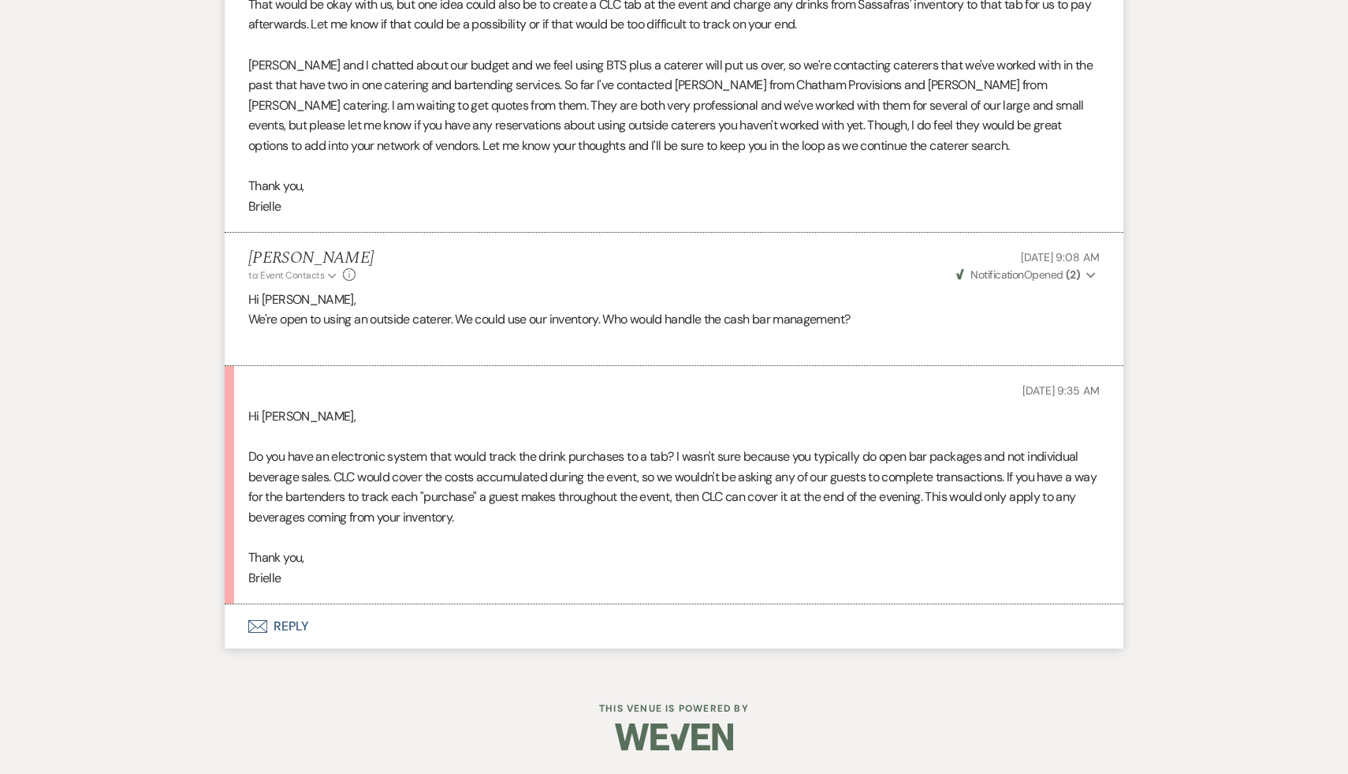
click at [282, 625] on button "Envelope Reply" at bounding box center [674, 626] width 899 height 44
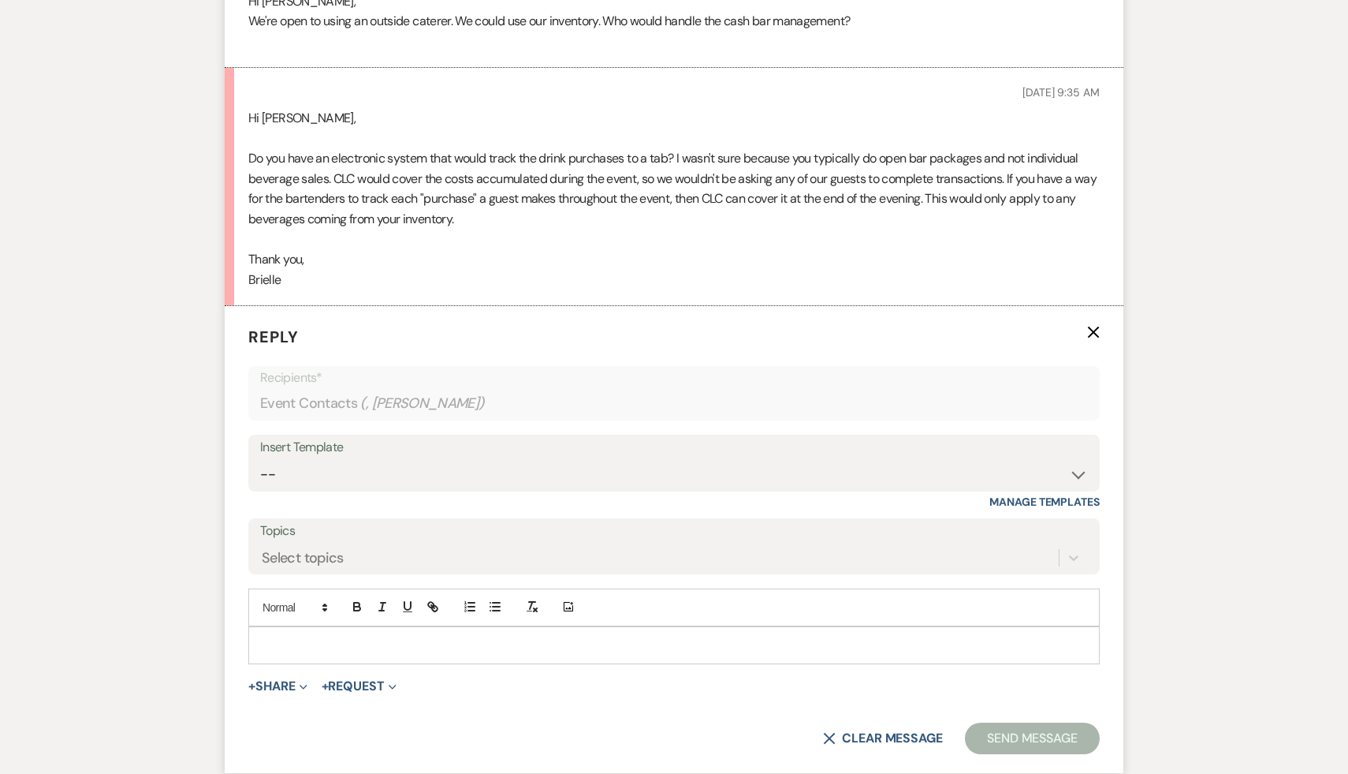
scroll to position [4014, 0]
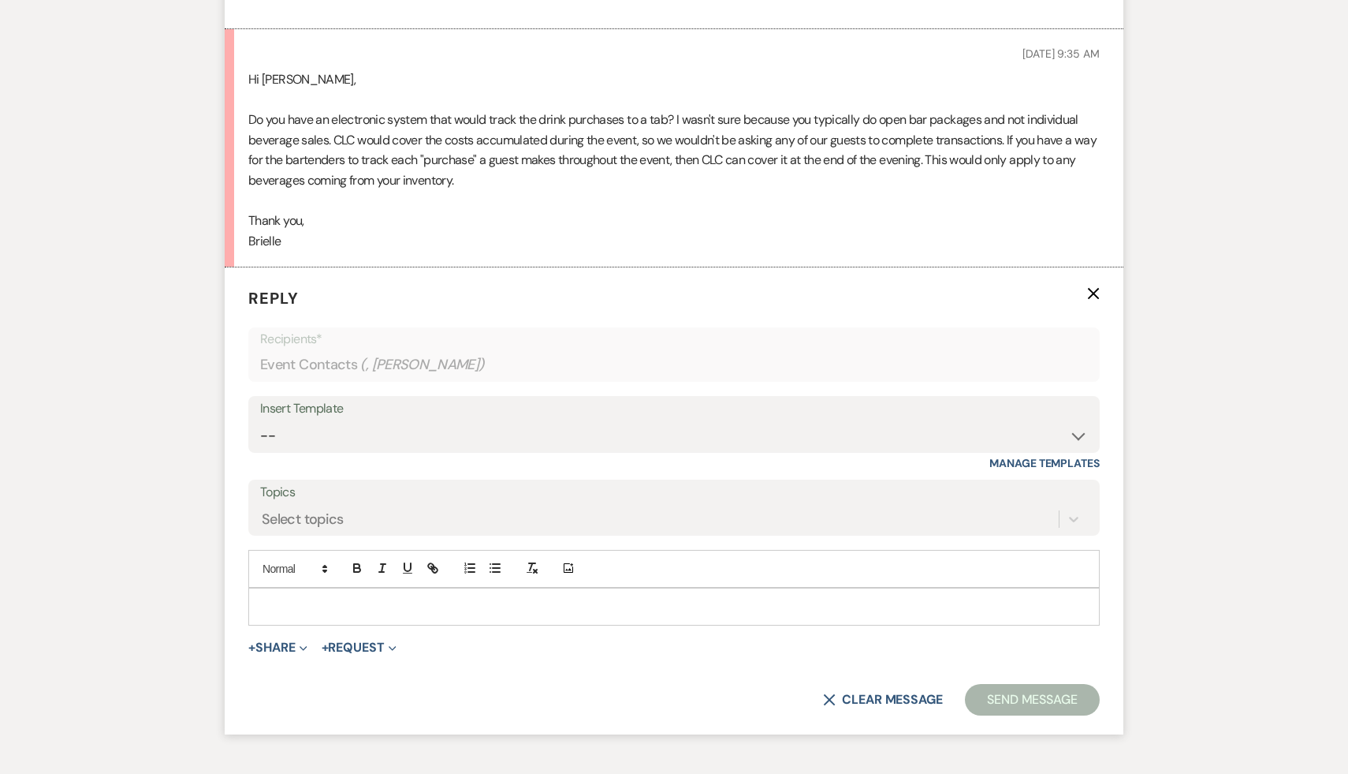
click at [471, 610] on p at bounding box center [674, 606] width 826 height 17
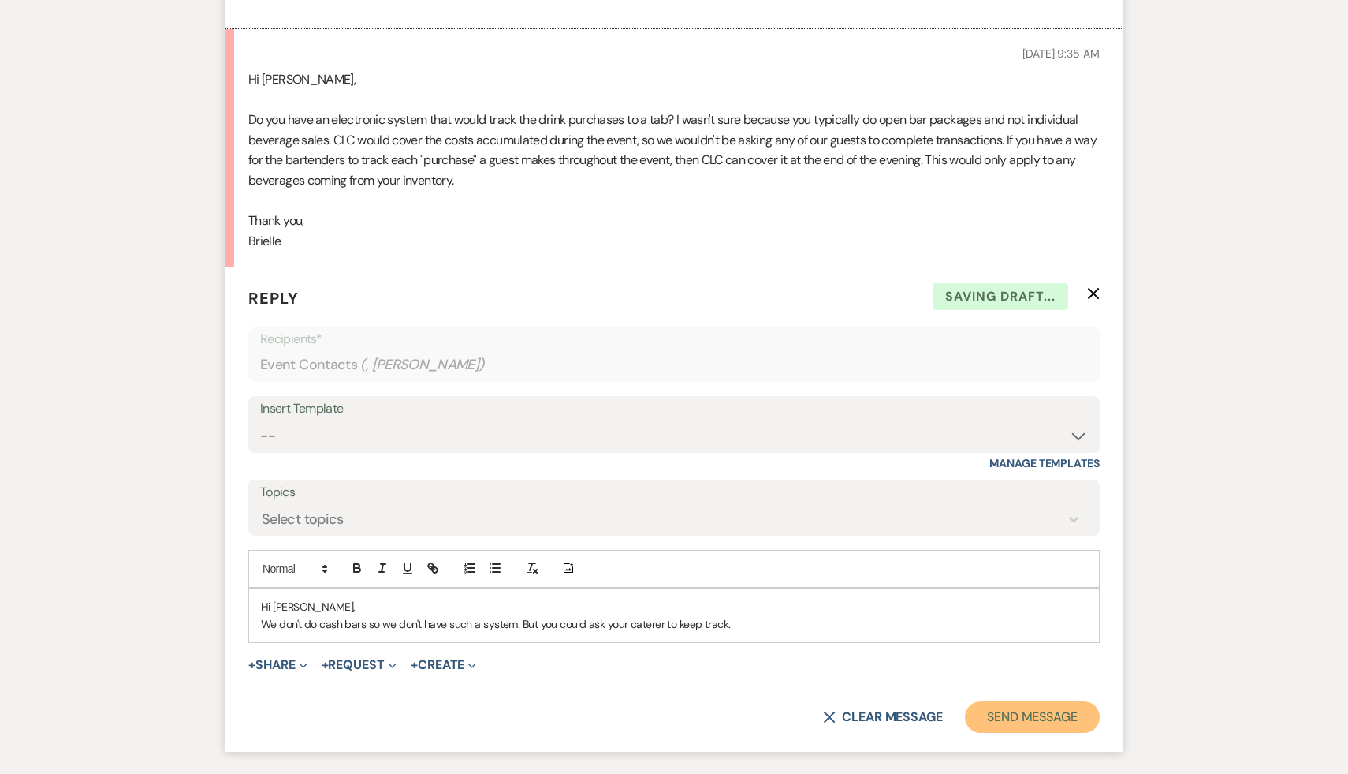
click at [1009, 718] on button "Send Message" at bounding box center [1032, 717] width 135 height 32
